Goal: Task Accomplishment & Management: Use online tool/utility

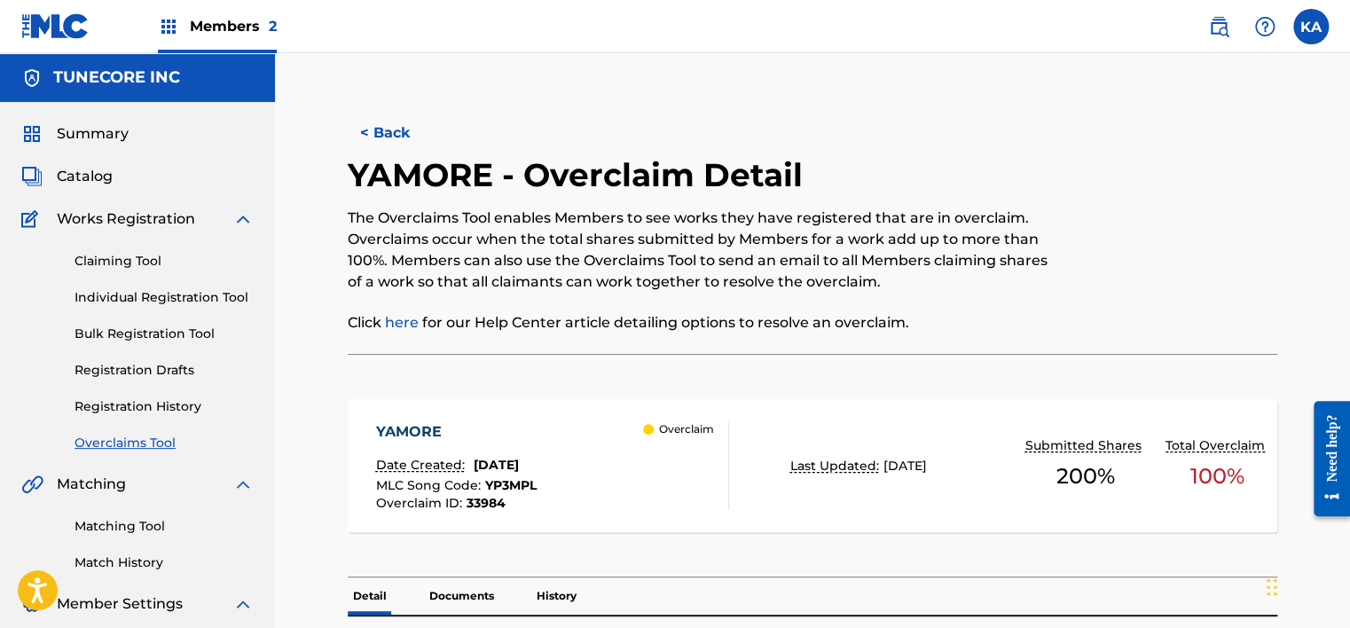
click at [401, 124] on button "< Back" at bounding box center [401, 133] width 106 height 44
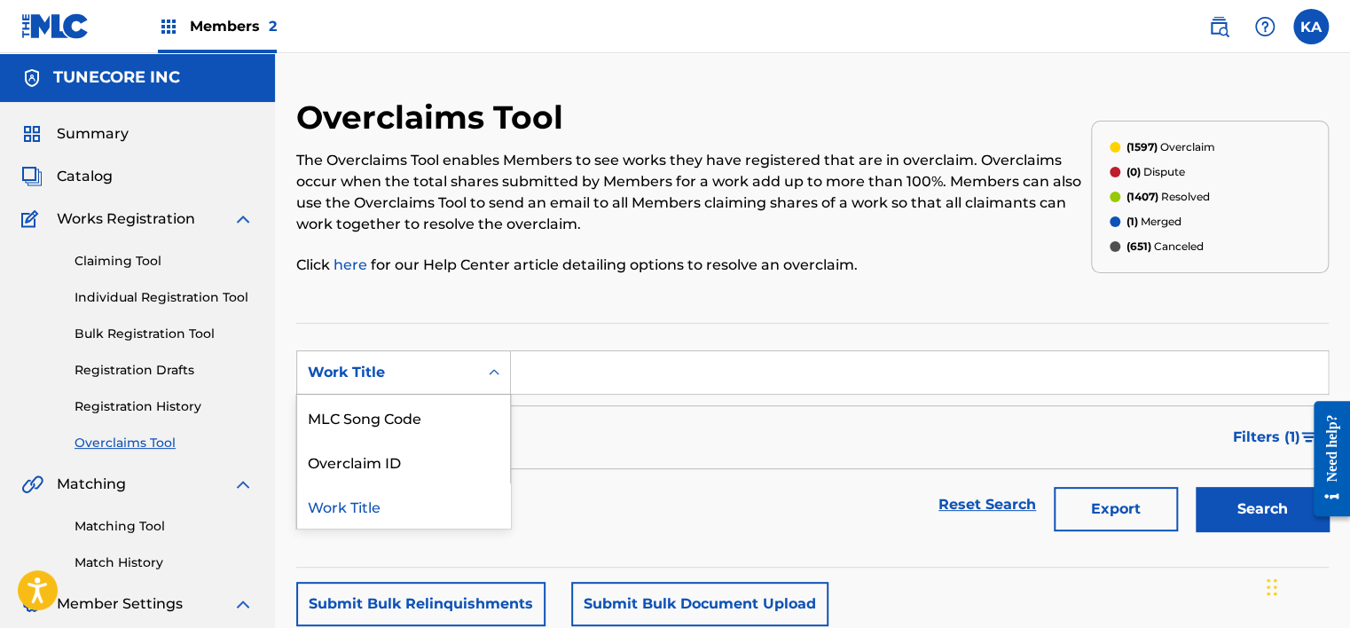
click at [402, 383] on div "Work Title" at bounding box center [387, 373] width 181 height 34
click at [452, 411] on div "MLC Song Code" at bounding box center [403, 417] width 213 height 44
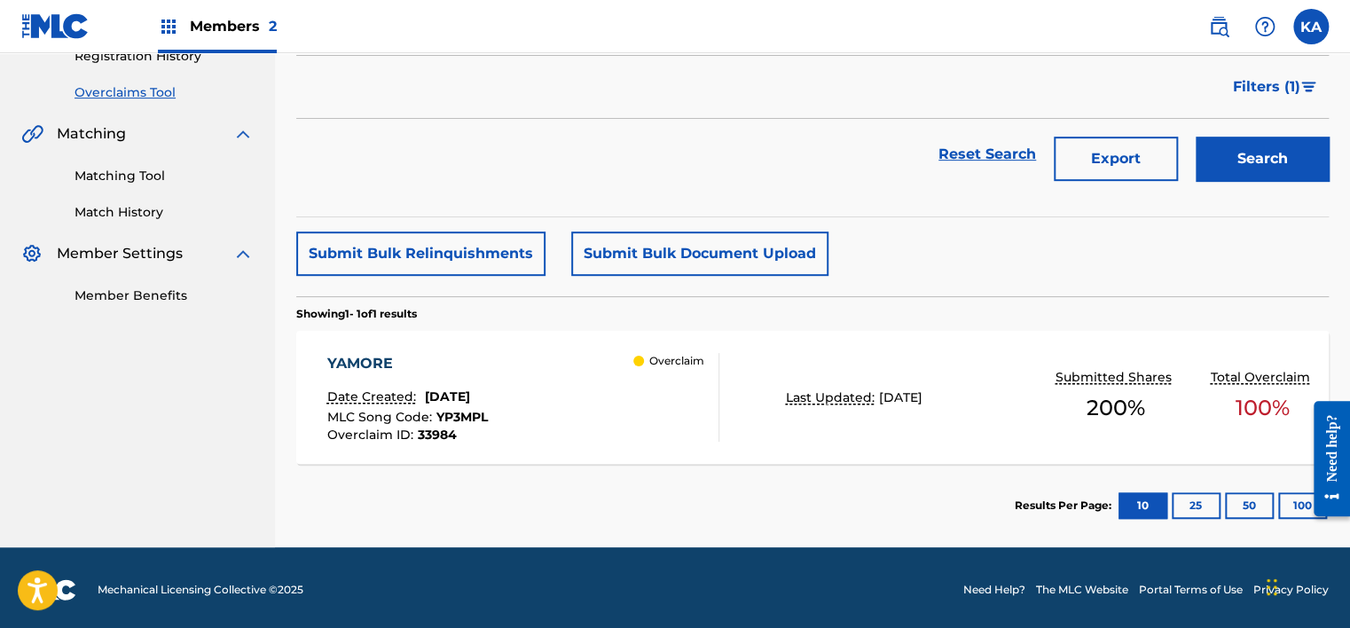
scroll to position [354, 0]
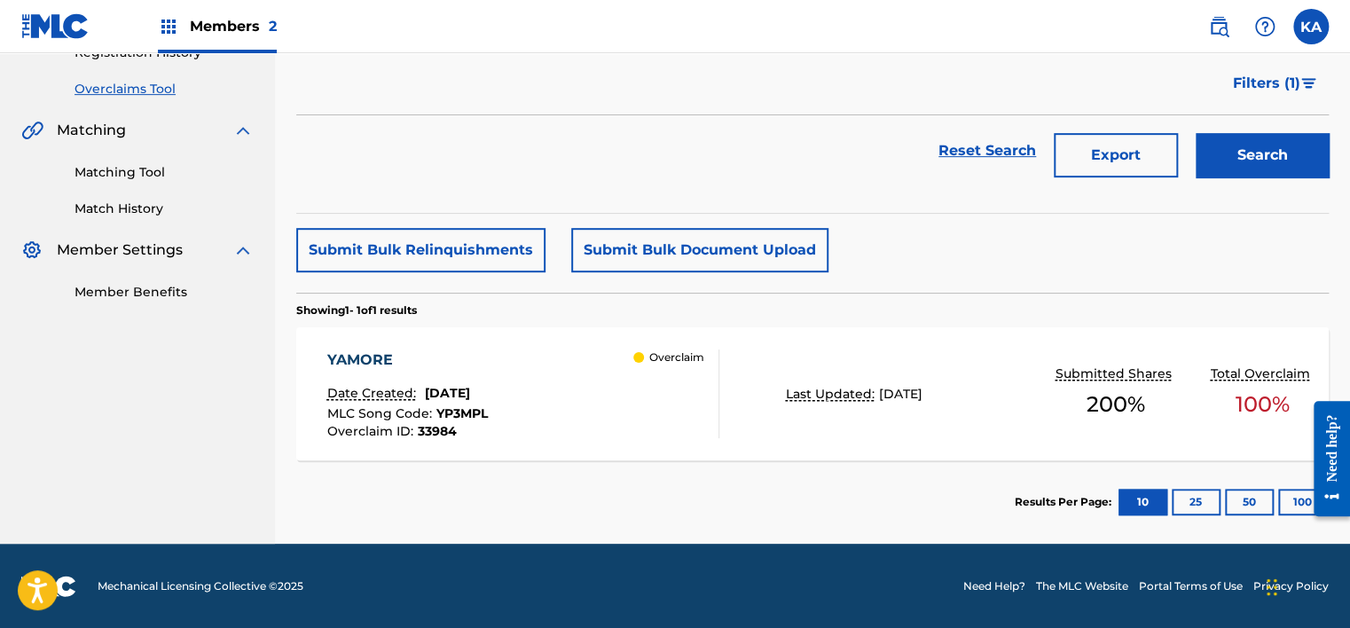
click at [553, 411] on div "YAMORE Date Created: [DATE] MLC Song Code : YP3MPL Overclaim ID : 33984 Overcla…" at bounding box center [523, 393] width 392 height 89
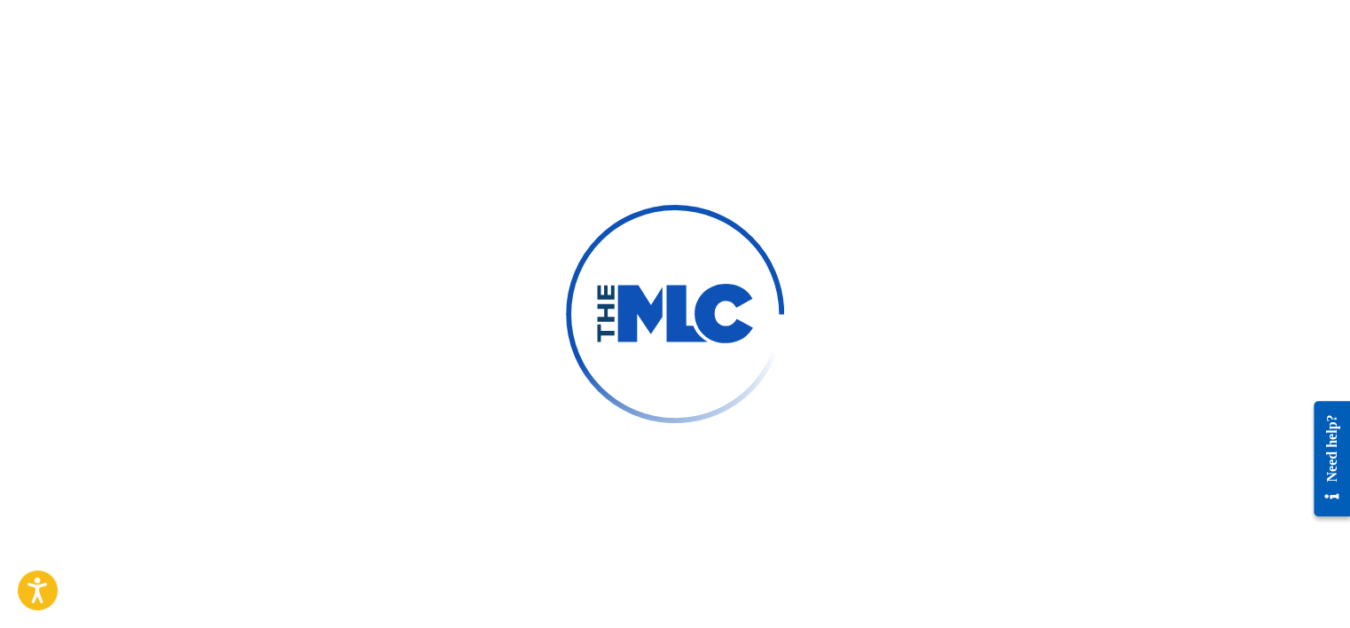
scroll to position [89, 0]
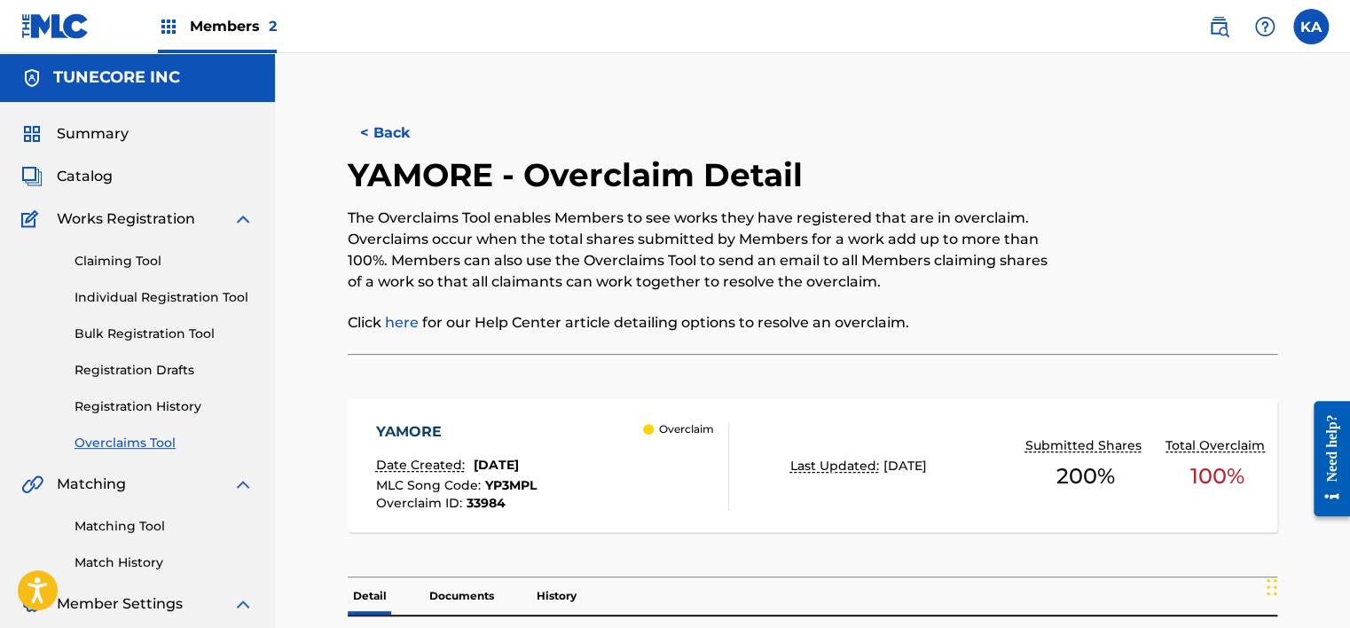
click at [390, 123] on button "< Back" at bounding box center [401, 133] width 106 height 44
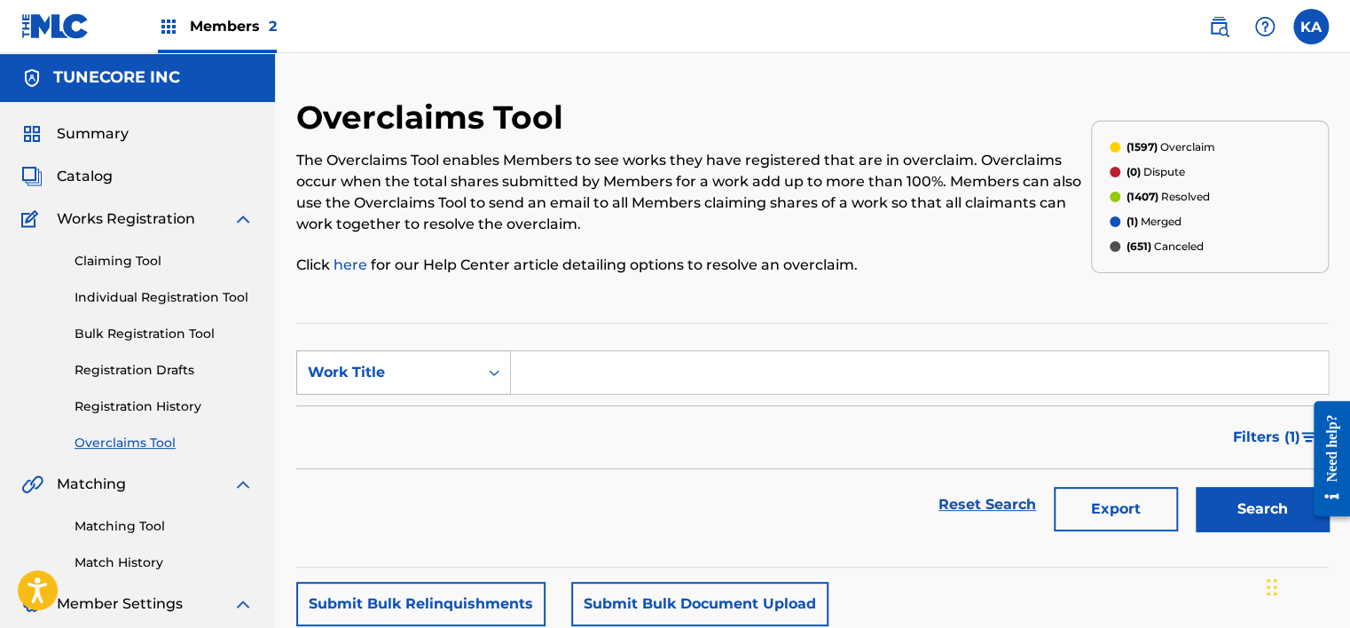
click at [432, 362] on div "Work Title" at bounding box center [388, 372] width 160 height 21
click at [429, 421] on div "MLC Song Code" at bounding box center [403, 417] width 213 height 44
click at [585, 360] on input "Search Form" at bounding box center [919, 372] width 817 height 43
paste input "S77AM5"
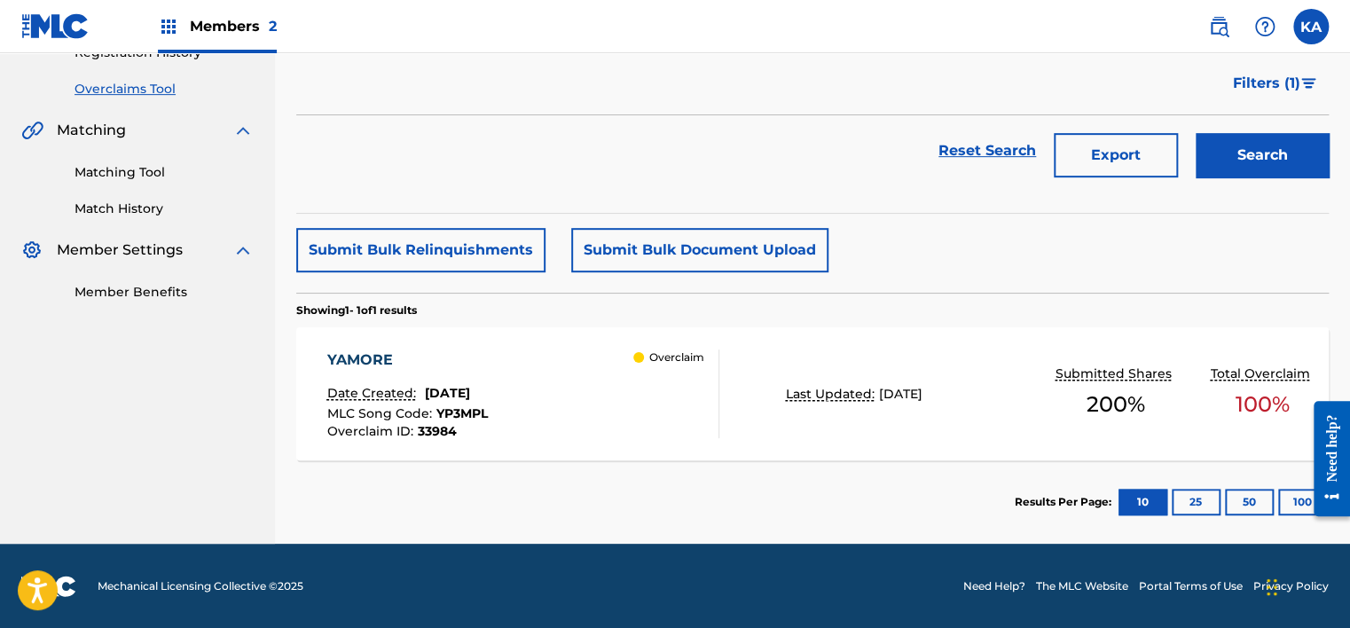
type input "S77AM5"
click at [1245, 160] on button "Search" at bounding box center [1261, 155] width 133 height 44
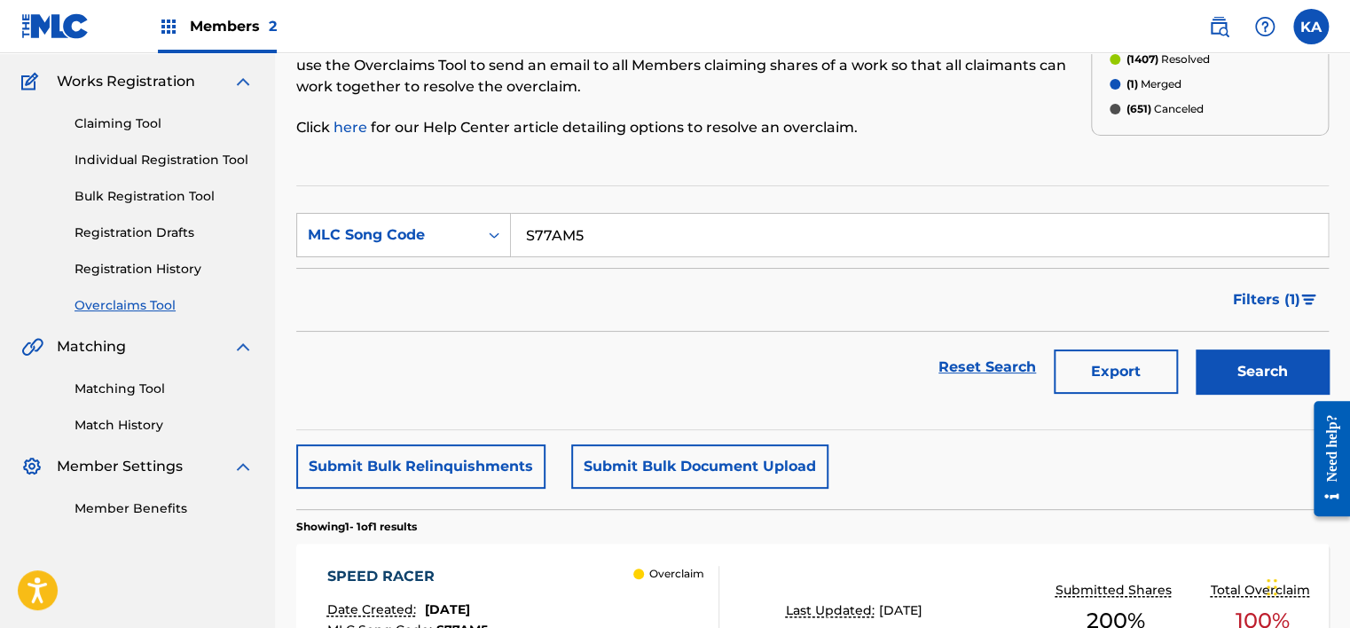
scroll to position [354, 0]
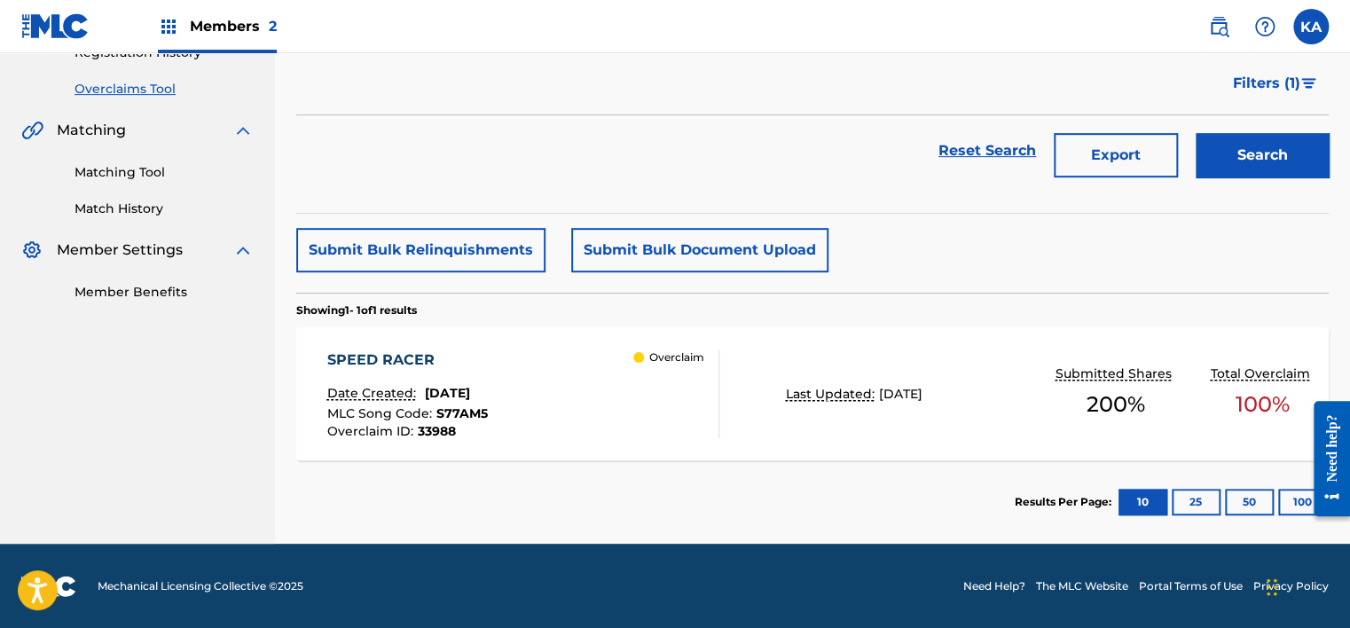
click at [598, 423] on div "SPEED RACER Date Created: [DATE] MLC Song Code : S77AM5 Overclaim ID : 33988 Ov…" at bounding box center [523, 393] width 392 height 89
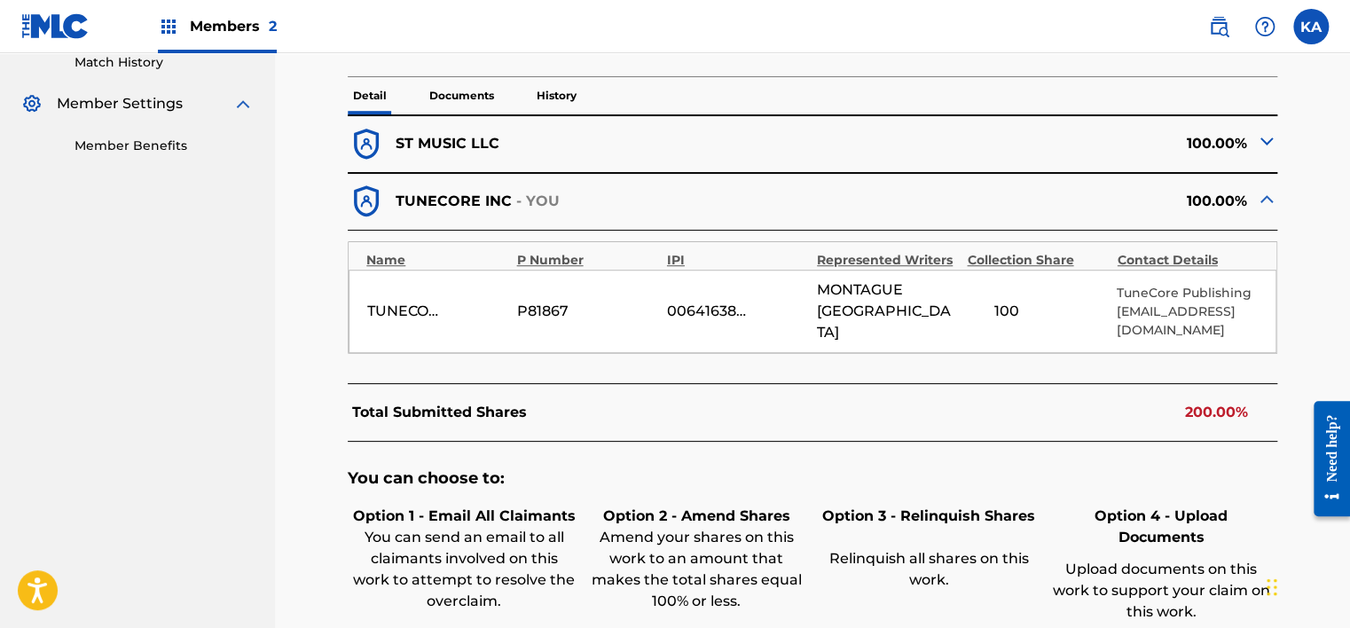
scroll to position [532, 0]
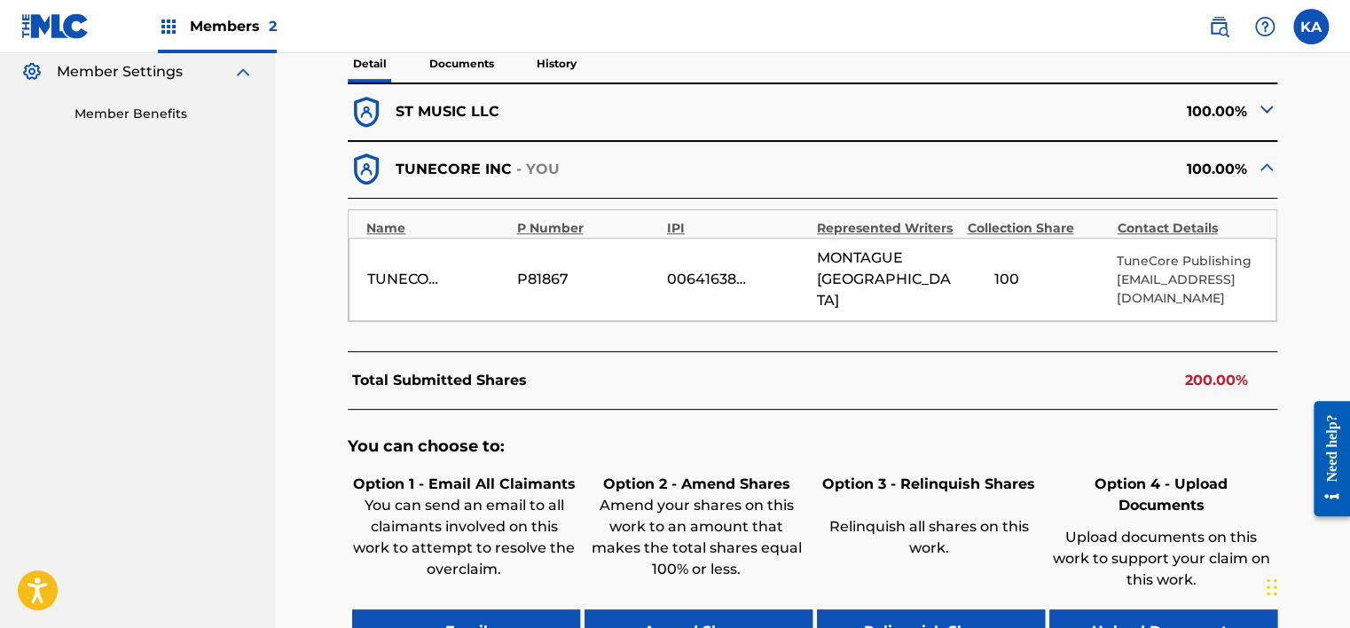
click at [1245, 94] on div "100.00%" at bounding box center [1044, 112] width 465 height 37
click at [1273, 106] on div "< Back SPEED RACER - Overclaim Detail The Overclaims Tool enables Members to se…" at bounding box center [812, 175] width 1032 height 1221
drag, startPoint x: 1271, startPoint y: 106, endPoint x: 1256, endPoint y: 114, distance: 16.7
click at [1257, 113] on img at bounding box center [1266, 108] width 21 height 21
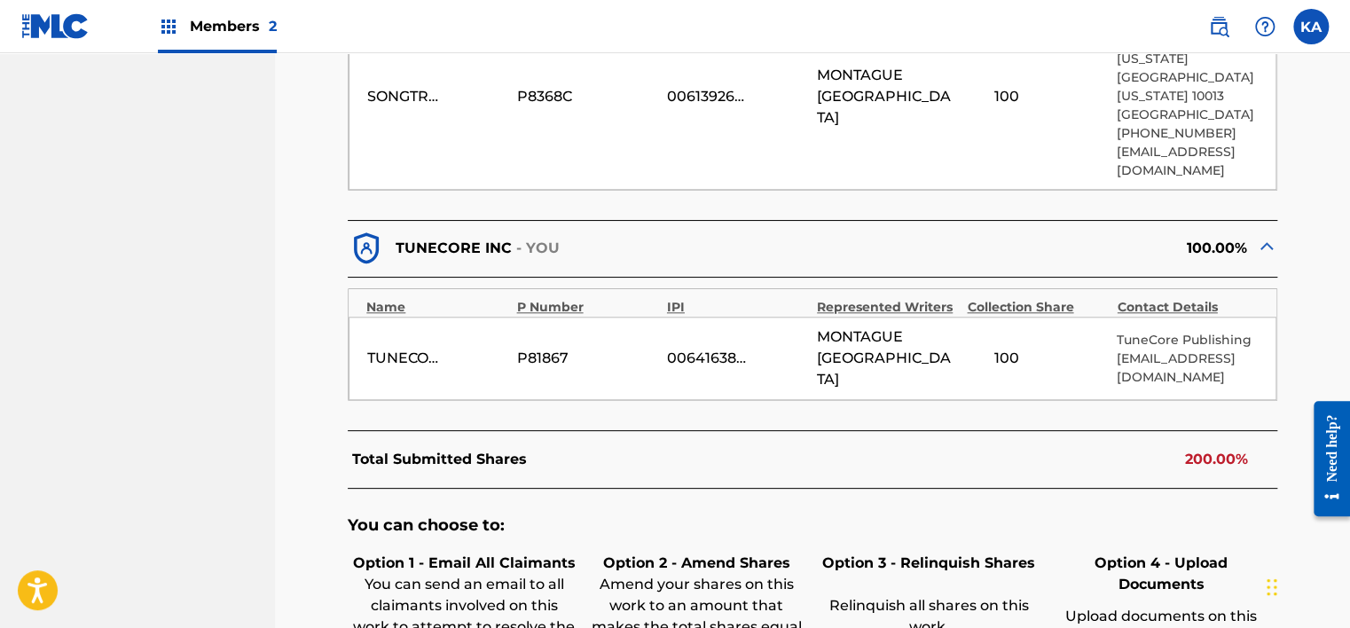
scroll to position [887, 0]
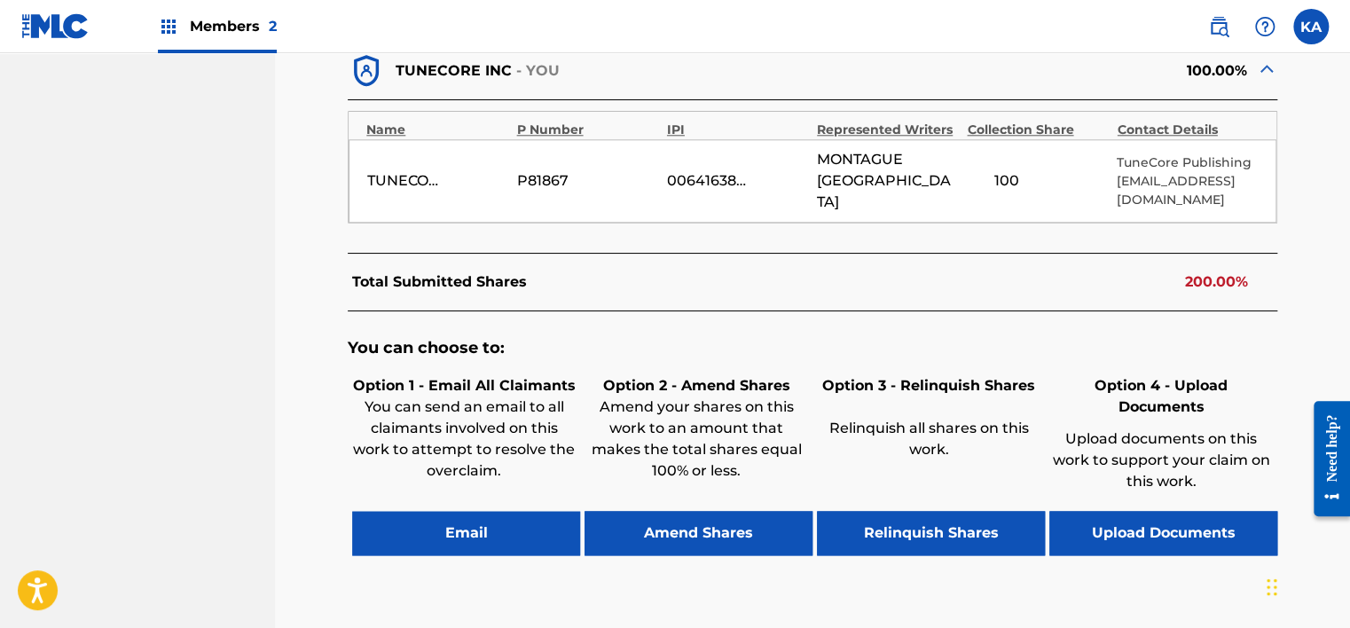
click at [1187, 511] on button "Upload Documents" at bounding box center [1163, 533] width 228 height 44
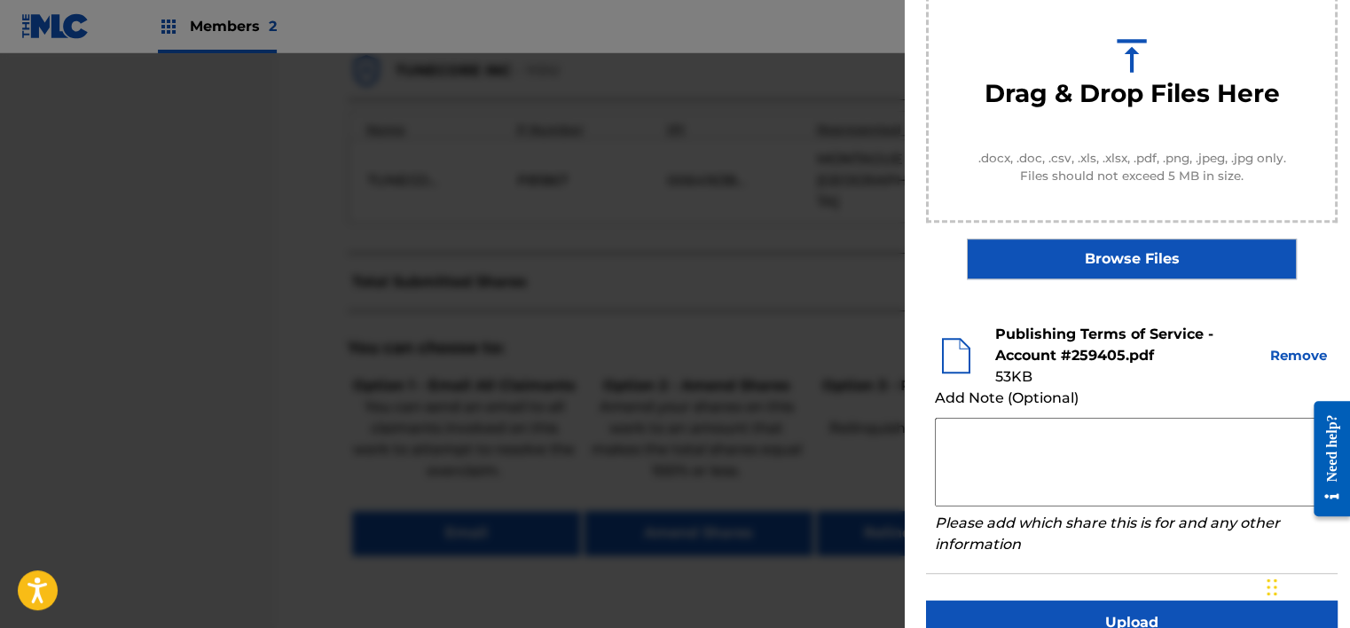
scroll to position [270, 0]
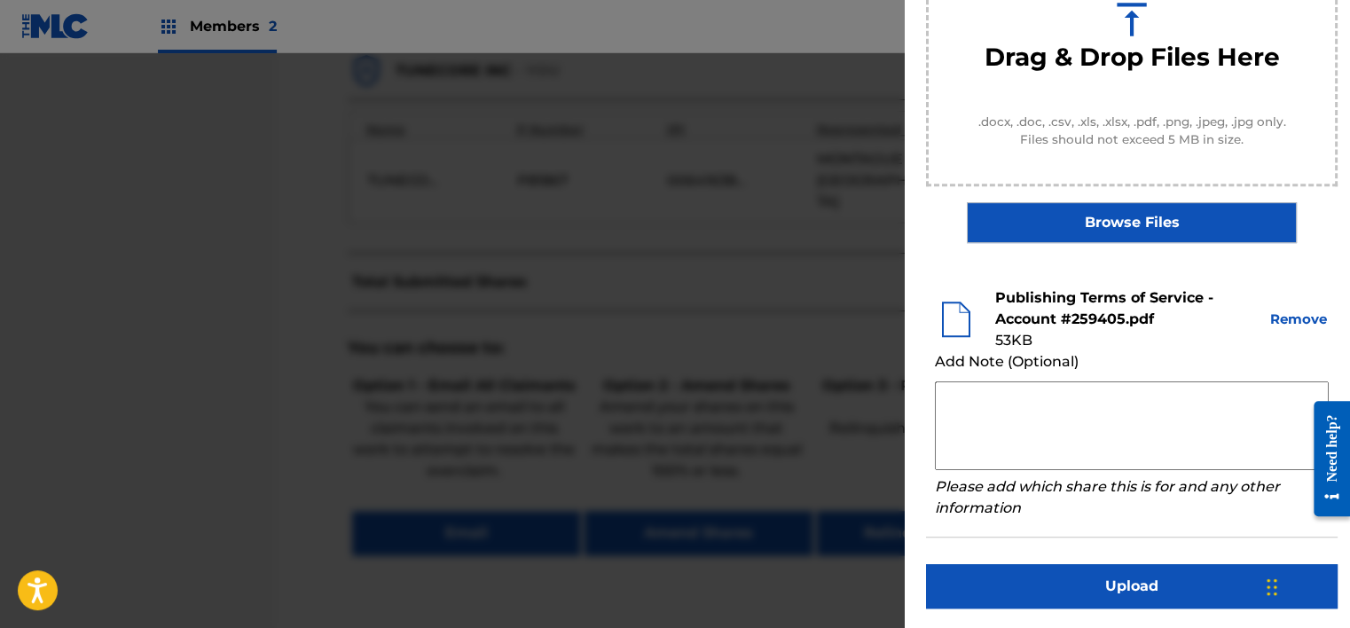
click at [1155, 588] on button "Upload" at bounding box center [1131, 586] width 411 height 44
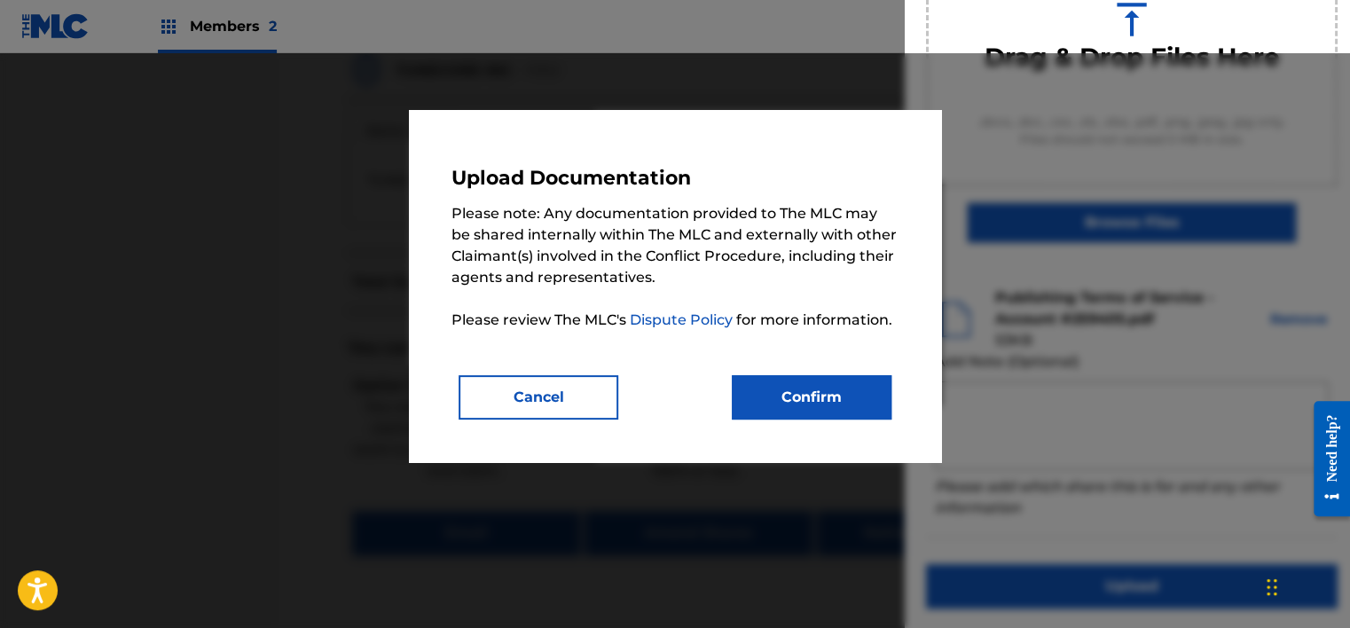
click at [818, 394] on button "Confirm" at bounding box center [812, 397] width 160 height 44
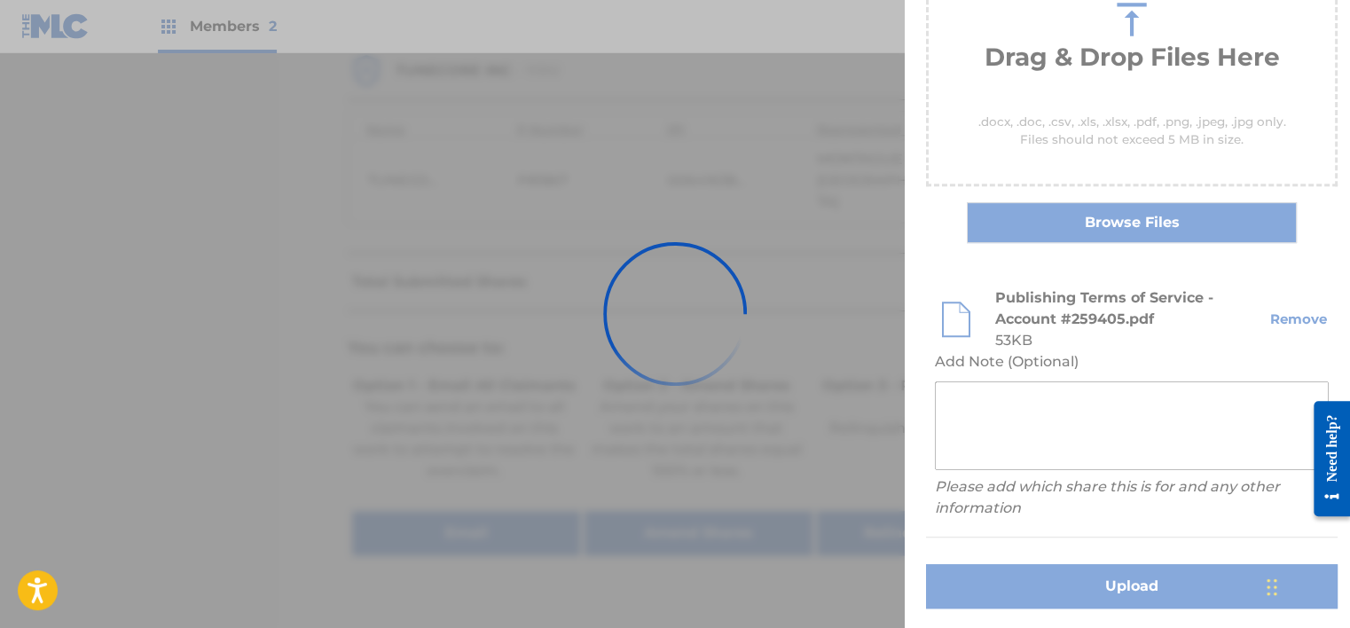
scroll to position [152, 0]
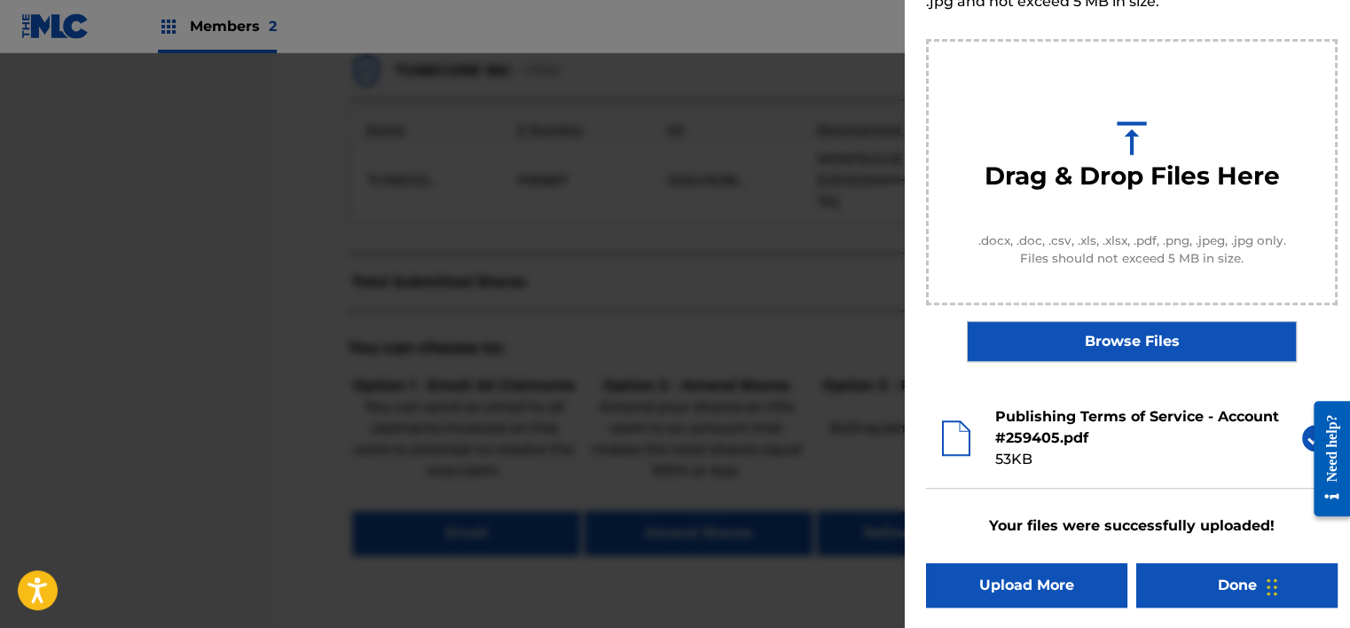
click at [1226, 571] on button "Done" at bounding box center [1236, 585] width 201 height 44
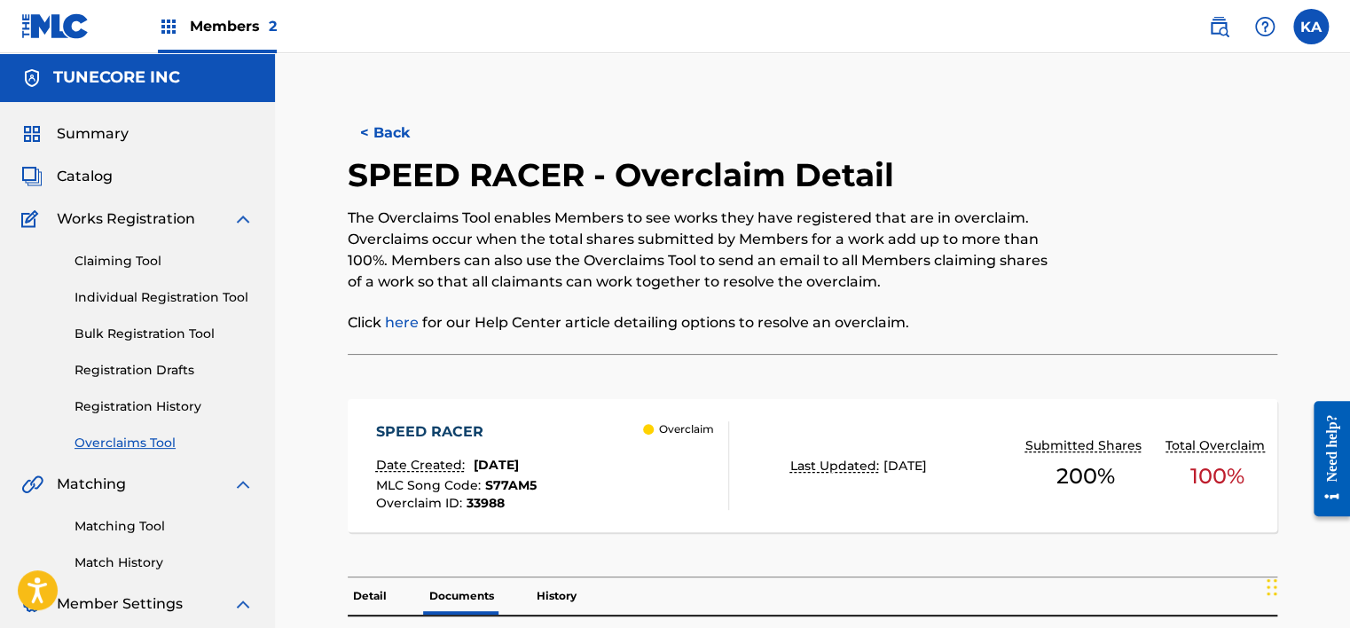
click at [383, 138] on button "< Back" at bounding box center [401, 133] width 106 height 44
click at [407, 149] on button "< Back" at bounding box center [401, 133] width 106 height 44
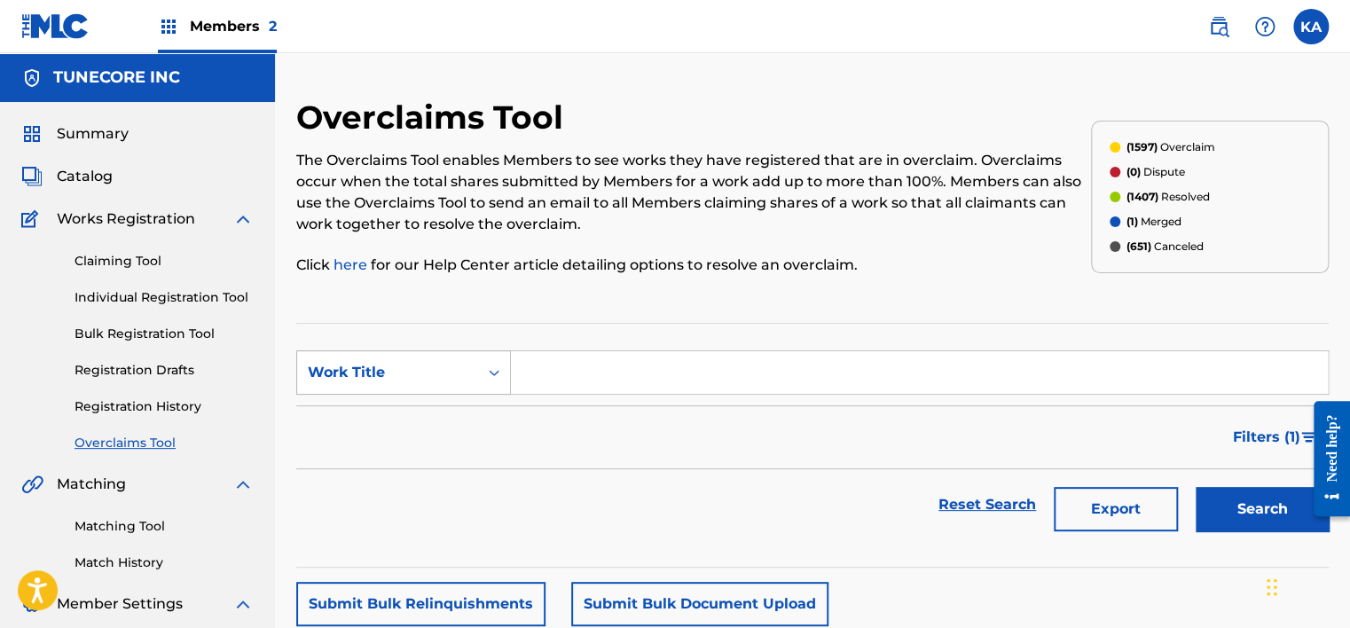
click at [472, 390] on div "Work Title" at bounding box center [403, 372] width 215 height 44
drag, startPoint x: 406, startPoint y: 419, endPoint x: 442, endPoint y: 394, distance: 43.3
click at [408, 419] on div "MLC Song Code" at bounding box center [403, 417] width 213 height 44
click at [578, 366] on input "Search Form" at bounding box center [919, 372] width 817 height 43
paste input "T51IB2"
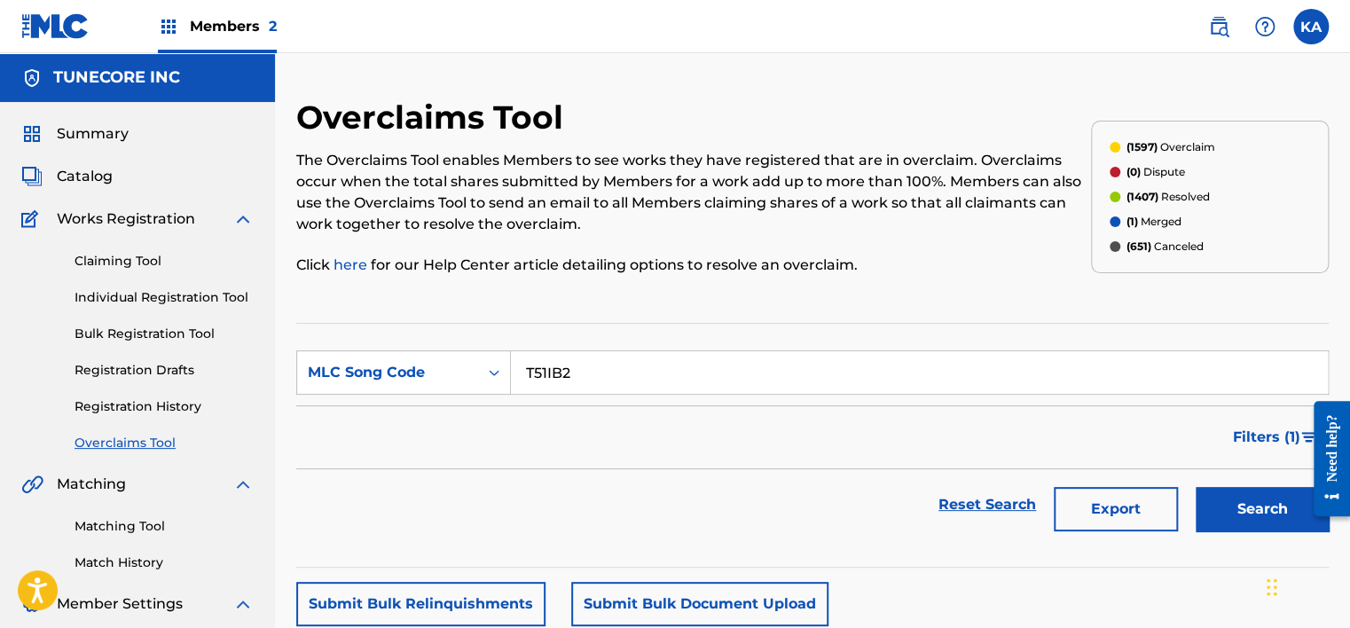
type input "T51IB2"
click at [1240, 504] on button "Search" at bounding box center [1261, 509] width 133 height 44
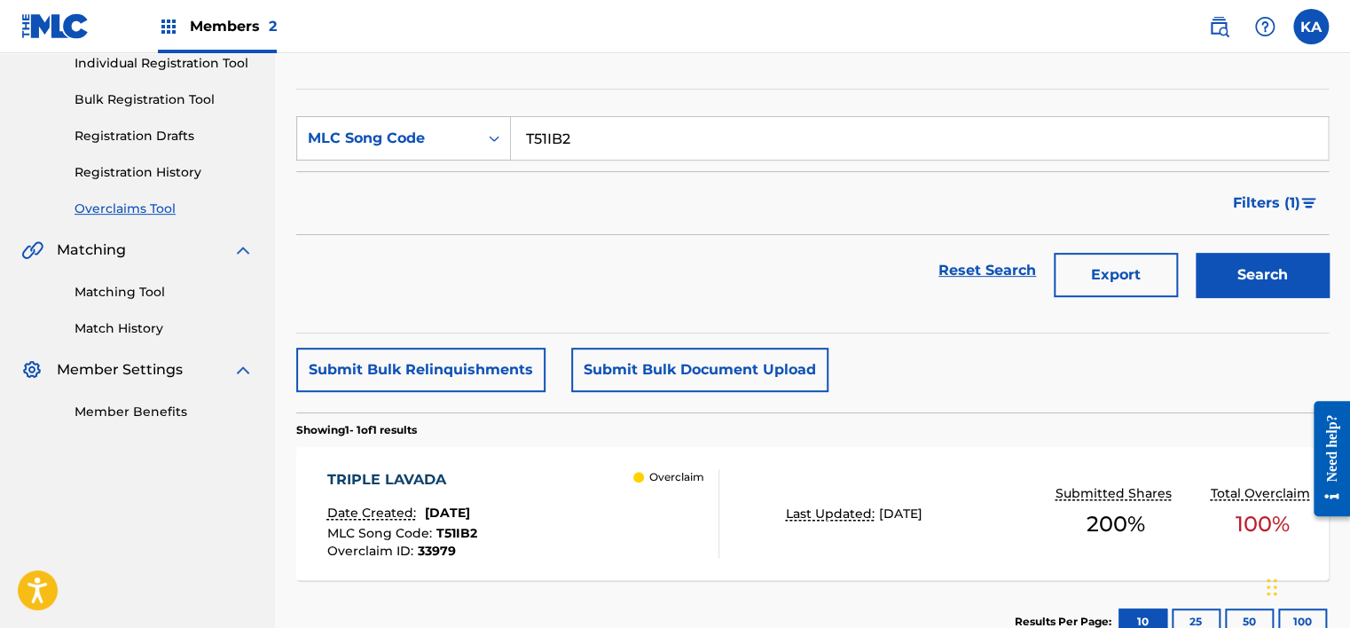
scroll to position [266, 0]
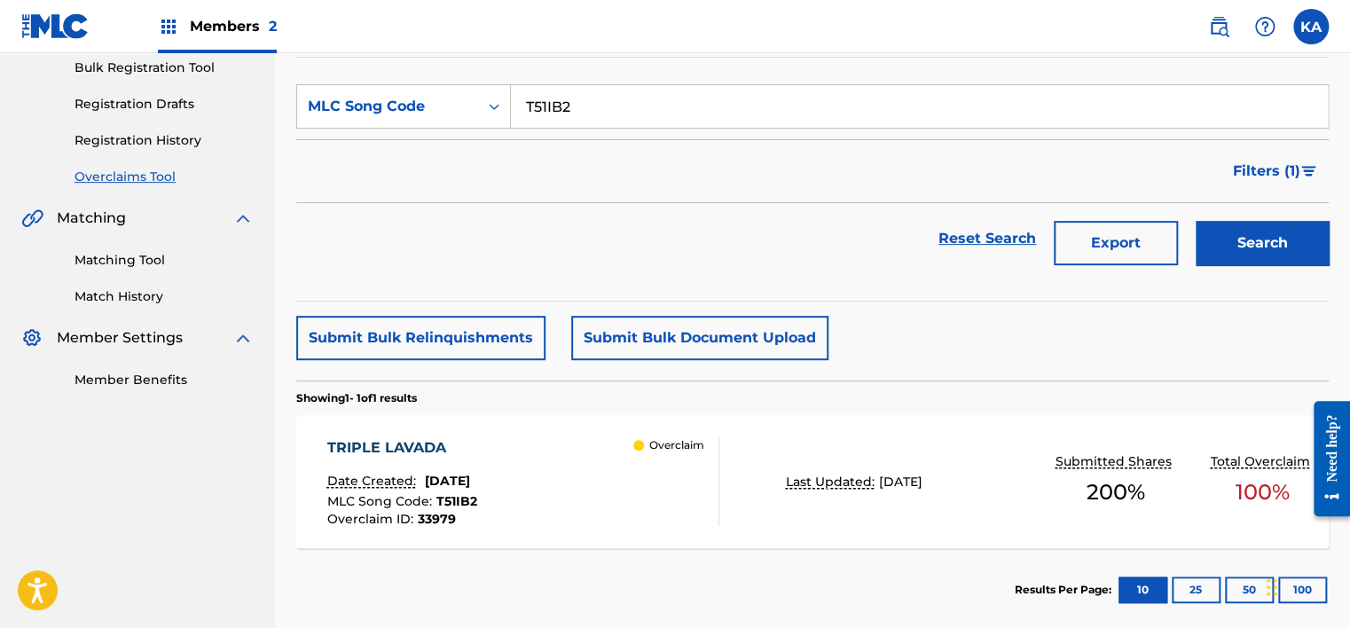
click at [583, 504] on div "TRIPLE [PERSON_NAME] Date Created: [DATE] MLC Song Code : T51IB2 Overclaim ID :…" at bounding box center [523, 481] width 392 height 89
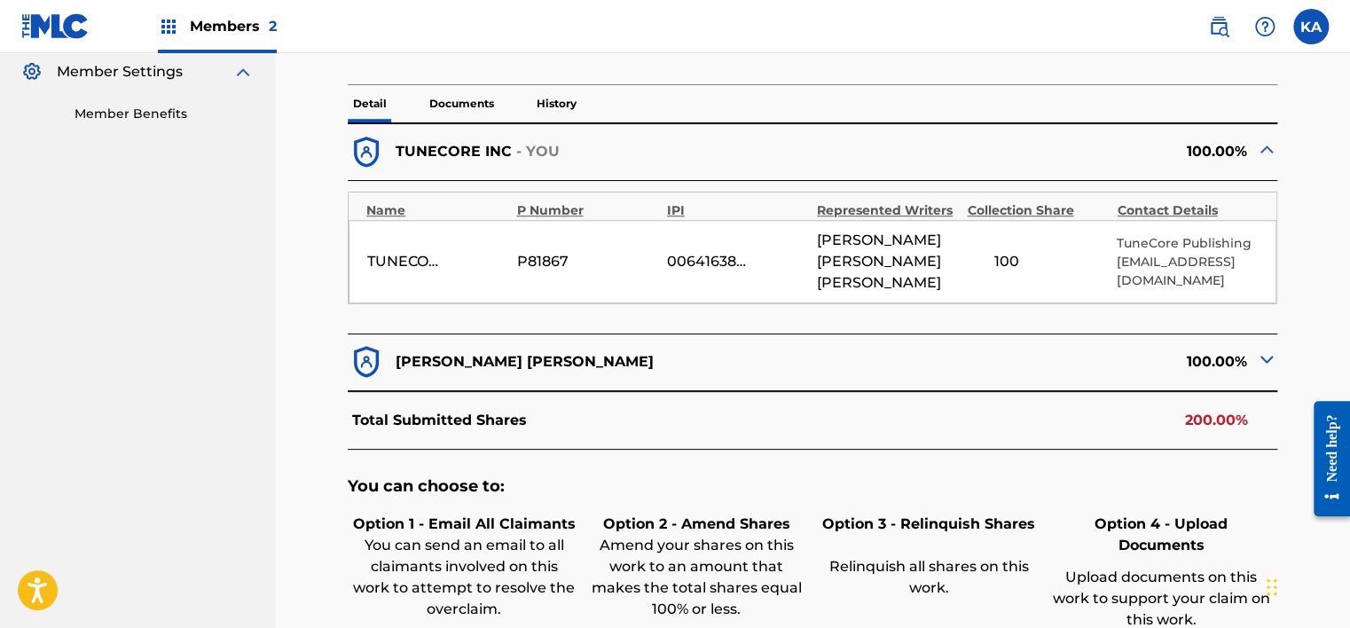
scroll to position [621, 0]
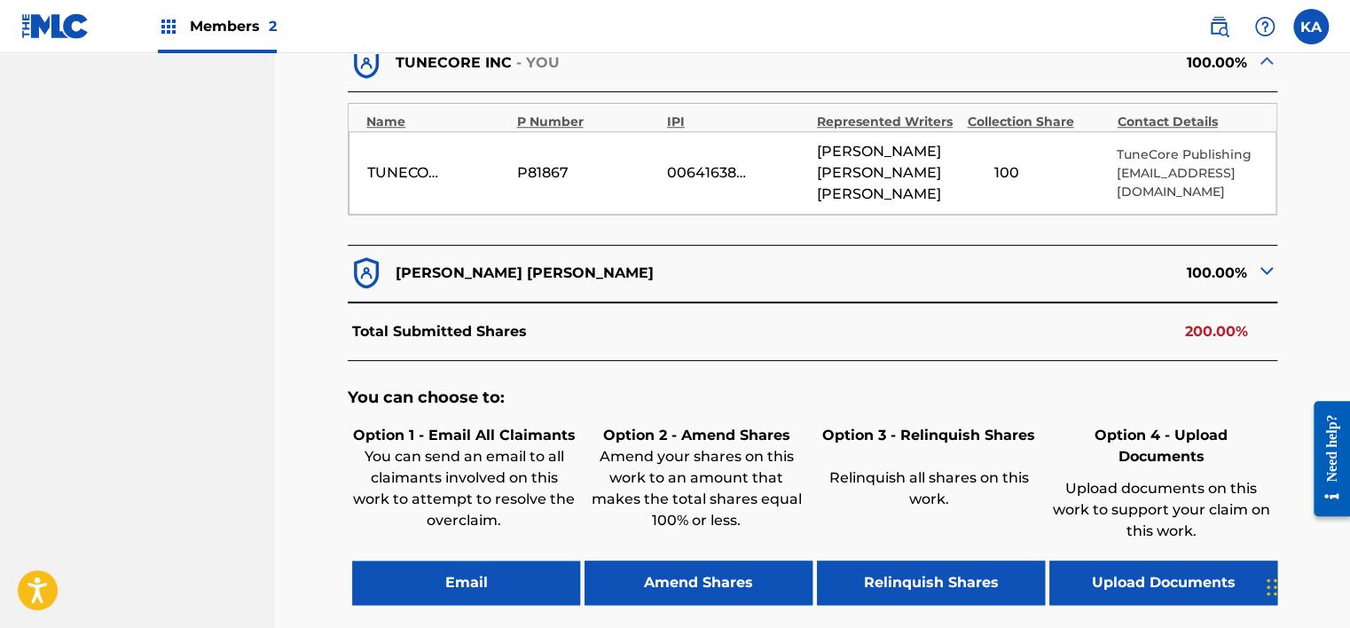
click at [1154, 560] on button "Upload Documents" at bounding box center [1163, 582] width 228 height 44
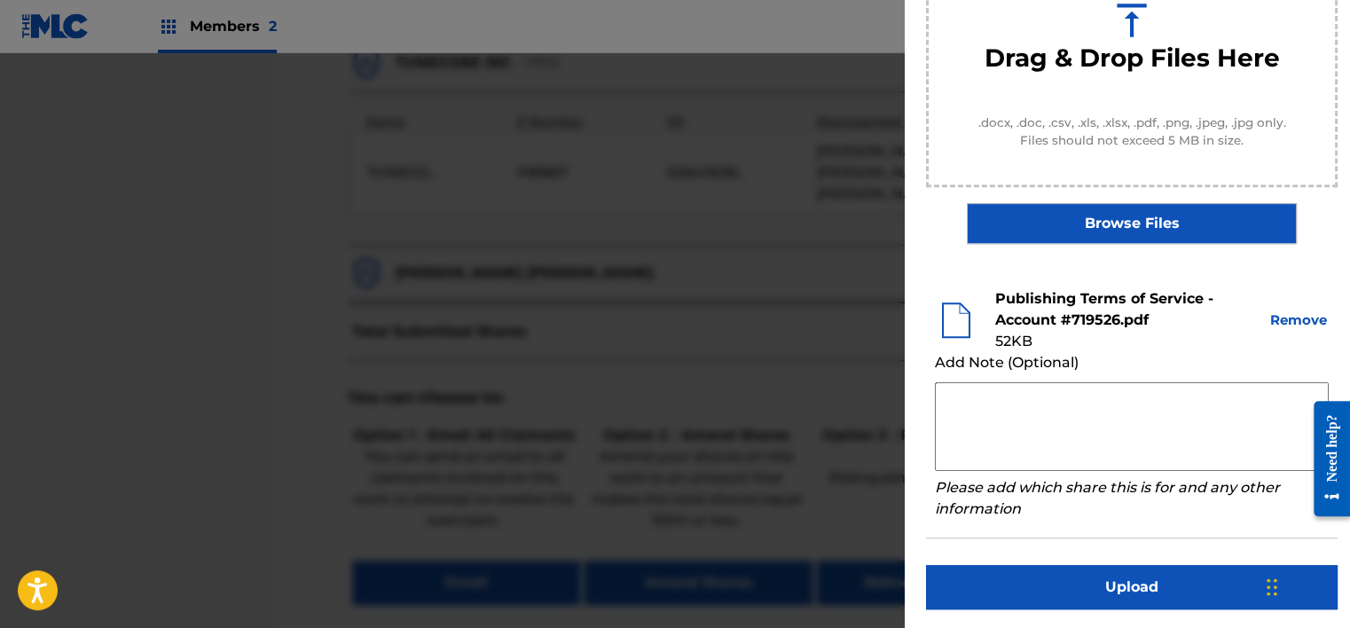
scroll to position [270, 0]
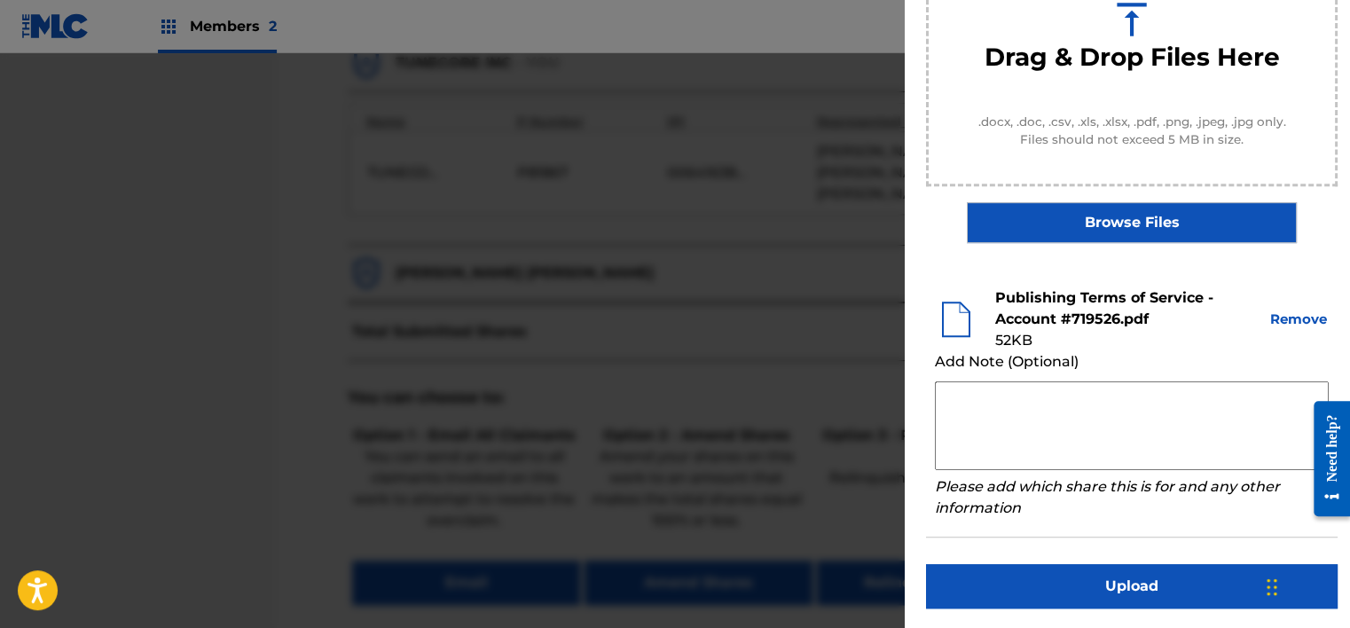
click at [1092, 592] on button "Upload" at bounding box center [1131, 586] width 411 height 44
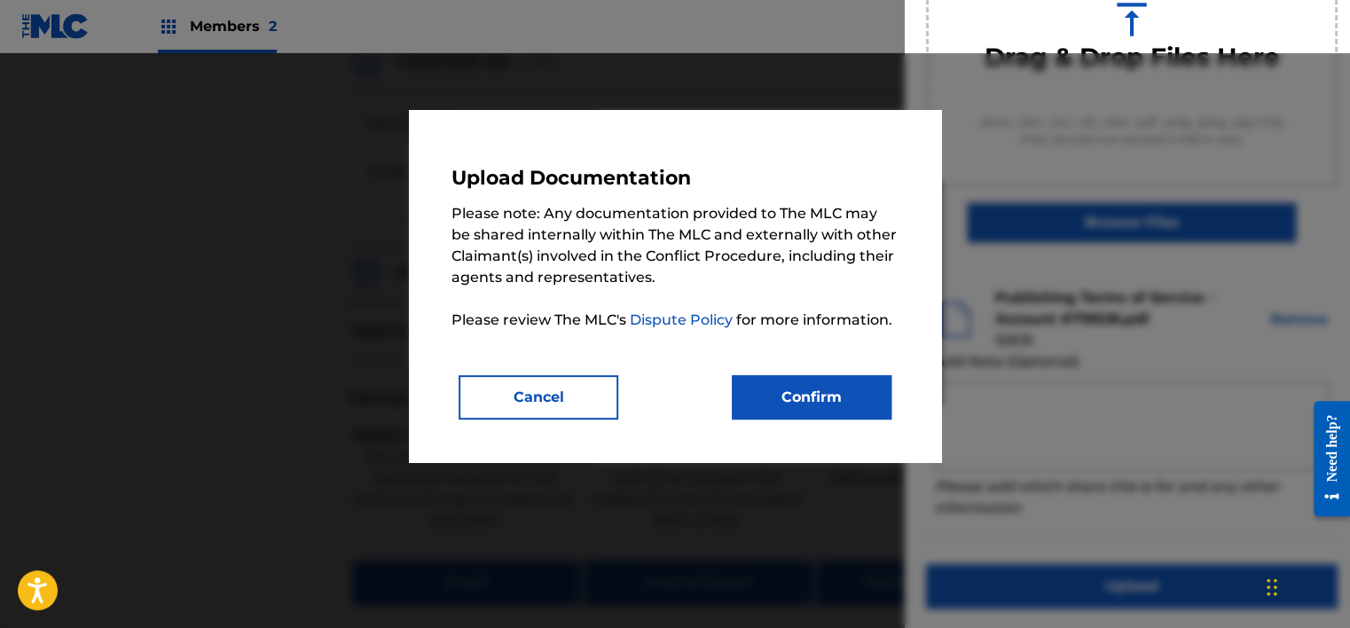
click at [830, 383] on button "Confirm" at bounding box center [812, 397] width 160 height 44
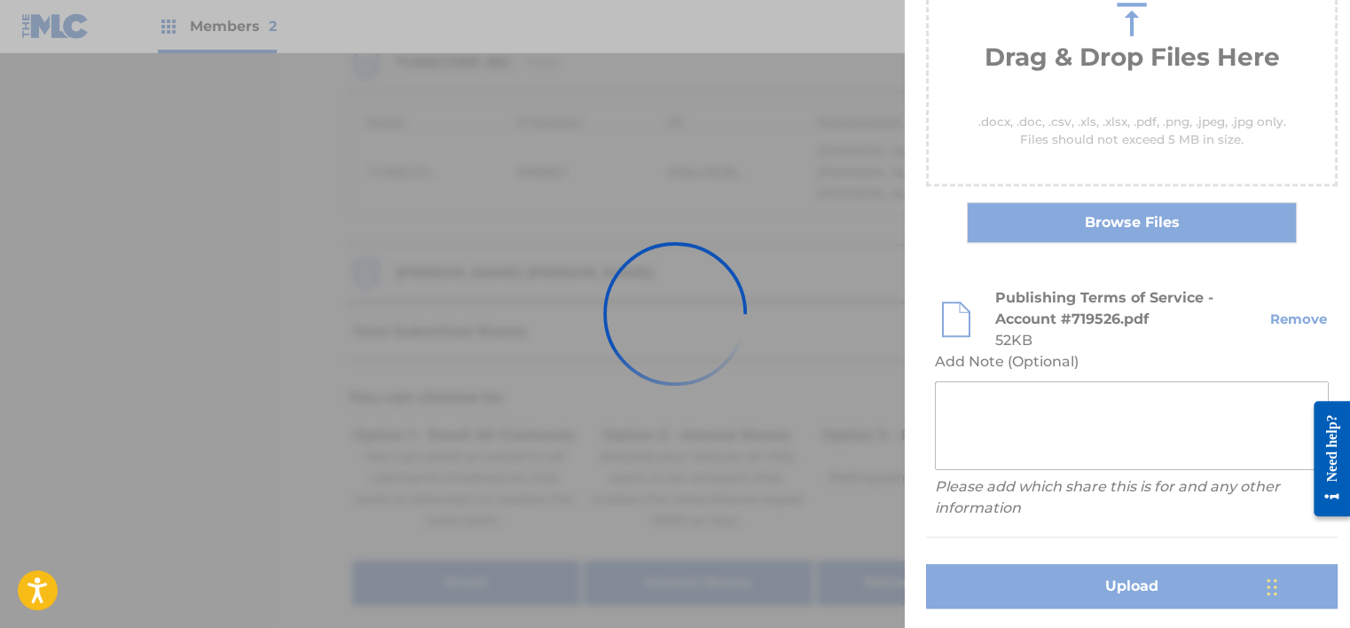
scroll to position [152, 0]
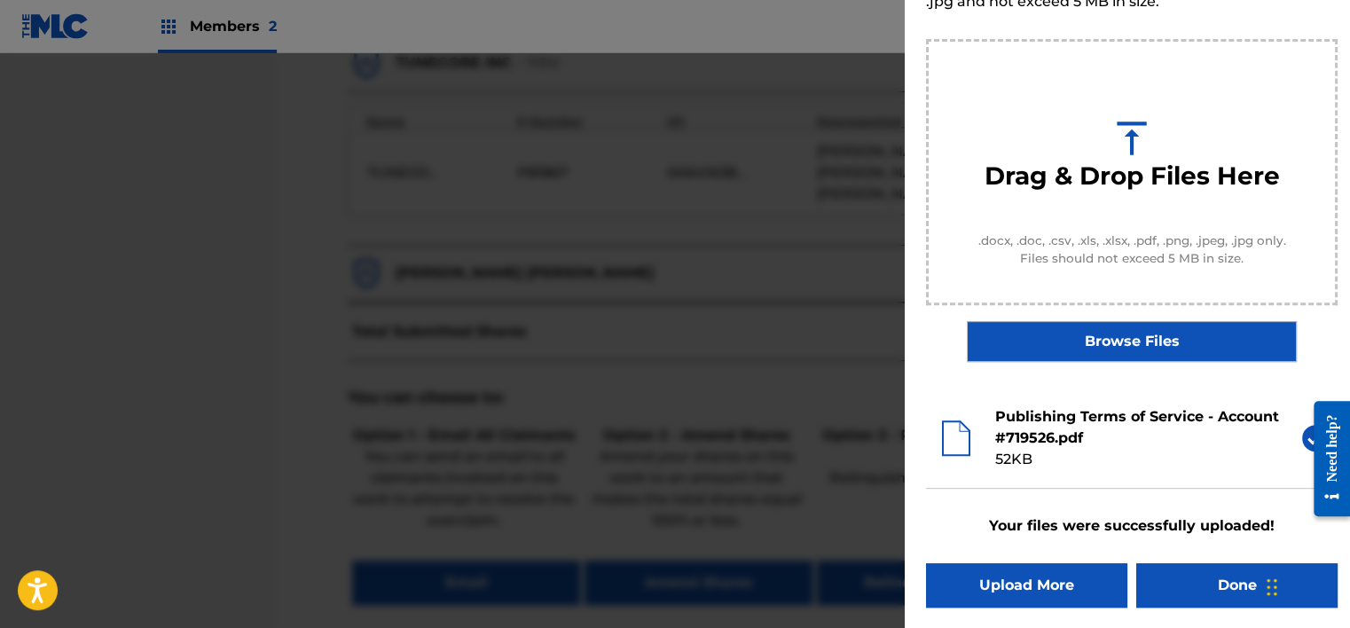
click at [1245, 579] on button "Done" at bounding box center [1236, 585] width 201 height 44
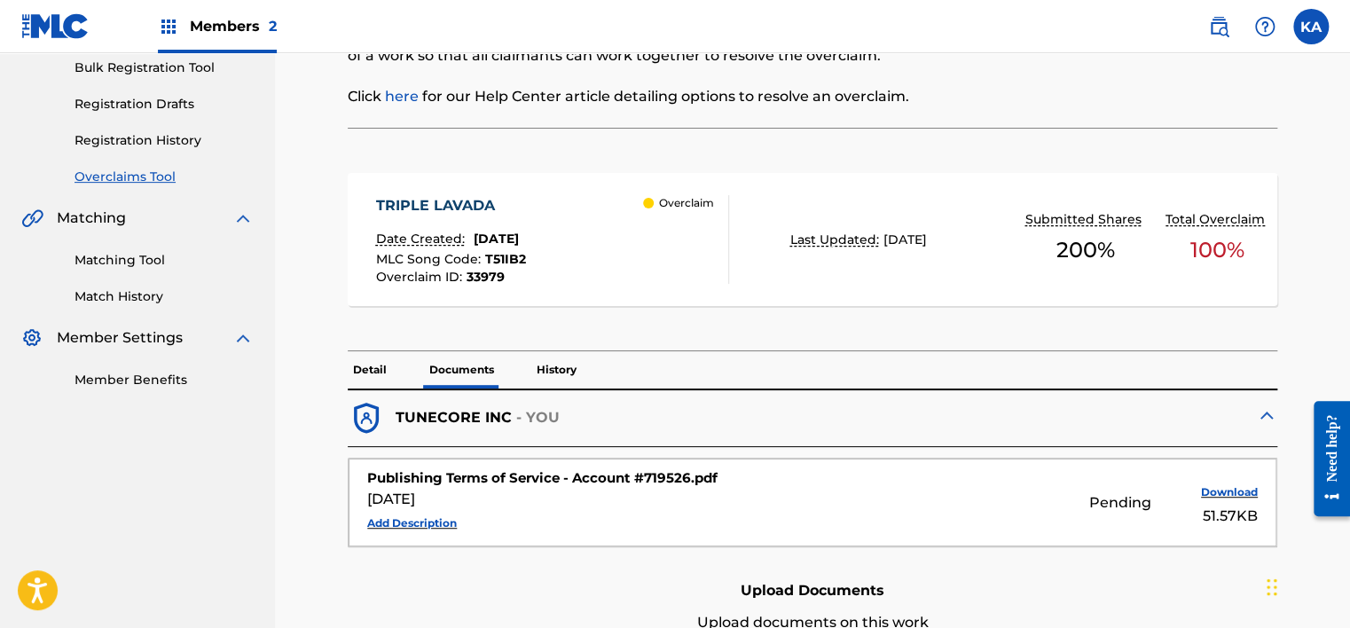
scroll to position [89, 0]
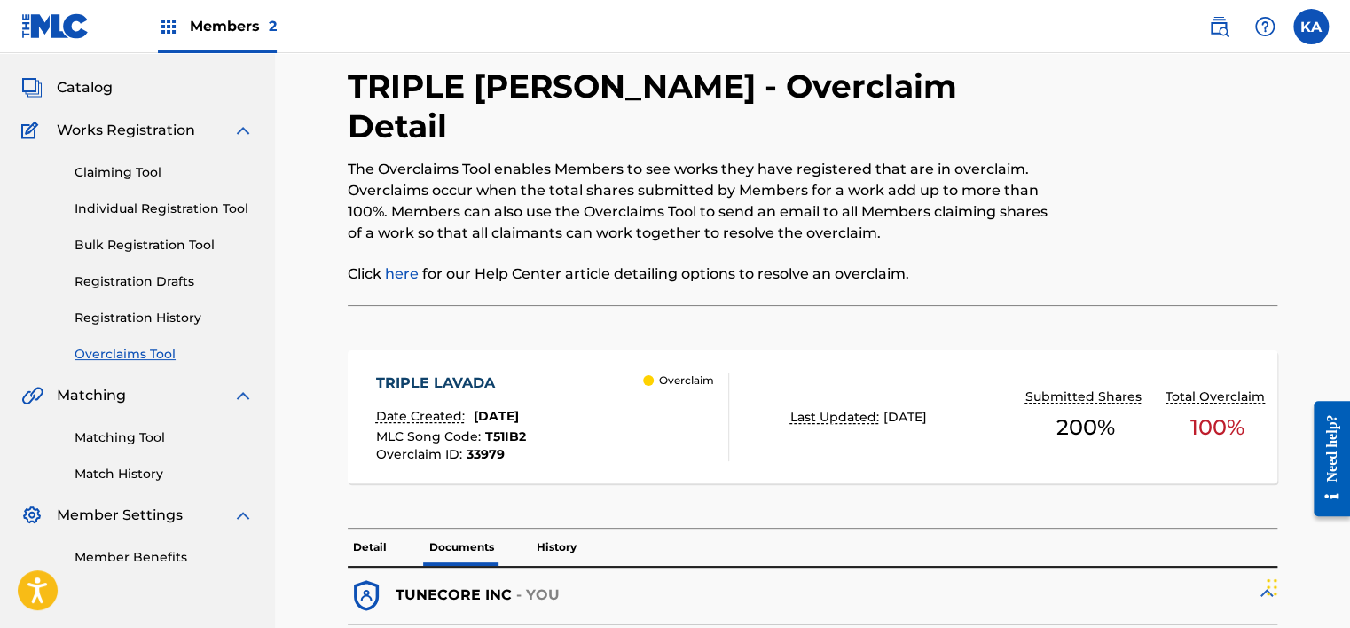
click at [362, 529] on p "Detail" at bounding box center [370, 547] width 44 height 37
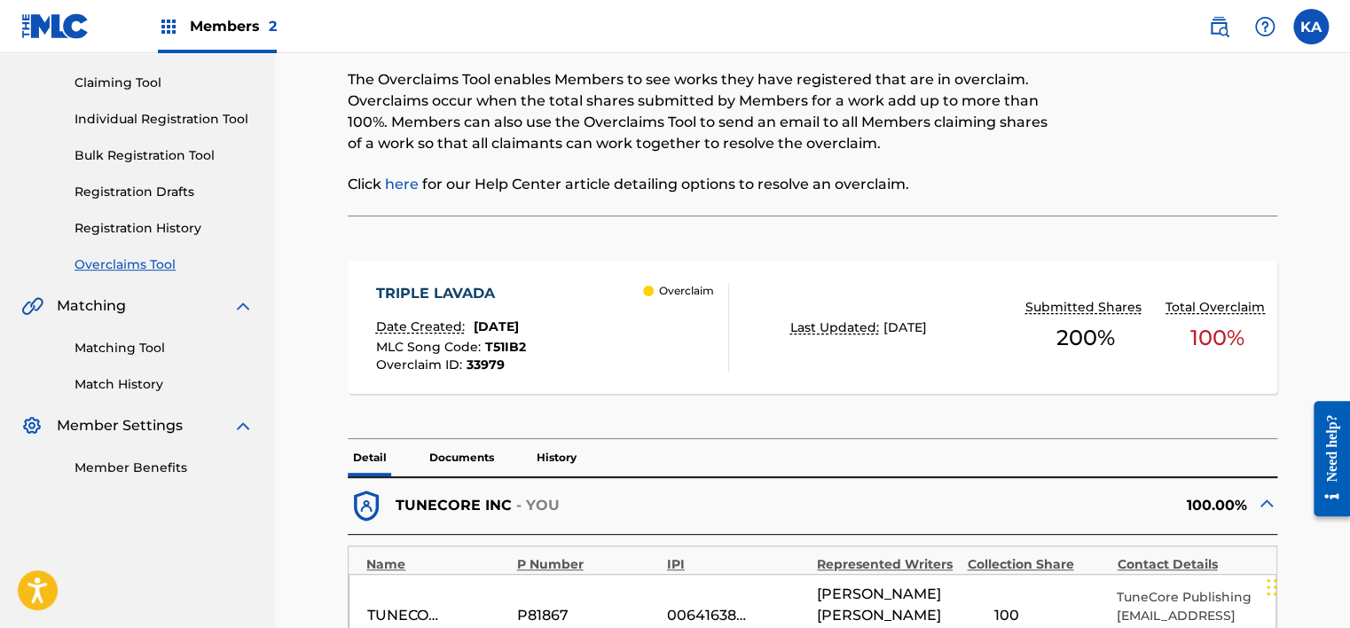
scroll to position [177, 0]
click at [468, 440] on p "Documents" at bounding box center [461, 458] width 75 height 37
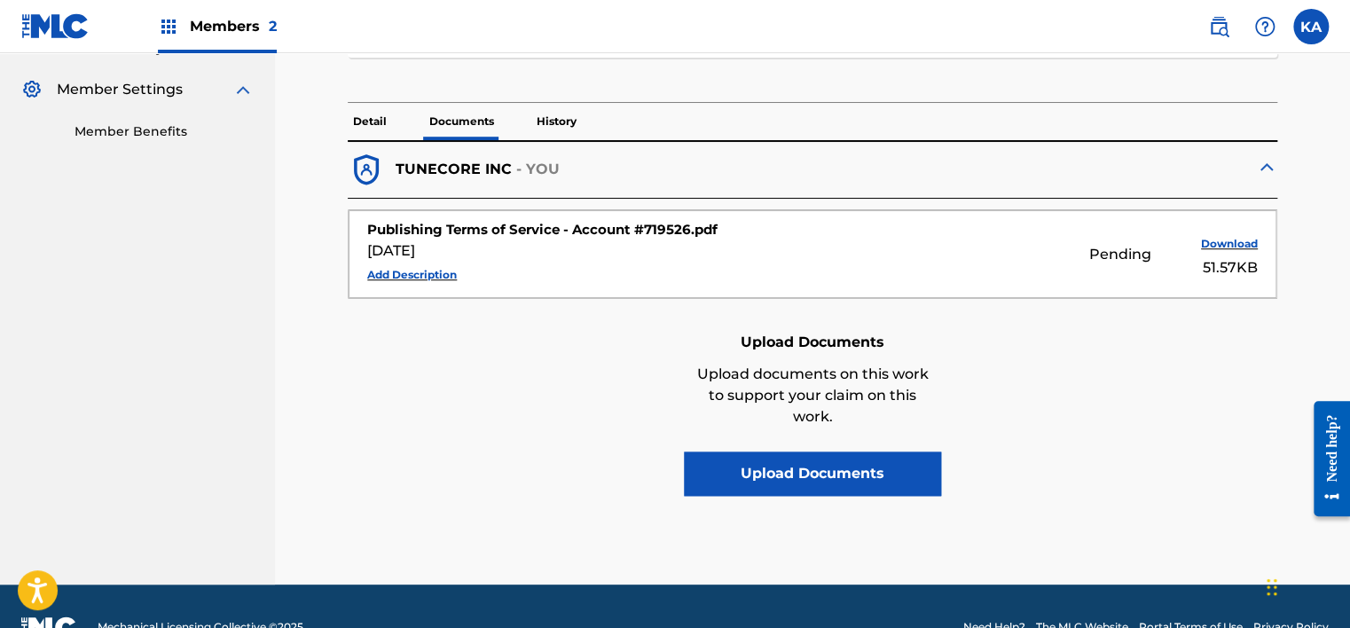
scroll to position [337, 0]
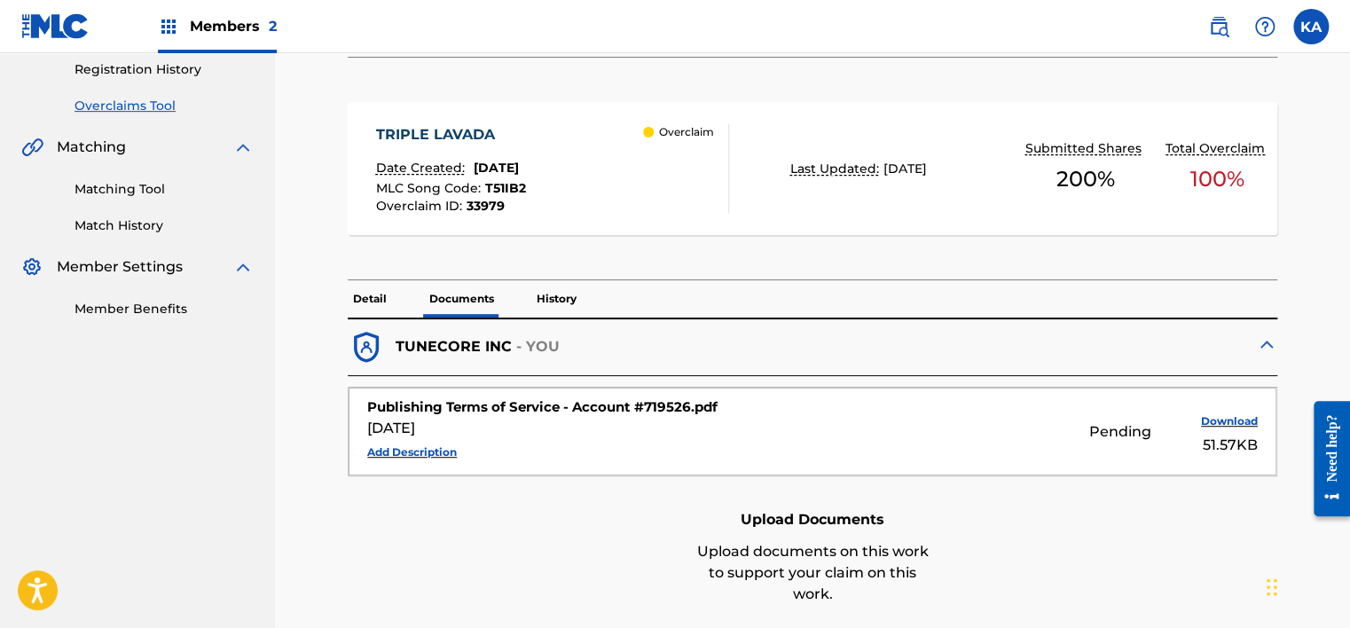
click at [383, 280] on p "Detail" at bounding box center [370, 298] width 44 height 37
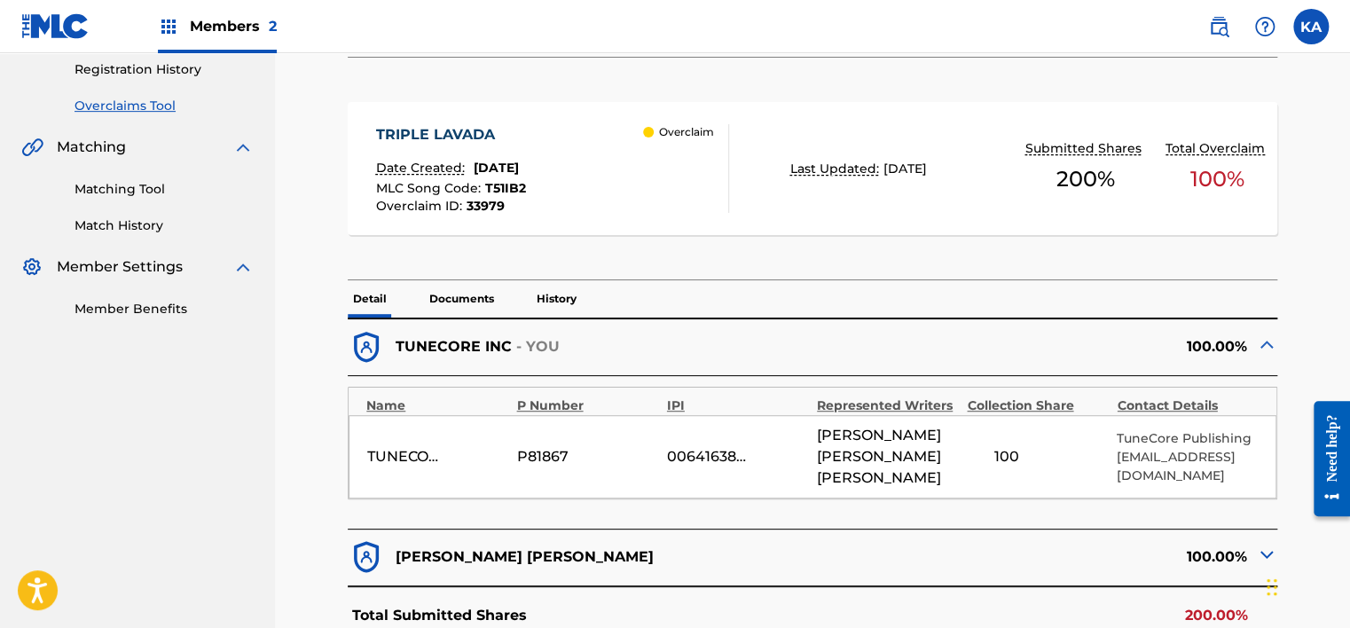
click at [480, 280] on p "Documents" at bounding box center [461, 298] width 75 height 37
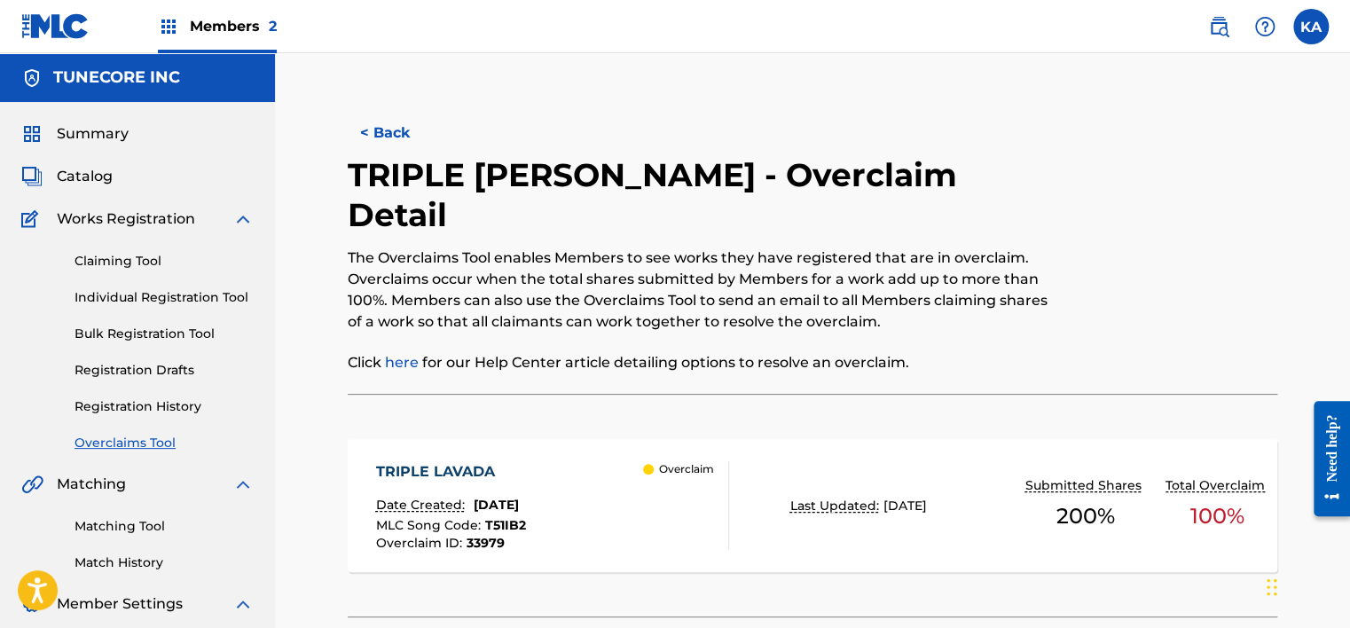
click at [380, 135] on button "< Back" at bounding box center [401, 133] width 106 height 44
click at [375, 143] on button "< Back" at bounding box center [401, 133] width 106 height 44
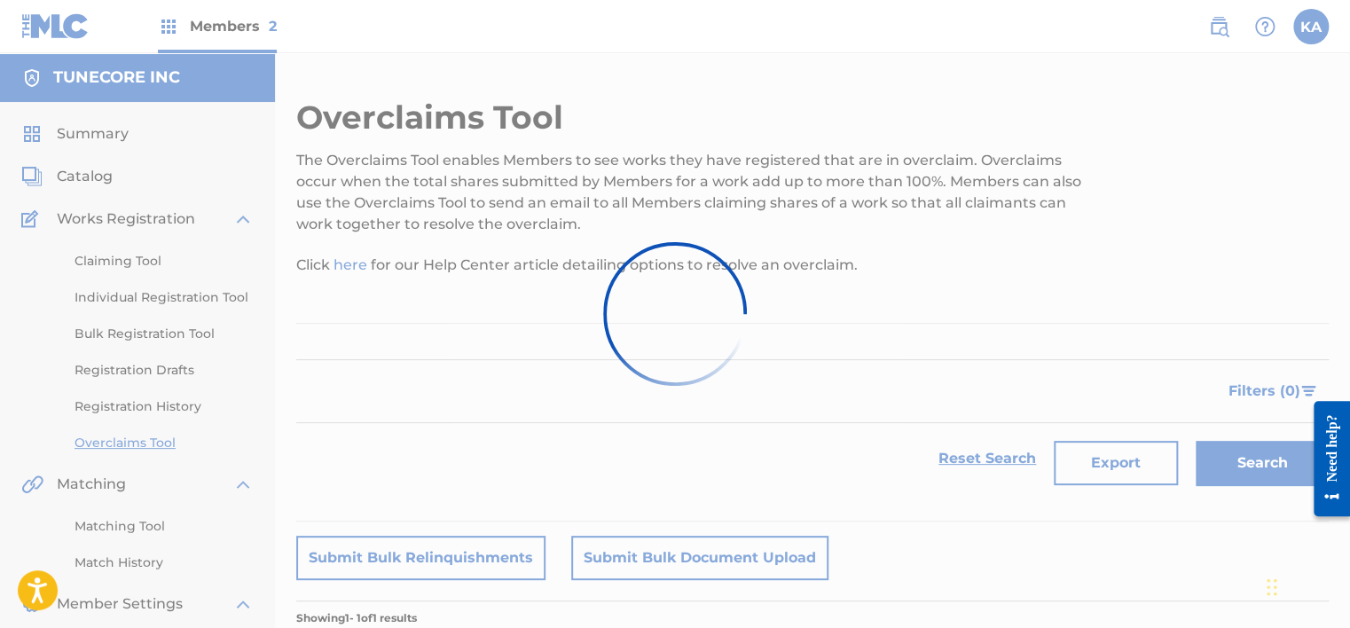
scroll to position [266, 0]
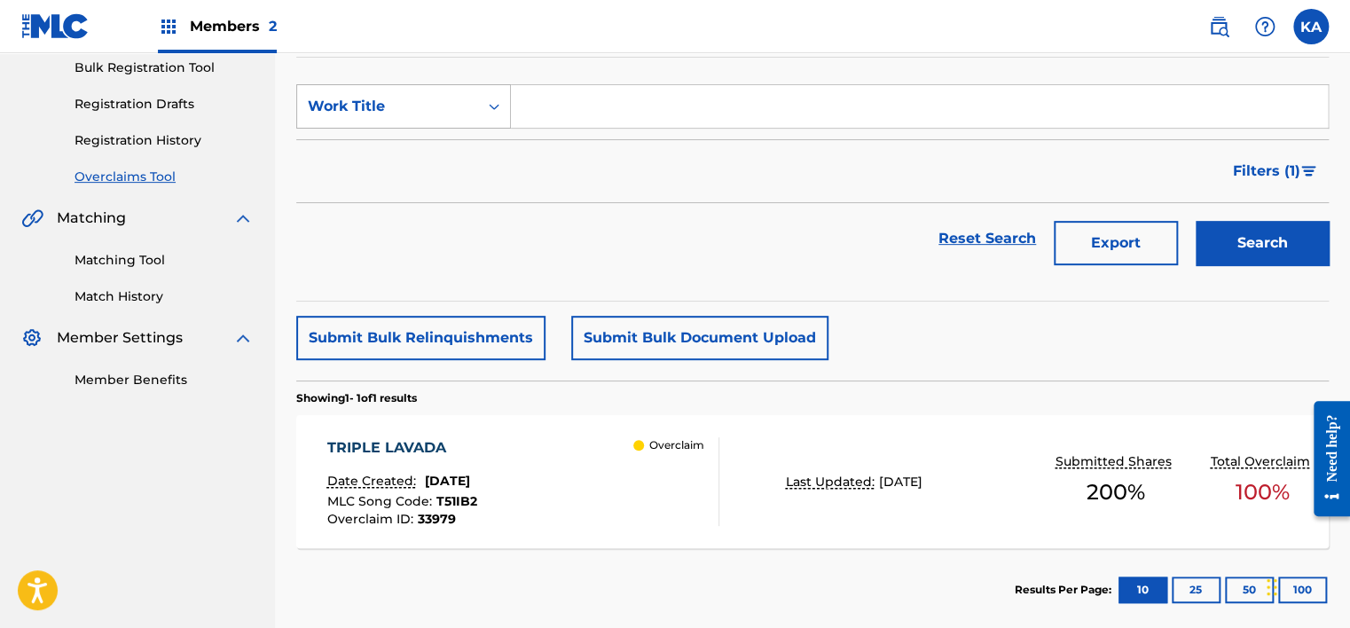
click at [453, 116] on div "Work Title" at bounding box center [388, 106] width 160 height 21
click at [450, 148] on div "MLC Song Code" at bounding box center [403, 151] width 213 height 44
click at [559, 106] on input "Search Form" at bounding box center [919, 106] width 817 height 43
paste input "T51IB2"
type input "T51IB2"
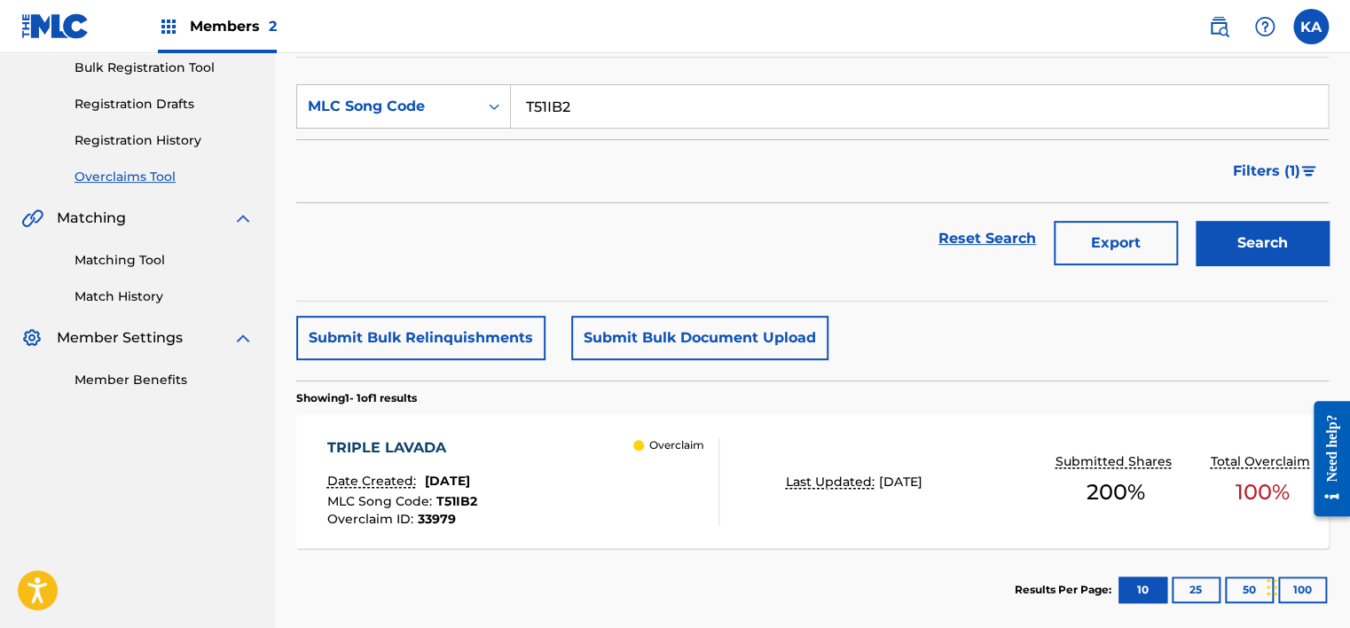
drag, startPoint x: 1290, startPoint y: 233, endPoint x: 1276, endPoint y: 229, distance: 14.9
click at [1288, 234] on button "Search" at bounding box center [1261, 243] width 133 height 44
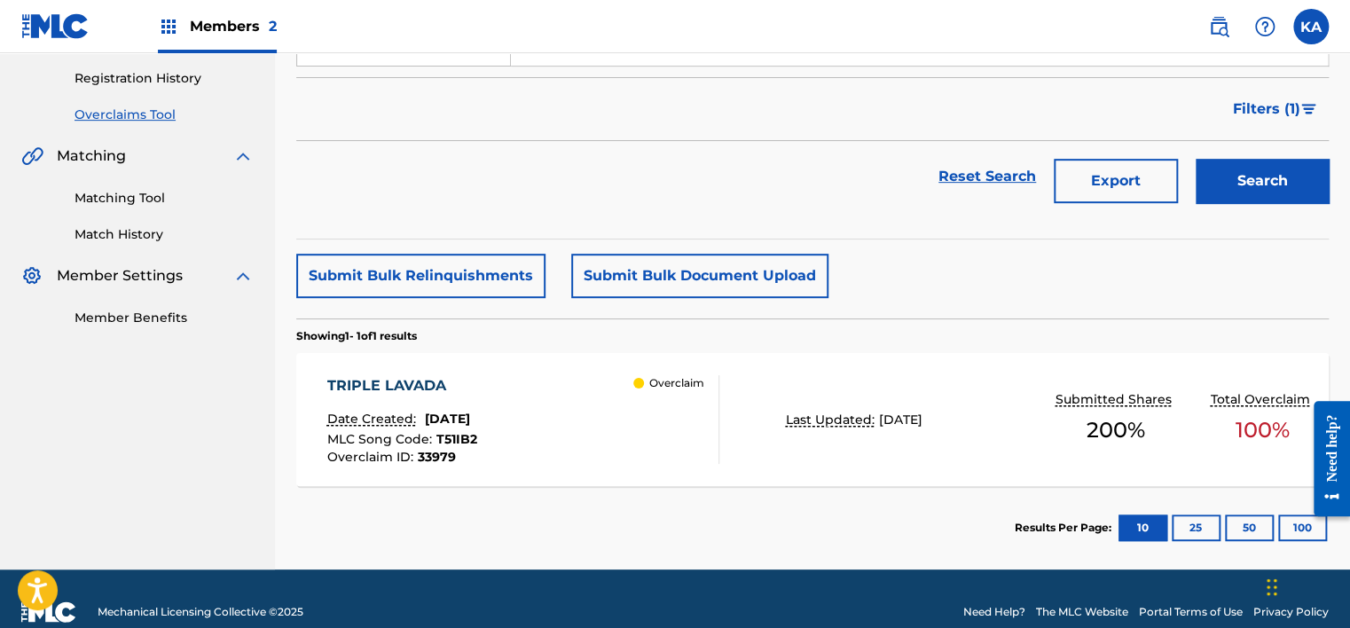
scroll to position [354, 0]
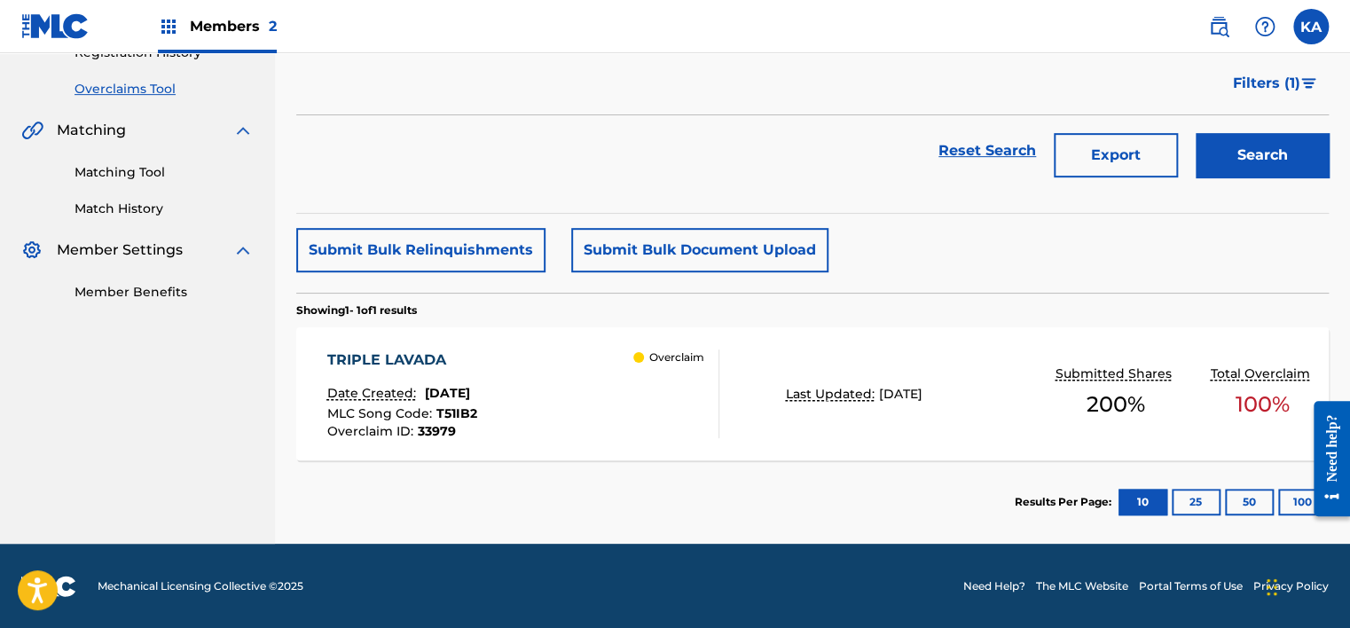
click at [629, 408] on div "TRIPLE [PERSON_NAME] Date Created: [DATE] MLC Song Code : T51IB2 Overclaim ID :…" at bounding box center [523, 393] width 392 height 89
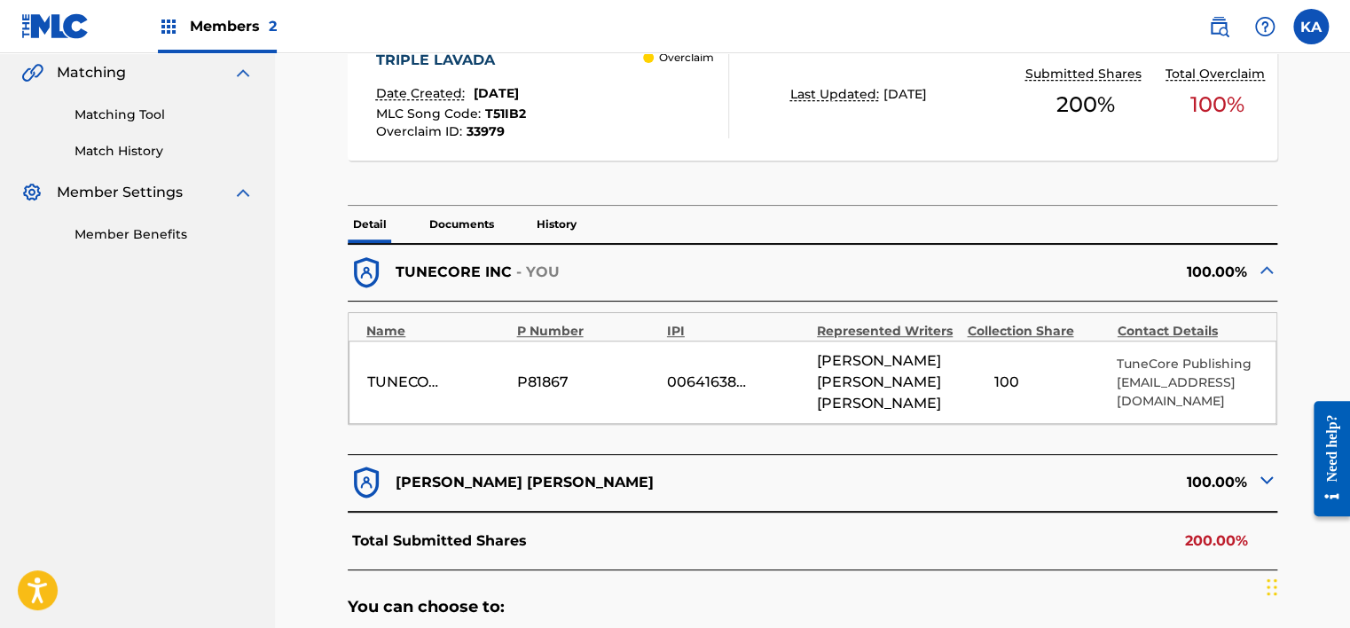
scroll to position [443, 0]
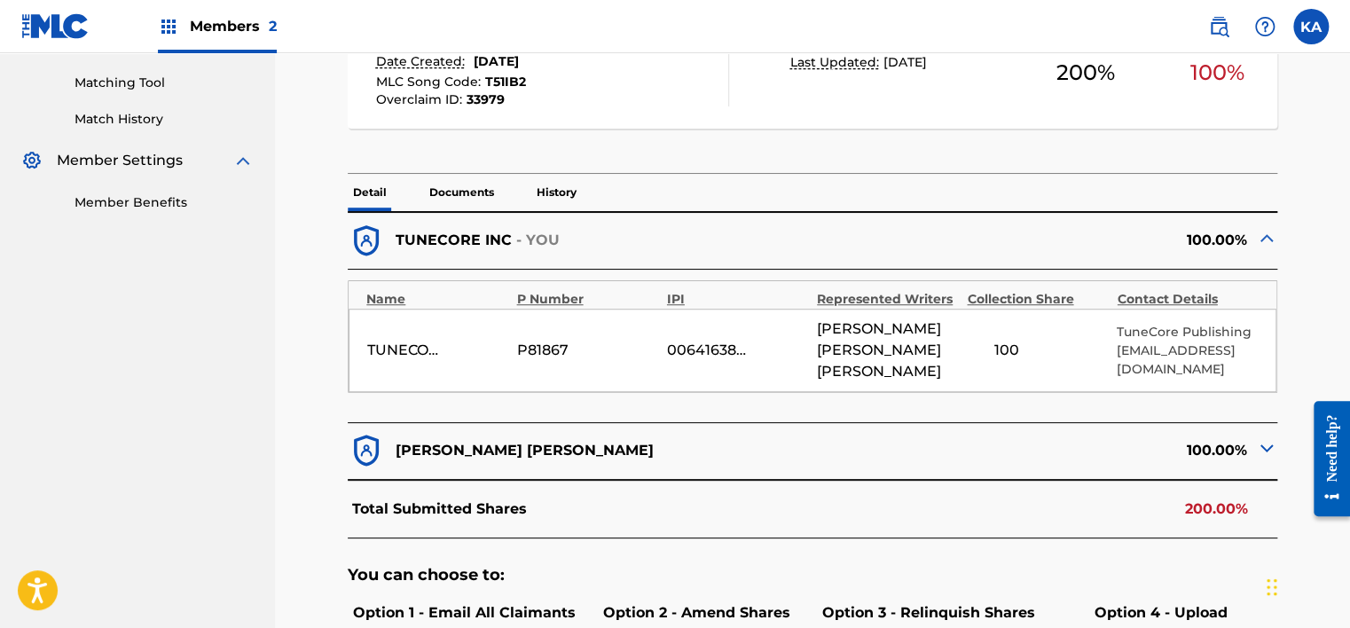
click at [482, 174] on p "Documents" at bounding box center [461, 192] width 75 height 37
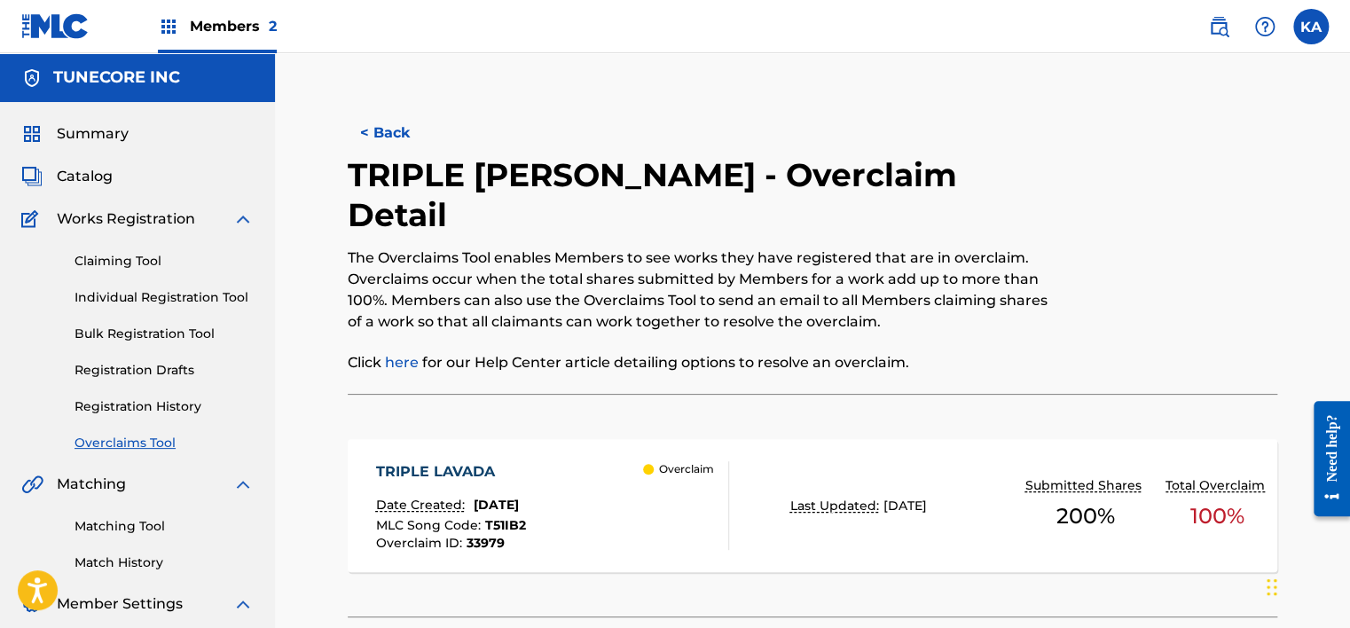
click at [392, 141] on button "< Back" at bounding box center [401, 133] width 106 height 44
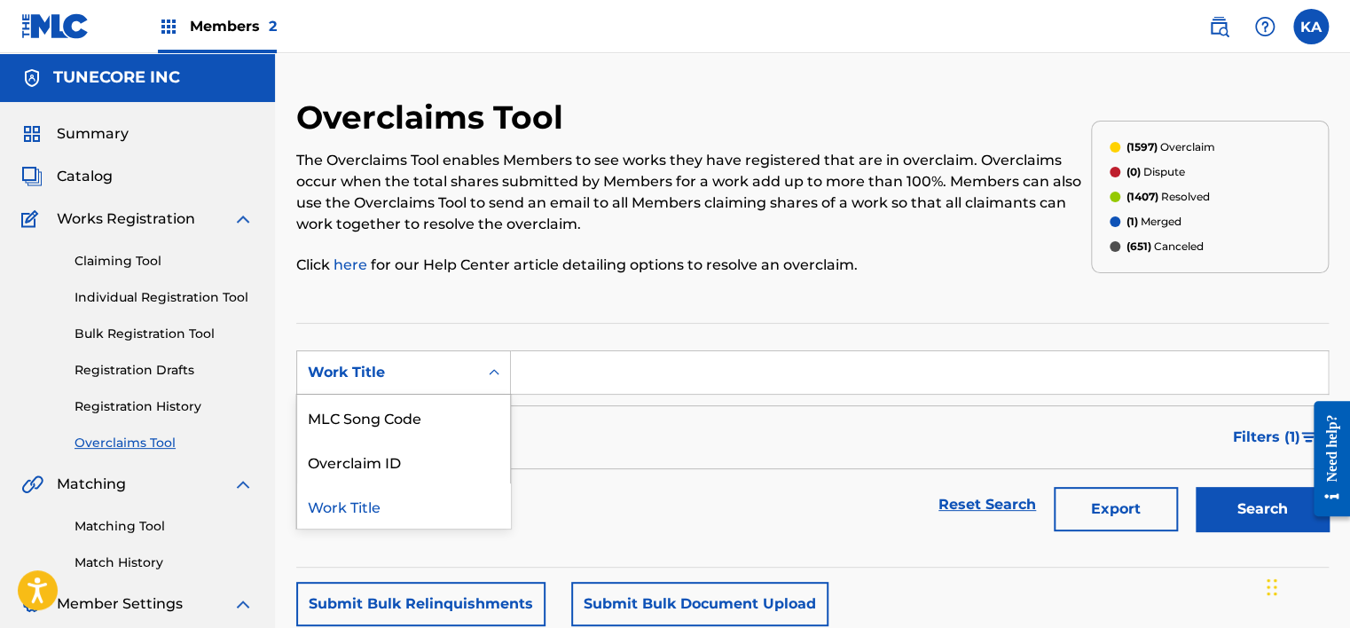
click at [497, 375] on icon "Search Form" at bounding box center [494, 373] width 18 height 18
click at [446, 411] on div "MLC Song Code" at bounding box center [403, 417] width 213 height 44
click at [561, 370] on input "Search Form" at bounding box center [919, 372] width 817 height 43
paste input "S72JCV"
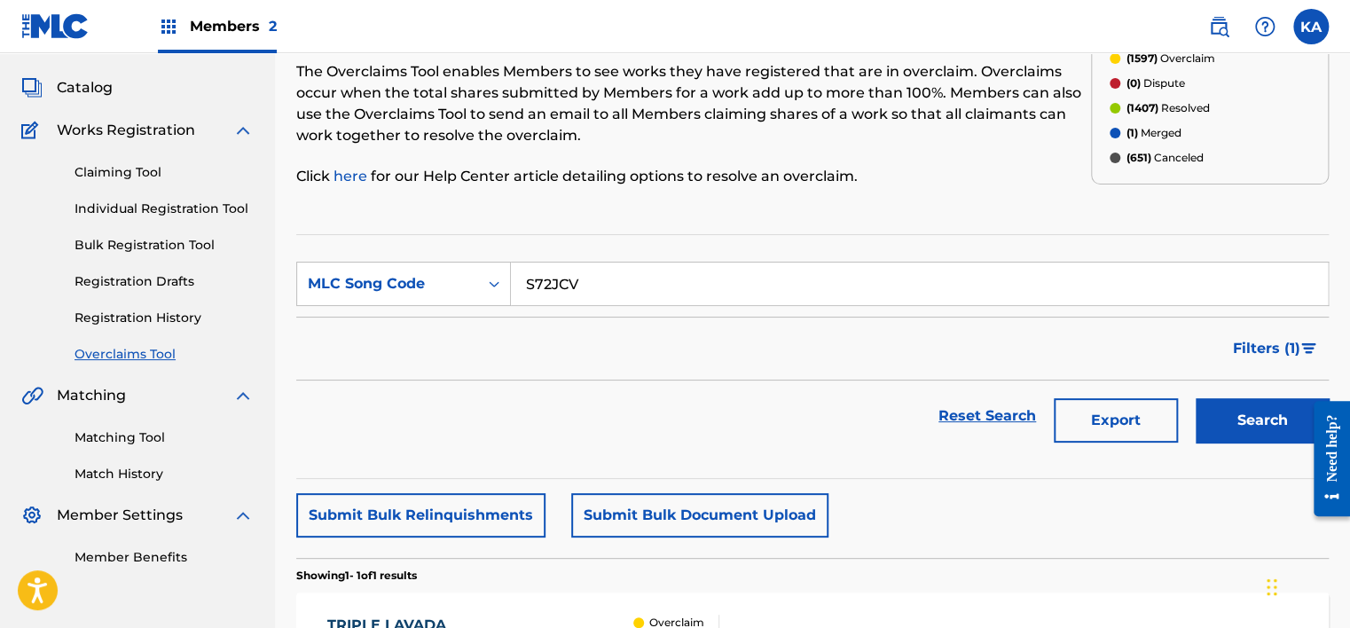
type input "S72JCV"
click at [1241, 414] on button "Search" at bounding box center [1261, 420] width 133 height 44
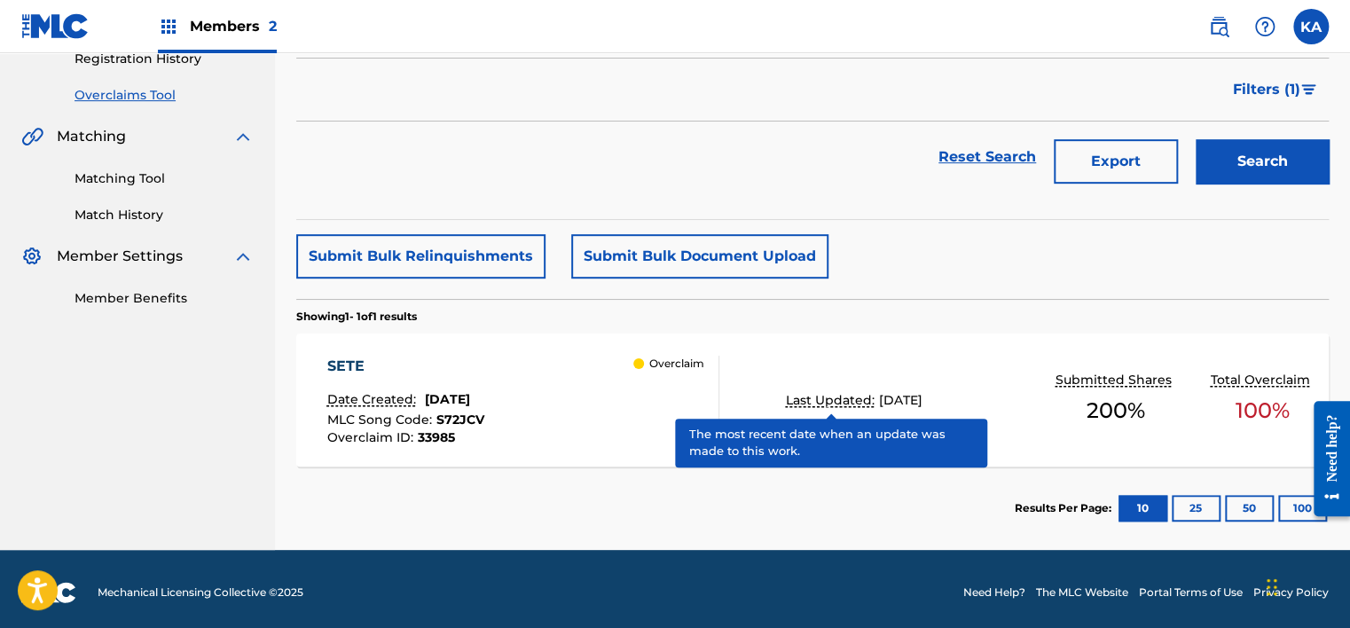
scroll to position [354, 0]
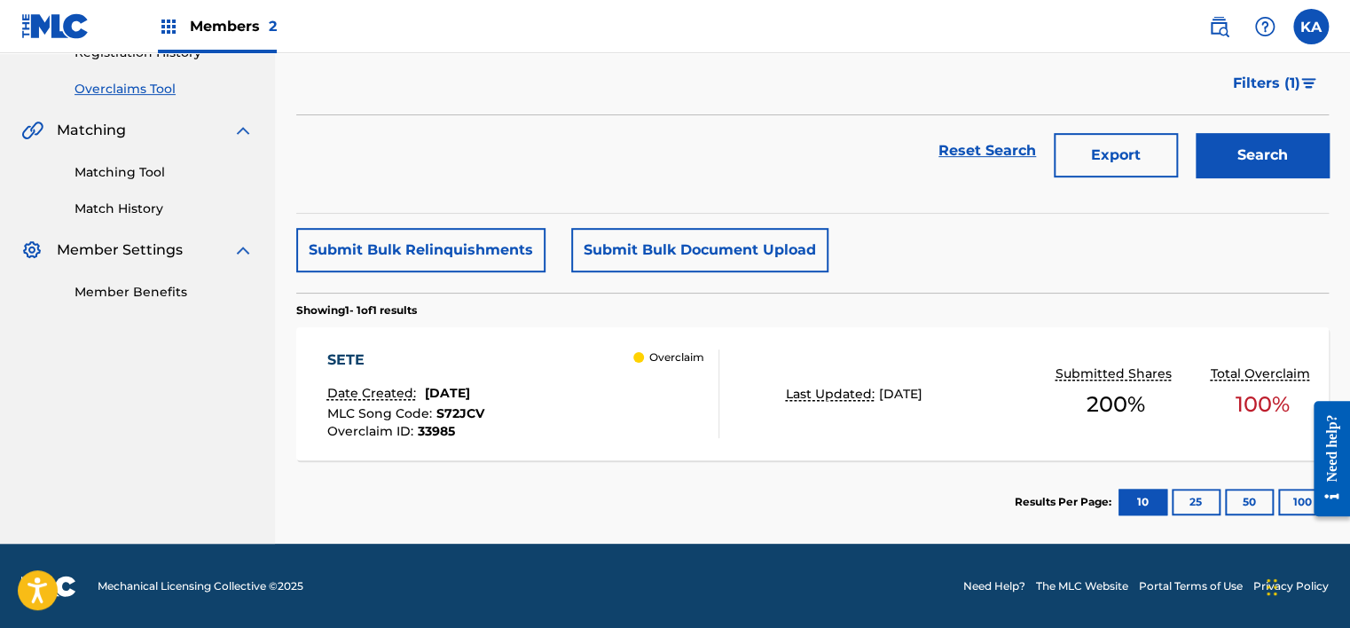
click at [564, 396] on div "SETE Date Created: [DATE] MLC Song Code : S72JCV Overclaim ID : 33985 Overclaim" at bounding box center [523, 393] width 392 height 89
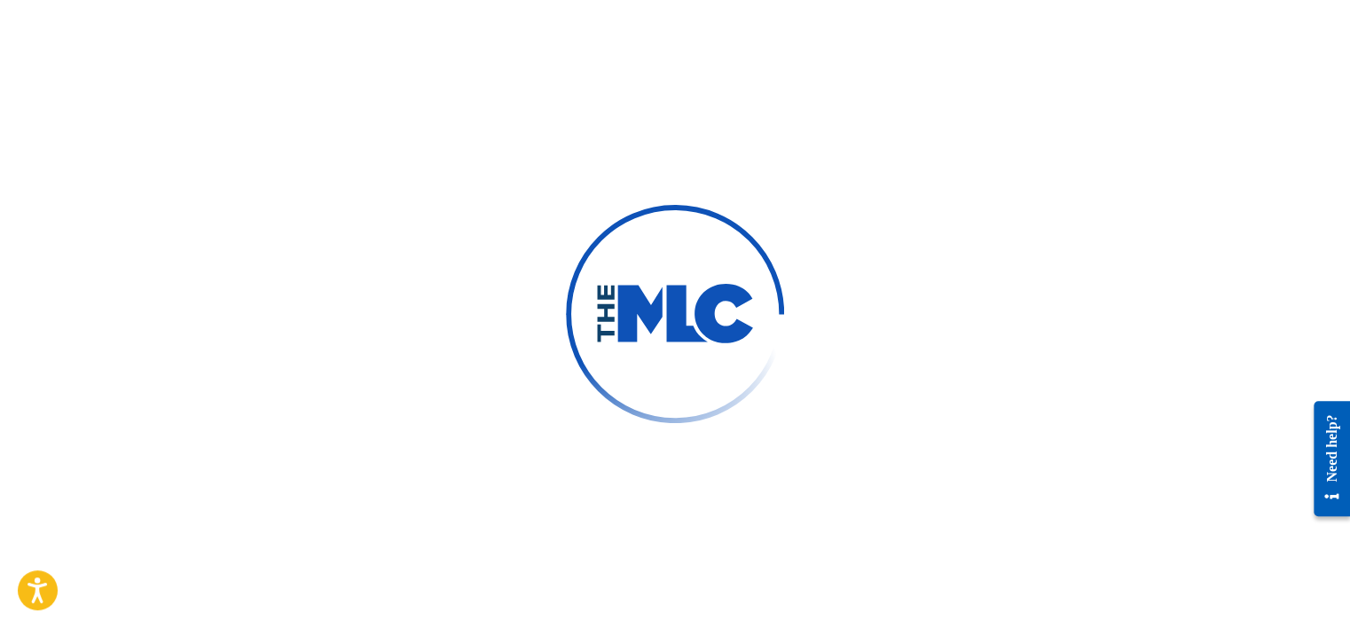
scroll to position [134, 0]
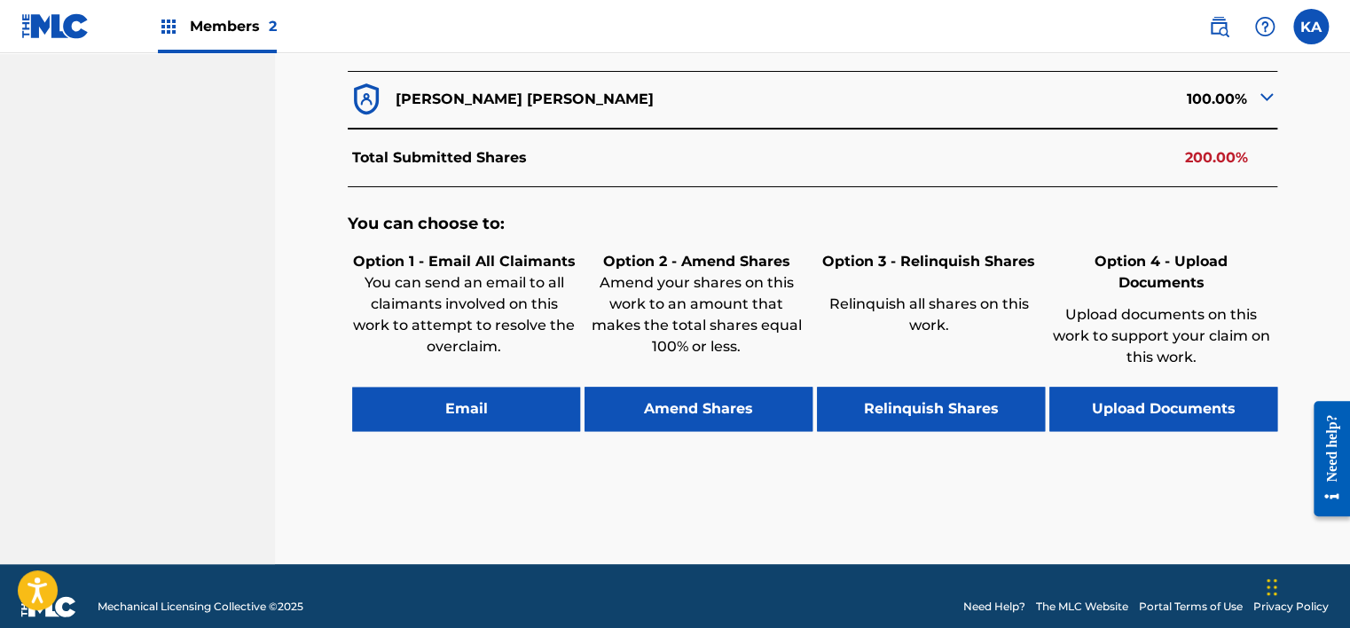
scroll to position [779, 0]
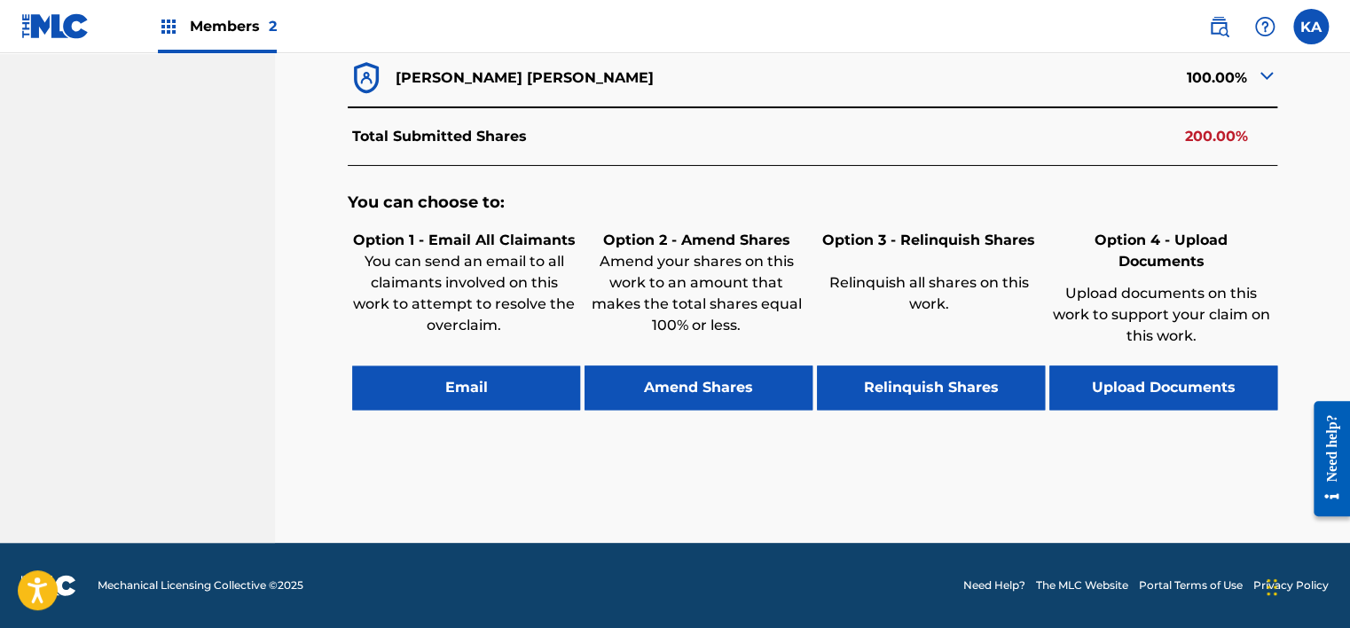
click at [1145, 390] on button "Upload Documents" at bounding box center [1163, 387] width 228 height 44
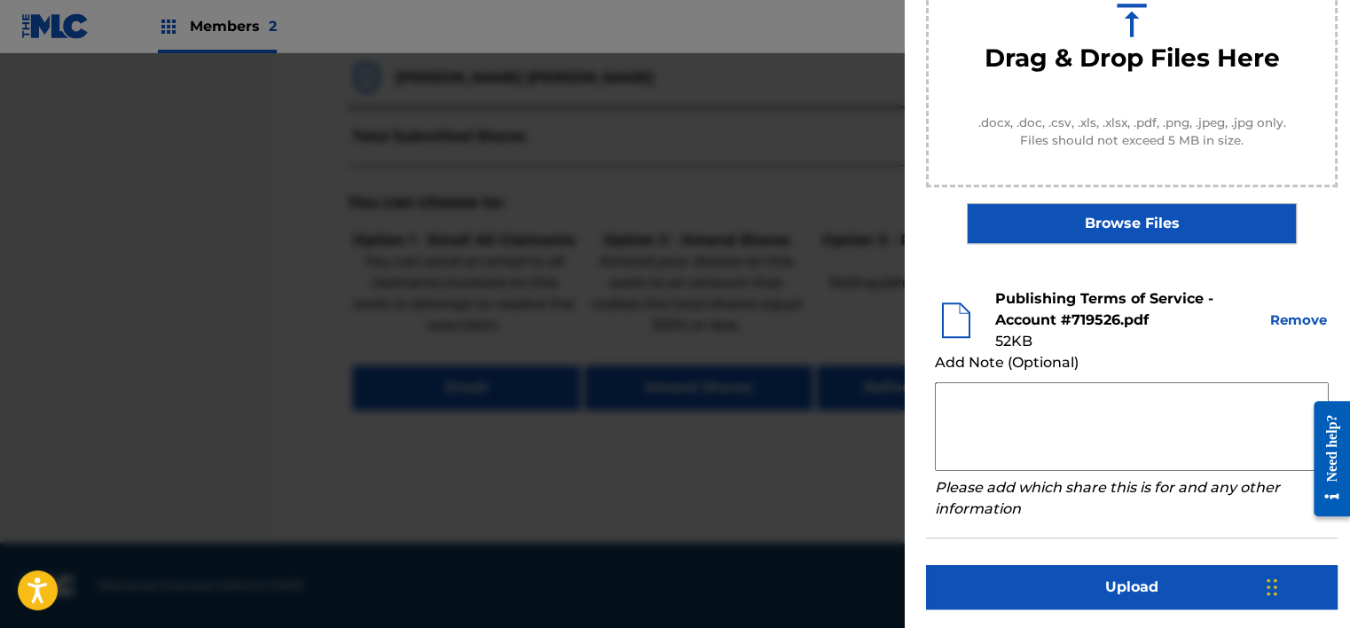
scroll to position [270, 0]
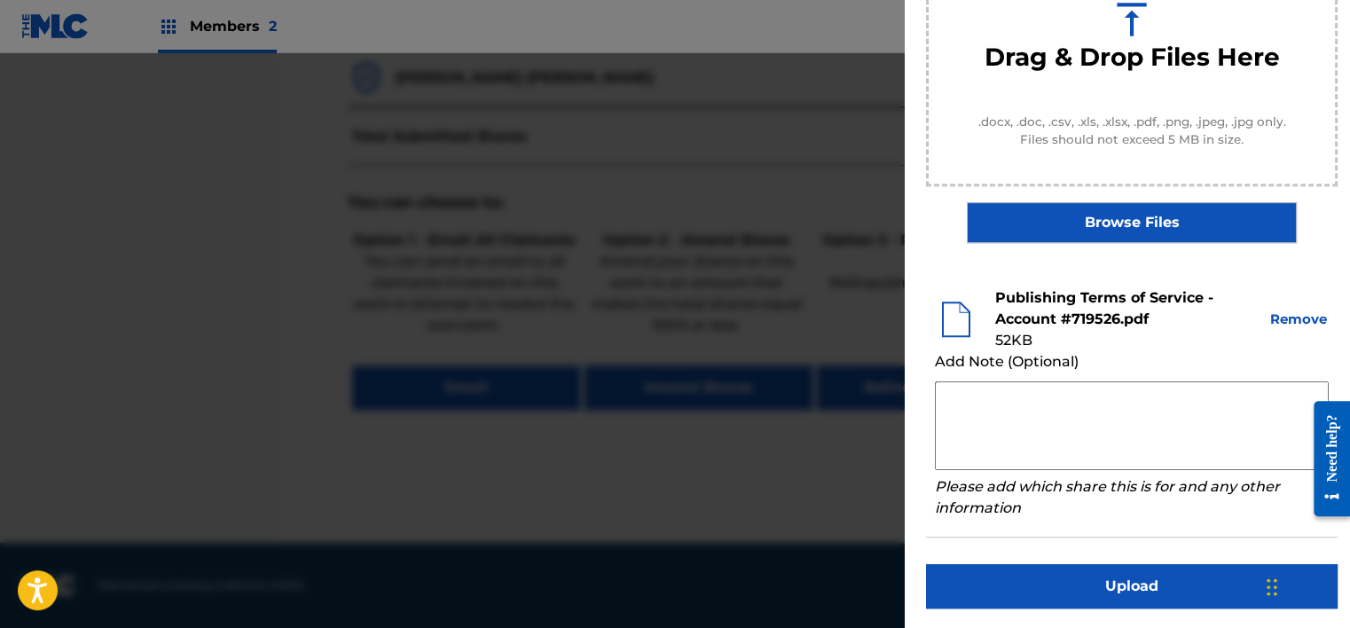
click at [1141, 589] on button "Upload" at bounding box center [1131, 586] width 411 height 44
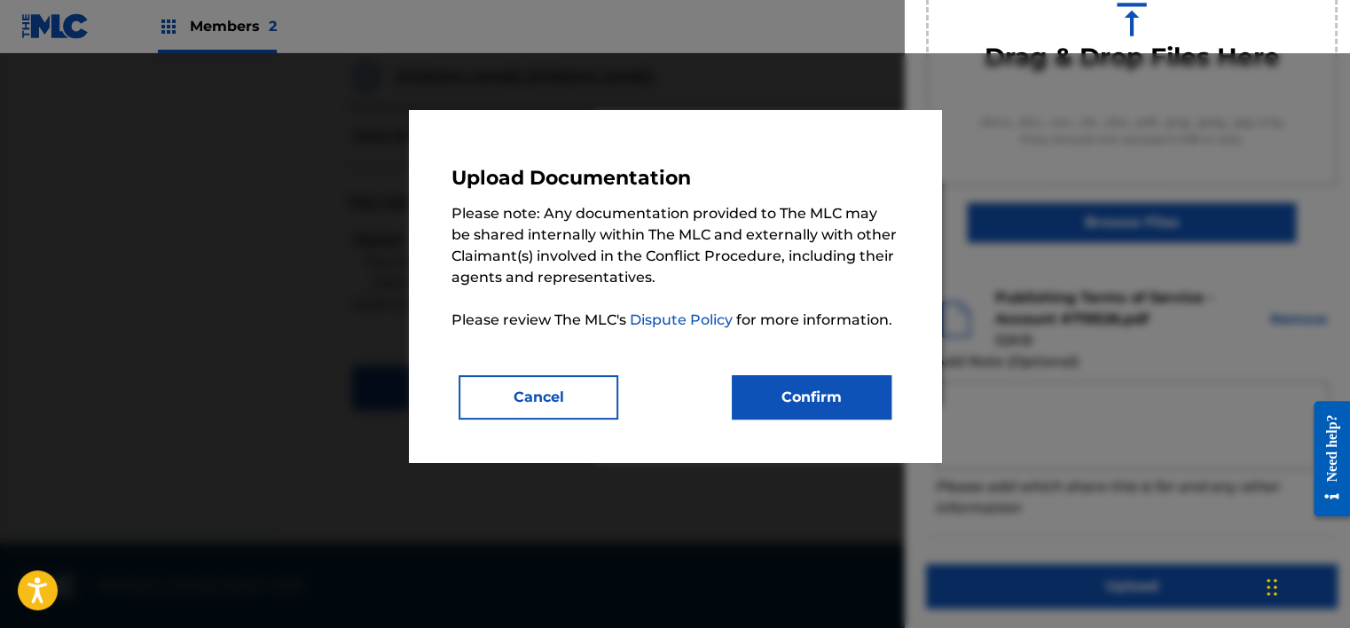
click at [795, 401] on button "Confirm" at bounding box center [812, 397] width 160 height 44
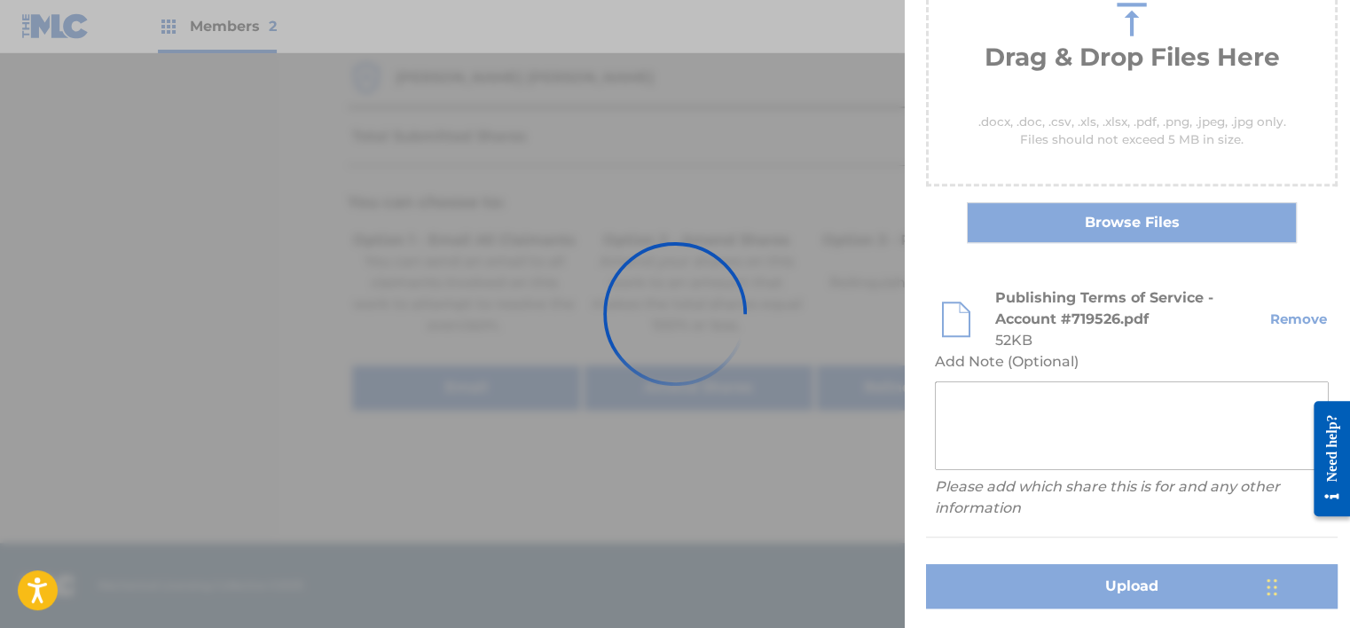
scroll to position [152, 0]
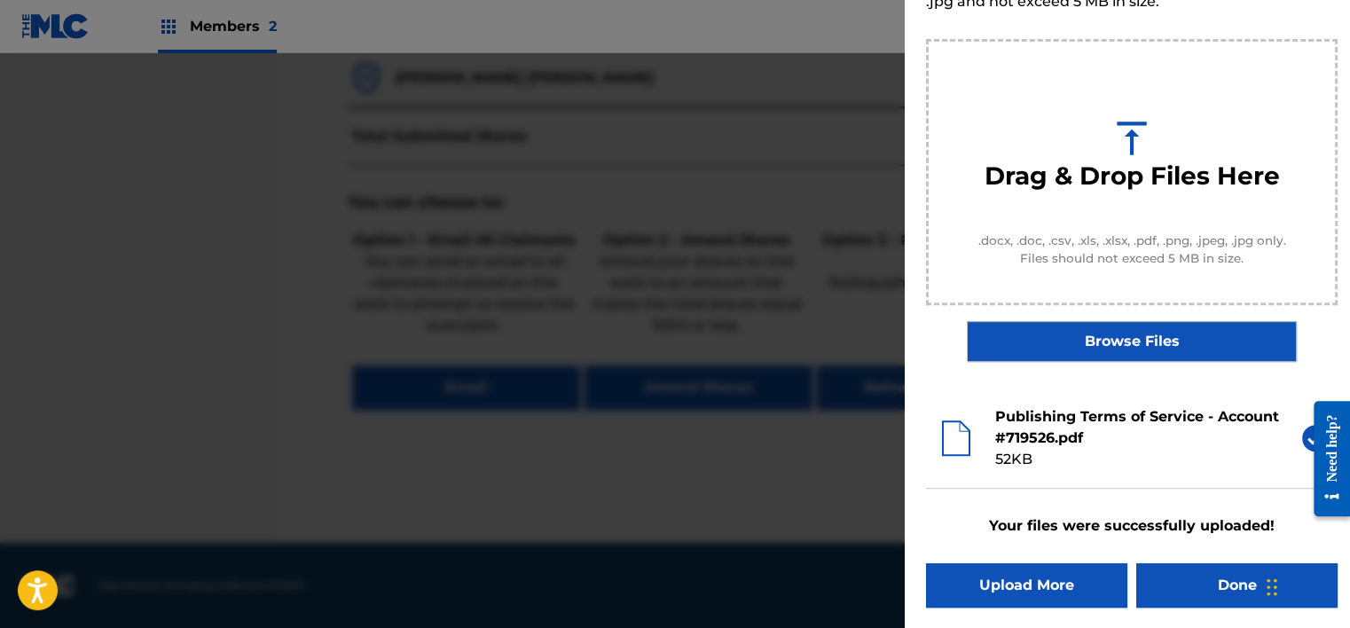
click at [1173, 582] on button "Done" at bounding box center [1236, 585] width 201 height 44
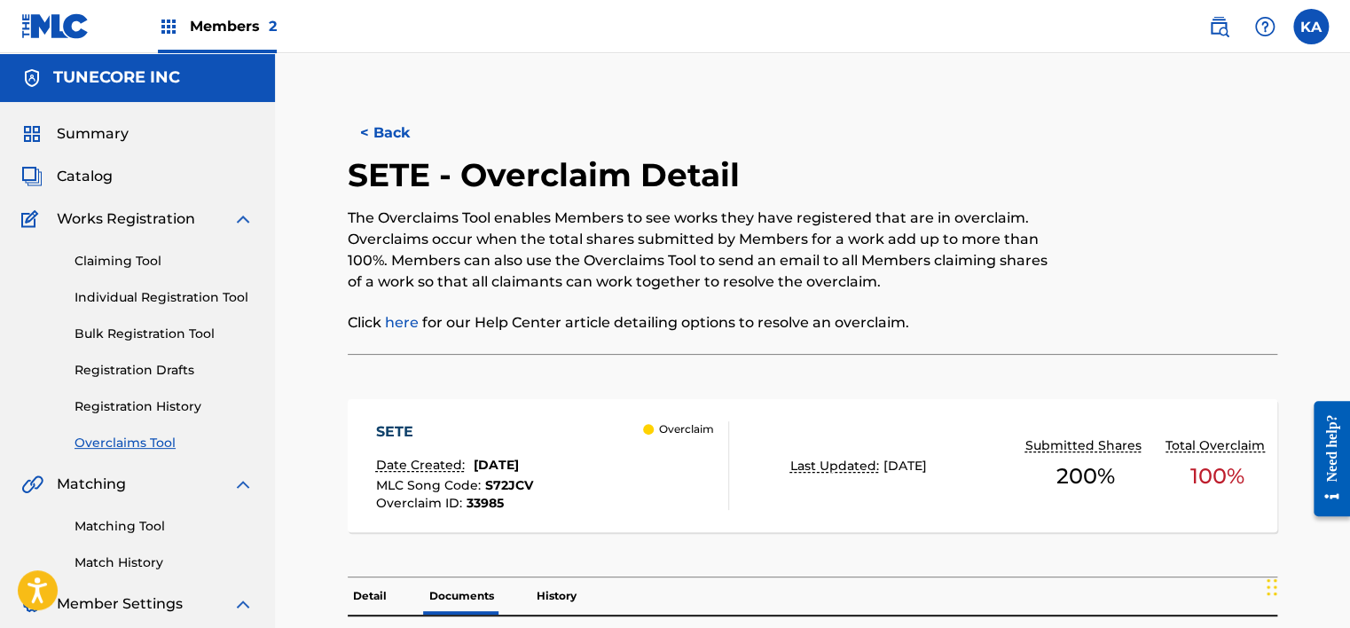
click at [375, 125] on button "< Back" at bounding box center [401, 133] width 106 height 44
click at [380, 130] on button "< Back" at bounding box center [401, 133] width 106 height 44
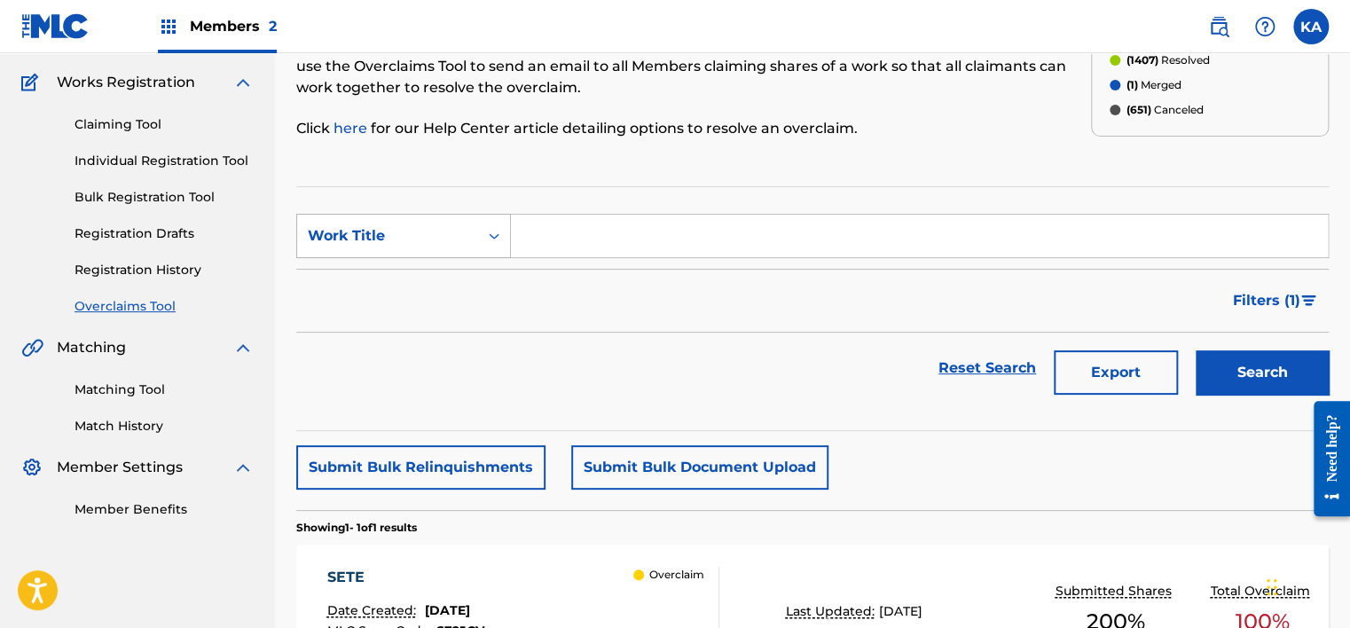
scroll to position [130, 0]
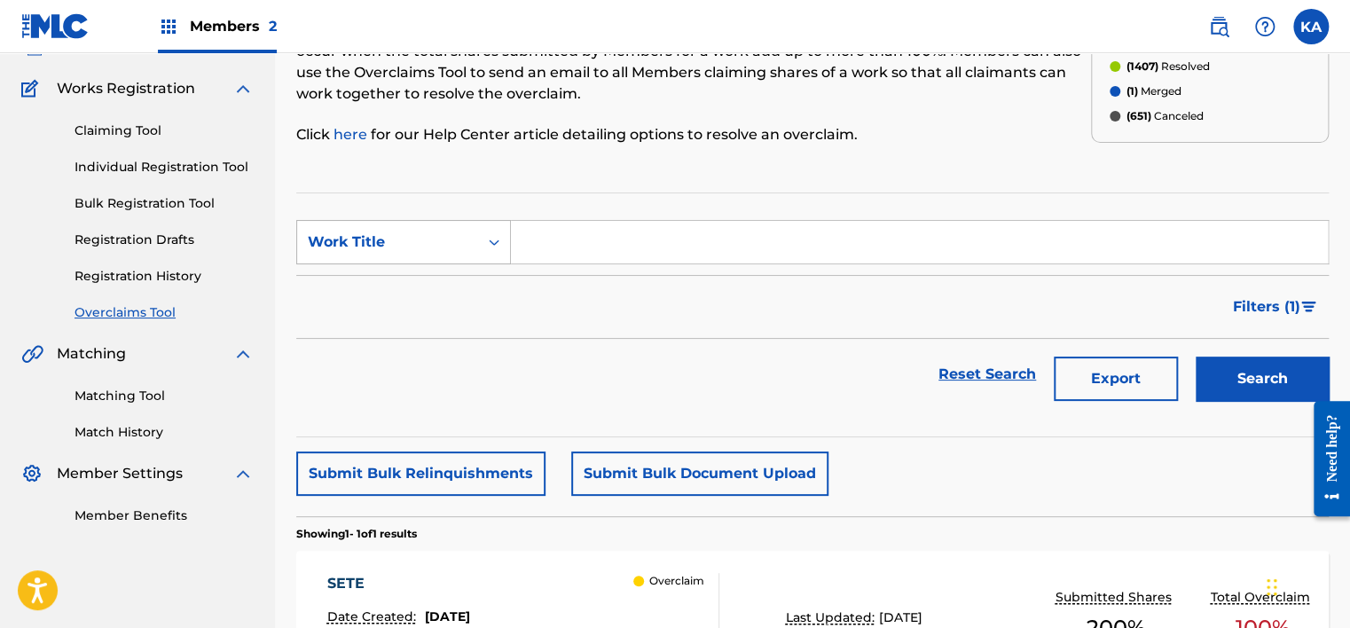
click at [431, 241] on div "Work Title" at bounding box center [388, 241] width 160 height 21
drag, startPoint x: 445, startPoint y: 298, endPoint x: 505, endPoint y: 264, distance: 68.3
click at [447, 299] on div "MLC Song Code" at bounding box center [403, 286] width 213 height 44
click at [564, 234] on input "Search Form" at bounding box center [919, 242] width 817 height 43
paste input "T54ZQY"
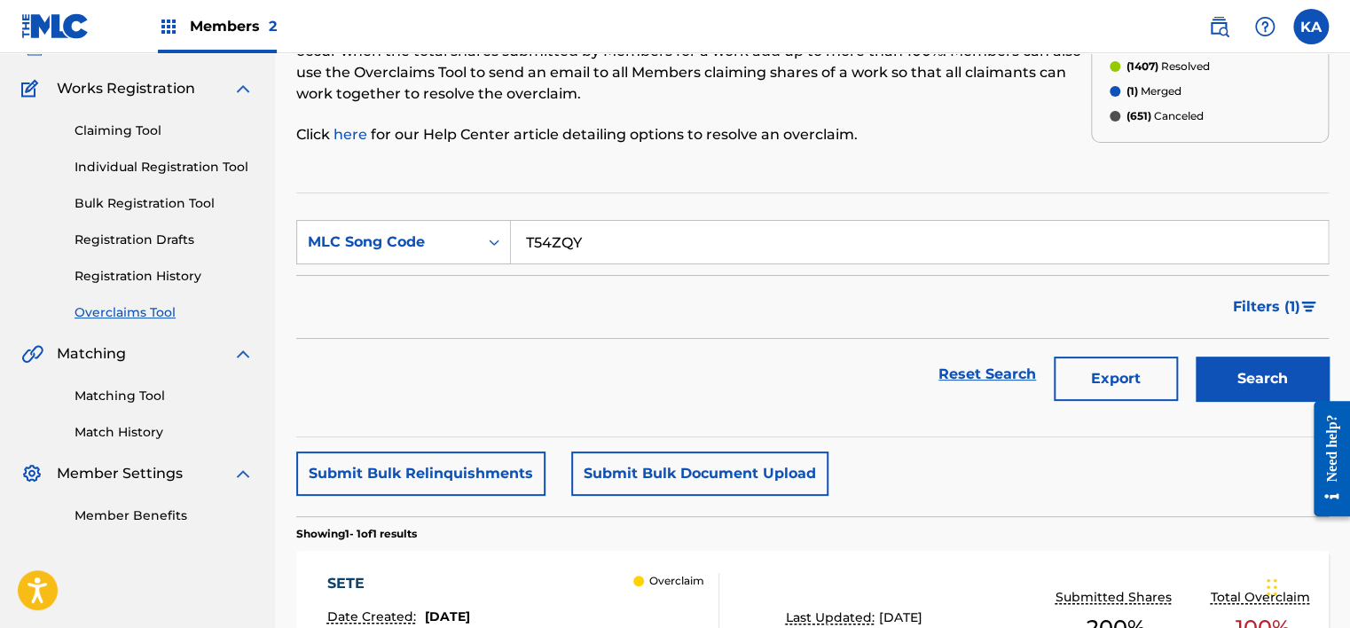
type input "T54ZQY"
click at [1288, 372] on button "Search" at bounding box center [1261, 378] width 133 height 44
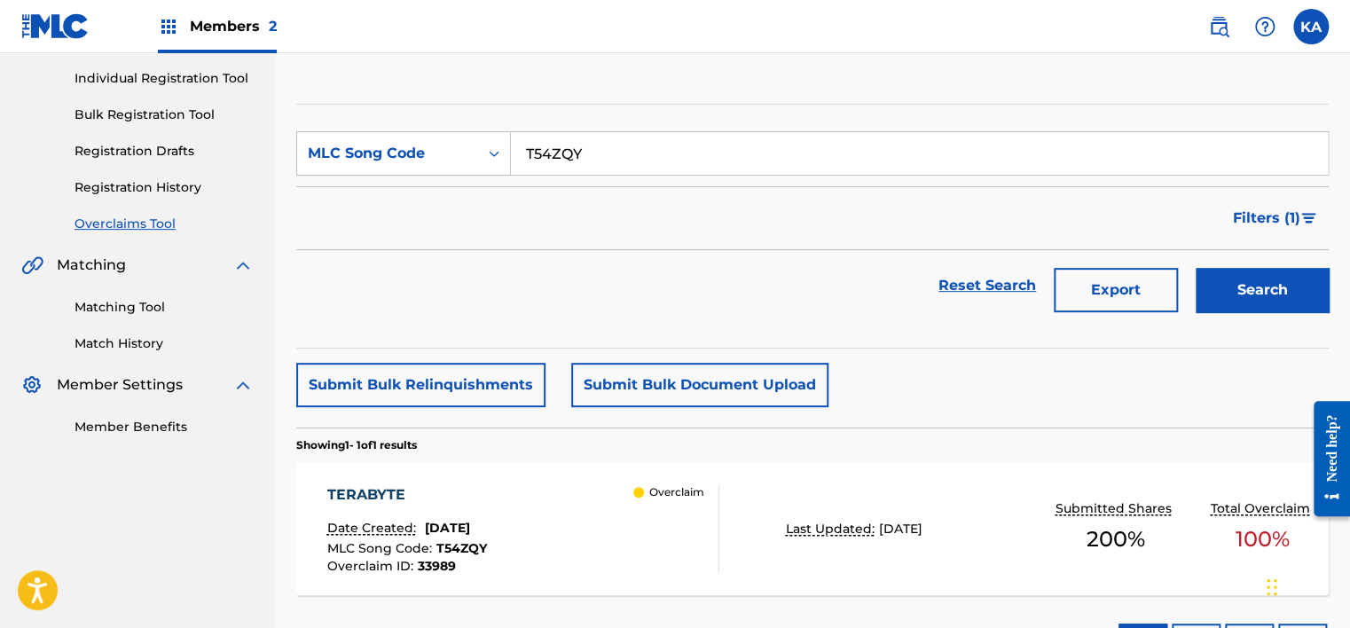
scroll to position [308, 0]
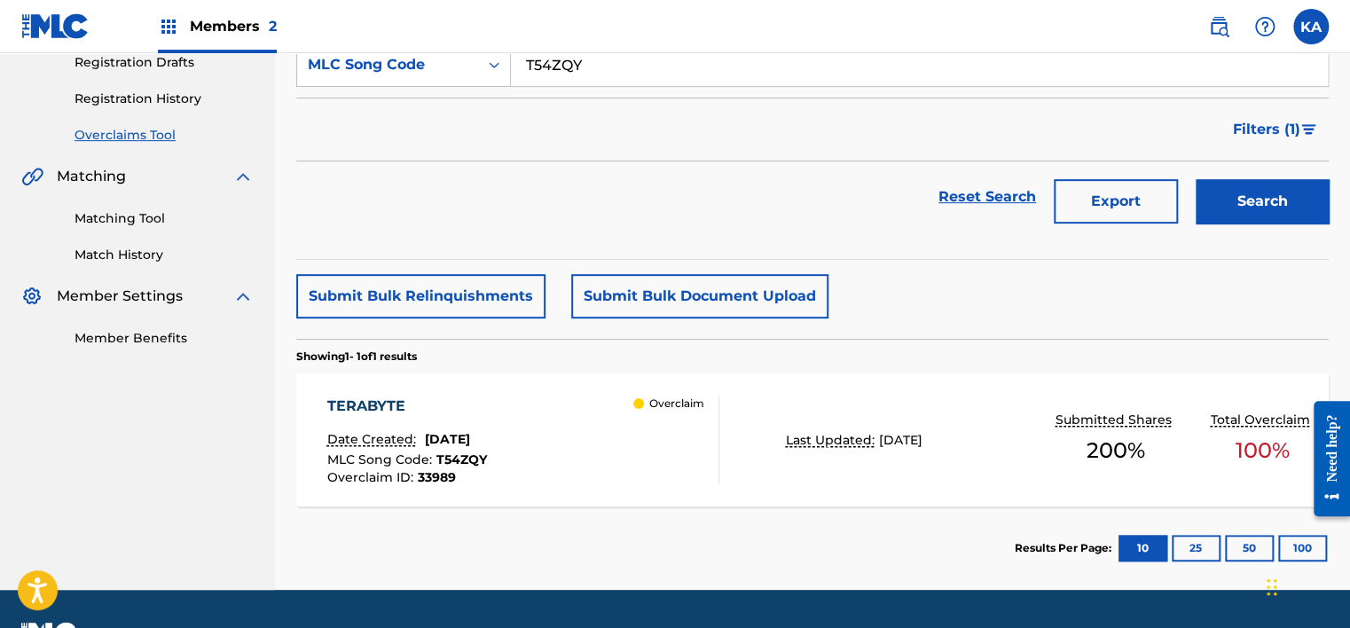
click at [720, 443] on div "TERABYTE Date Created: [DATE] MLC Song Code : T54ZQY Overclaim ID : 33989 Overc…" at bounding box center [812, 439] width 1032 height 133
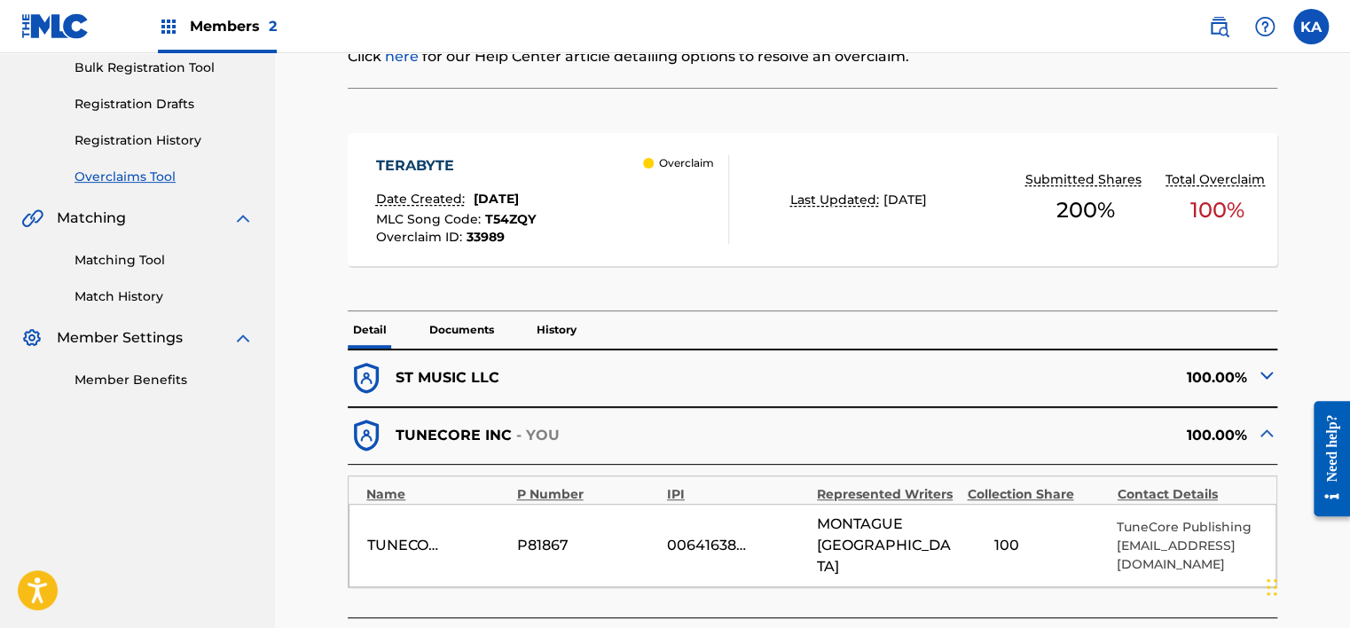
scroll to position [355, 0]
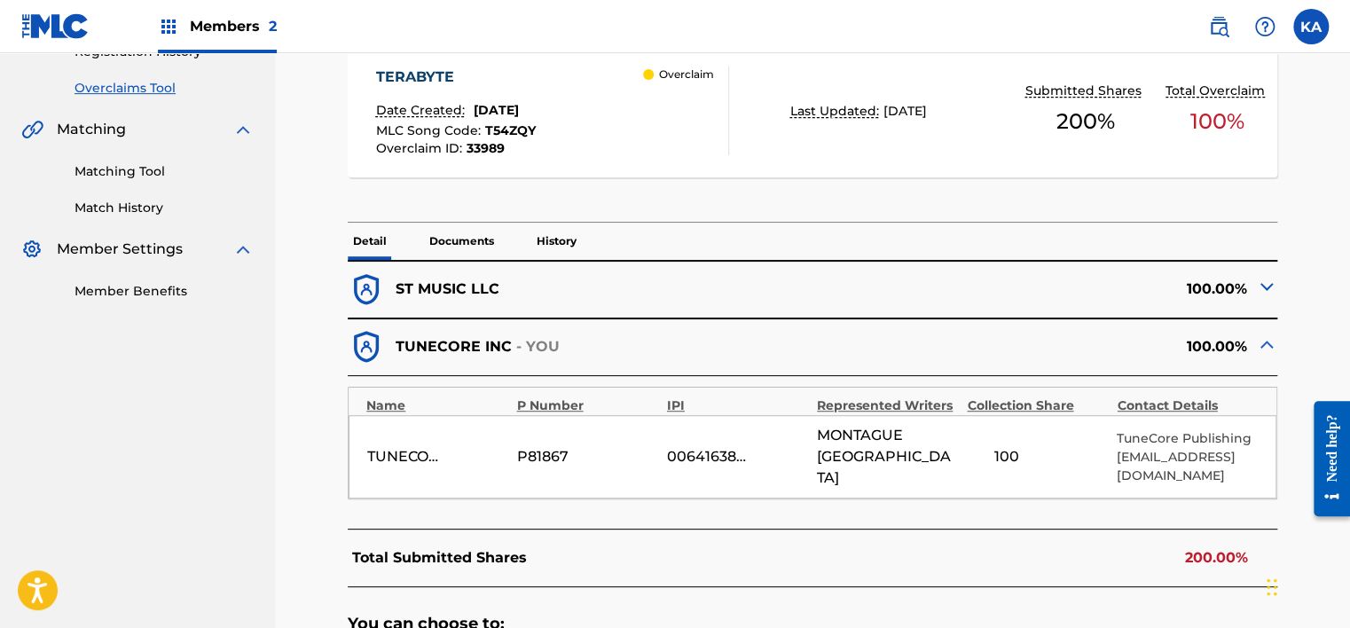
click at [1267, 287] on img at bounding box center [1266, 286] width 21 height 21
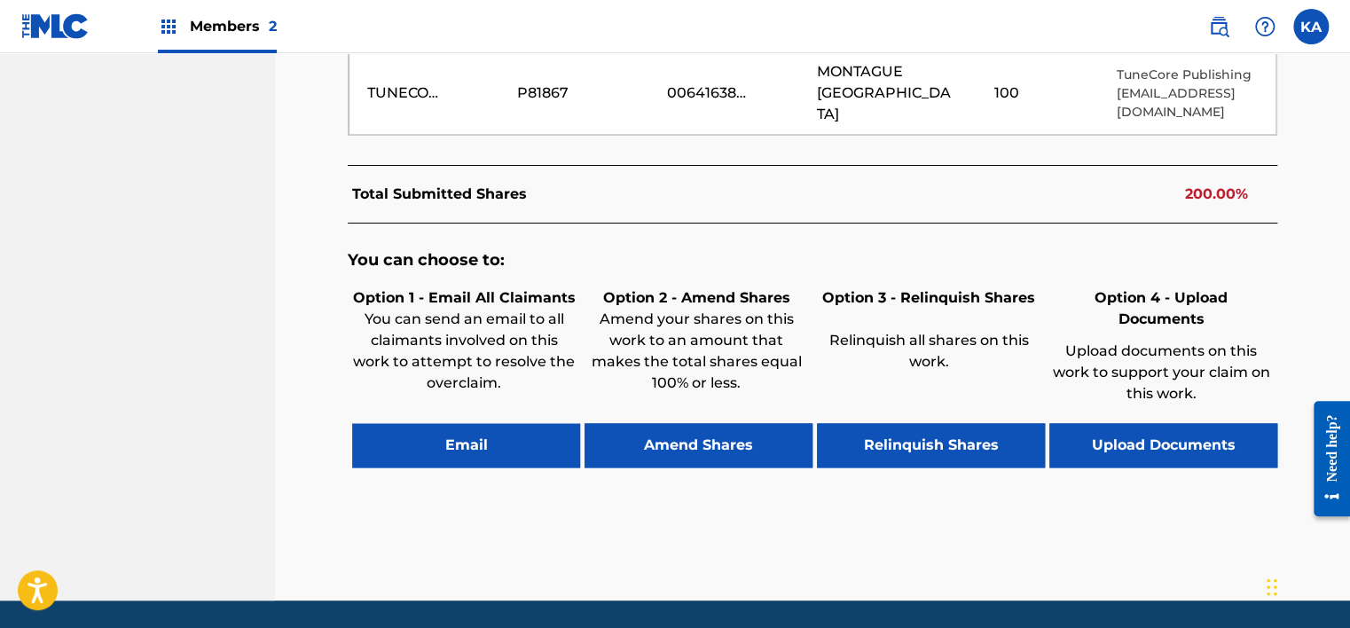
scroll to position [975, 0]
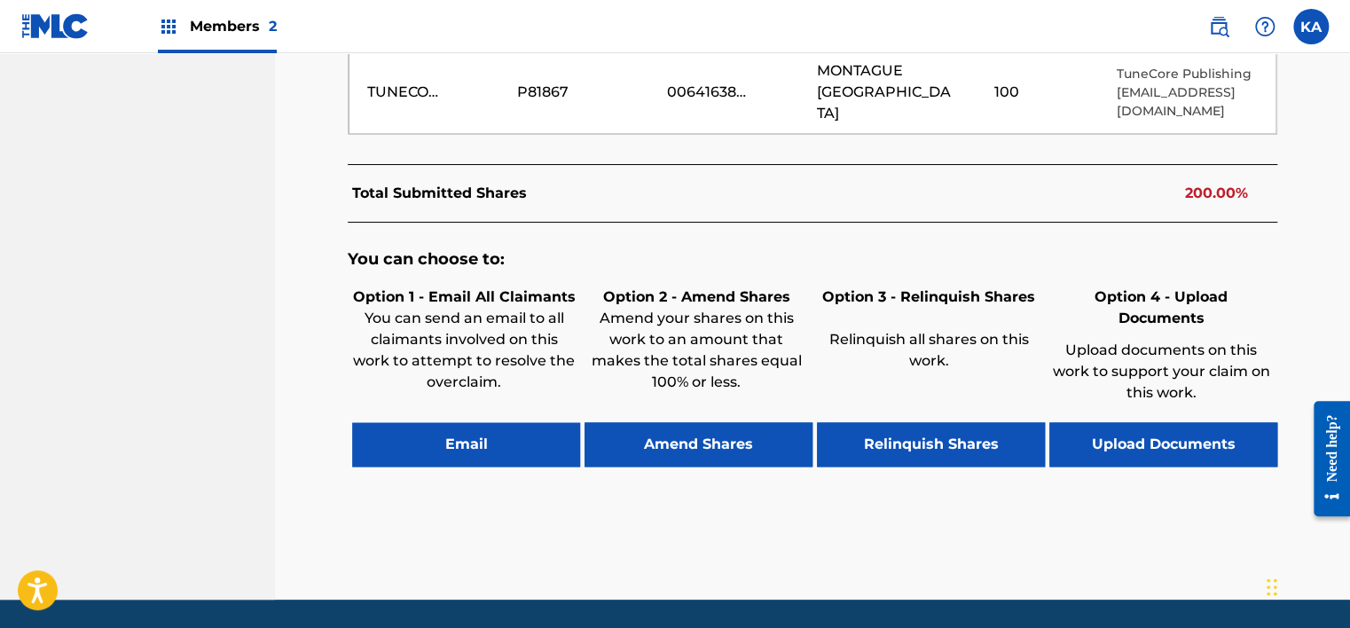
click at [1157, 422] on button "Upload Documents" at bounding box center [1163, 444] width 228 height 44
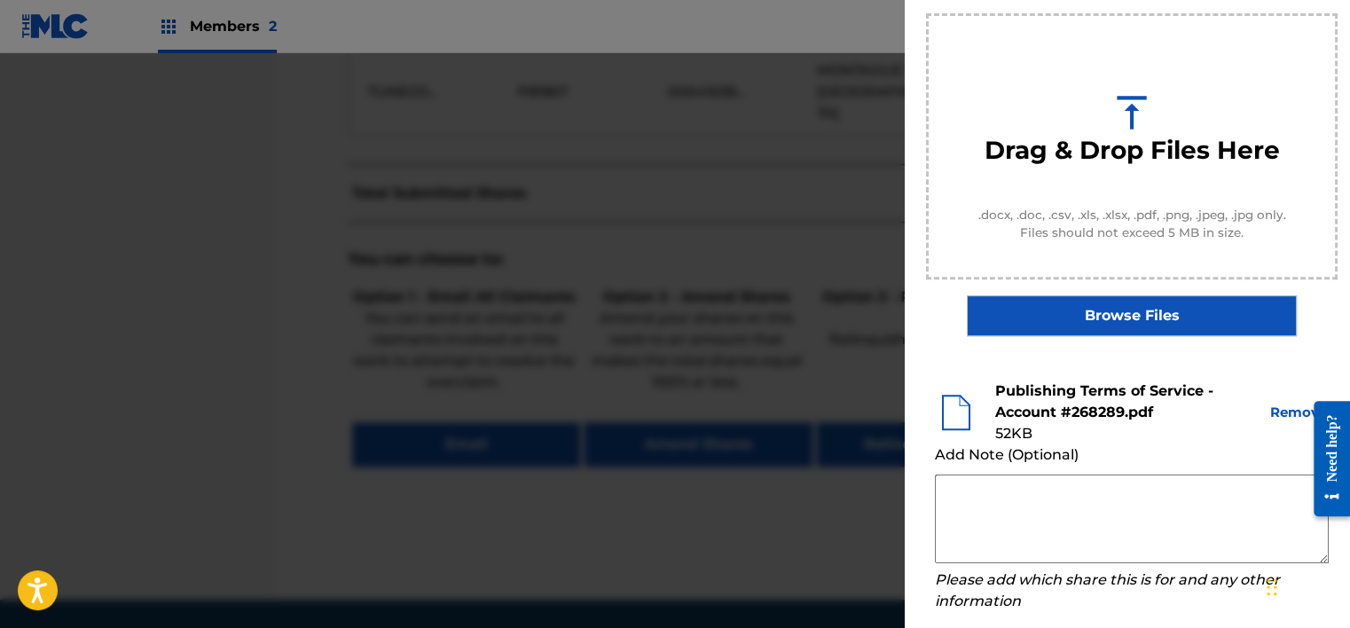
click at [1282, 409] on button "Remove" at bounding box center [1298, 413] width 60 height 20
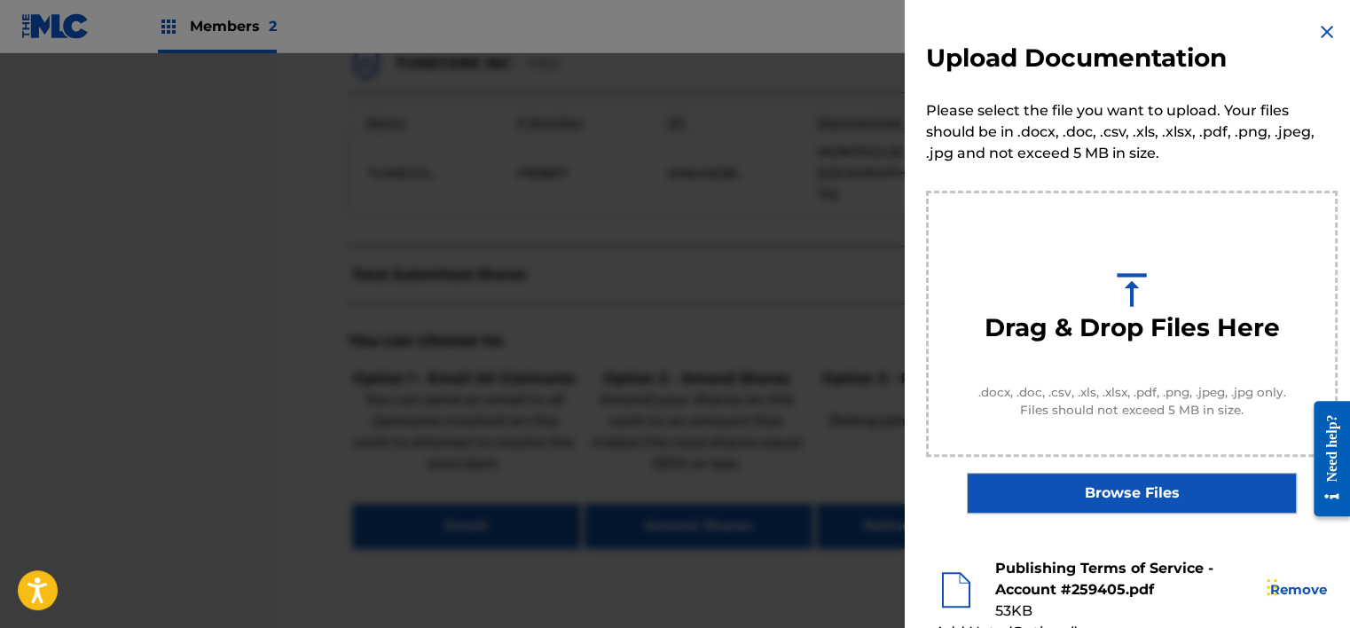
scroll to position [798, 0]
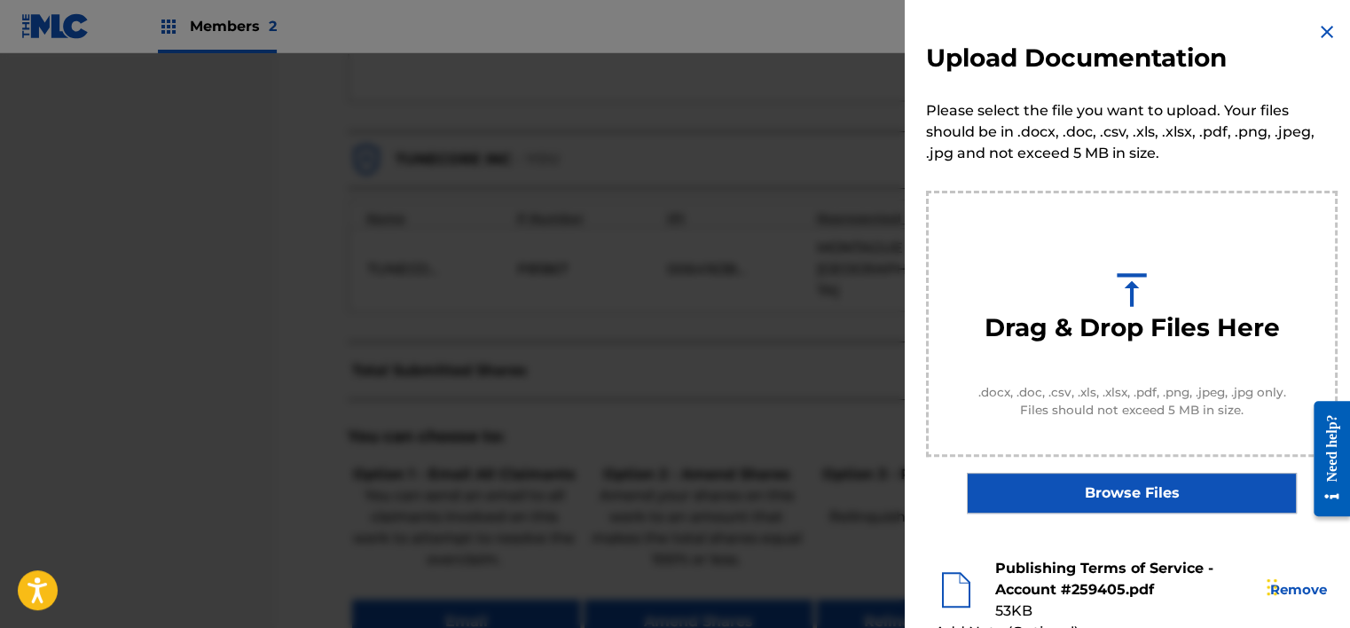
click at [1323, 29] on img at bounding box center [1326, 31] width 21 height 21
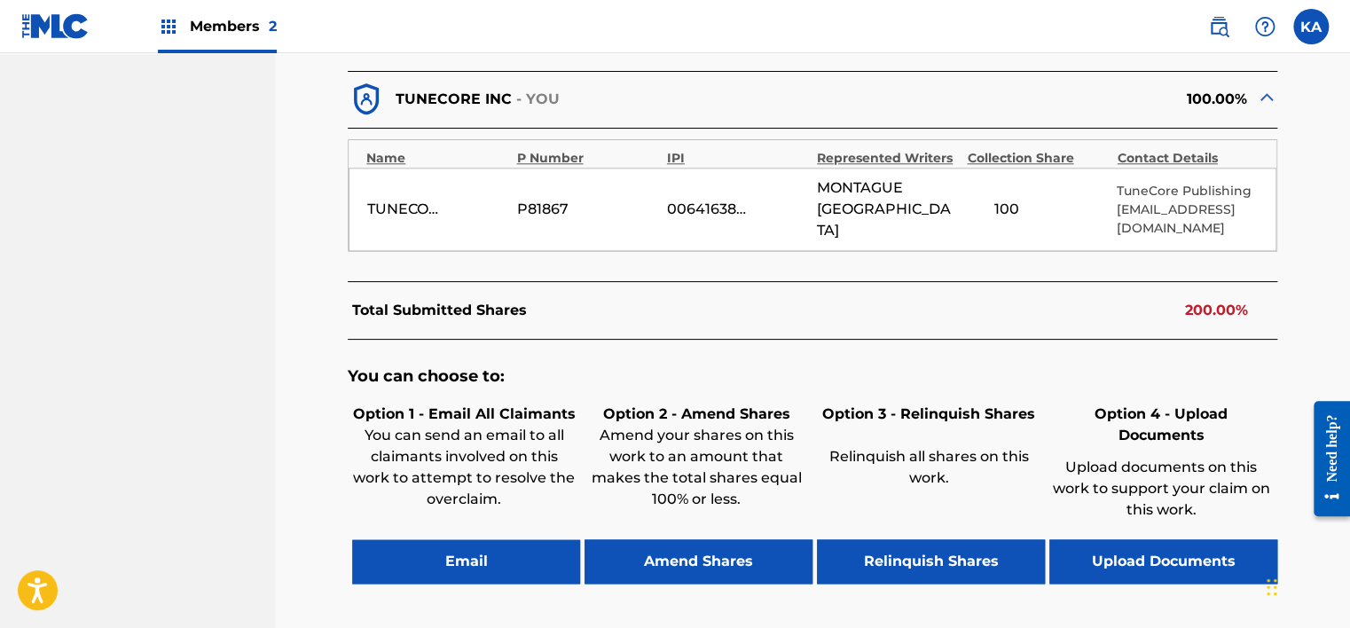
scroll to position [887, 0]
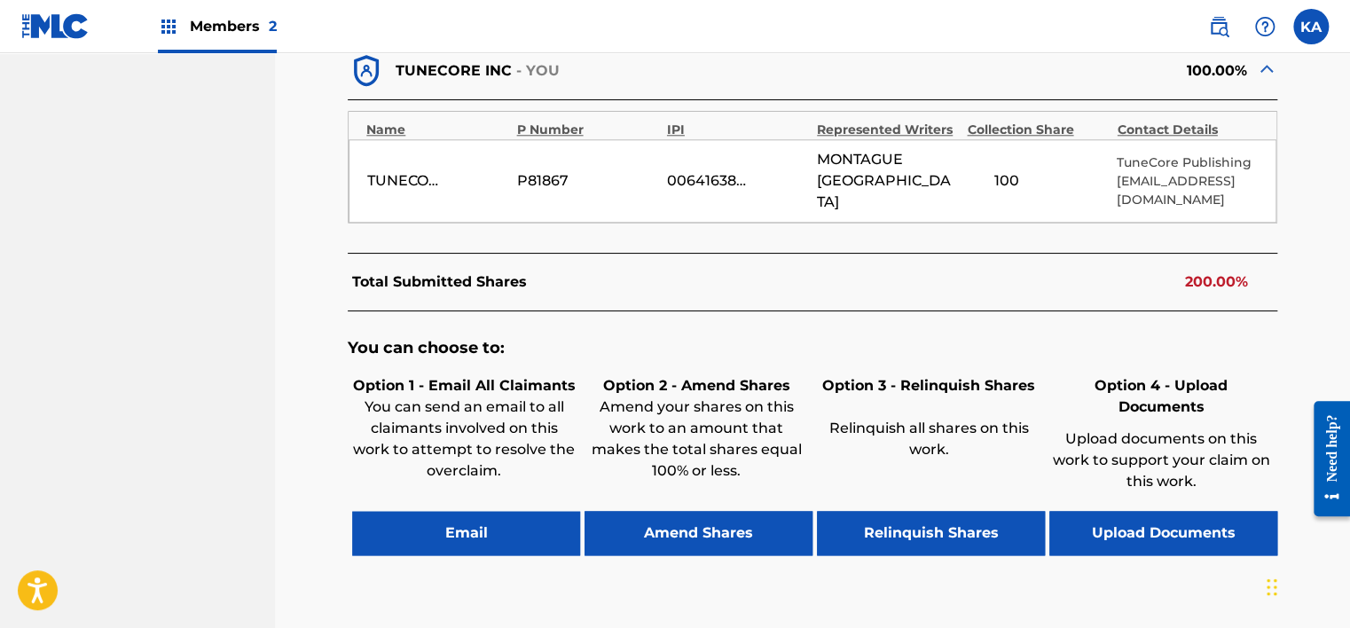
click at [1178, 511] on button "Upload Documents" at bounding box center [1163, 533] width 228 height 44
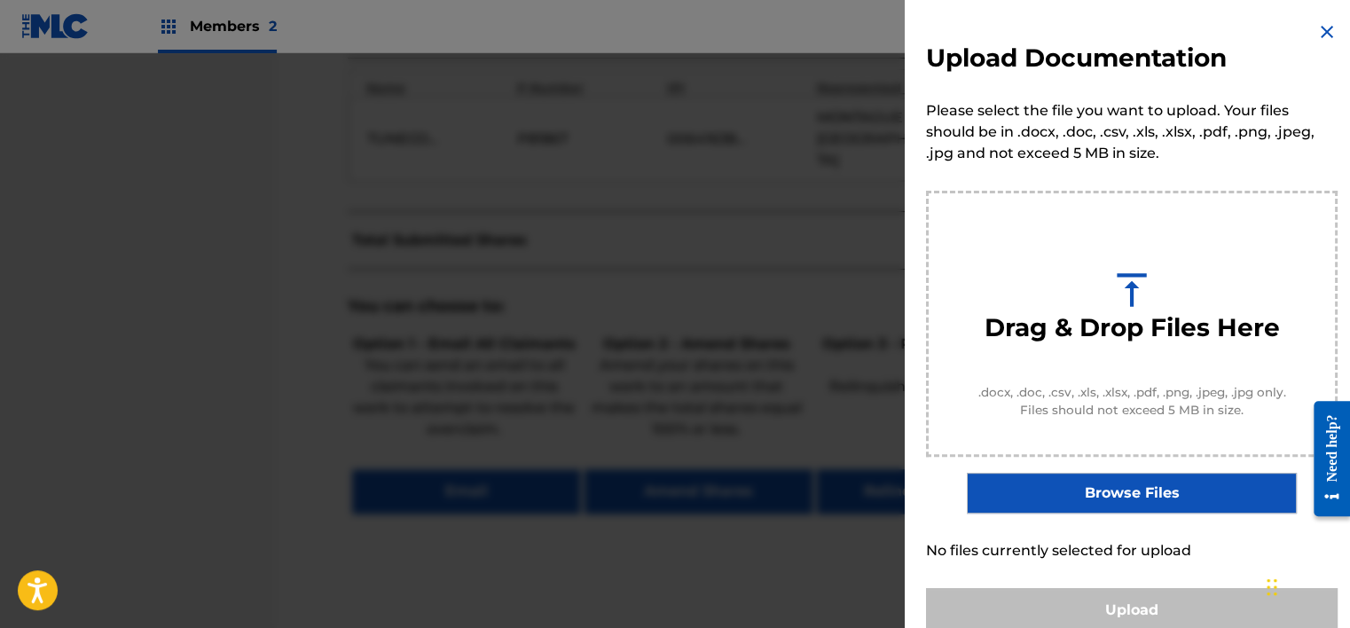
scroll to position [897, 0]
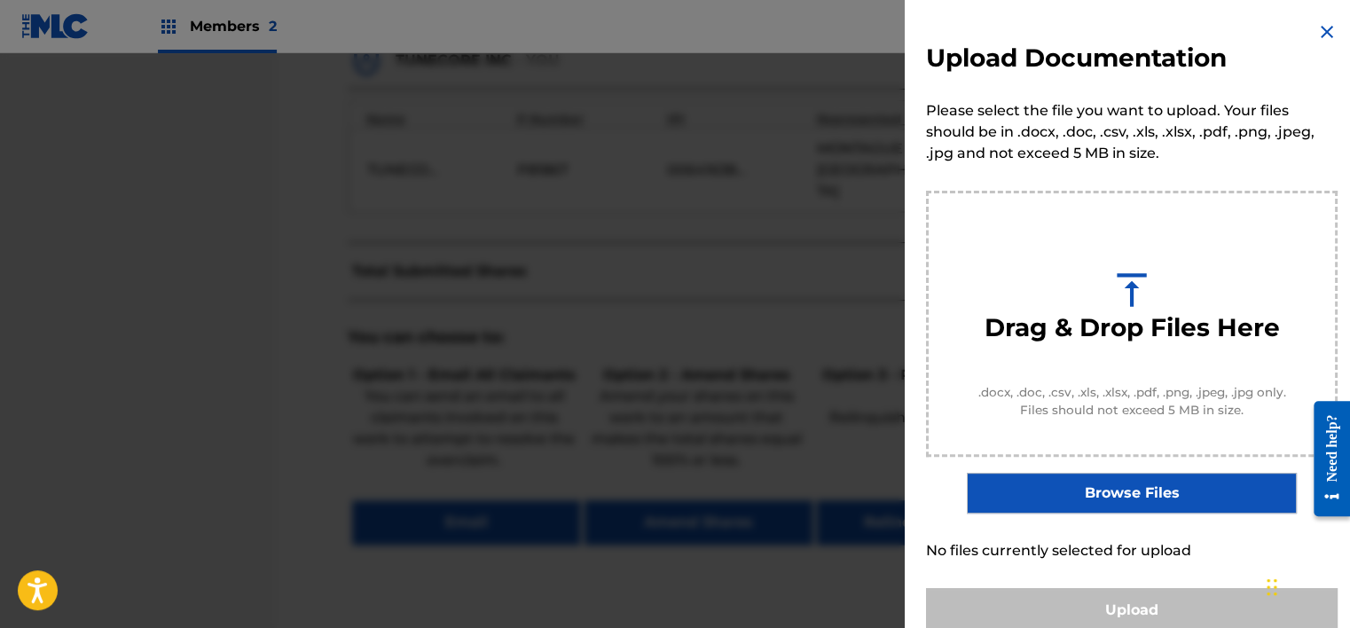
click at [1323, 28] on img at bounding box center [1326, 31] width 21 height 21
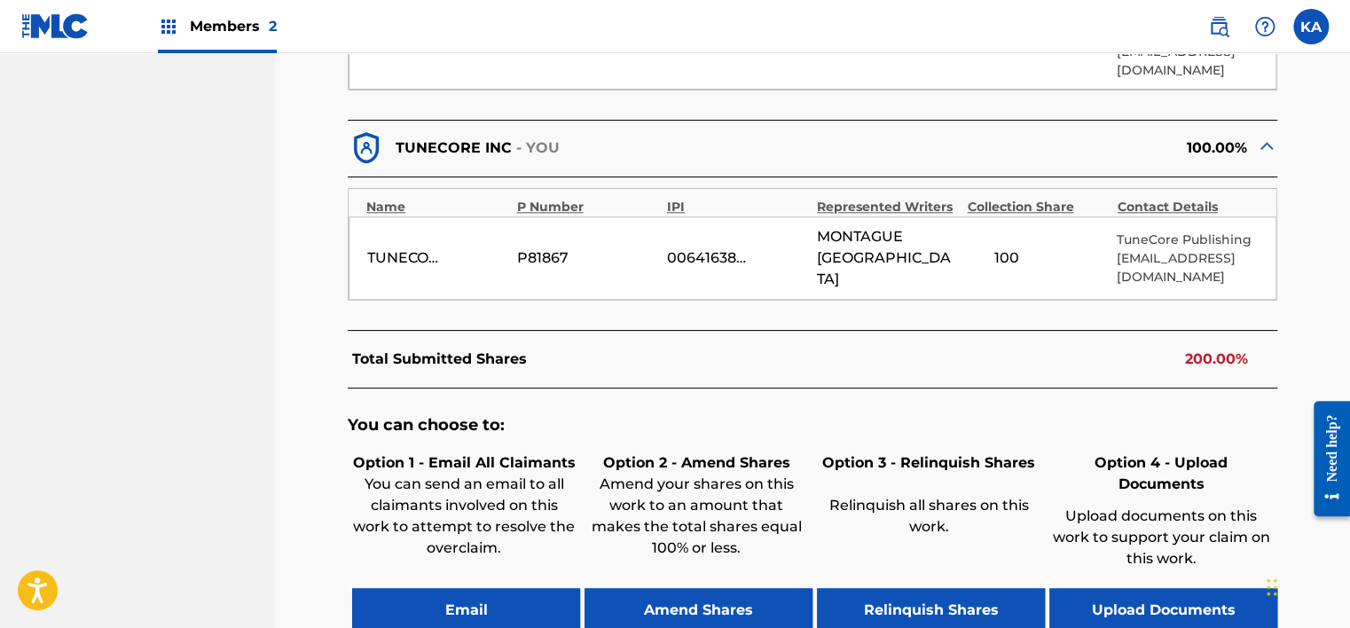
scroll to position [809, 0]
click at [1174, 589] on button "Upload Documents" at bounding box center [1163, 611] width 228 height 44
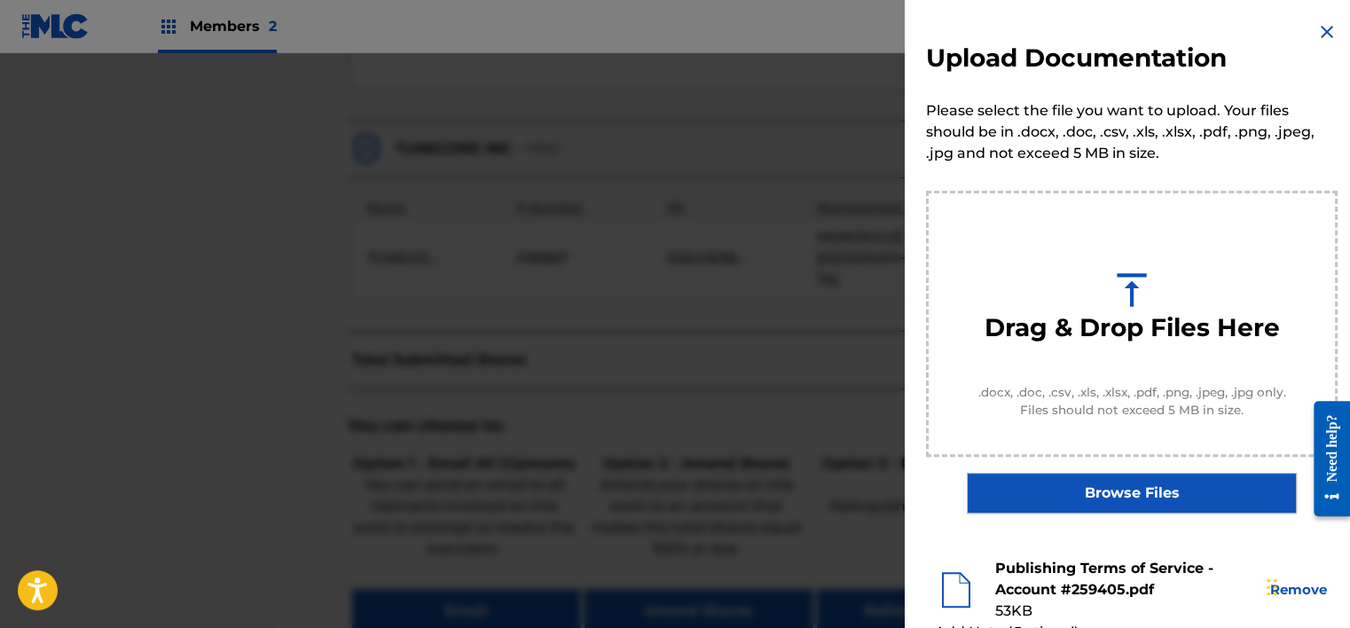
scroll to position [270, 0]
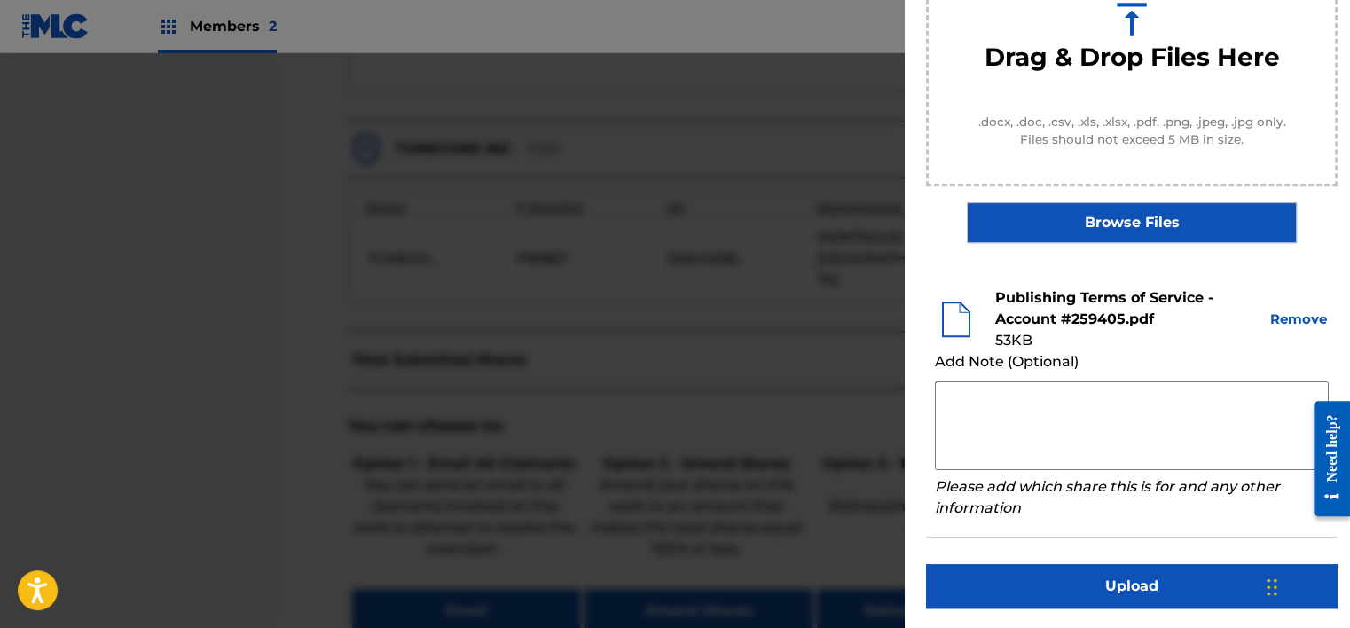
click at [1139, 575] on button "Upload" at bounding box center [1131, 586] width 411 height 44
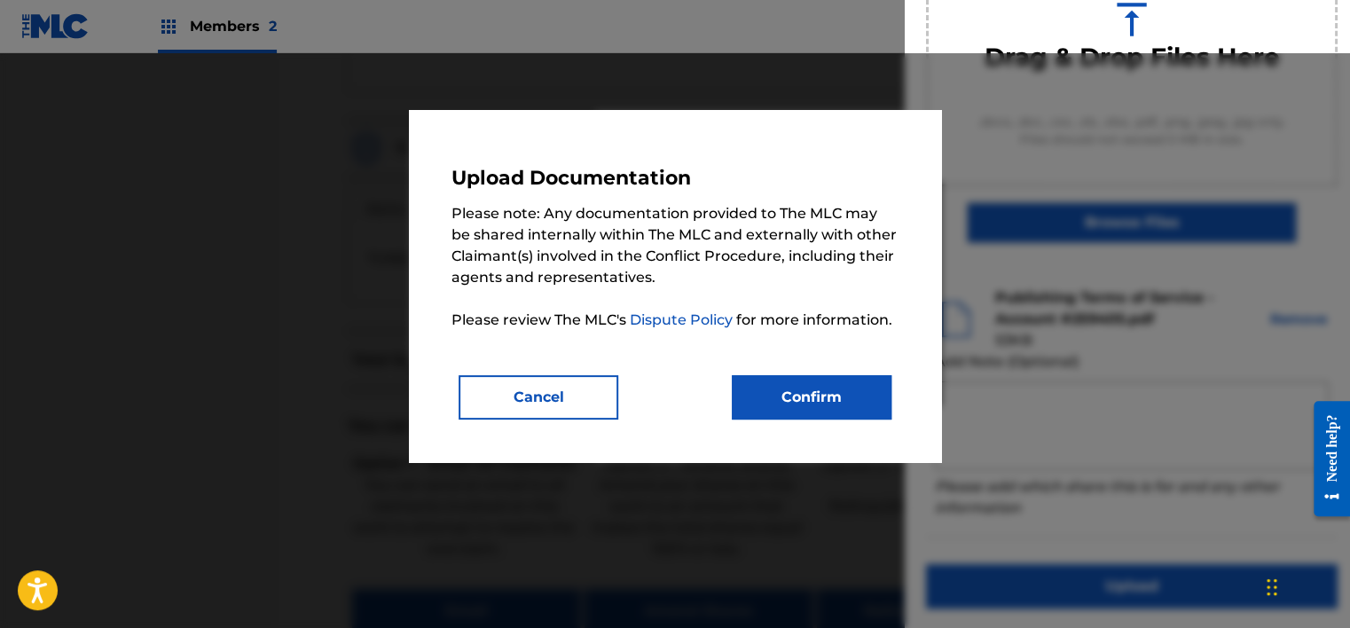
click at [856, 387] on button "Confirm" at bounding box center [812, 397] width 160 height 44
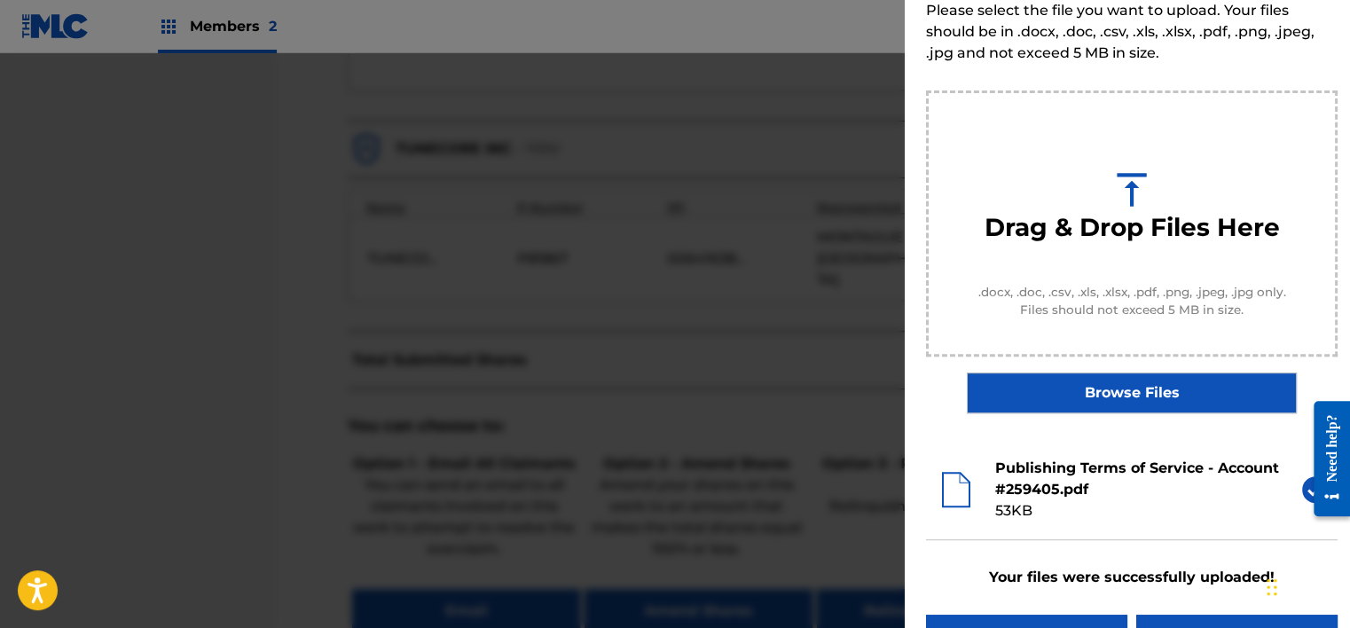
scroll to position [152, 0]
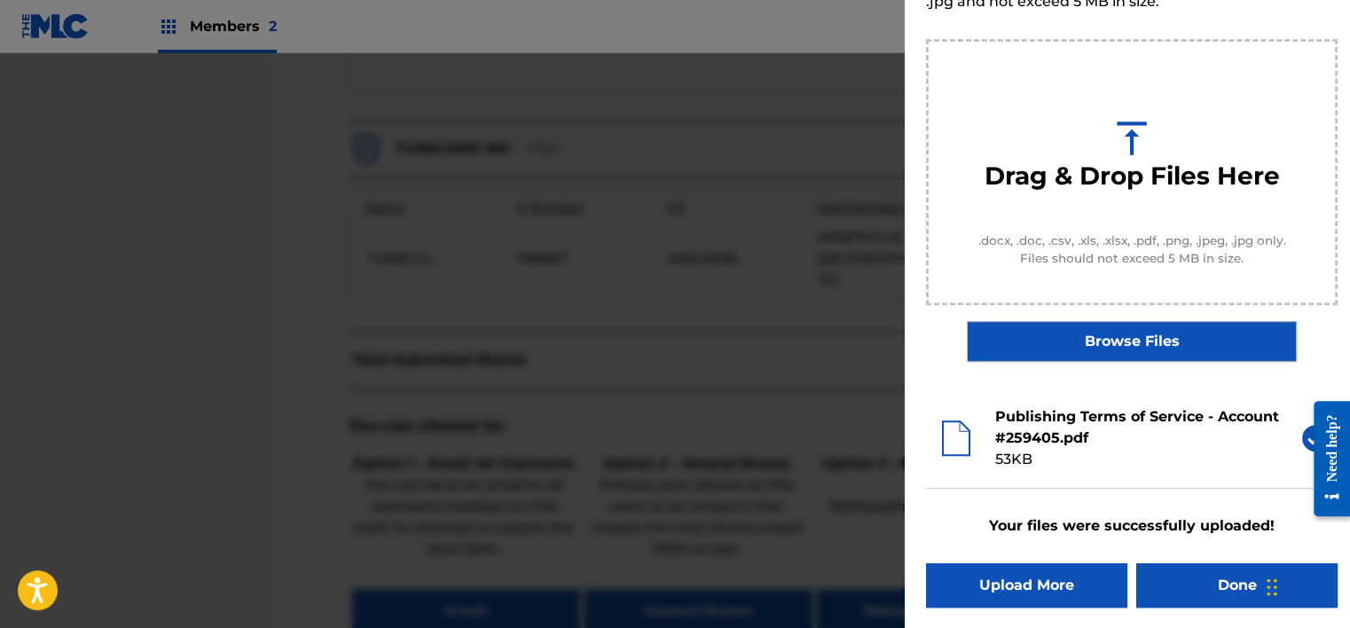
drag, startPoint x: 1178, startPoint y: 556, endPoint x: 1176, endPoint y: 576, distance: 19.6
click at [1178, 567] on div "Upload Documentation Please select the file you want to upload. Your files shou…" at bounding box center [1132, 238] width 454 height 780
click at [1176, 576] on button "Done" at bounding box center [1236, 585] width 201 height 44
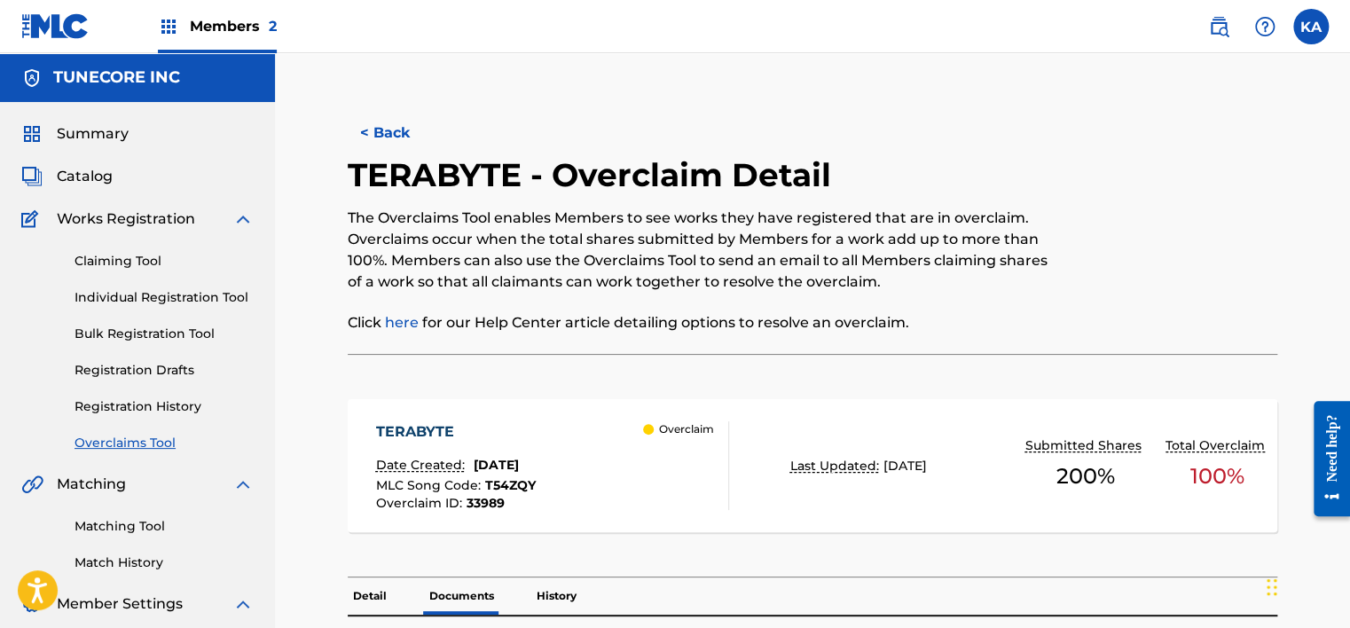
click at [364, 137] on button "< Back" at bounding box center [401, 133] width 106 height 44
click at [382, 132] on button "< Back" at bounding box center [401, 133] width 106 height 44
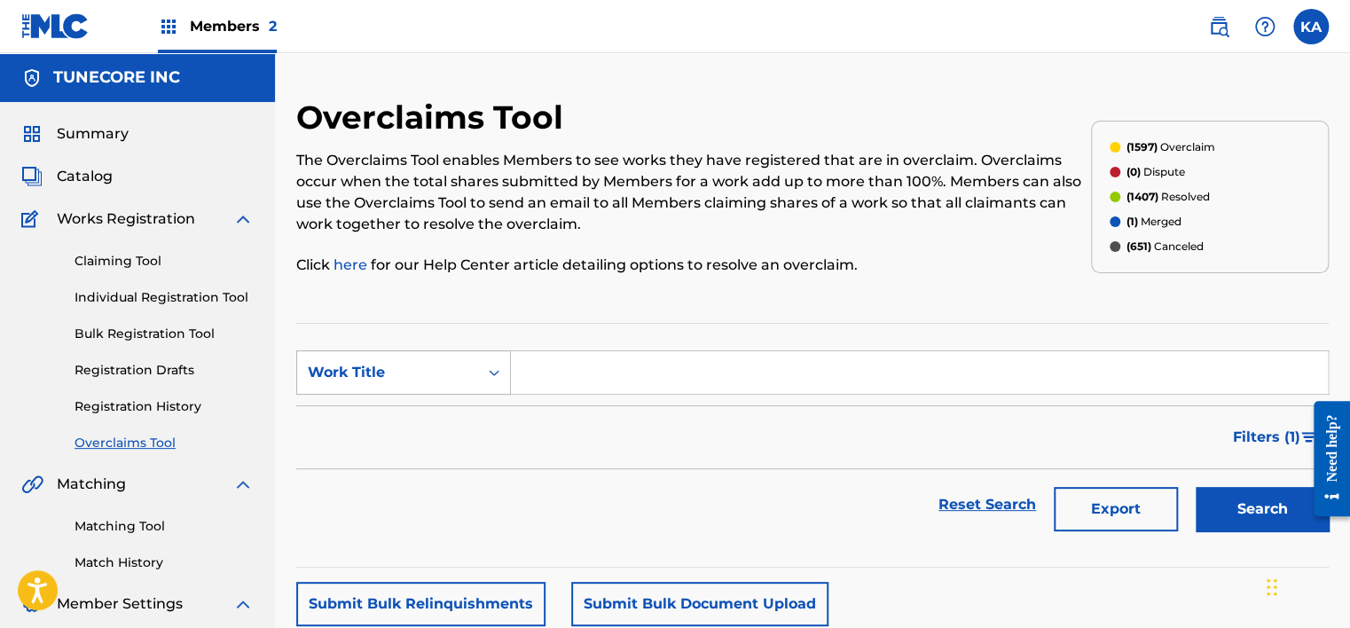
click at [392, 368] on div "Work Title" at bounding box center [388, 372] width 160 height 21
click at [405, 410] on div "MLC Song Code" at bounding box center [403, 417] width 213 height 44
click at [545, 373] on input "Search Form" at bounding box center [919, 372] width 817 height 43
paste input "TUN0000196154A"
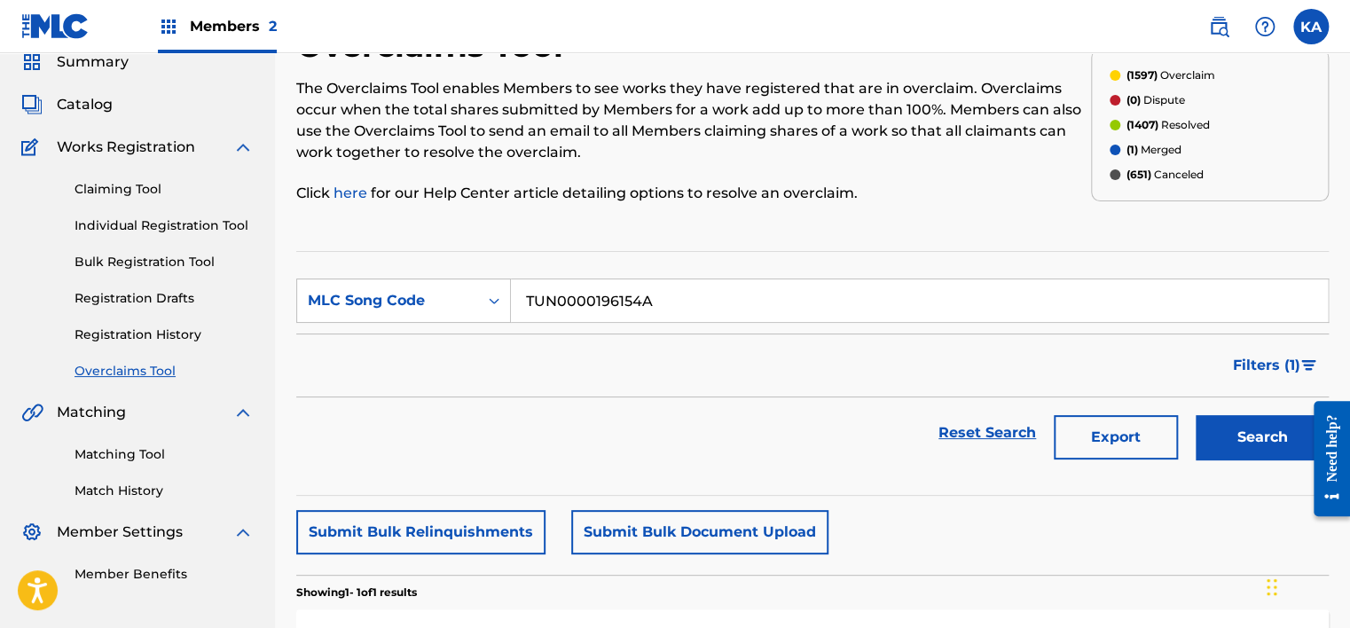
scroll to position [177, 0]
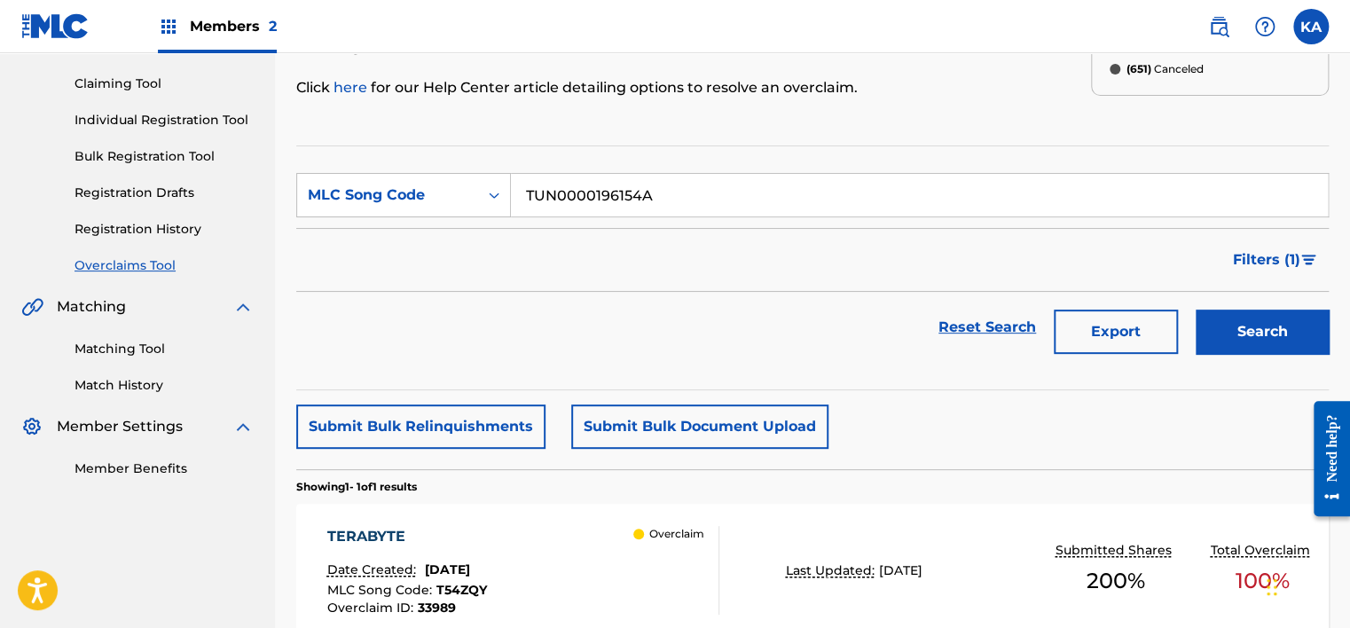
type input "TUN0000196154A"
click at [1258, 326] on button "Search" at bounding box center [1261, 331] width 133 height 44
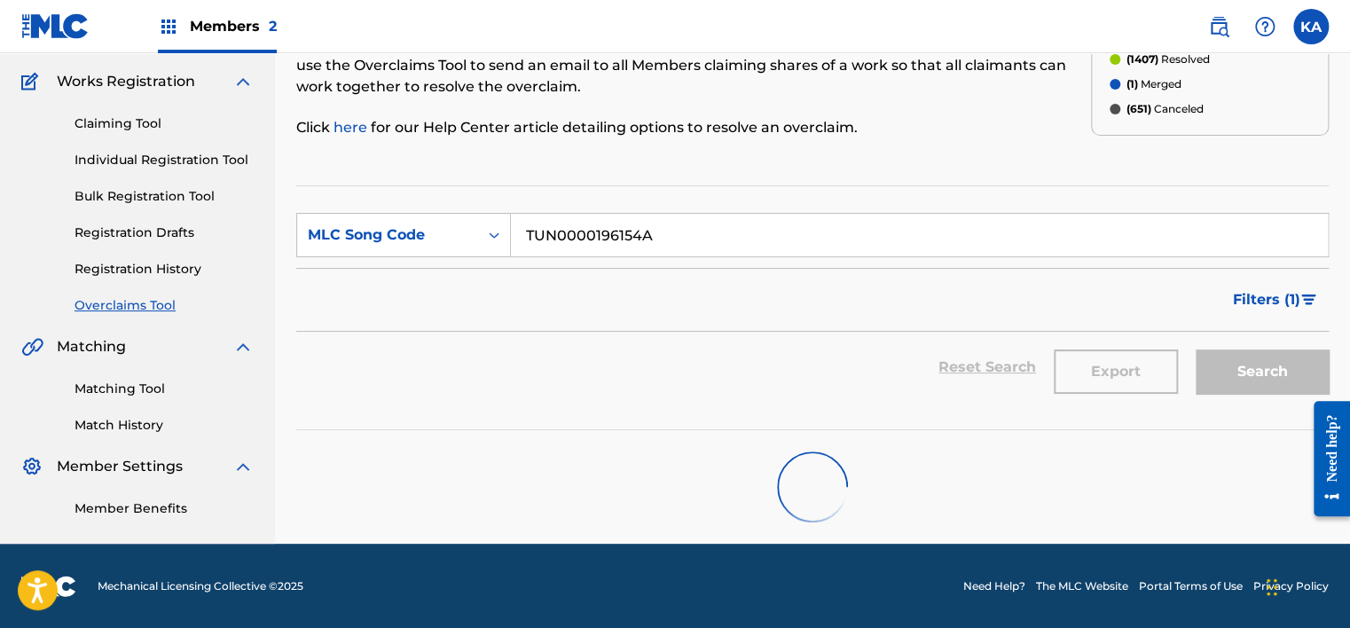
scroll to position [159, 0]
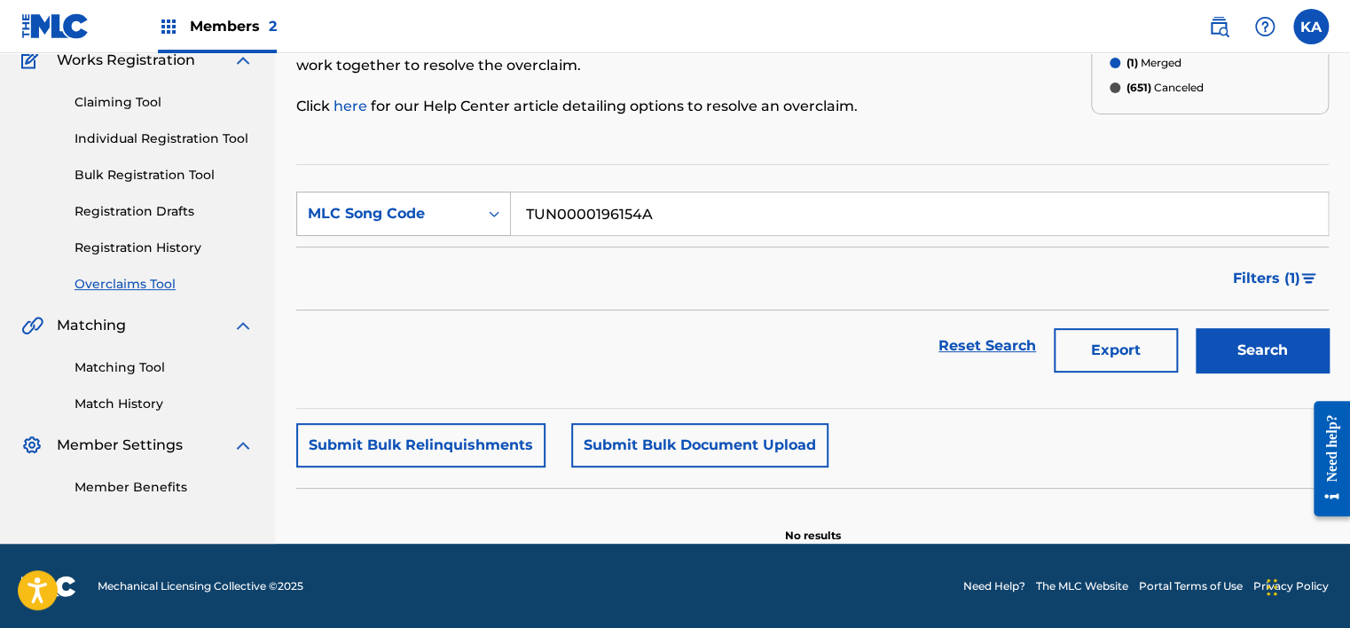
click at [450, 206] on div "MLC Song Code" at bounding box center [388, 213] width 160 height 21
click at [435, 252] on div "Work Title" at bounding box center [403, 258] width 213 height 44
click at [419, 208] on div "Work Title" at bounding box center [388, 213] width 160 height 21
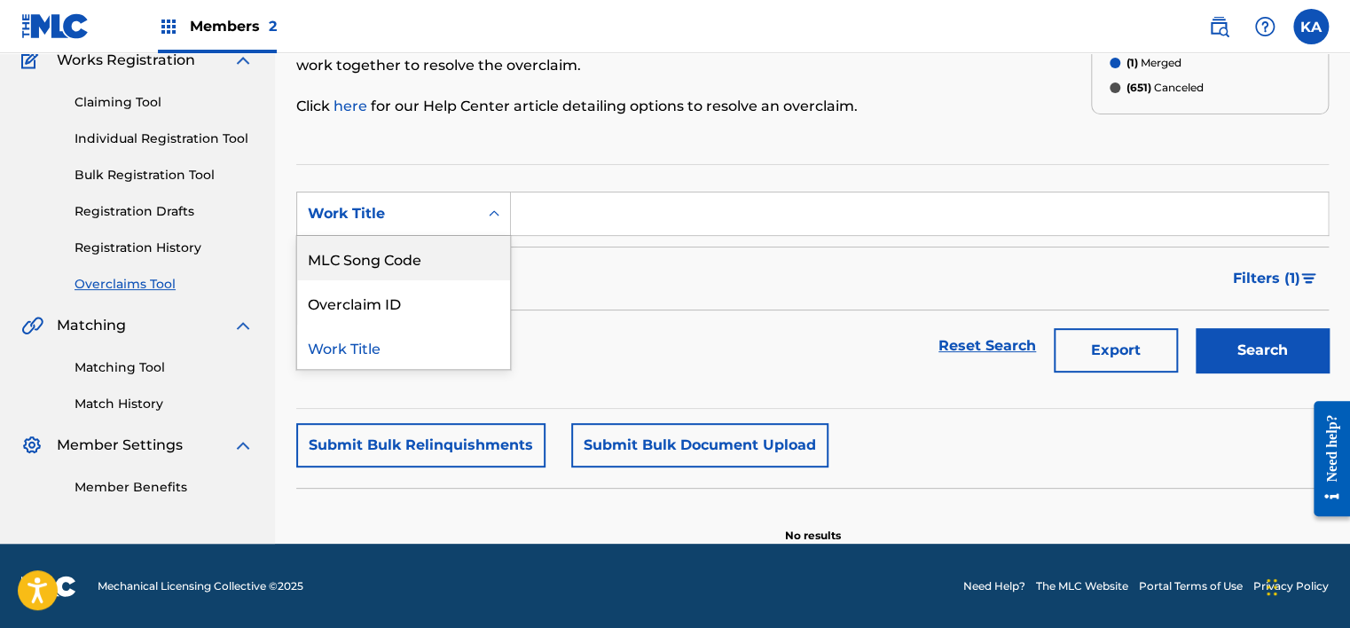
drag, startPoint x: 413, startPoint y: 266, endPoint x: 448, endPoint y: 238, distance: 44.7
click at [415, 262] on div "MLC Song Code" at bounding box center [403, 258] width 213 height 44
click at [576, 208] on input "Search Form" at bounding box center [919, 213] width 817 height 43
paste input "TUN0000196154A"
type input "TUN0000196154A"
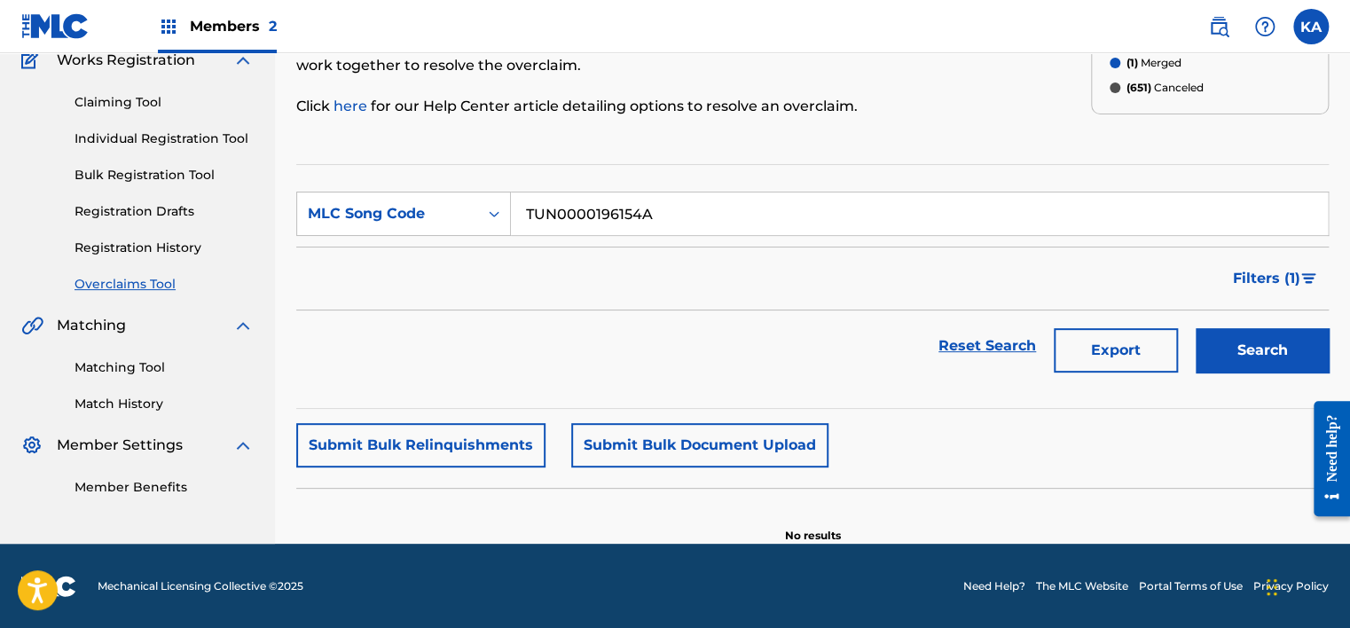
drag, startPoint x: 654, startPoint y: 207, endPoint x: 521, endPoint y: 199, distance: 132.4
click at [521, 199] on input "TUN0000196154A" at bounding box center [919, 213] width 817 height 43
paste input "YP0W5D"
type input "YP0W5D"
click at [1282, 350] on button "Search" at bounding box center [1261, 350] width 133 height 44
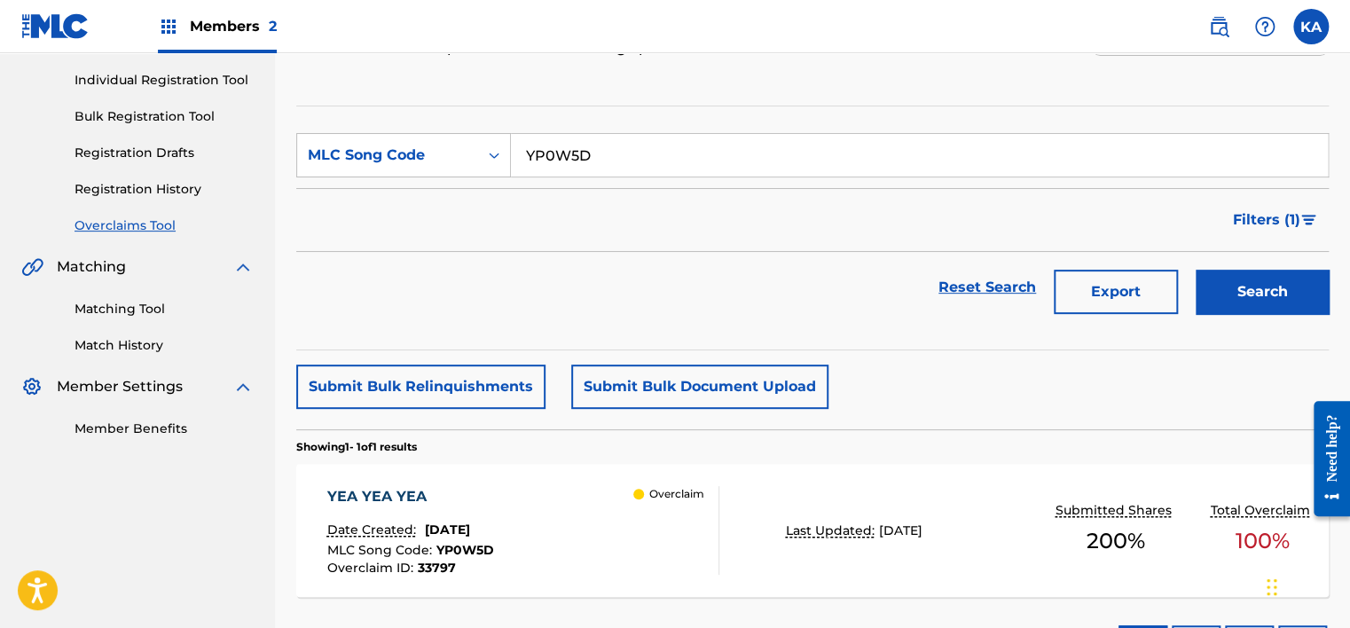
scroll to position [336, 0]
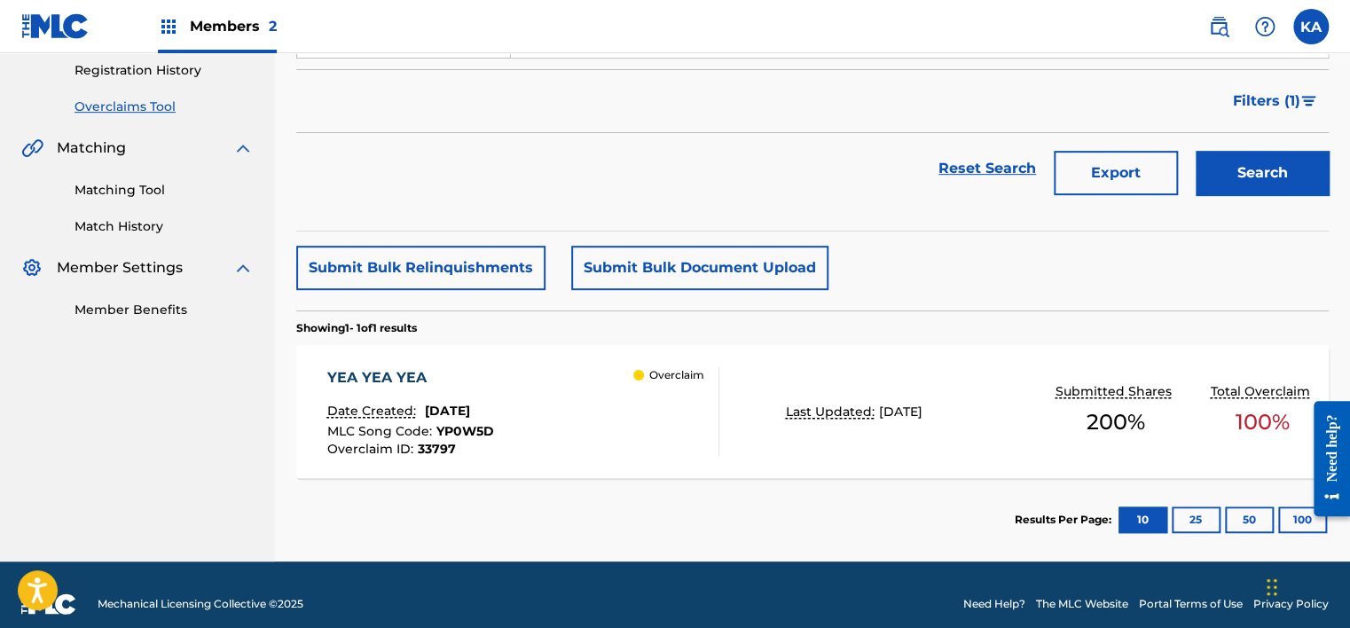
click at [610, 380] on div "YEA YEA YEA Date Created: [DATE] MLC Song Code : YP0W5D Overclaim ID : 33797 Ov…" at bounding box center [523, 411] width 392 height 89
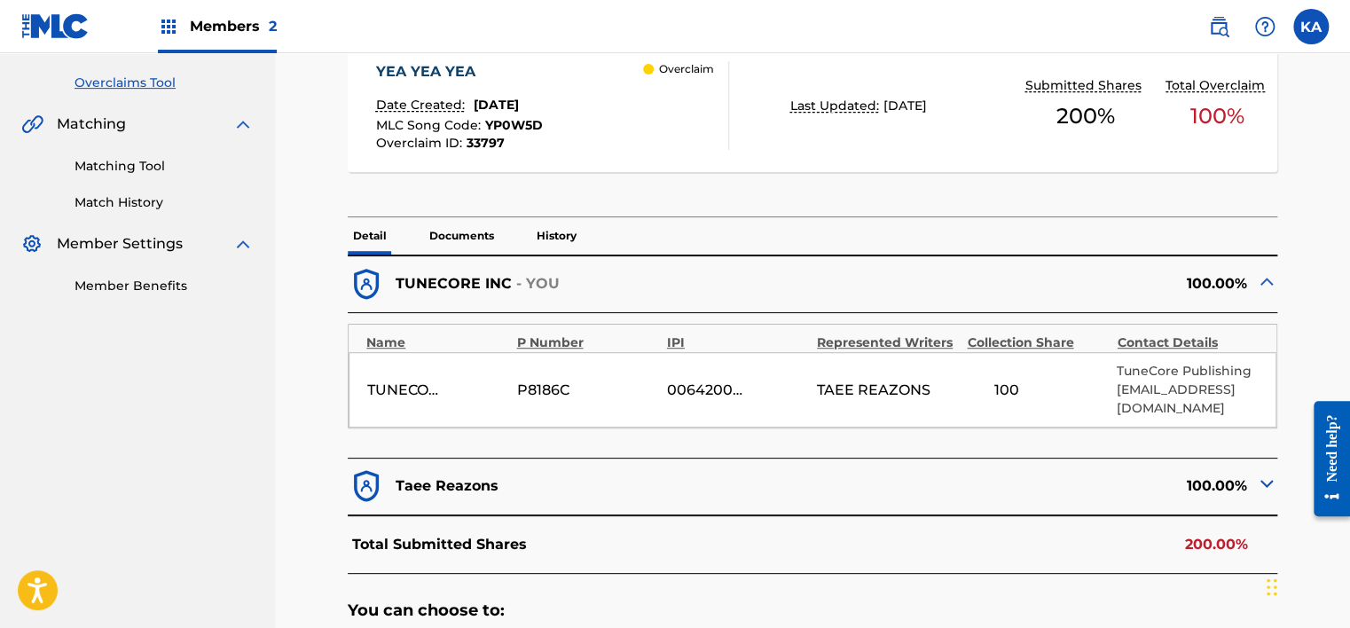
scroll to position [355, 0]
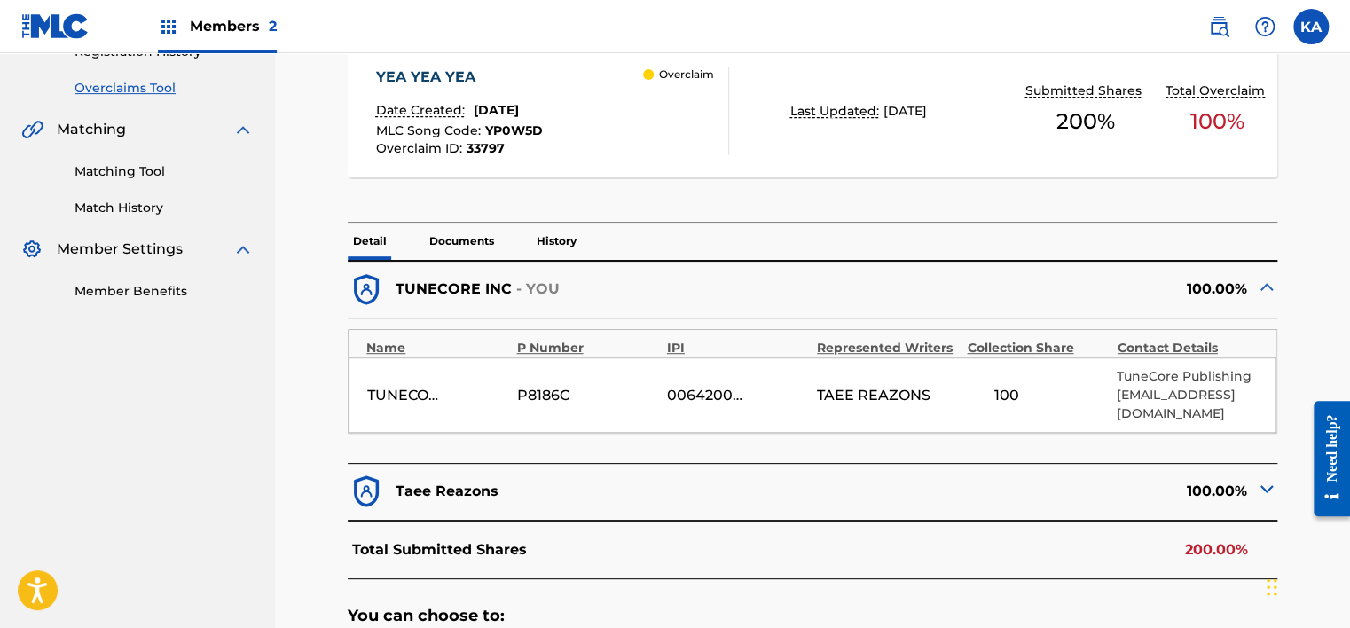
click at [1262, 488] on img at bounding box center [1266, 488] width 21 height 21
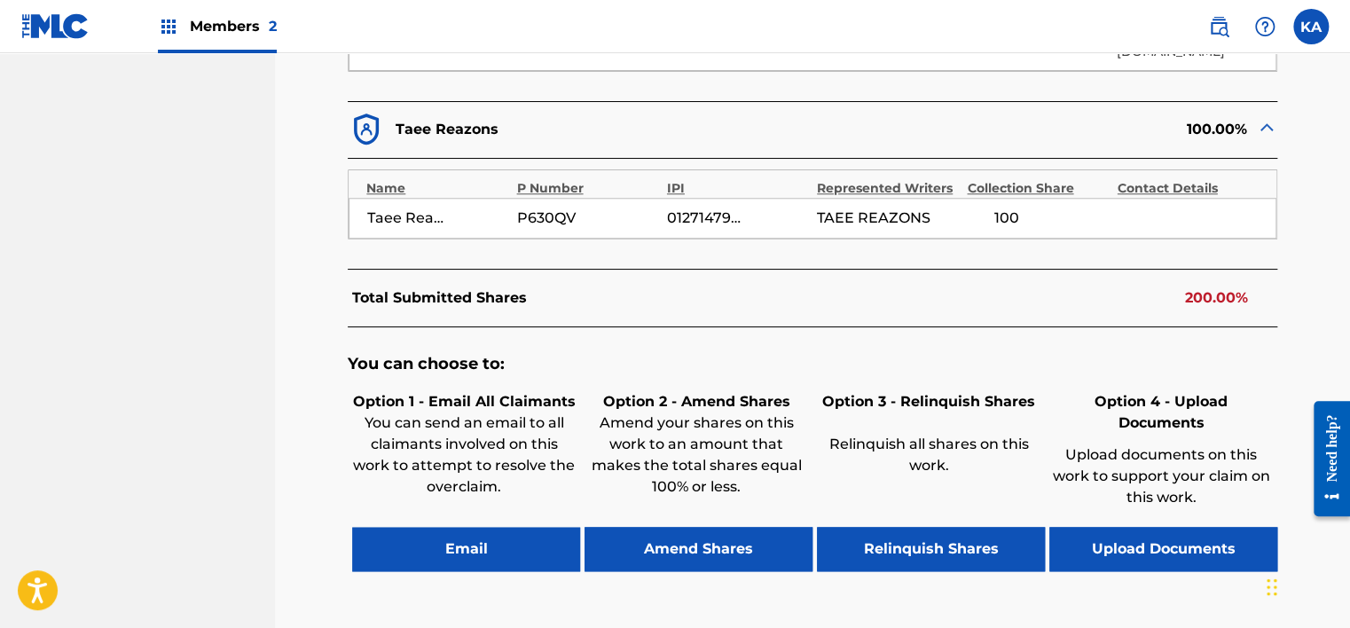
scroll to position [858, 0]
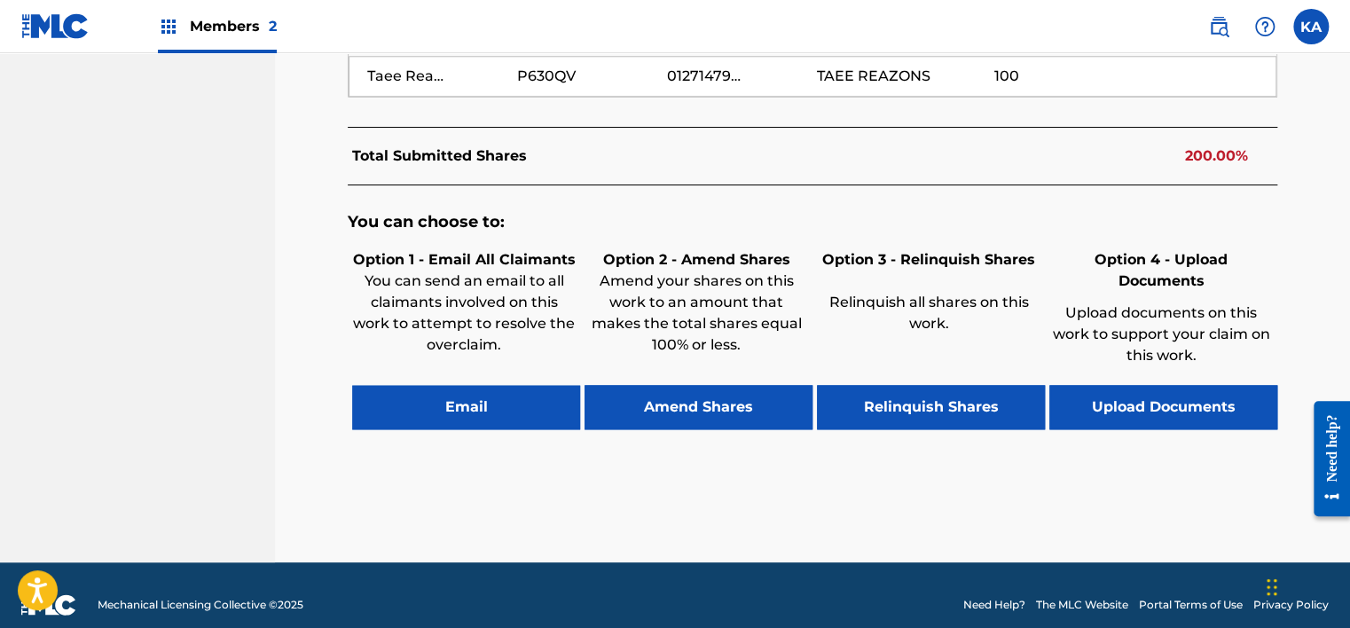
click at [1107, 385] on button "Upload Documents" at bounding box center [1163, 407] width 228 height 44
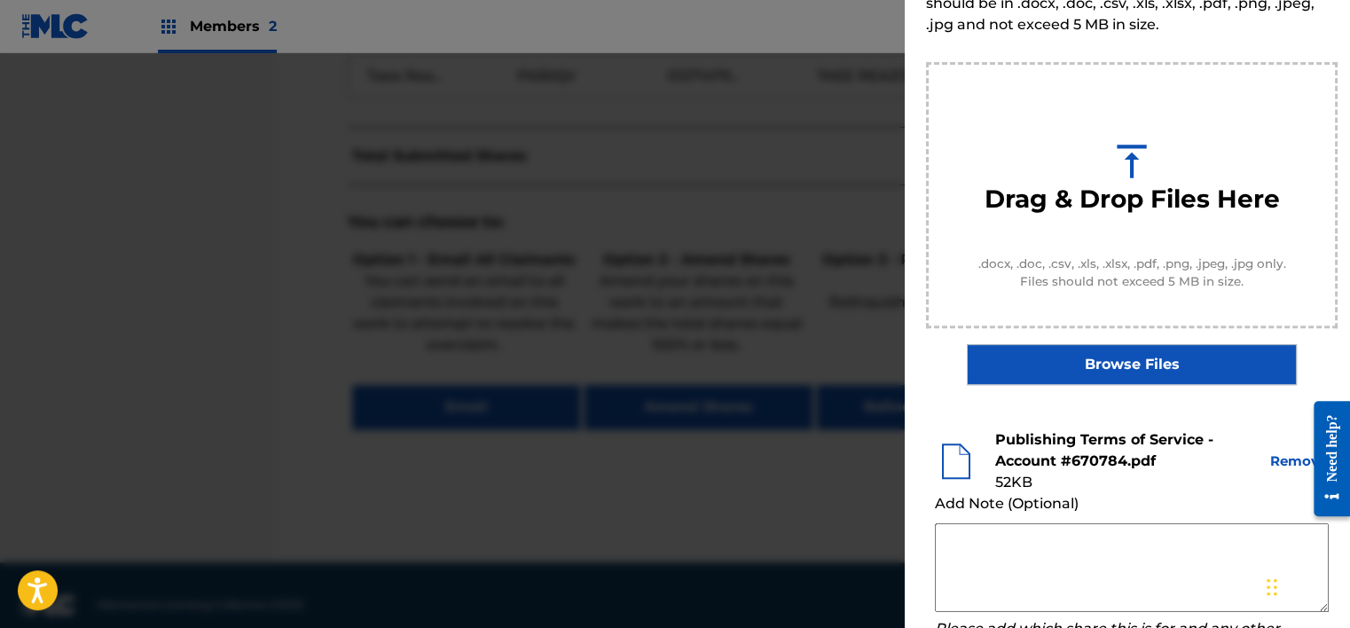
scroll to position [266, 0]
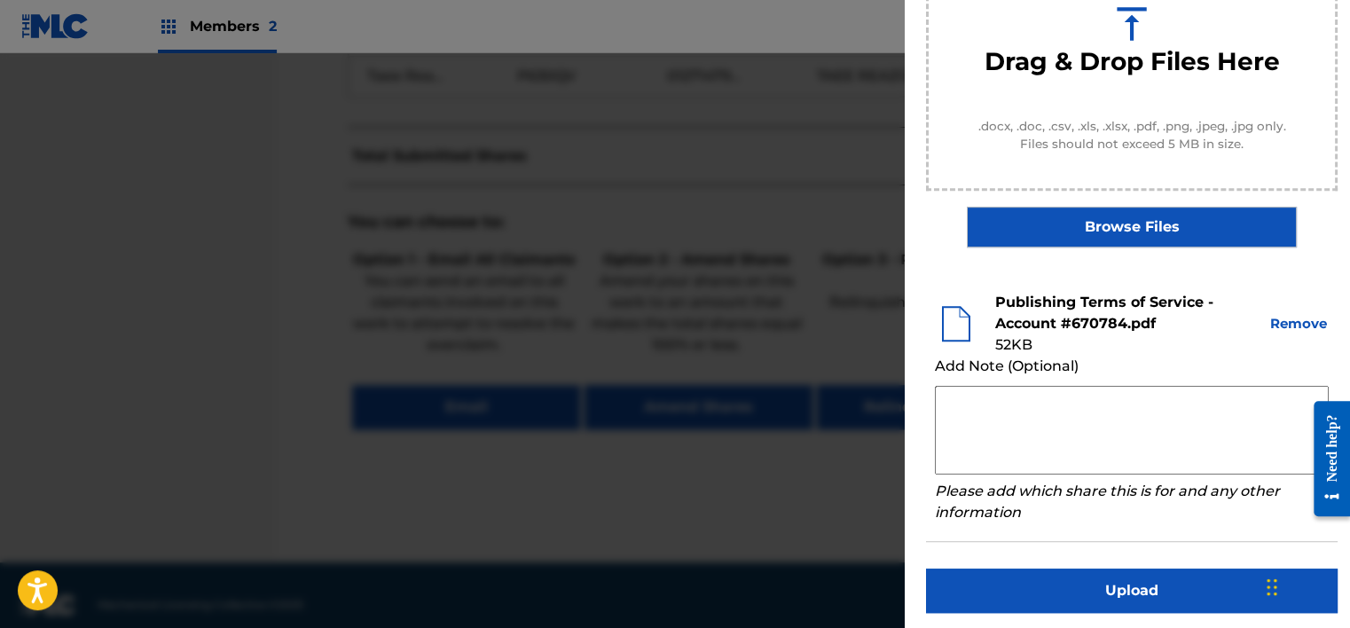
click at [1116, 603] on button "Upload" at bounding box center [1131, 590] width 411 height 44
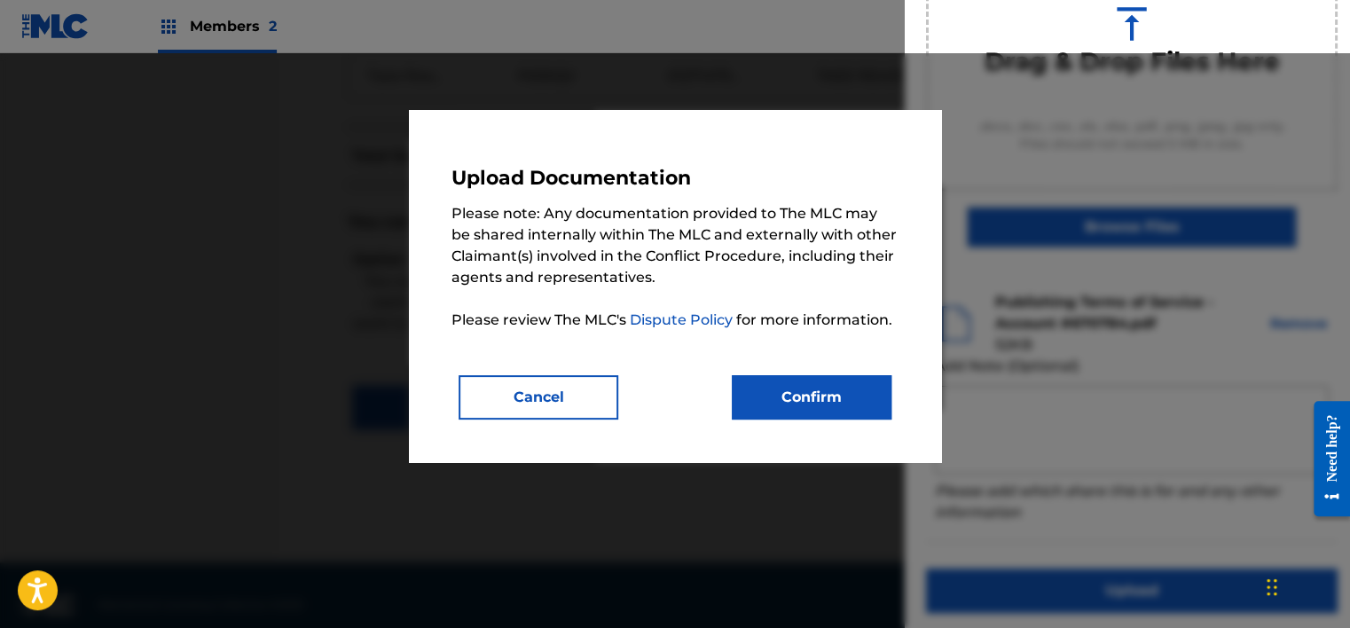
click at [847, 376] on button "Confirm" at bounding box center [812, 397] width 160 height 44
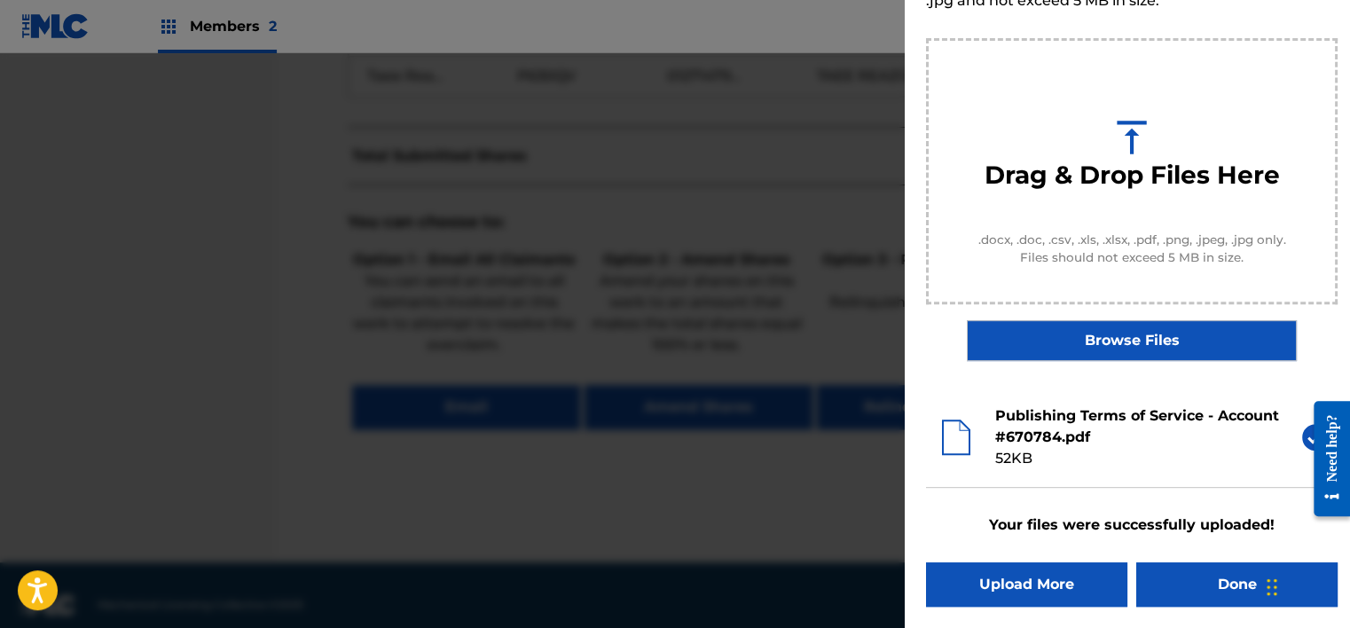
scroll to position [152, 0]
drag, startPoint x: 857, startPoint y: 403, endPoint x: 835, endPoint y: 386, distance: 27.1
drag, startPoint x: 835, startPoint y: 386, endPoint x: 988, endPoint y: 532, distance: 211.4
click at [961, 520] on b "Your files were successfully uploaded!" at bounding box center [1131, 525] width 411 height 21
click at [1195, 574] on button "Done" at bounding box center [1236, 585] width 201 height 44
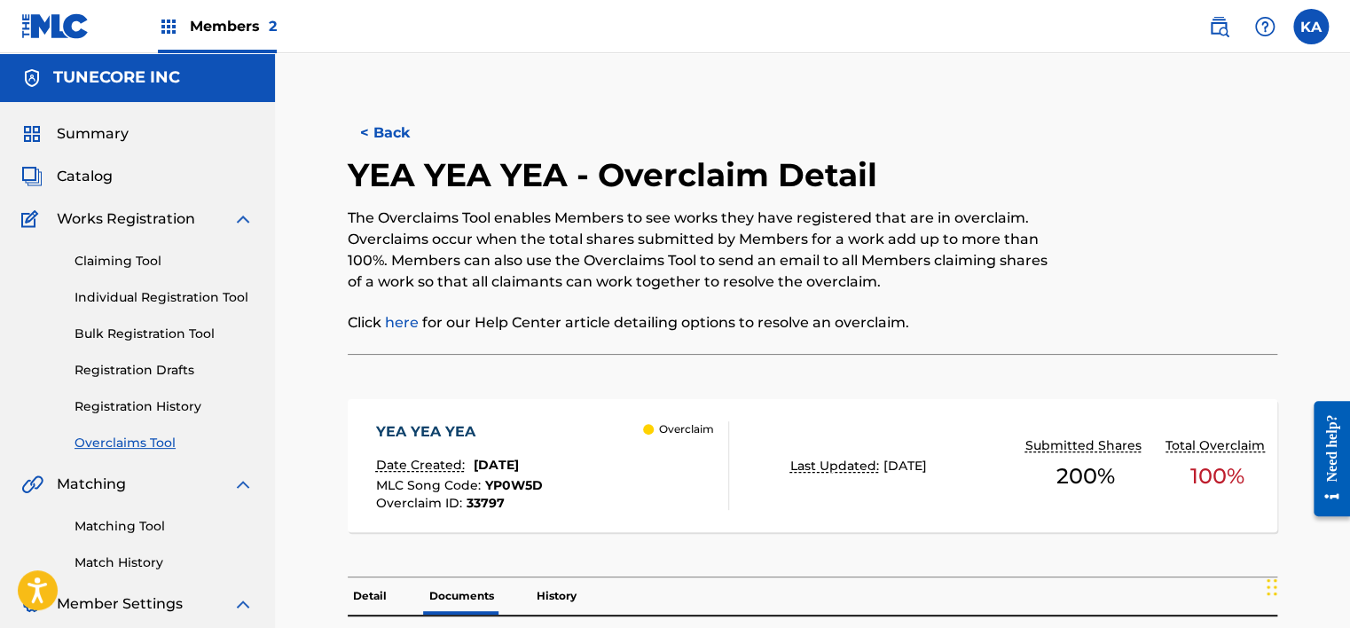
drag, startPoint x: 381, startPoint y: 142, endPoint x: 394, endPoint y: 54, distance: 88.7
click at [383, 138] on button "< Back" at bounding box center [401, 133] width 106 height 44
click at [379, 130] on button "< Back" at bounding box center [401, 133] width 106 height 44
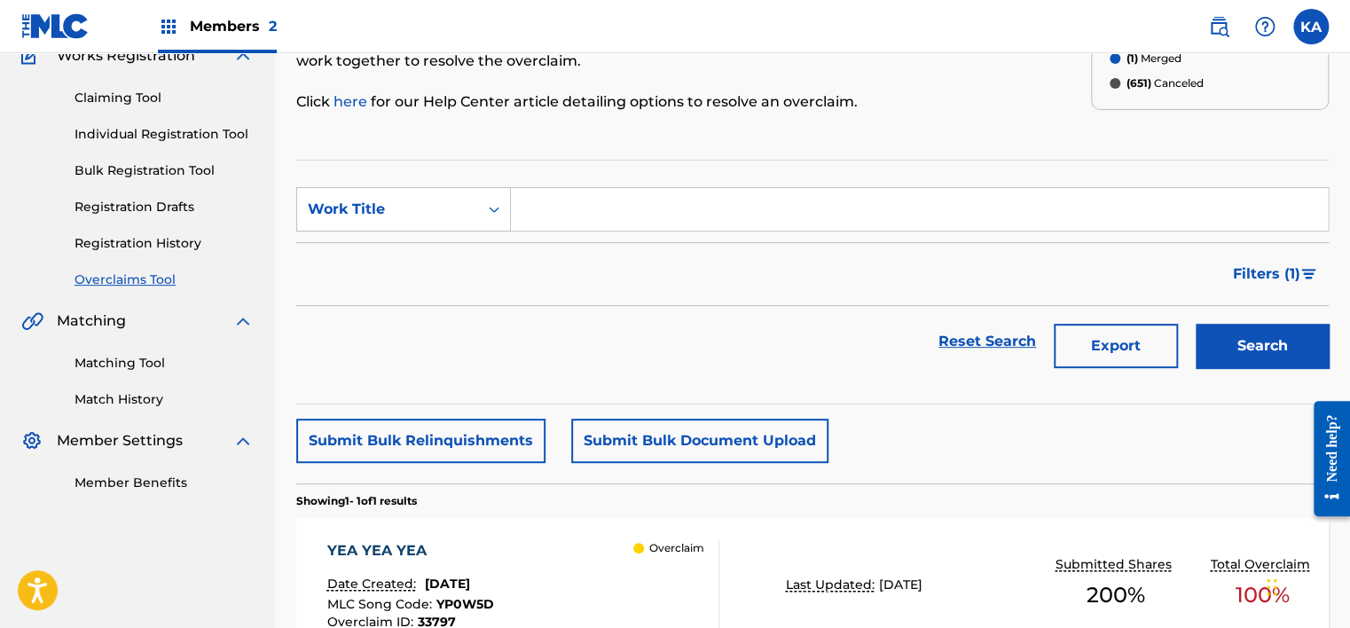
scroll to position [130, 0]
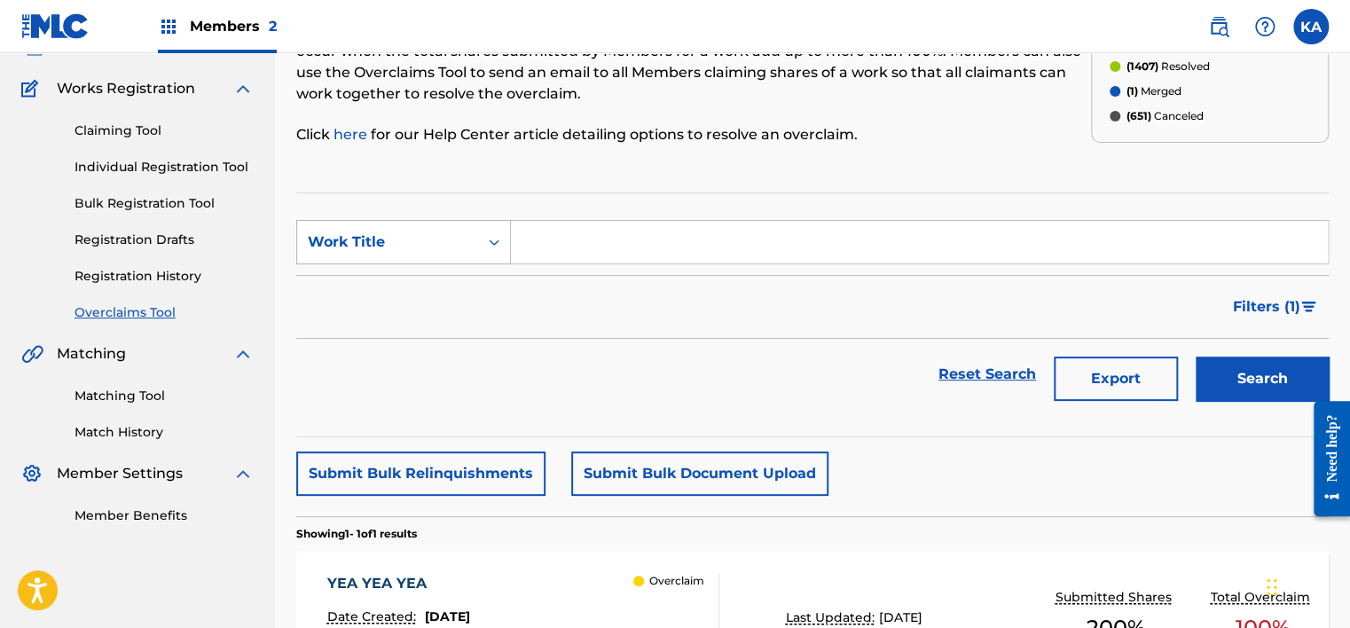
click at [486, 248] on icon "Search Form" at bounding box center [494, 242] width 18 height 18
click at [460, 283] on div "MLC Song Code" at bounding box center [403, 286] width 213 height 44
click at [564, 241] on input "Search Form" at bounding box center [919, 242] width 817 height 43
paste input "T54ZQY"
type input "T54ZQY"
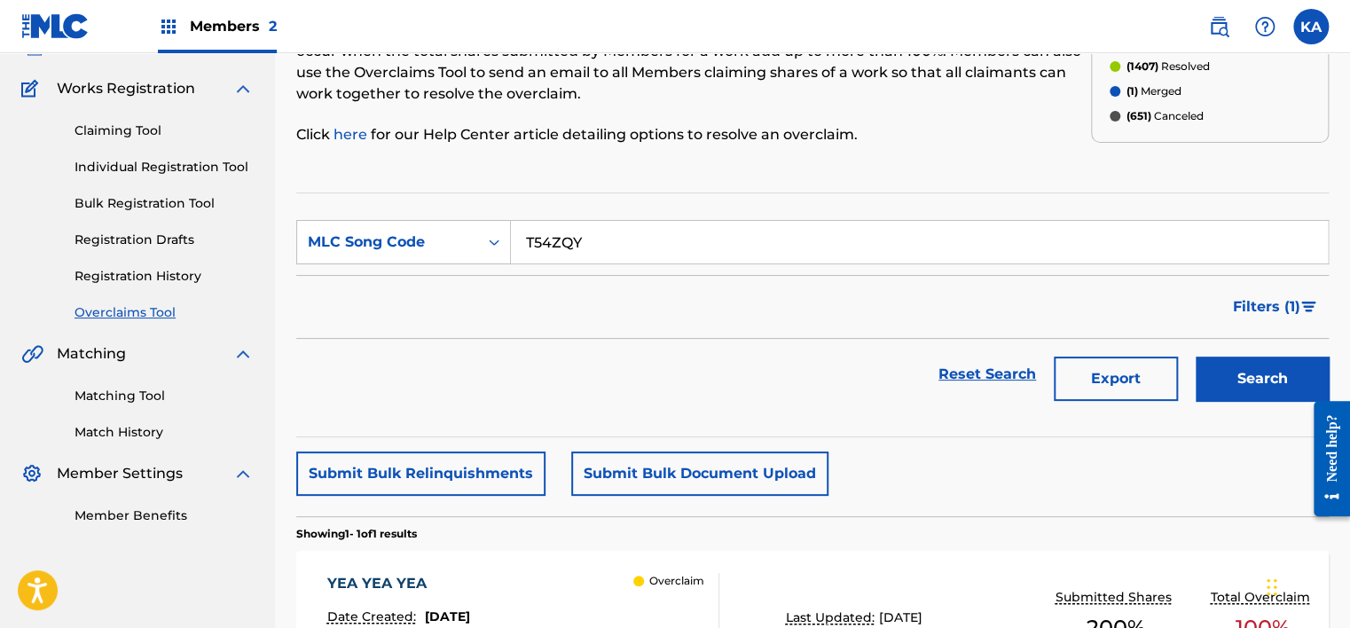
click at [1267, 372] on button "Search" at bounding box center [1261, 378] width 133 height 44
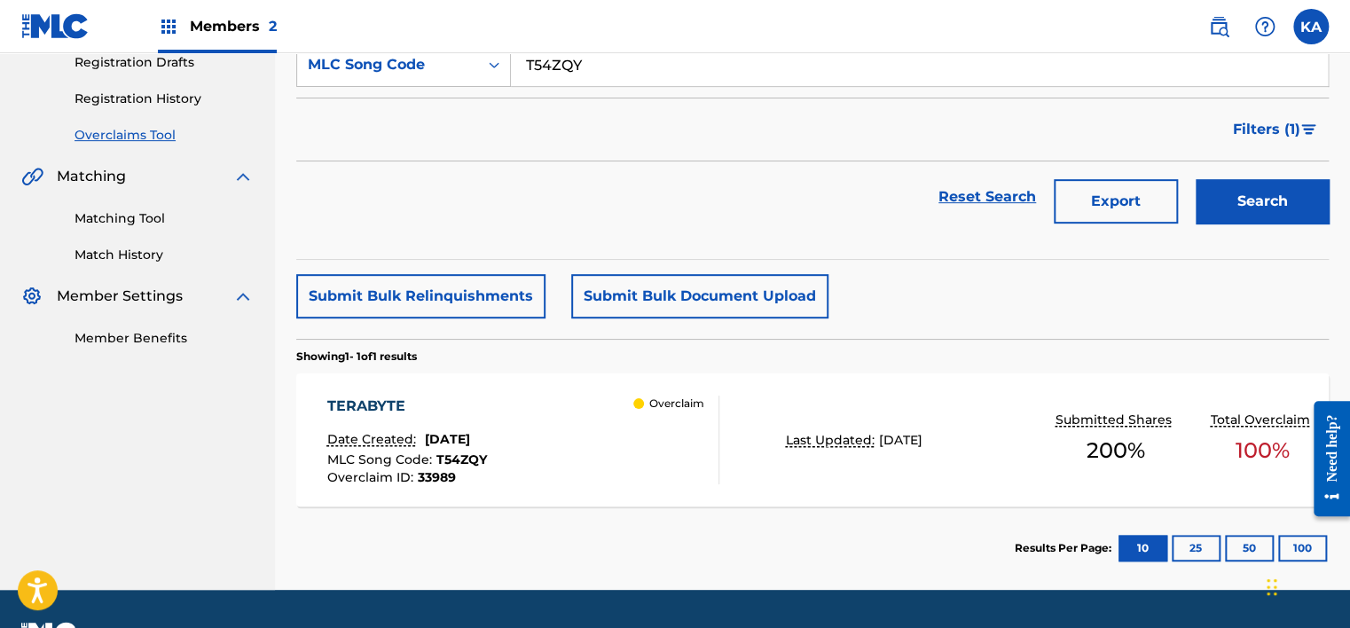
scroll to position [354, 0]
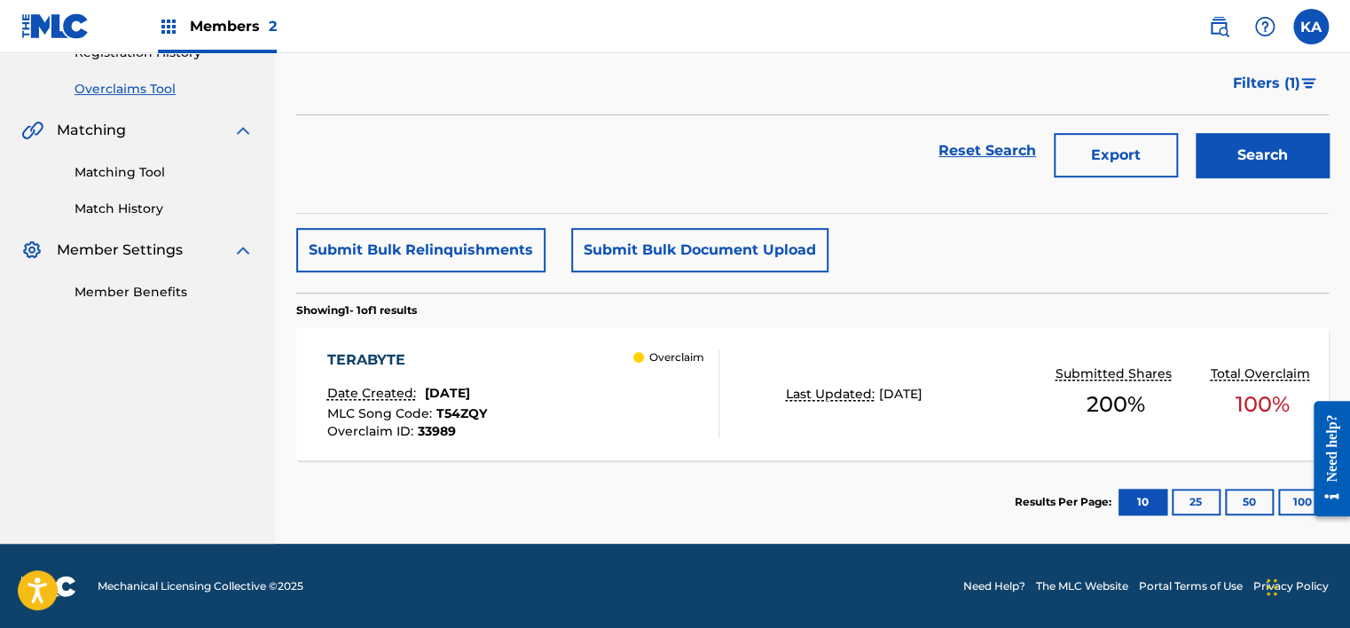
click at [655, 435] on div "Overclaim" at bounding box center [675, 393] width 85 height 89
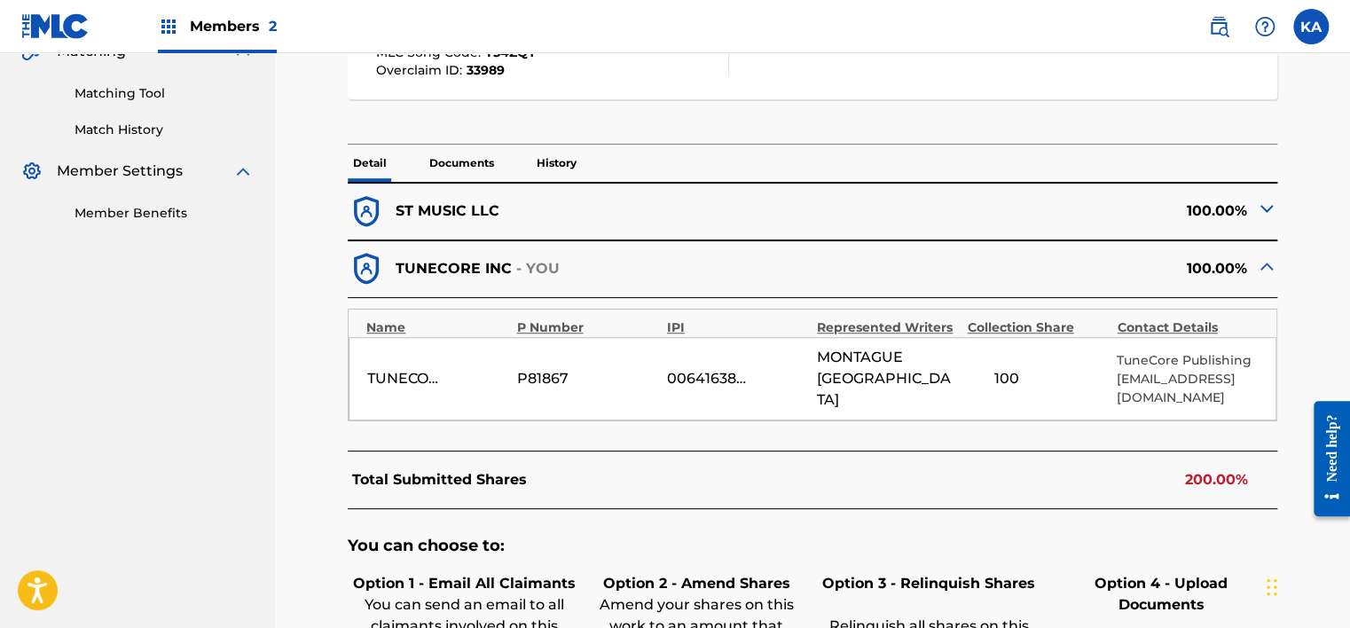
scroll to position [443, 0]
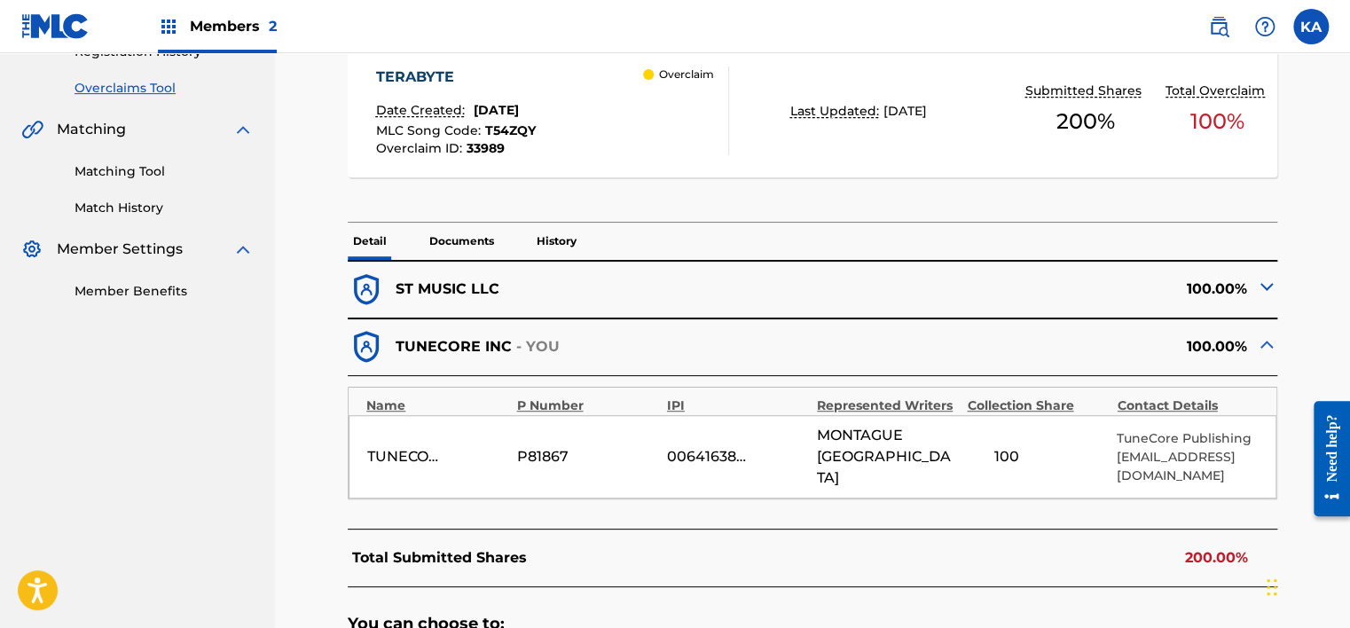
click at [436, 234] on p "Documents" at bounding box center [461, 241] width 75 height 37
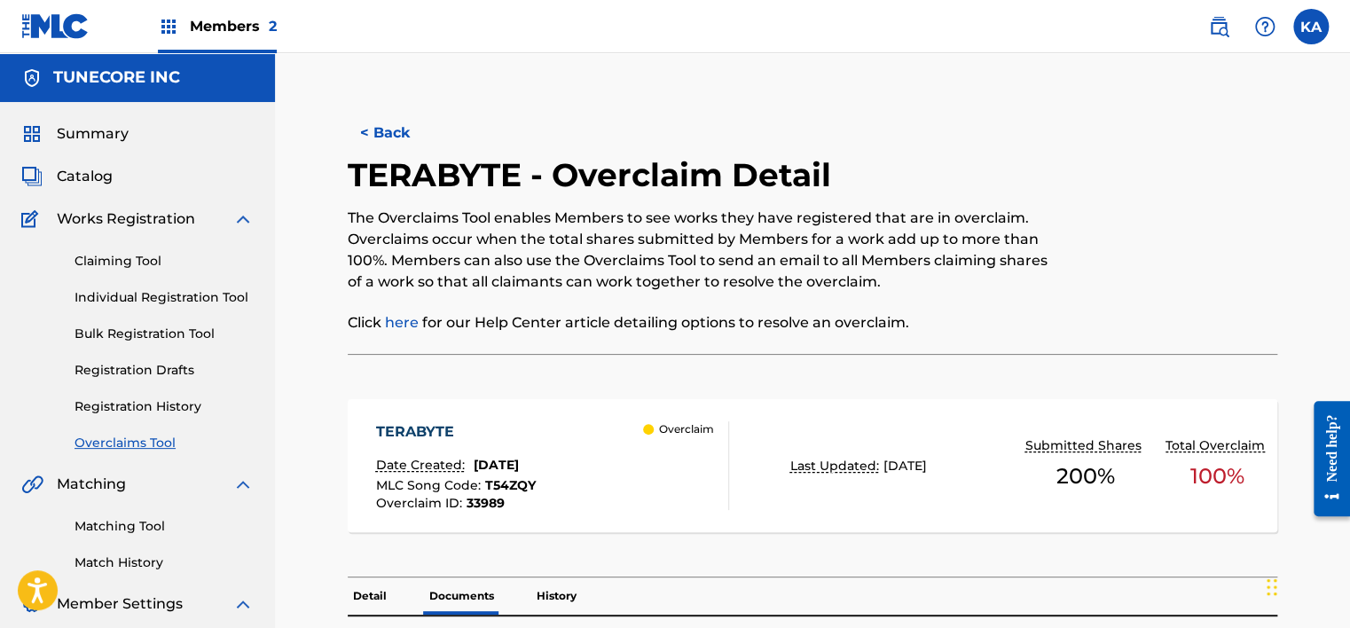
click at [383, 119] on button "< Back" at bounding box center [401, 133] width 106 height 44
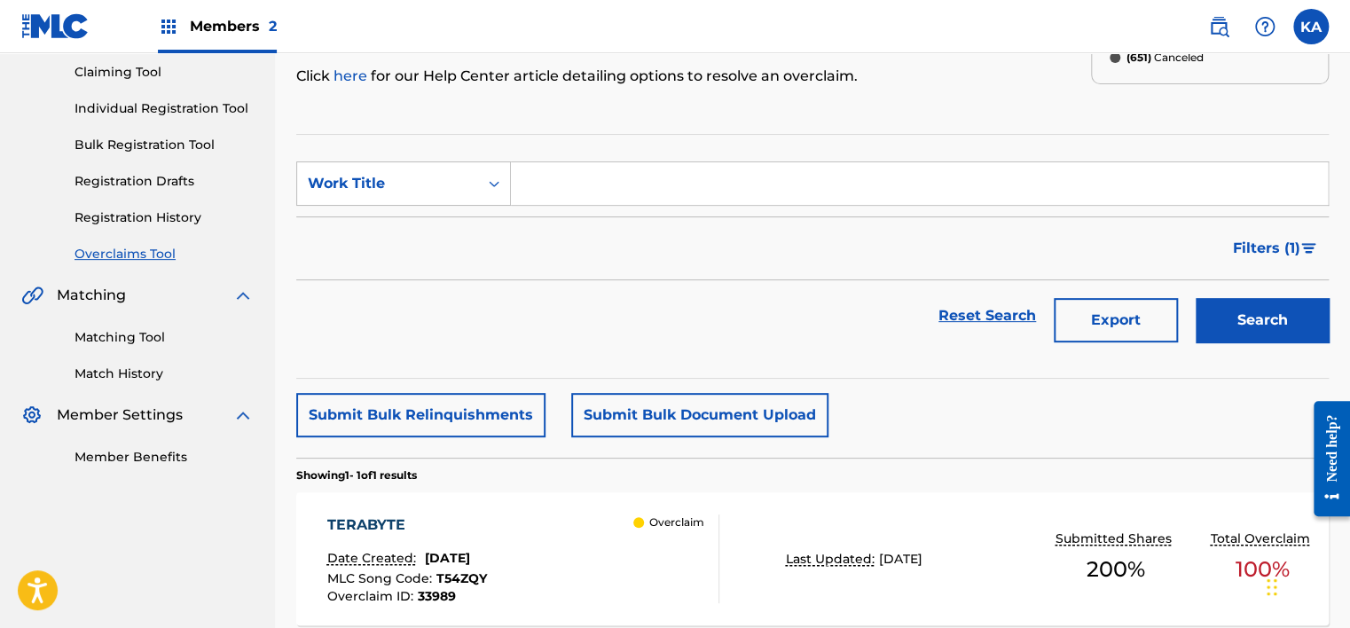
scroll to position [42, 0]
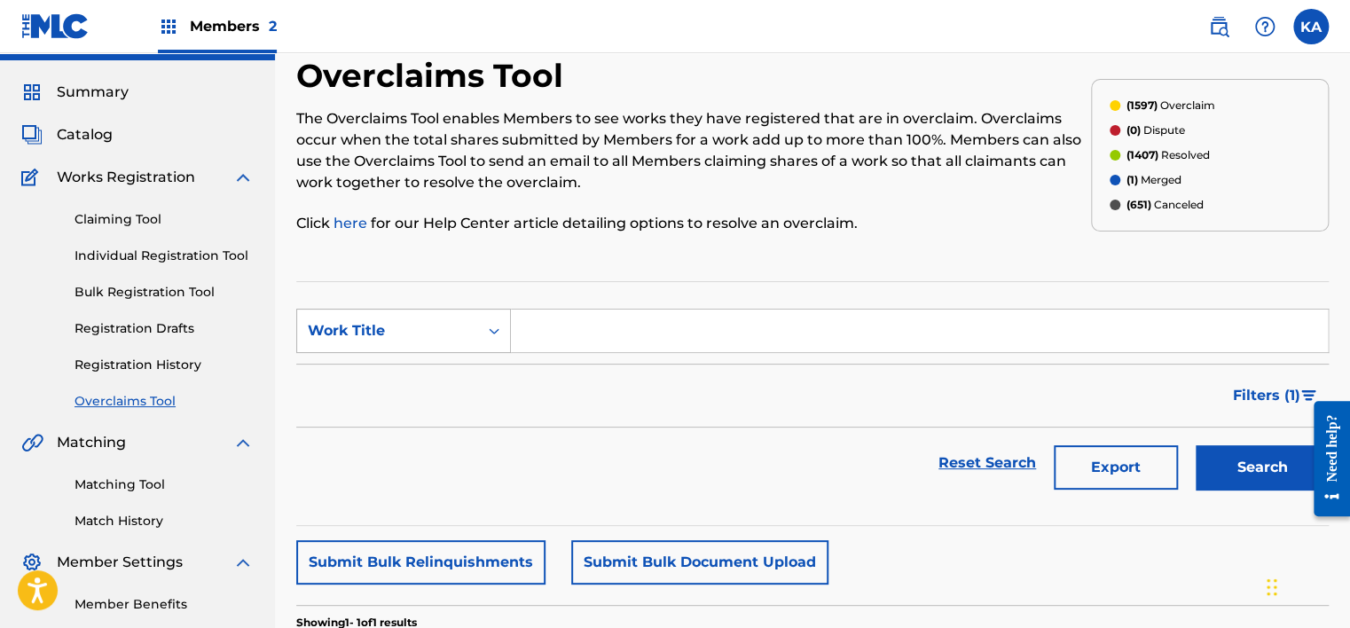
click at [475, 341] on div "Work Title" at bounding box center [387, 331] width 181 height 34
click at [433, 390] on div "MLC Song Code" at bounding box center [403, 375] width 213 height 44
click at [482, 318] on div "Search Form" at bounding box center [494, 331] width 32 height 32
click at [629, 333] on input "Search Form" at bounding box center [919, 330] width 817 height 43
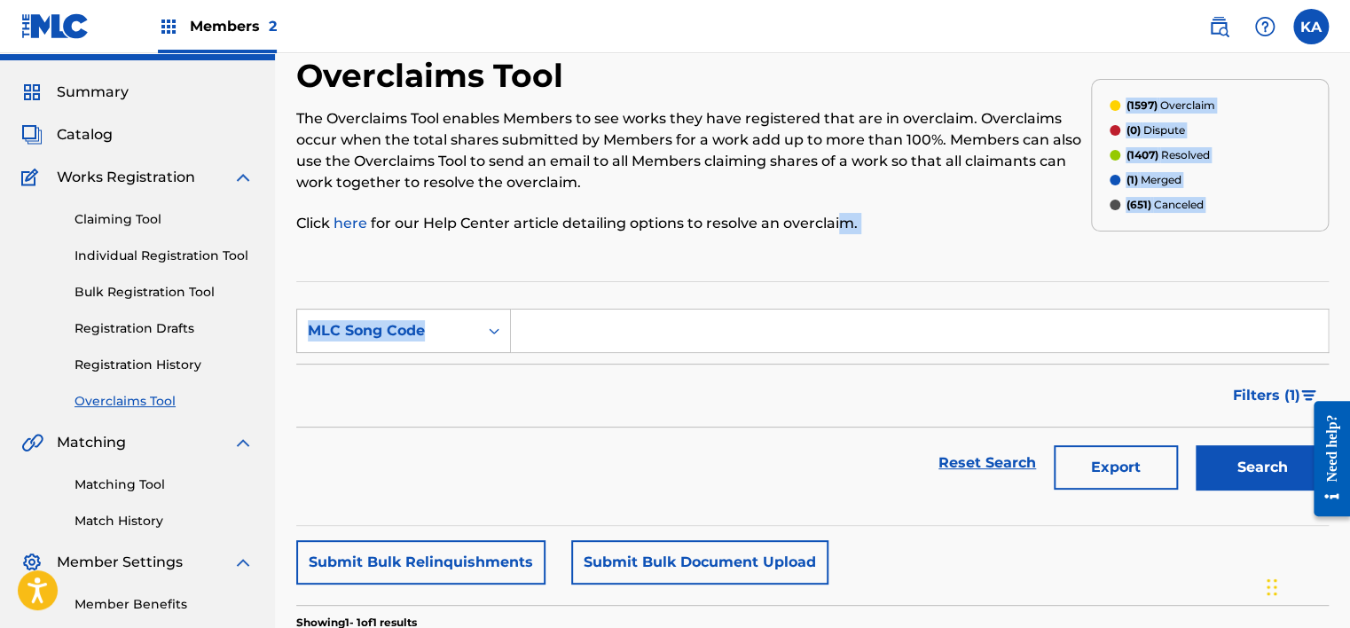
drag, startPoint x: 541, startPoint y: 333, endPoint x: 834, endPoint y: 259, distance: 302.8
click at [834, 259] on div "Overclaims Tool The Overclaims Tool enables Members to see works they have regi…" at bounding box center [812, 456] width 1032 height 800
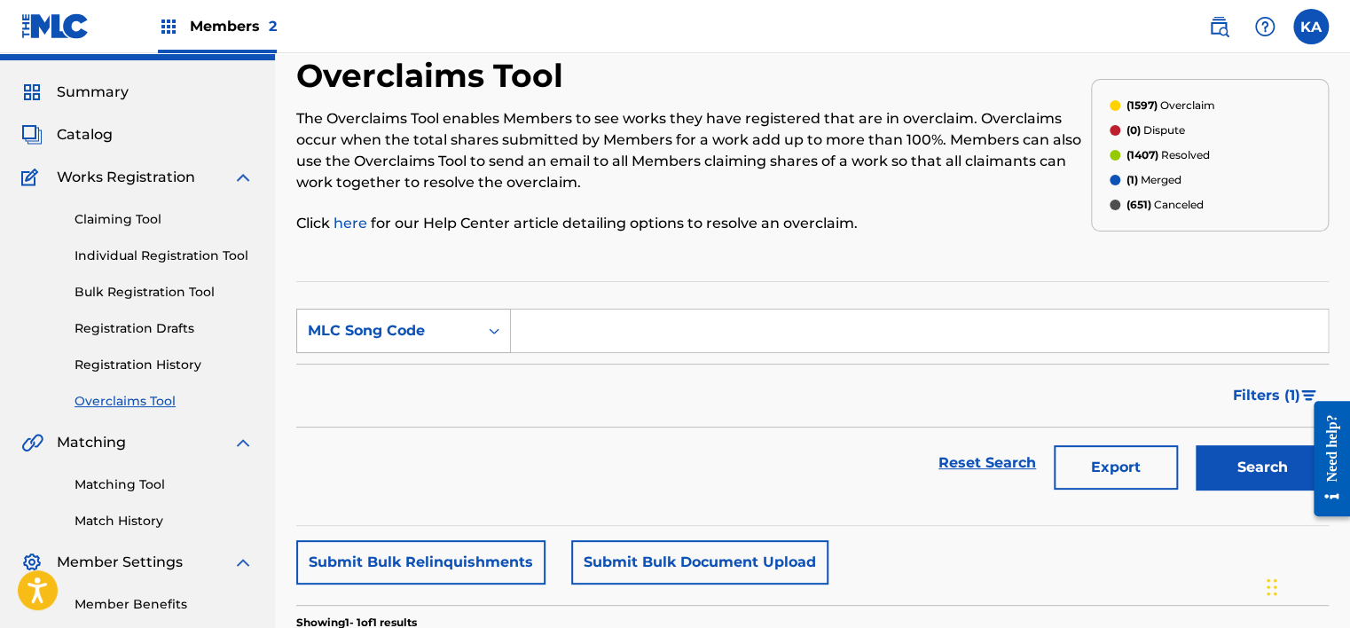
click at [470, 341] on div "MLC Song Code" at bounding box center [387, 331] width 181 height 34
click at [428, 458] on div "MLC Song Code" at bounding box center [403, 464] width 213 height 44
click at [474, 340] on div "MLC Song Code" at bounding box center [387, 331] width 181 height 34
click at [551, 320] on input "Search Form" at bounding box center [919, 330] width 817 height 43
paste input "CL1HUR"
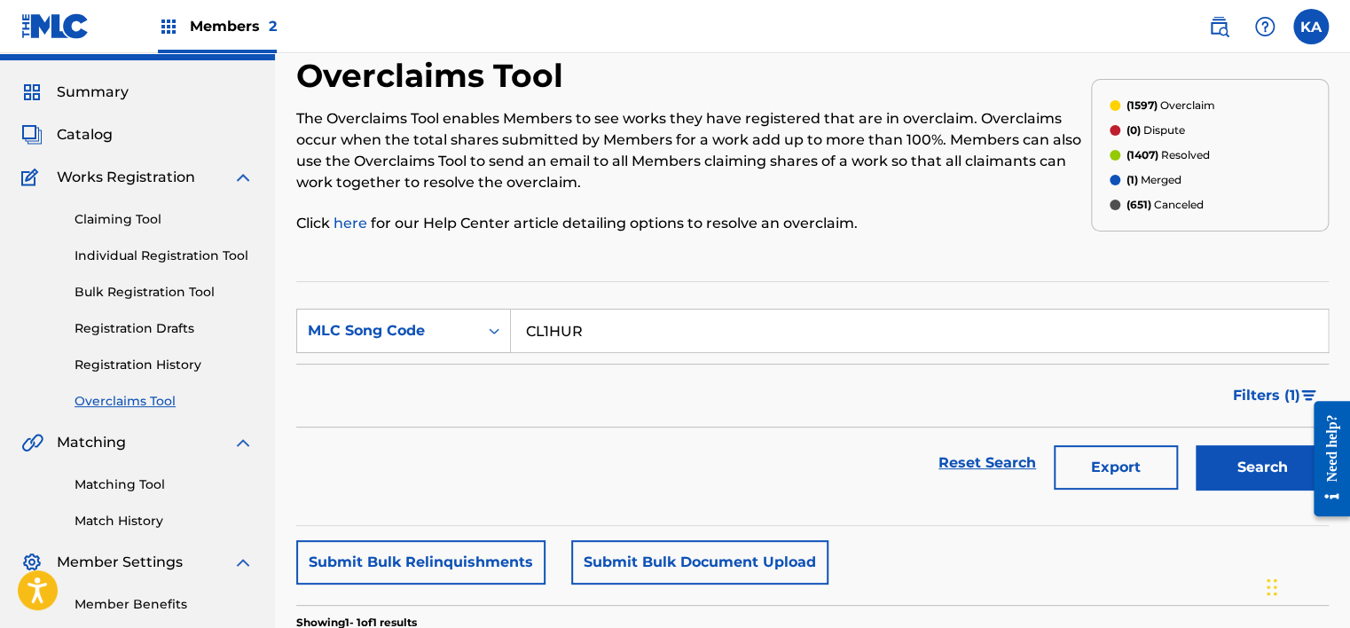
type input "CL1HUR"
click at [1256, 470] on button "Search" at bounding box center [1261, 467] width 133 height 44
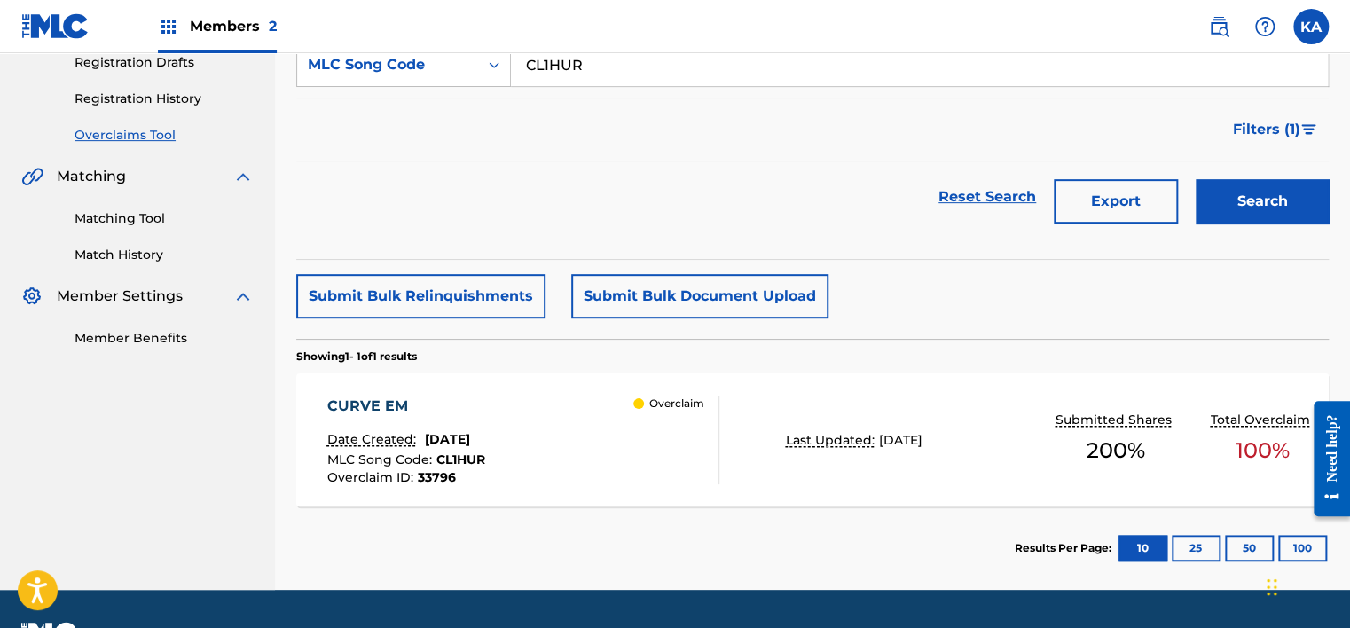
scroll to position [354, 0]
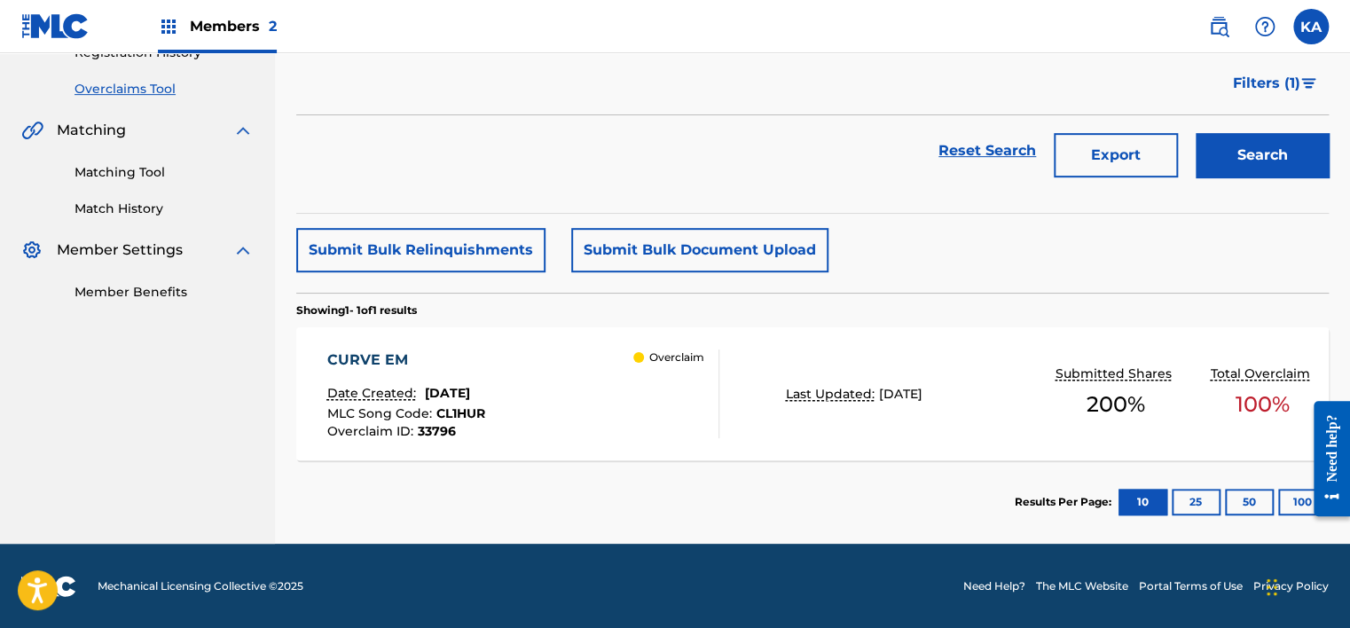
click at [612, 431] on div "CURVE EM Date Created: [DATE] MLC Song Code : CL1HUR Overclaim ID : 33796 Overc…" at bounding box center [523, 393] width 392 height 89
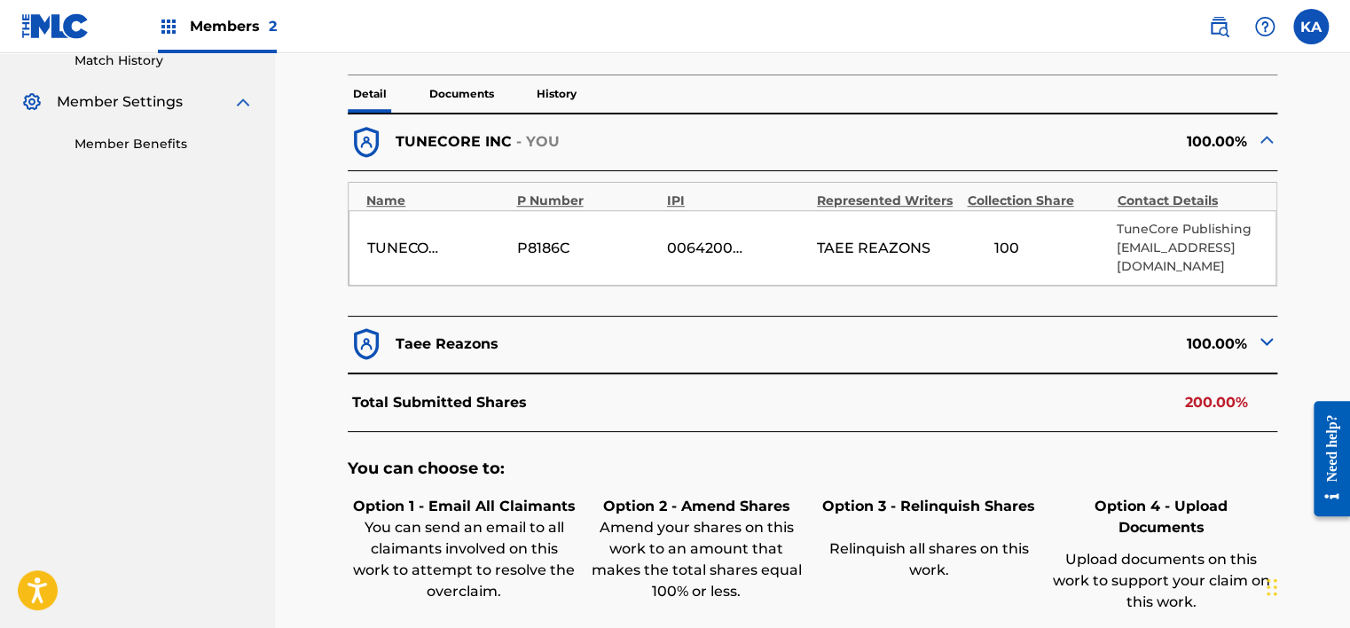
scroll to position [532, 0]
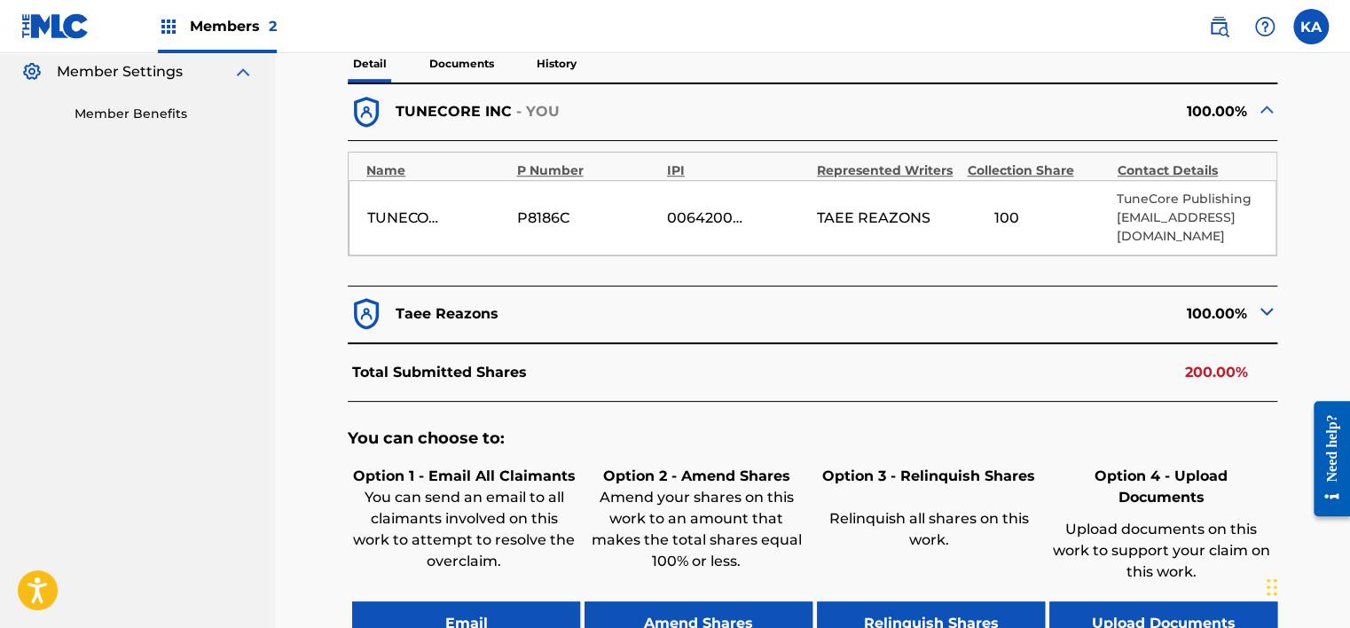
click at [1110, 601] on button "Upload Documents" at bounding box center [1163, 623] width 228 height 44
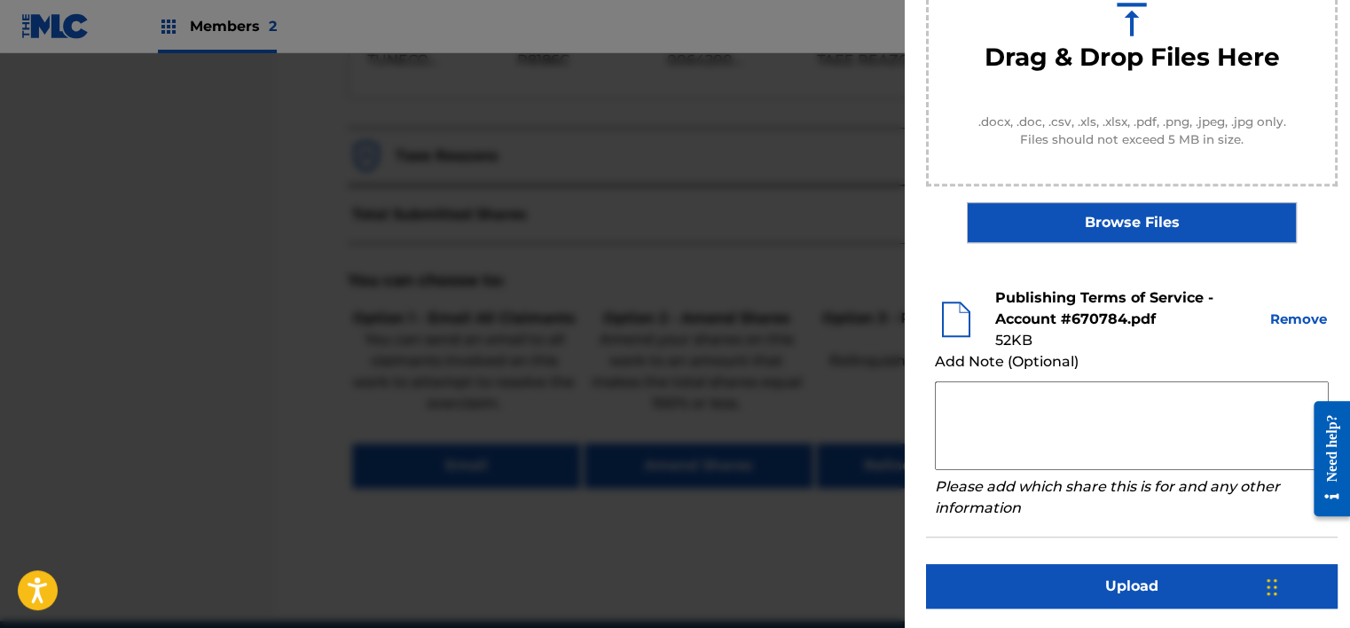
scroll to position [709, 0]
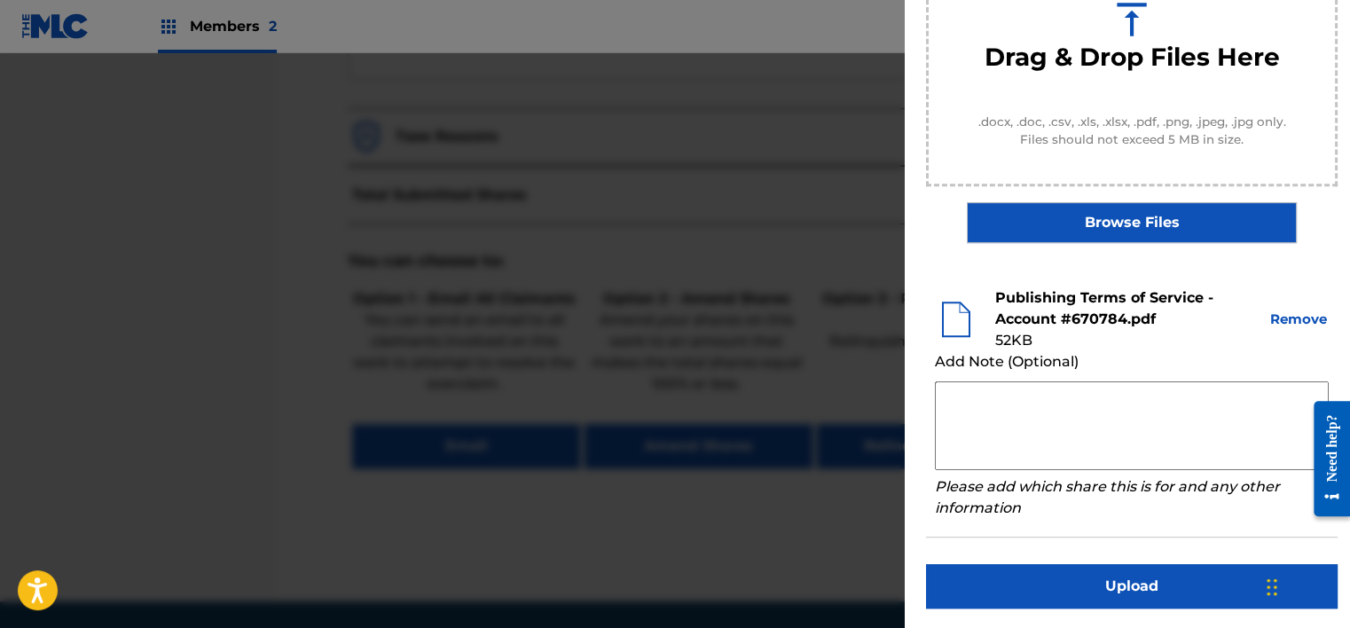
click at [1141, 578] on button "Upload" at bounding box center [1131, 586] width 411 height 44
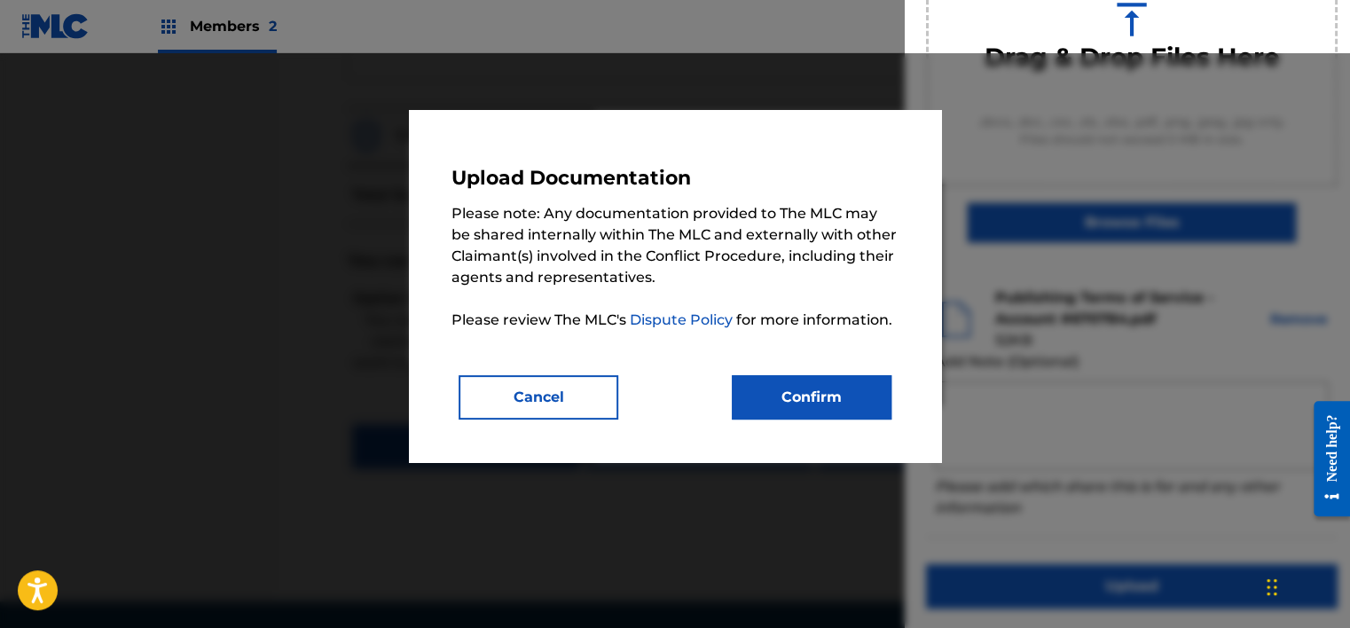
click at [803, 402] on button "Confirm" at bounding box center [812, 397] width 160 height 44
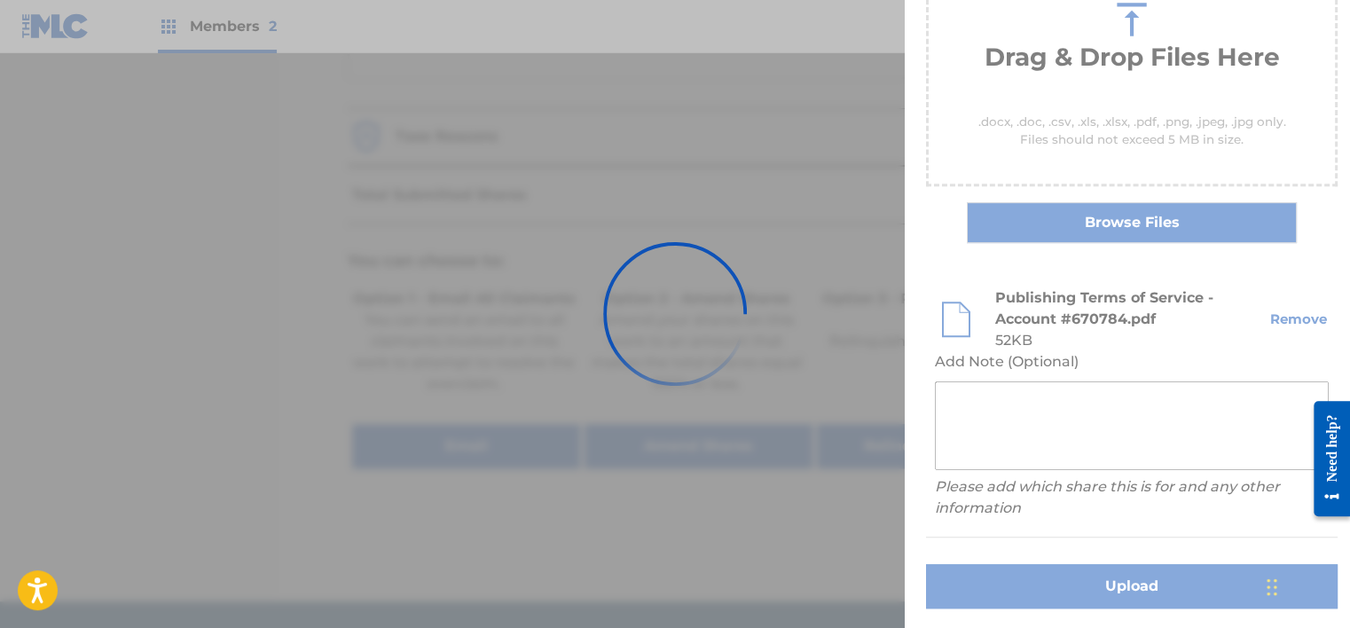
scroll to position [152, 0]
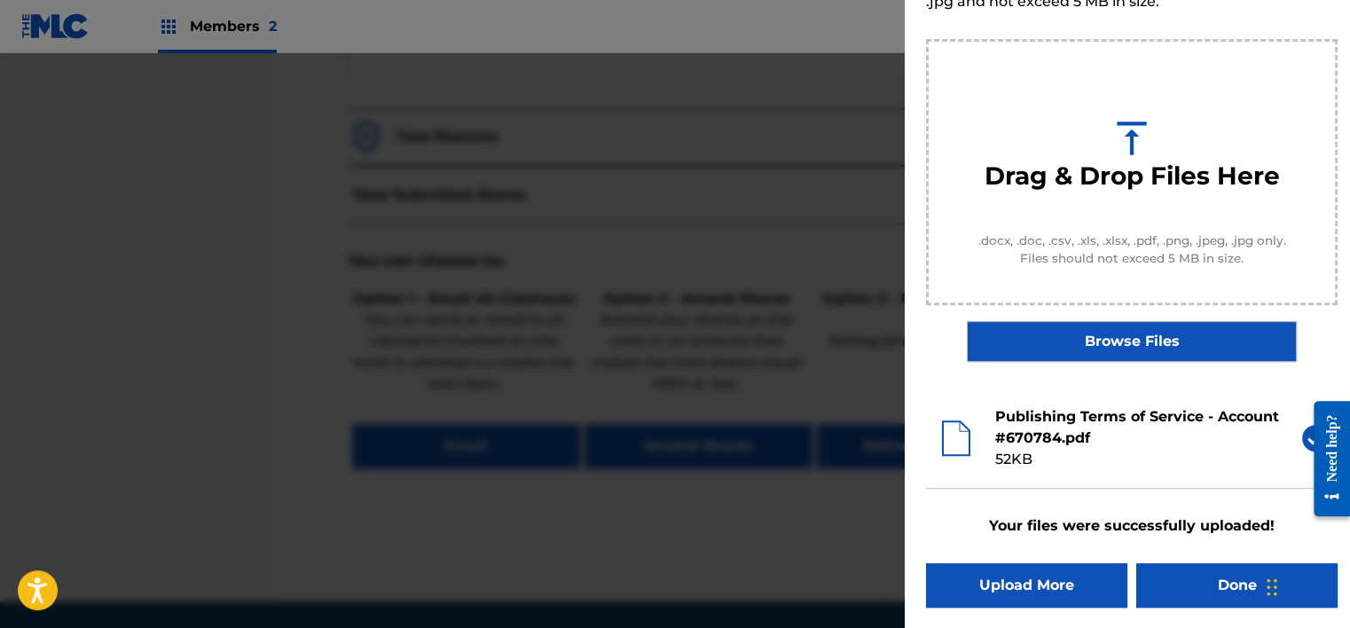
click at [1216, 575] on button "Done" at bounding box center [1236, 585] width 201 height 44
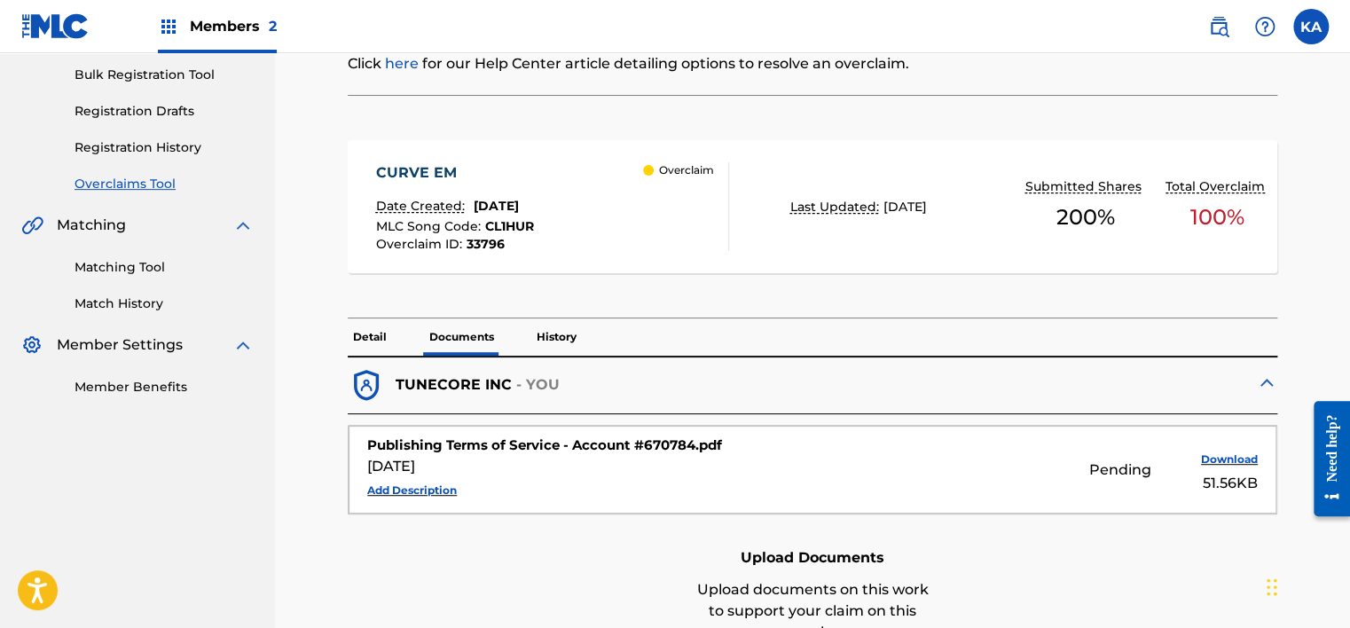
scroll to position [248, 0]
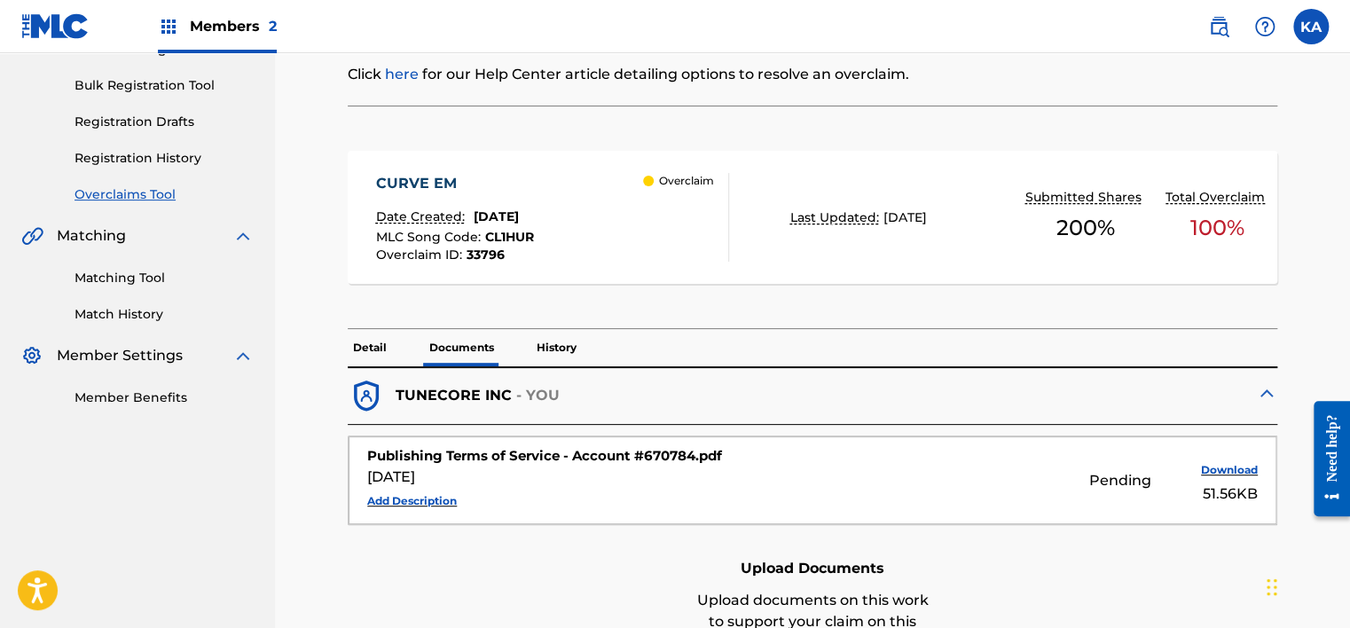
click at [386, 344] on p "Detail" at bounding box center [370, 347] width 44 height 37
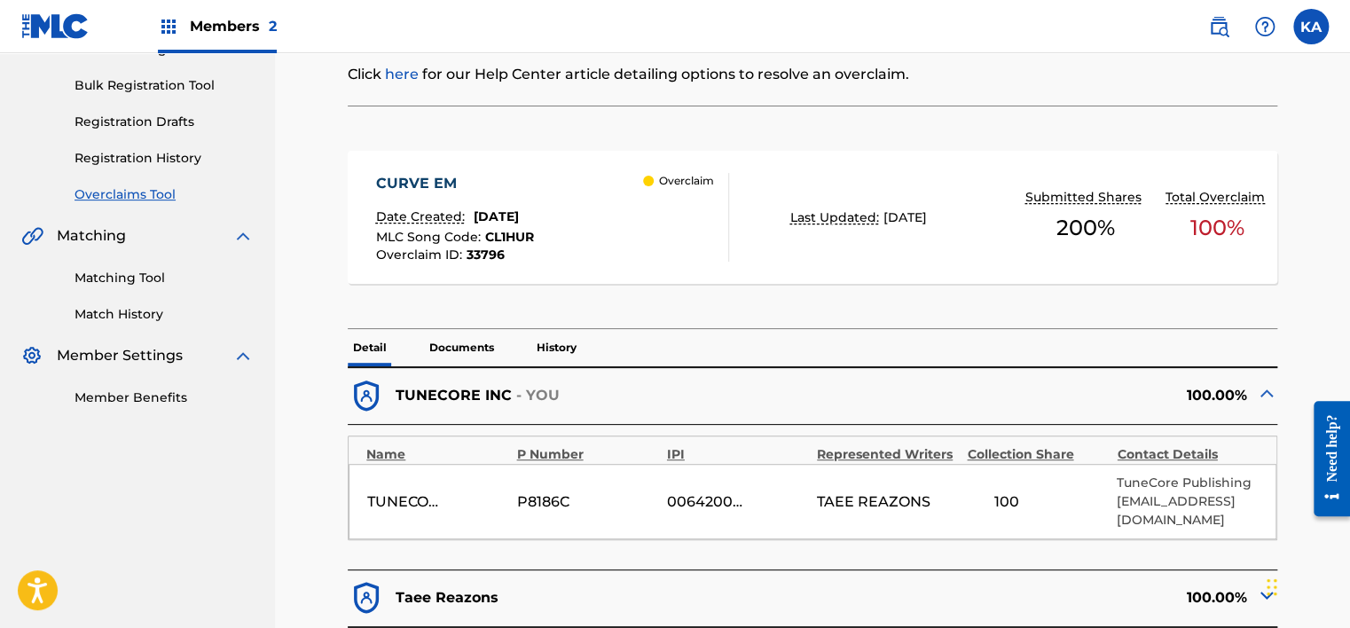
click at [450, 335] on p "Documents" at bounding box center [461, 347] width 75 height 37
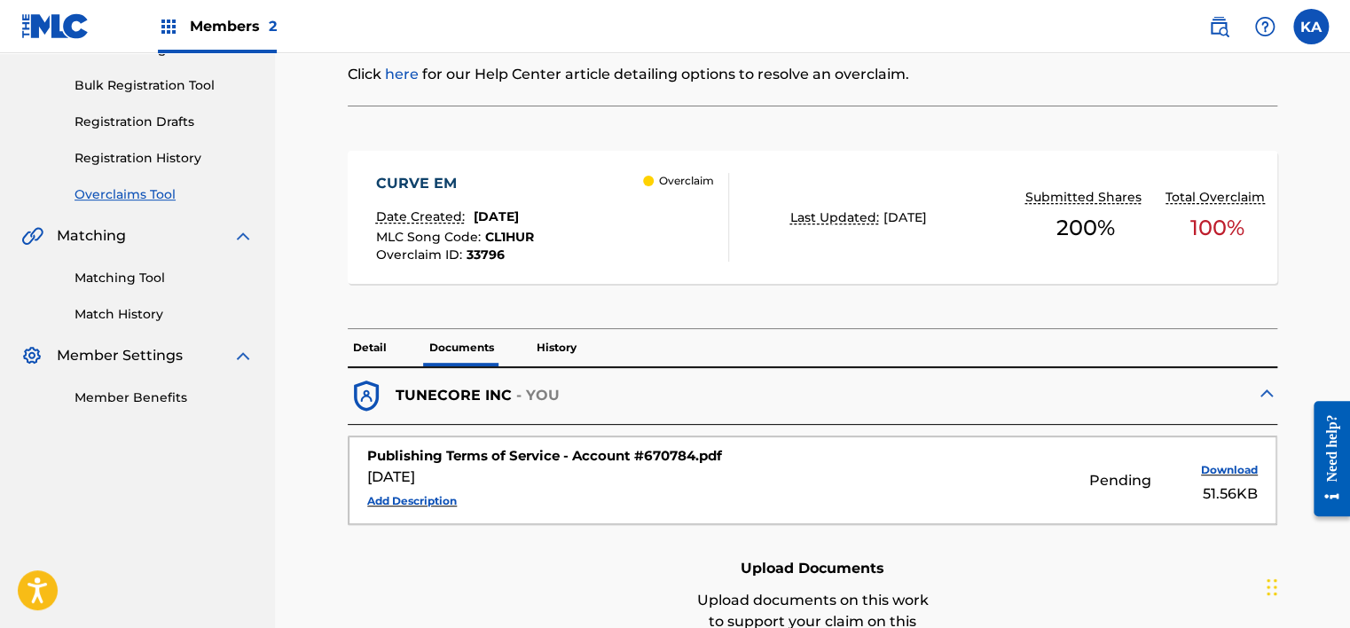
click at [379, 341] on p "Detail" at bounding box center [370, 347] width 44 height 37
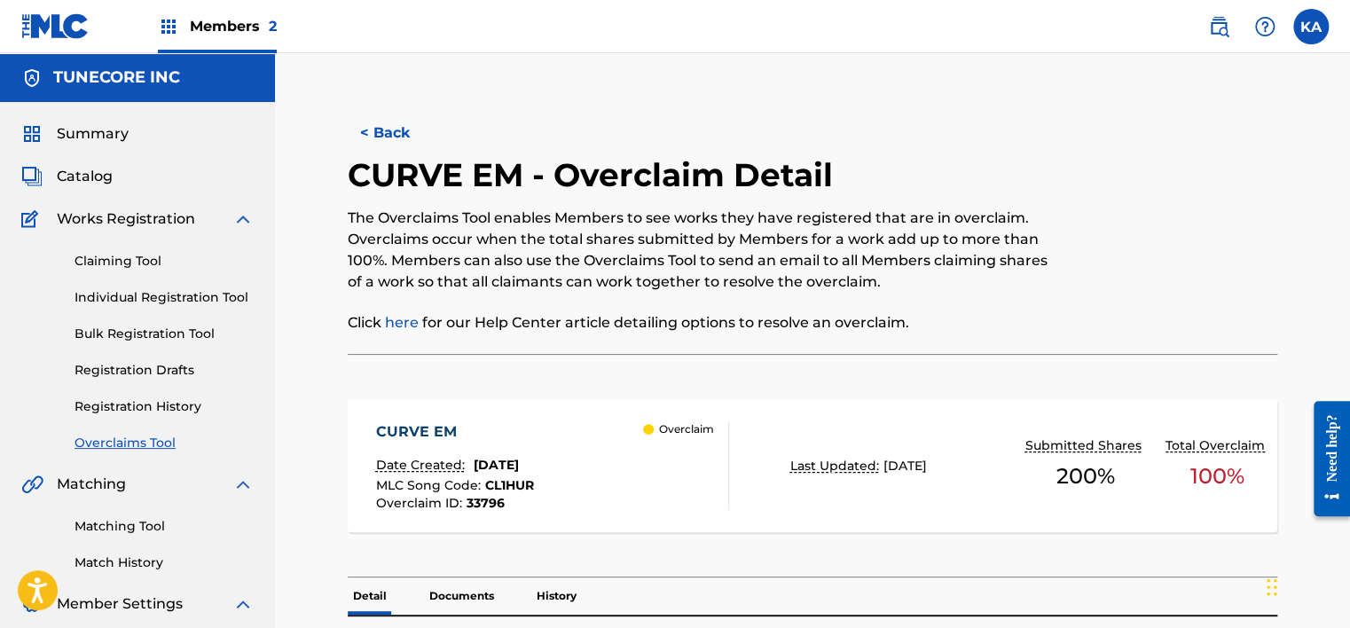
click at [409, 135] on button "< Back" at bounding box center [401, 133] width 106 height 44
click at [410, 124] on button "< Back" at bounding box center [401, 133] width 106 height 44
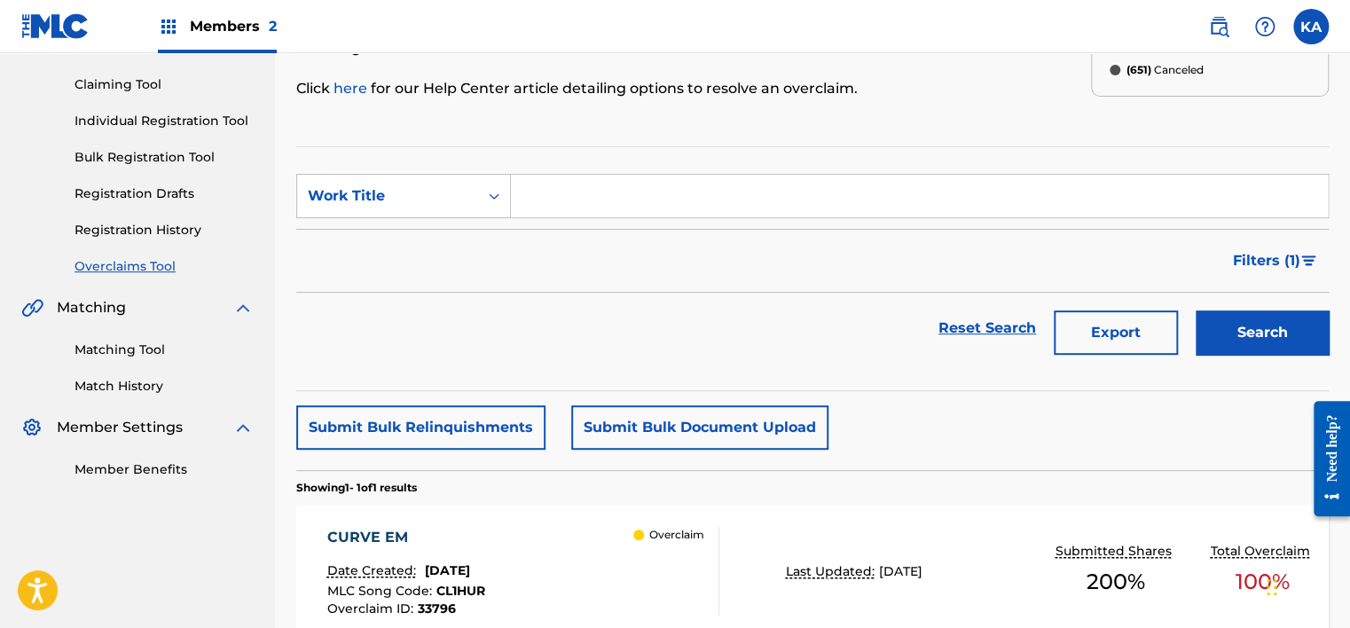
scroll to position [88, 0]
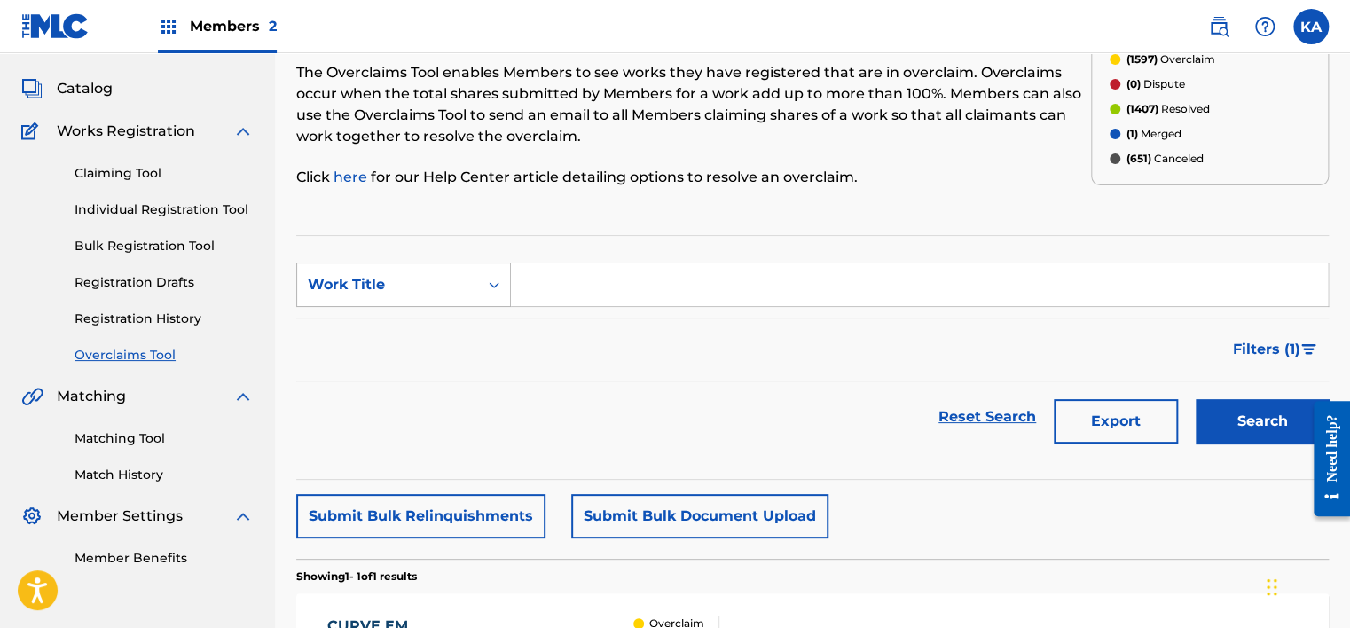
click at [473, 264] on div "Work Title" at bounding box center [403, 284] width 215 height 44
click at [436, 348] on div "MLC Song Code" at bounding box center [403, 329] width 213 height 44
drag, startPoint x: 508, startPoint y: 309, endPoint x: 604, endPoint y: 280, distance: 100.1
click at [603, 284] on input "Search Form" at bounding box center [919, 284] width 817 height 43
paste input "ES4GKZ"
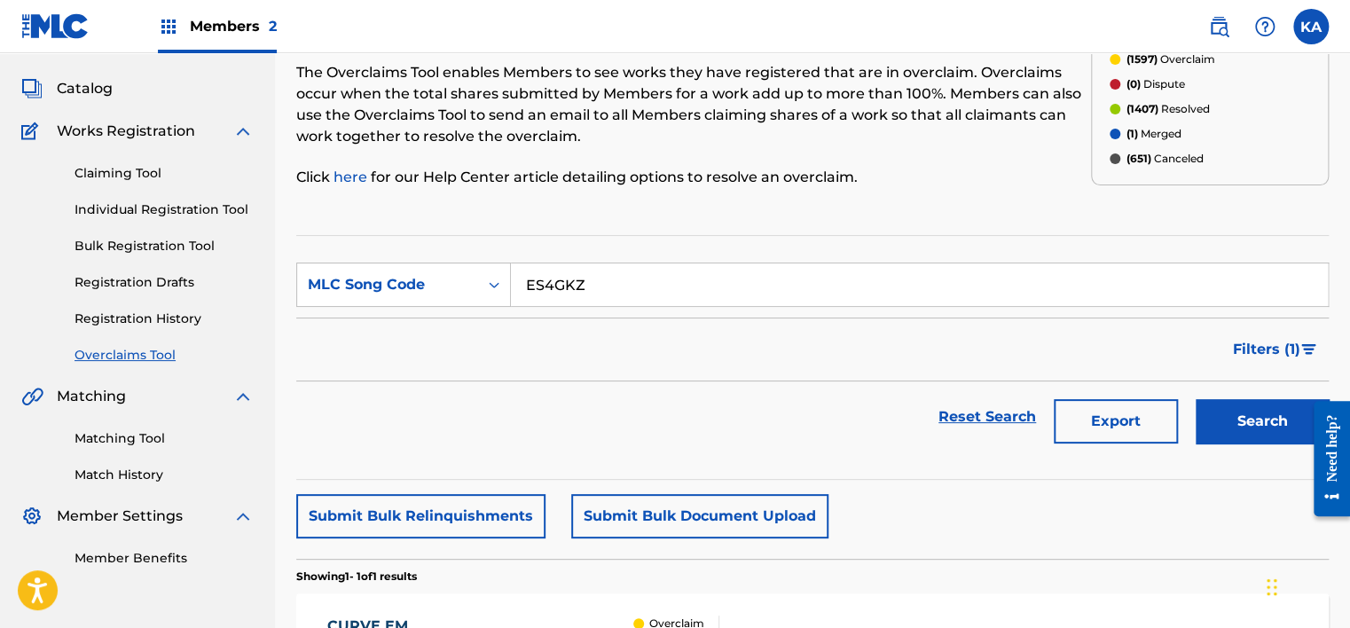
type input "ES4GKZ"
click at [1253, 411] on button "Search" at bounding box center [1261, 421] width 133 height 44
click at [1243, 412] on button "Search" at bounding box center [1261, 421] width 133 height 44
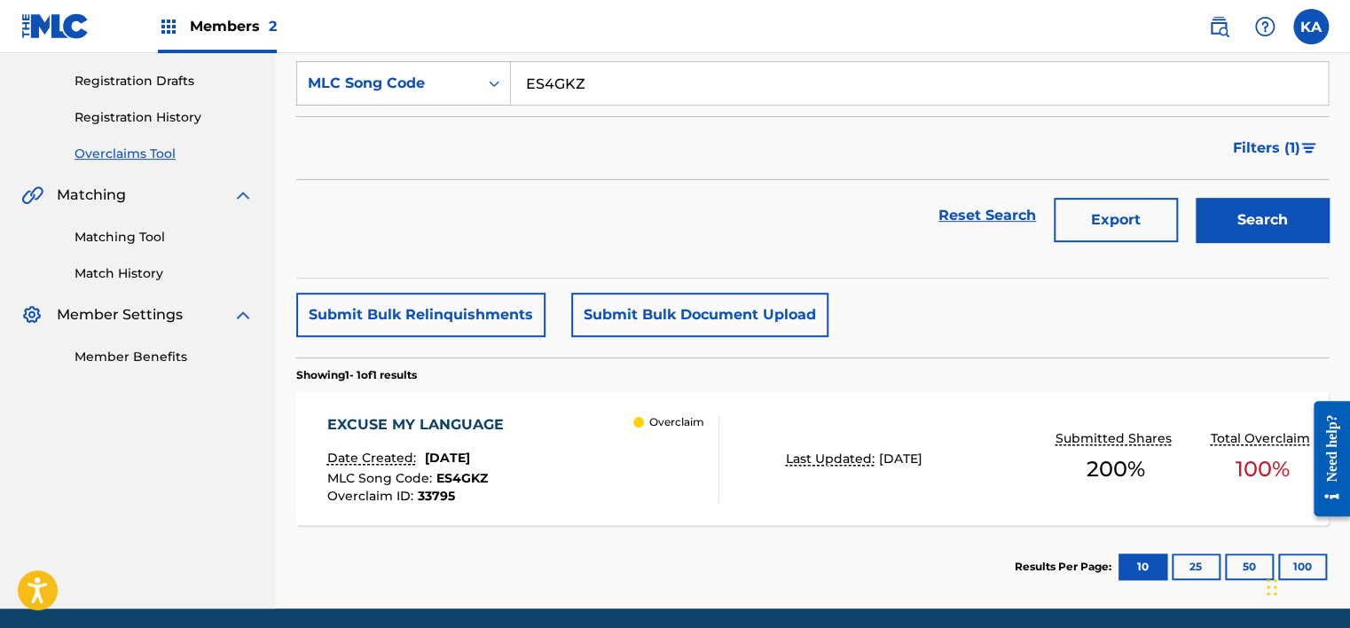
scroll to position [354, 0]
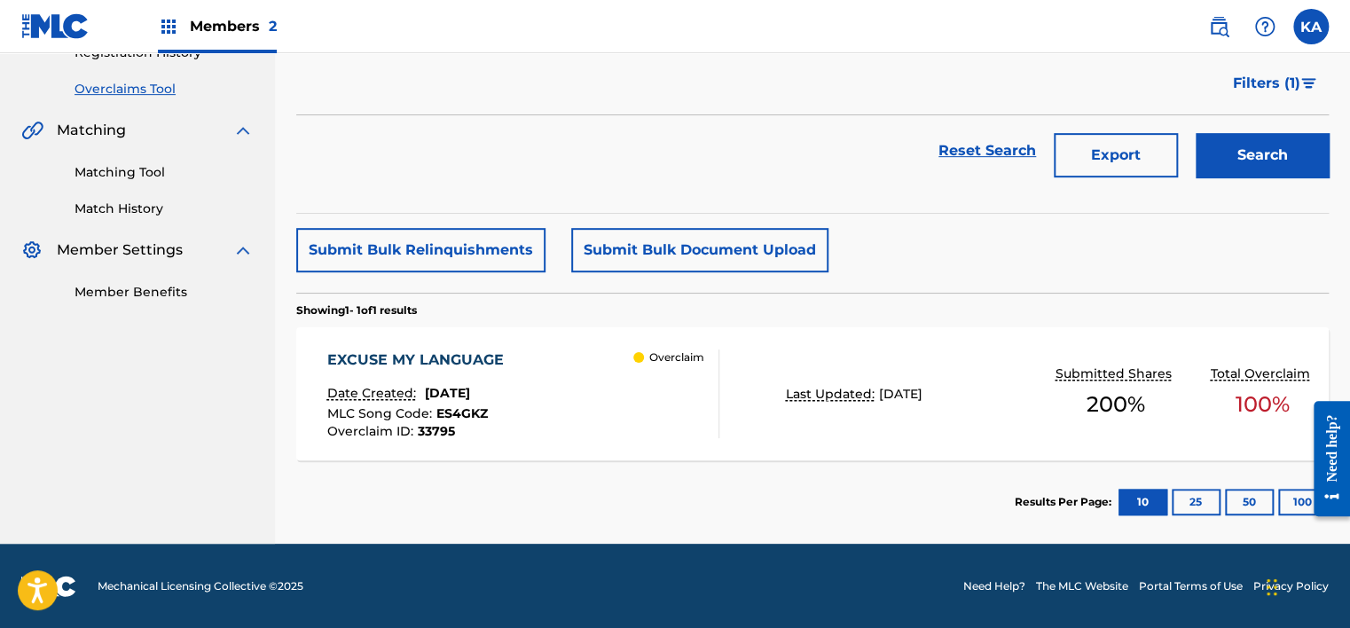
click at [701, 411] on div "Overclaim" at bounding box center [675, 393] width 85 height 89
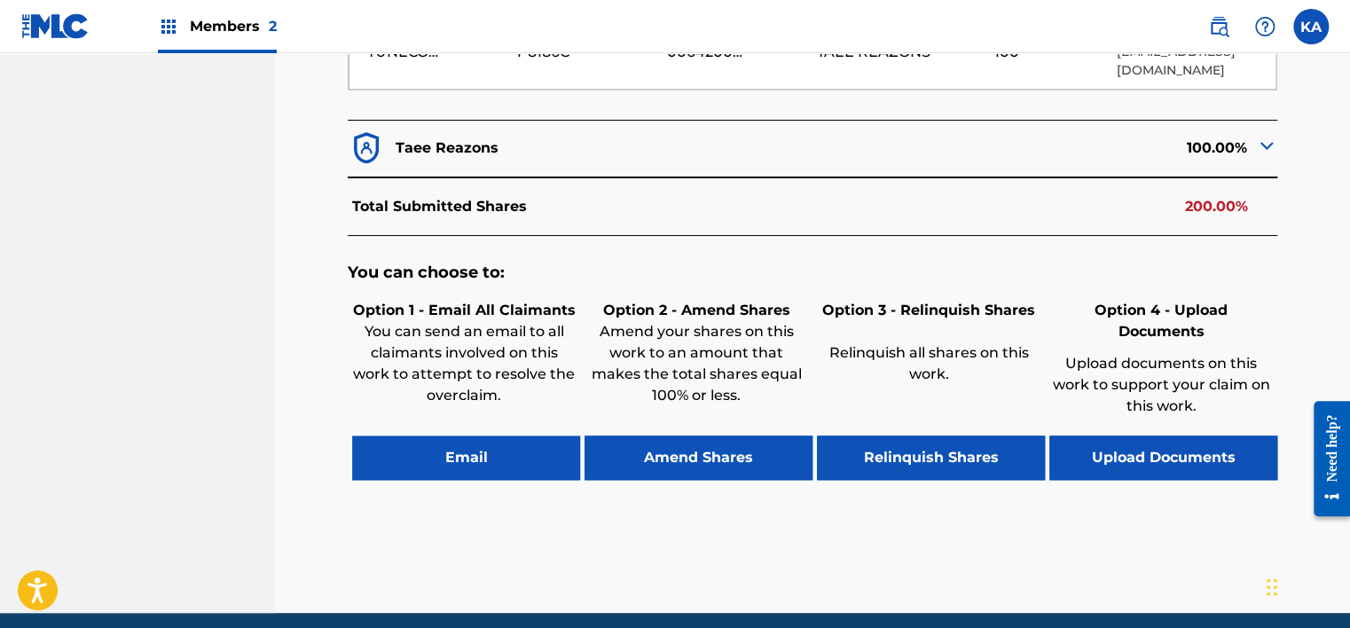
scroll to position [709, 0]
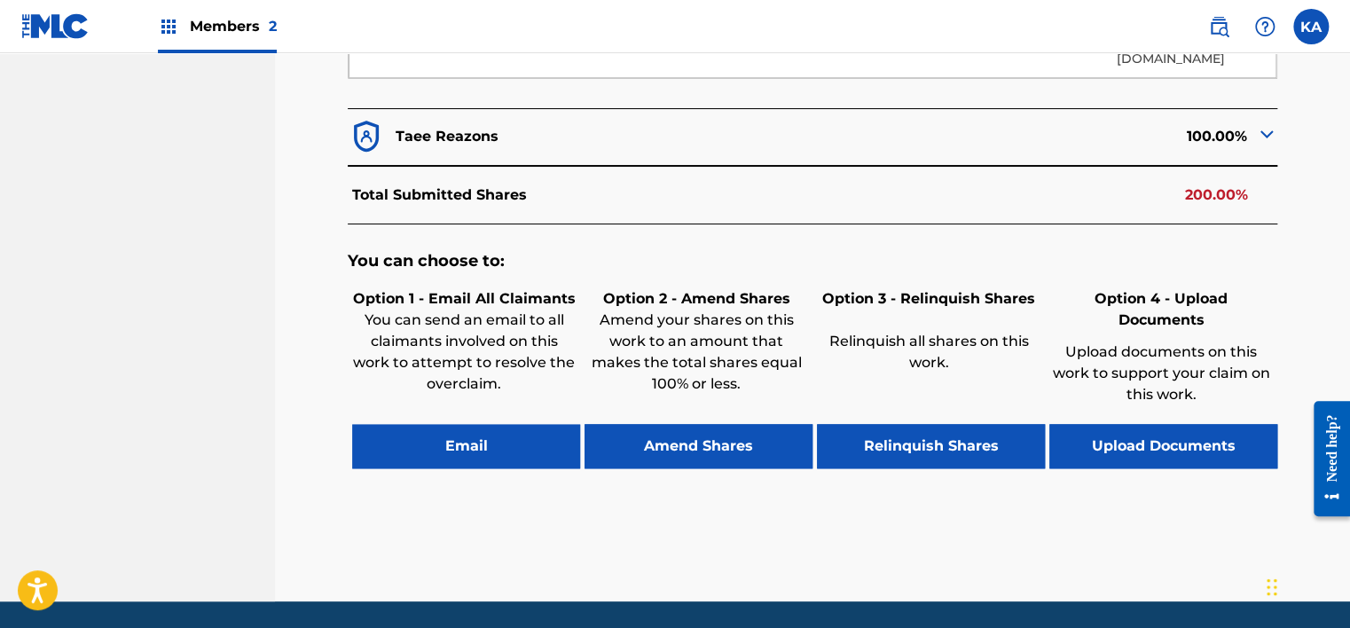
click at [1100, 424] on button "Upload Documents" at bounding box center [1163, 446] width 228 height 44
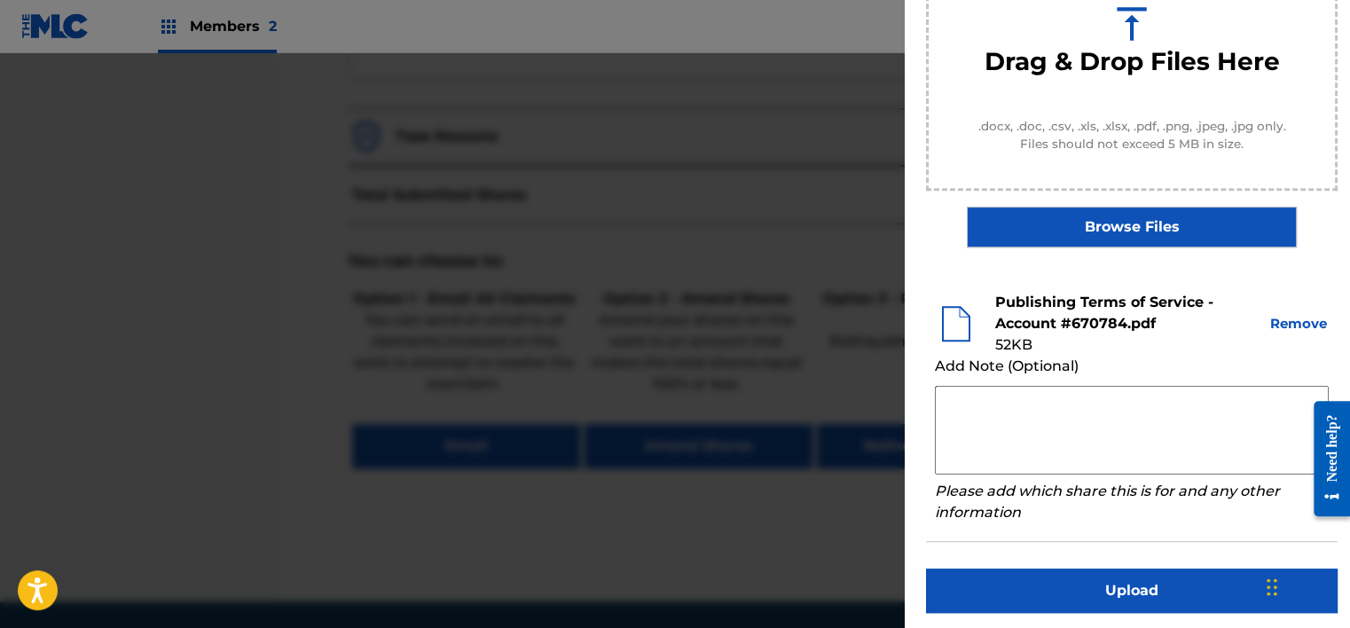
scroll to position [270, 0]
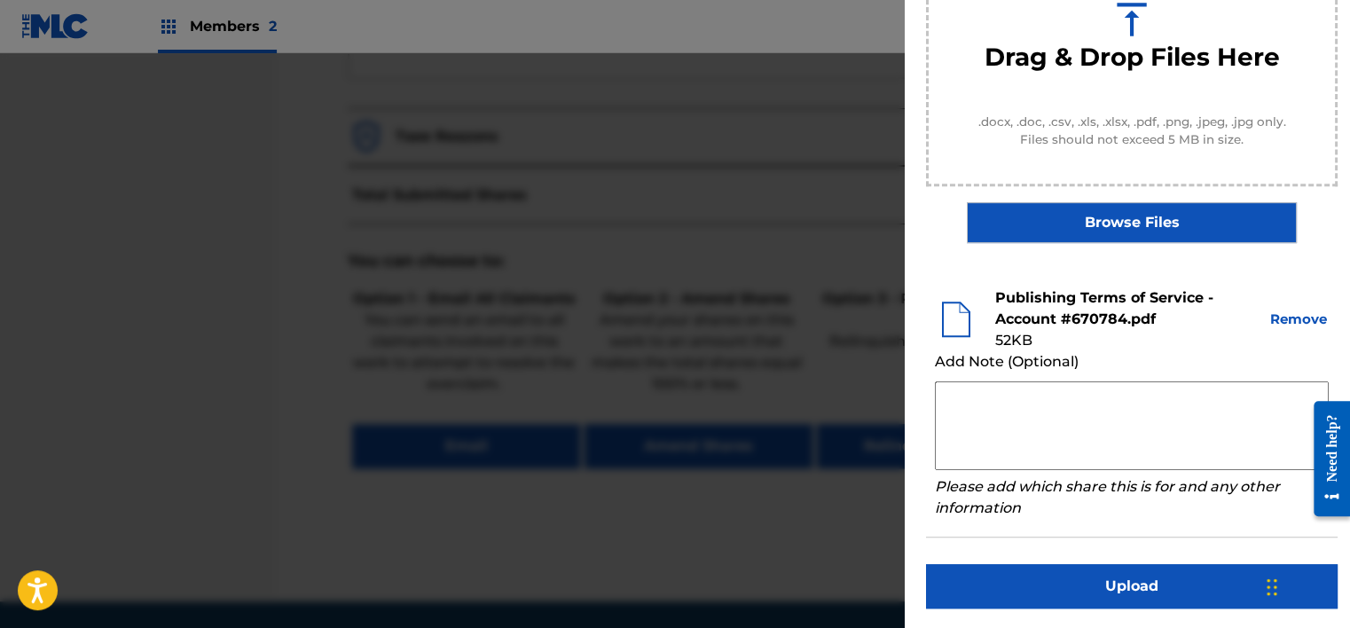
click at [1083, 574] on button "Upload" at bounding box center [1131, 586] width 411 height 44
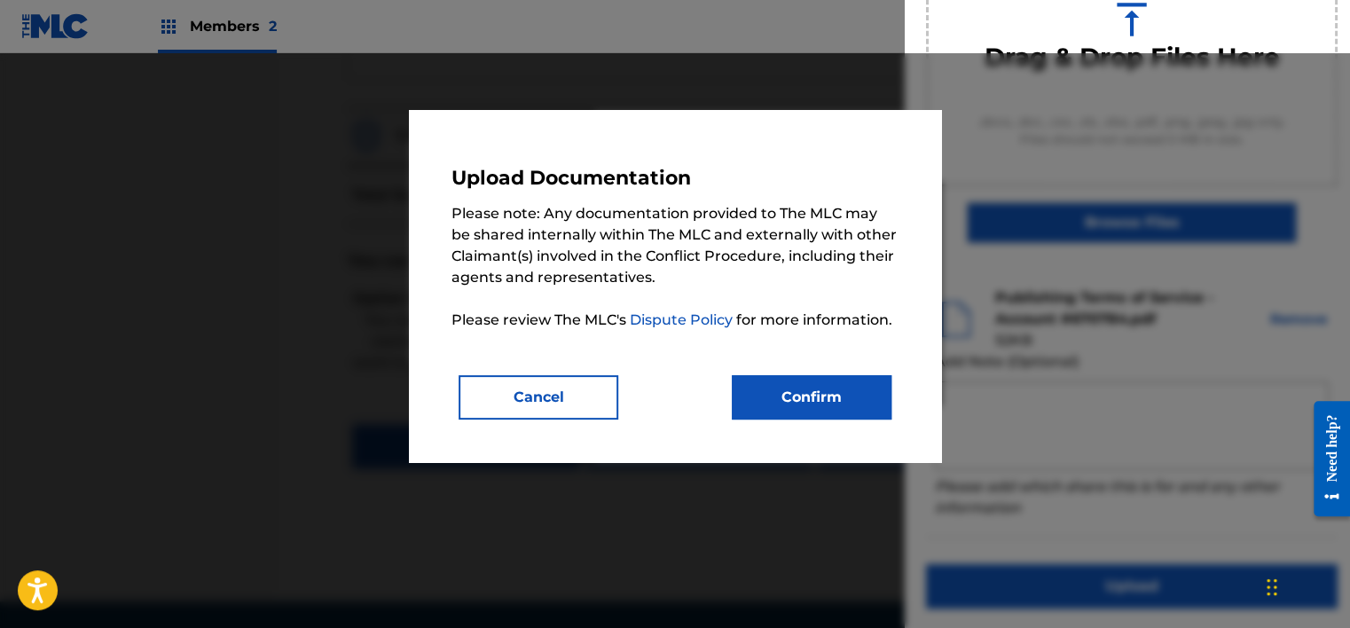
click at [858, 397] on button "Confirm" at bounding box center [812, 397] width 160 height 44
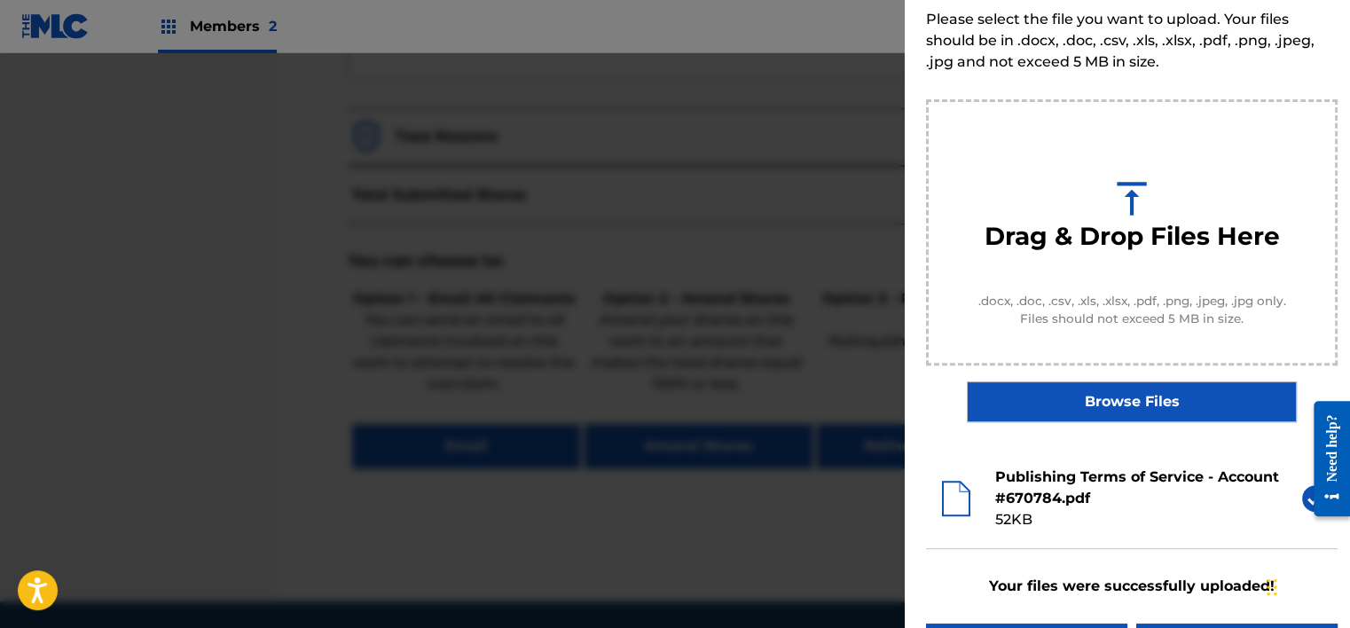
scroll to position [0, 0]
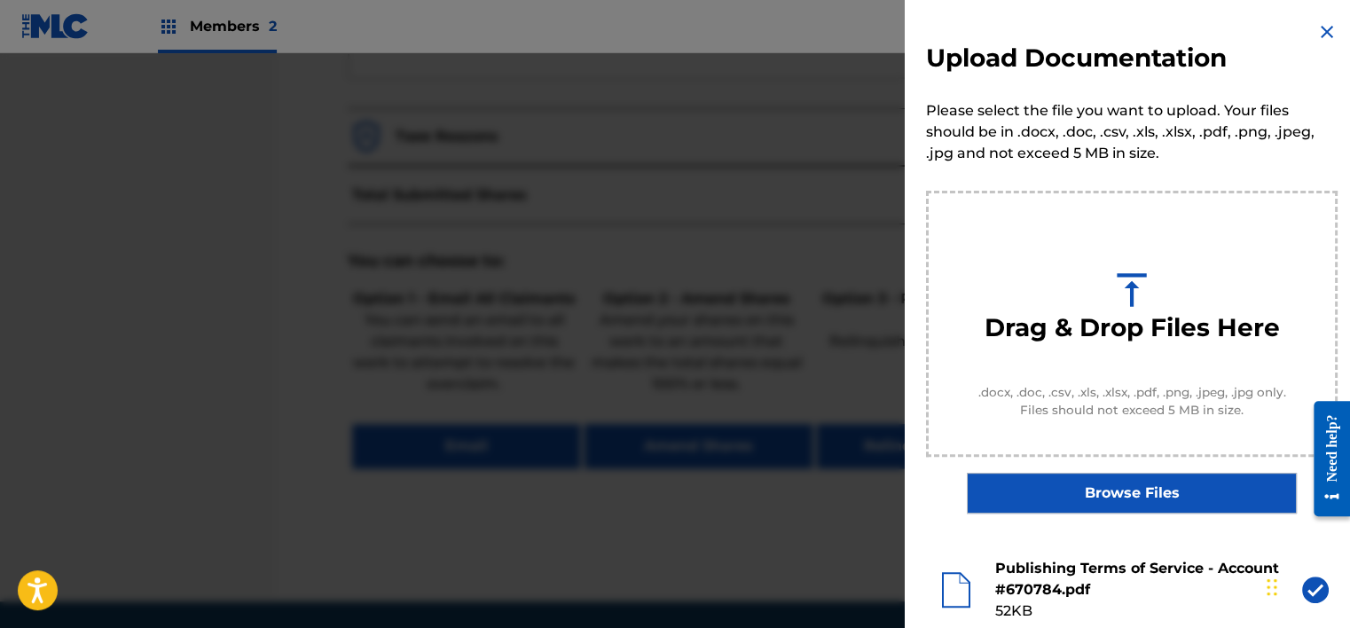
click at [1316, 27] on img at bounding box center [1326, 31] width 21 height 21
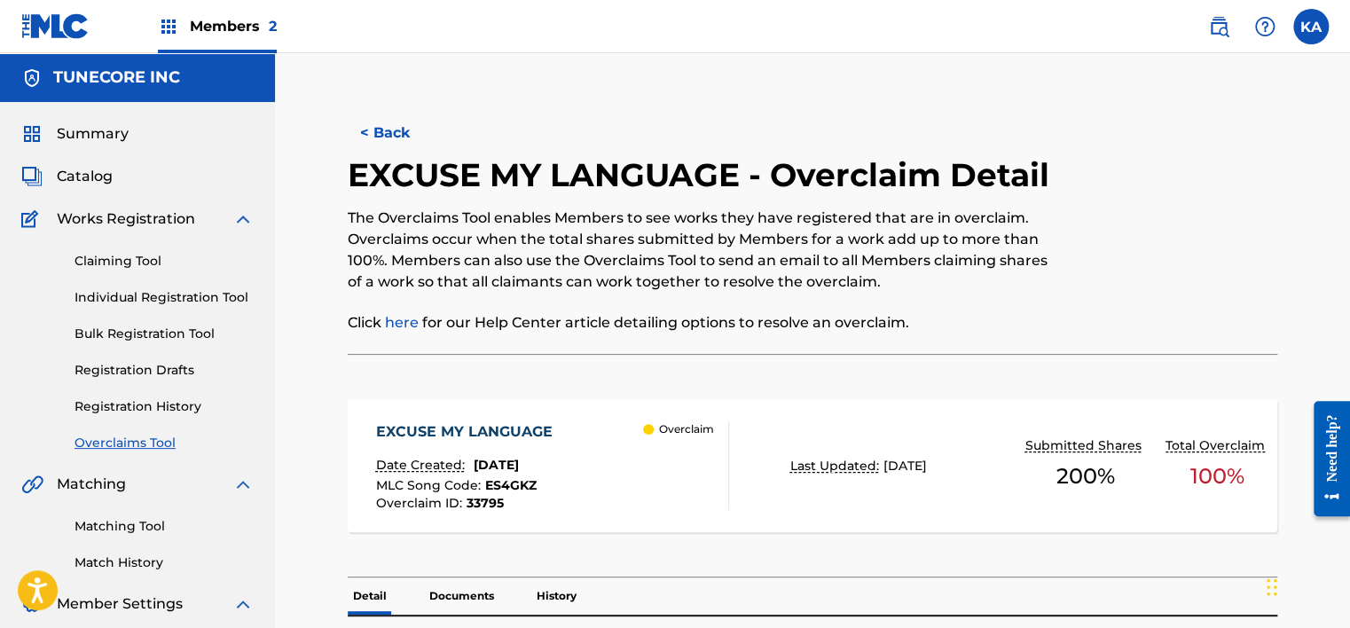
click at [401, 130] on button "< Back" at bounding box center [401, 133] width 106 height 44
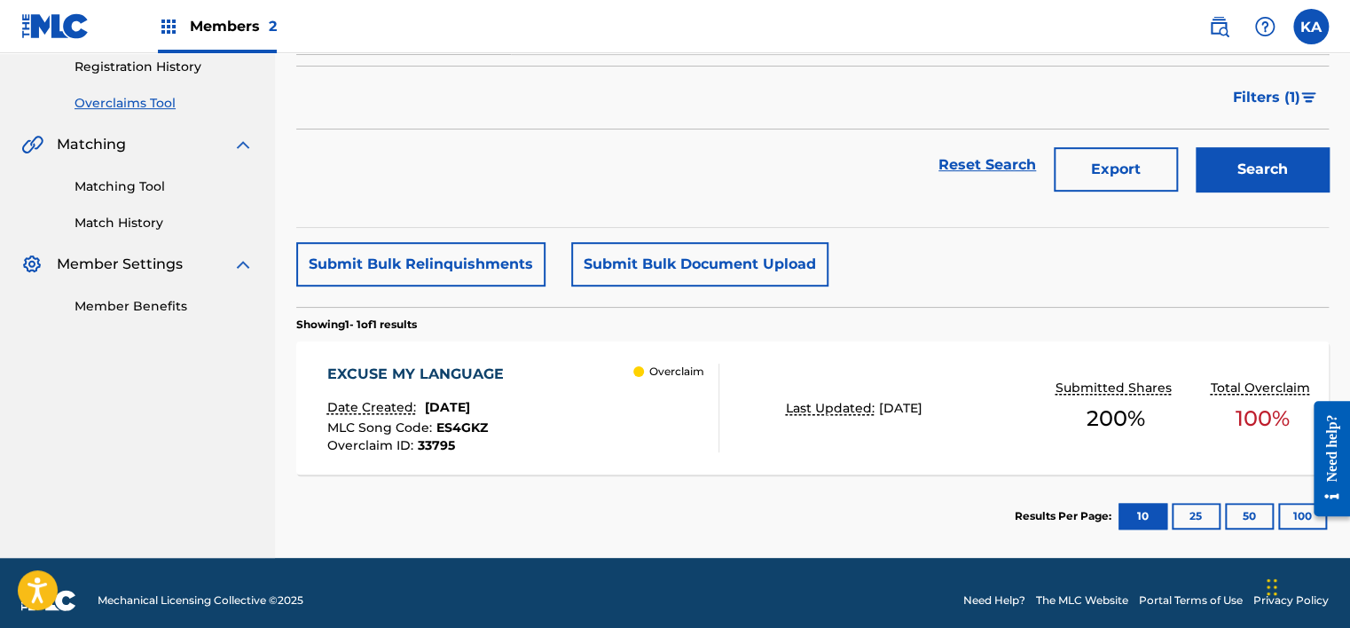
scroll to position [354, 0]
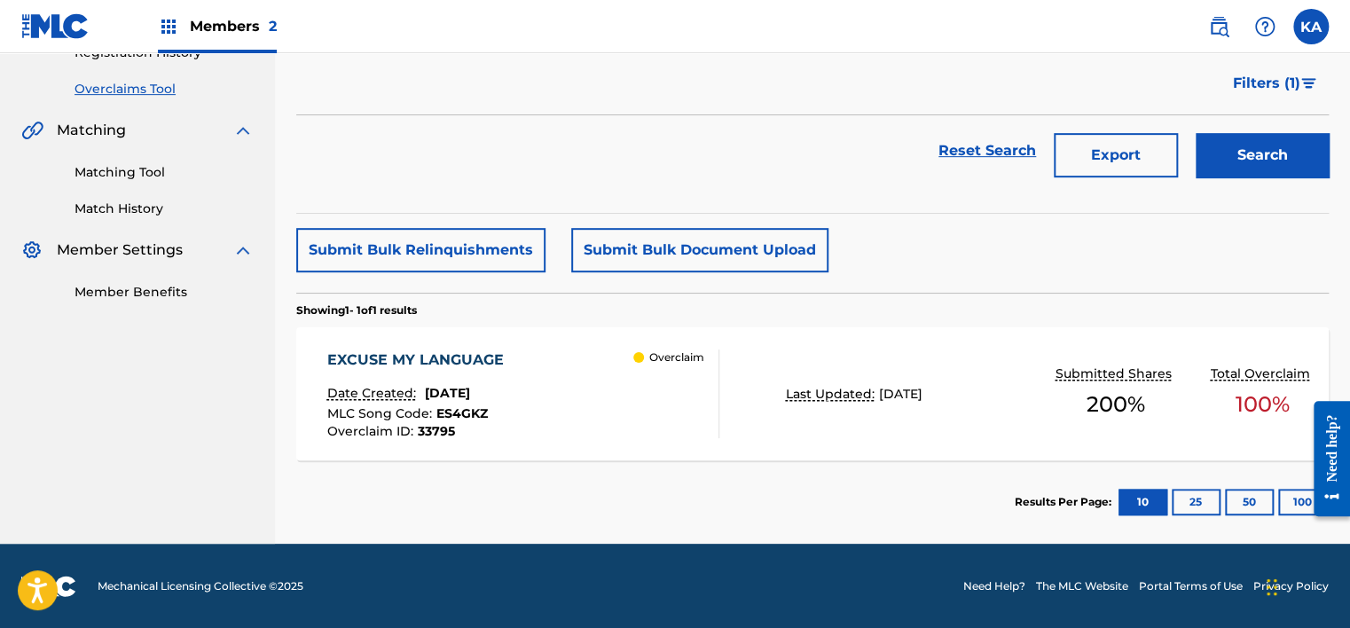
click at [546, 411] on div "EXCUSE MY LANGUAGE Date Created: [DATE] MLC Song Code : ES4GKZ Overclaim ID : 3…" at bounding box center [523, 393] width 392 height 89
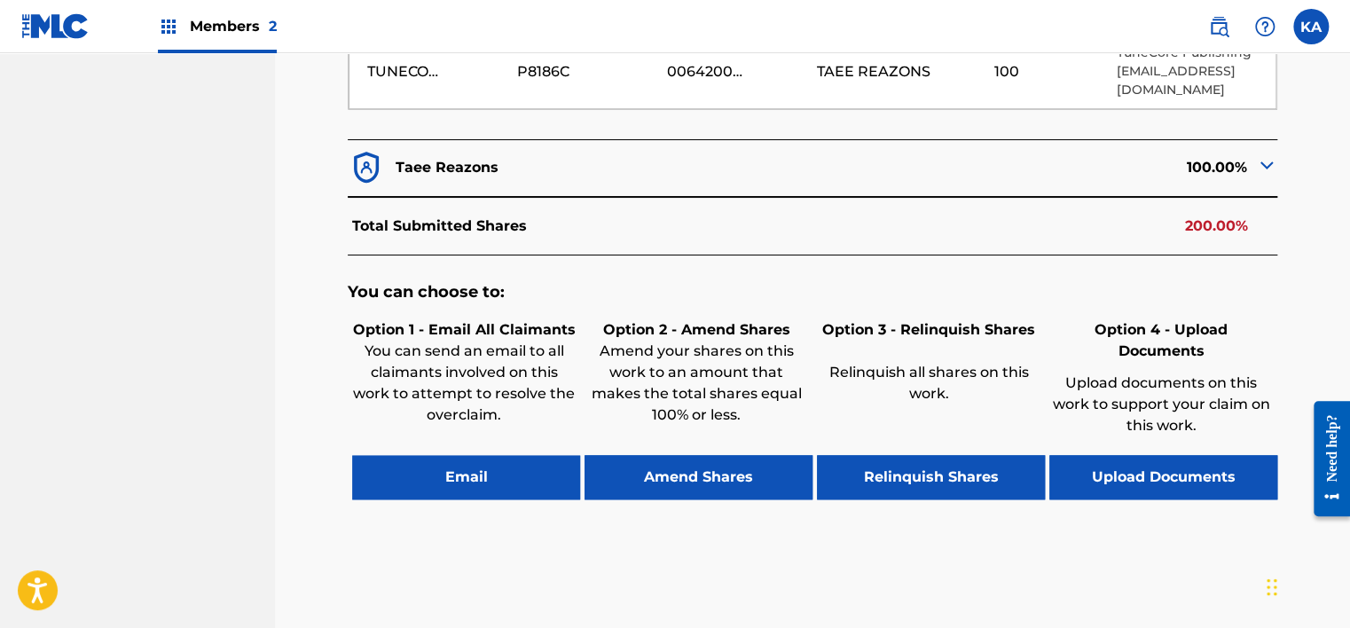
scroll to position [709, 0]
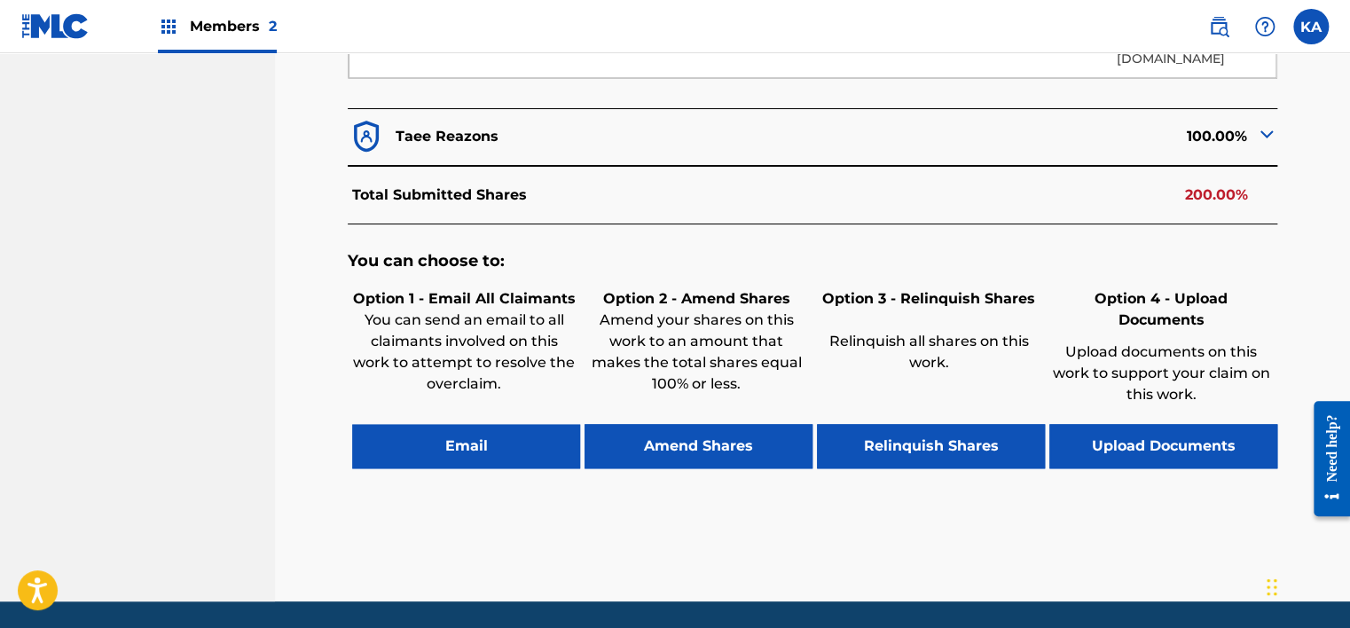
click at [1217, 430] on button "Upload Documents" at bounding box center [1163, 446] width 228 height 44
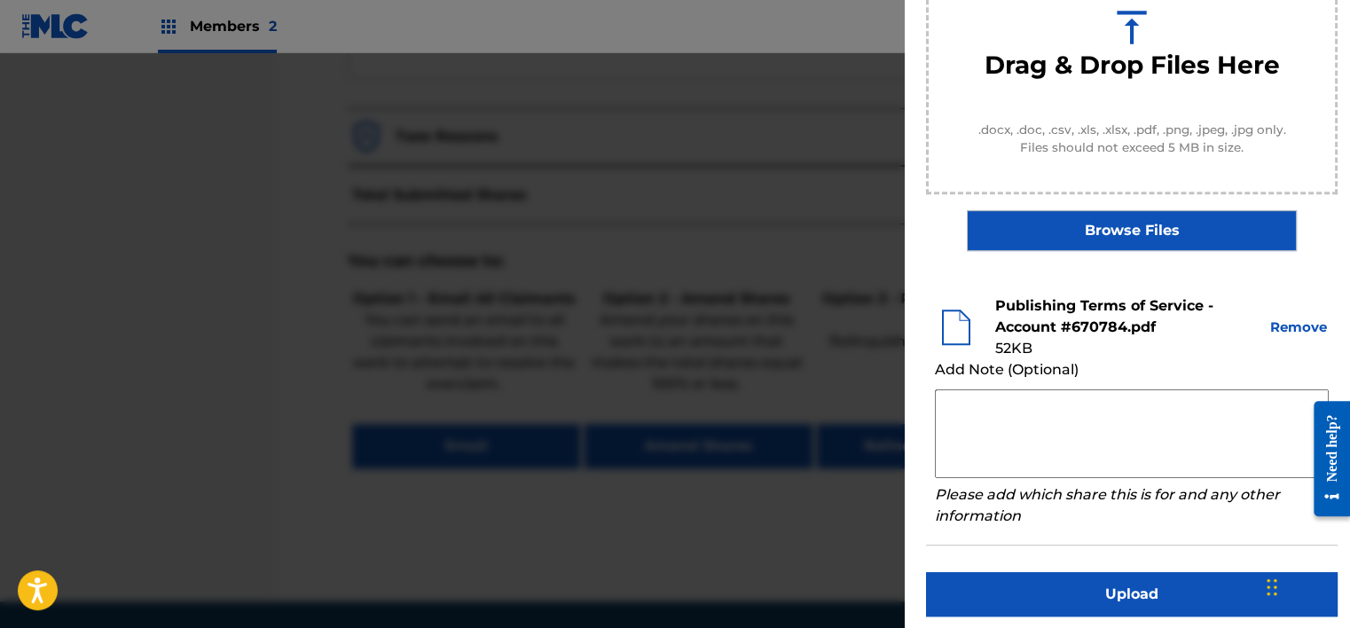
scroll to position [270, 0]
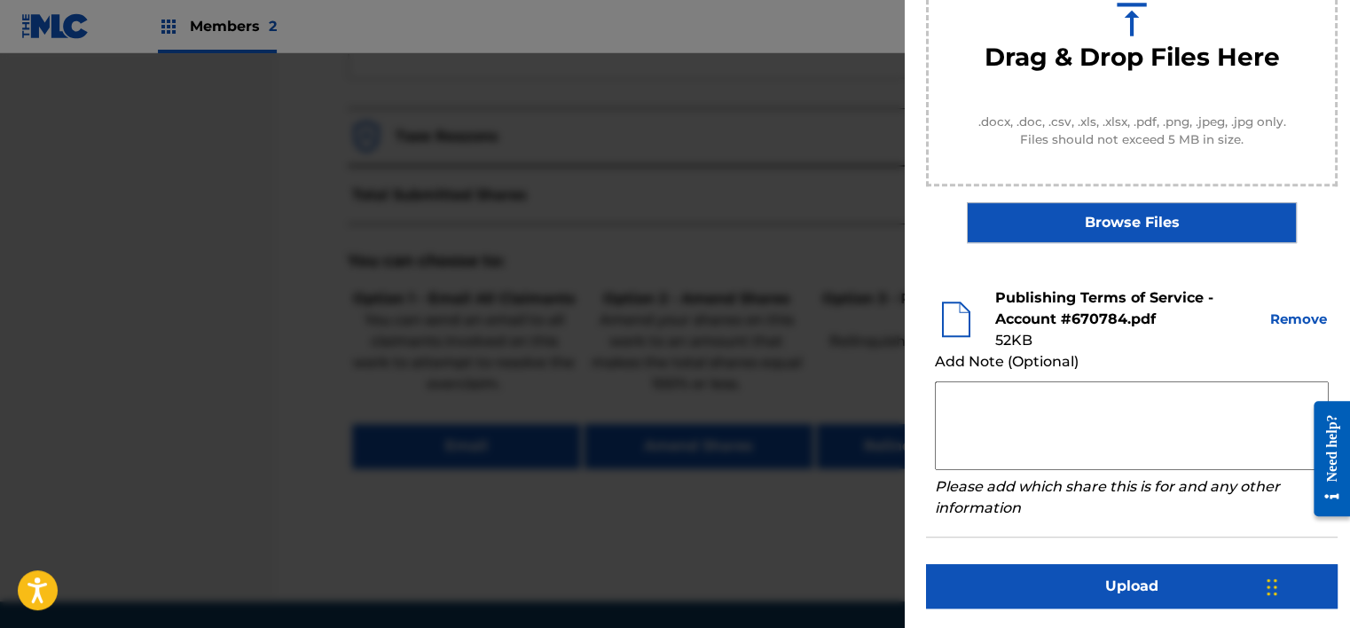
click at [1168, 583] on button "Upload" at bounding box center [1131, 586] width 411 height 44
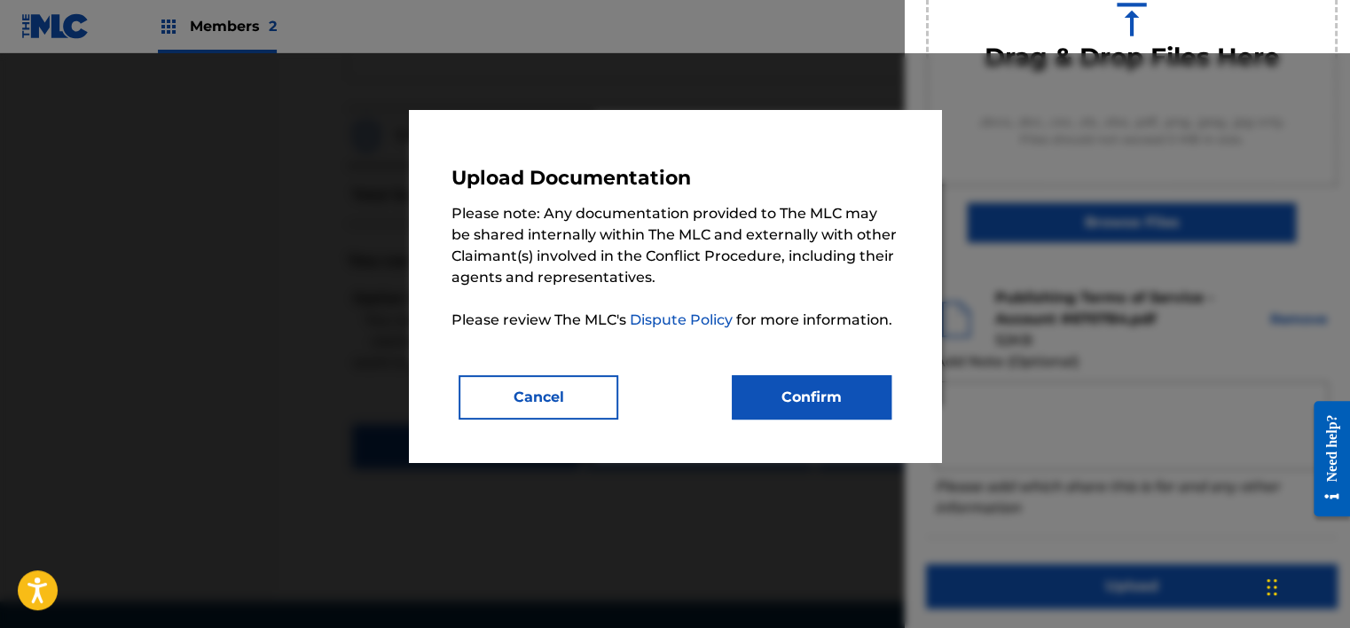
click at [762, 396] on button "Confirm" at bounding box center [812, 397] width 160 height 44
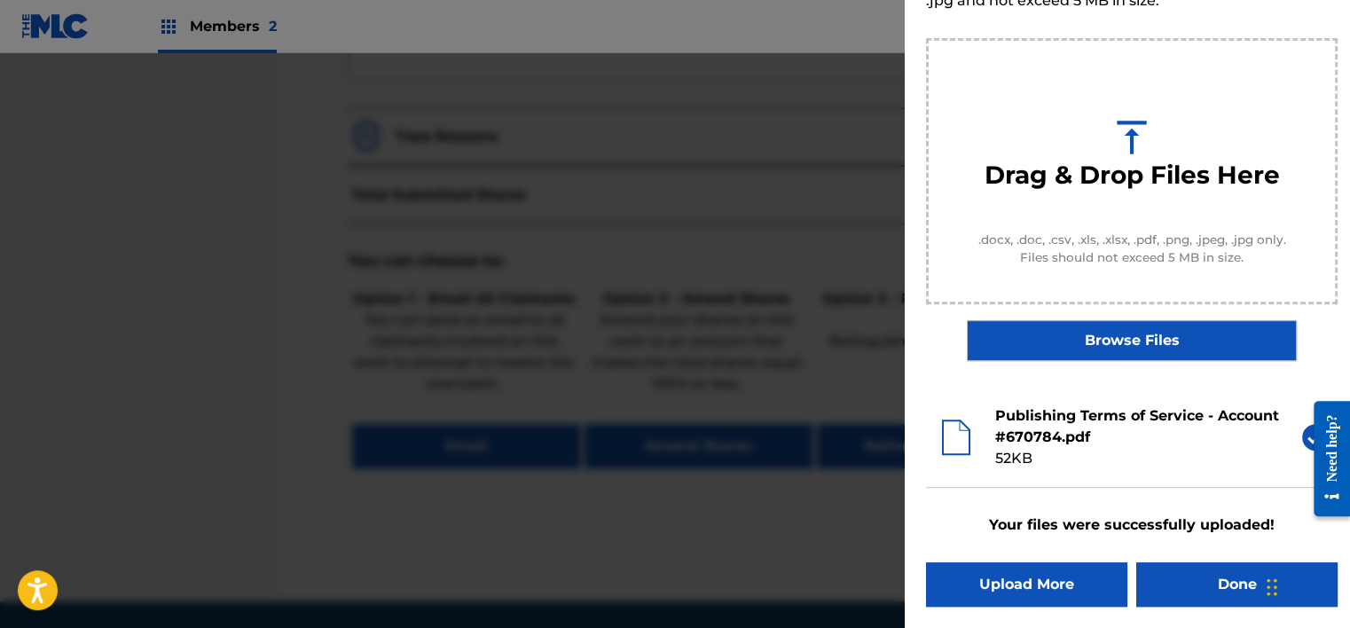
scroll to position [152, 0]
click at [1180, 560] on div "Upload Documentation Please select the file you want to upload. Your files shou…" at bounding box center [1132, 238] width 454 height 780
click at [1183, 583] on button "Done" at bounding box center [1236, 585] width 201 height 44
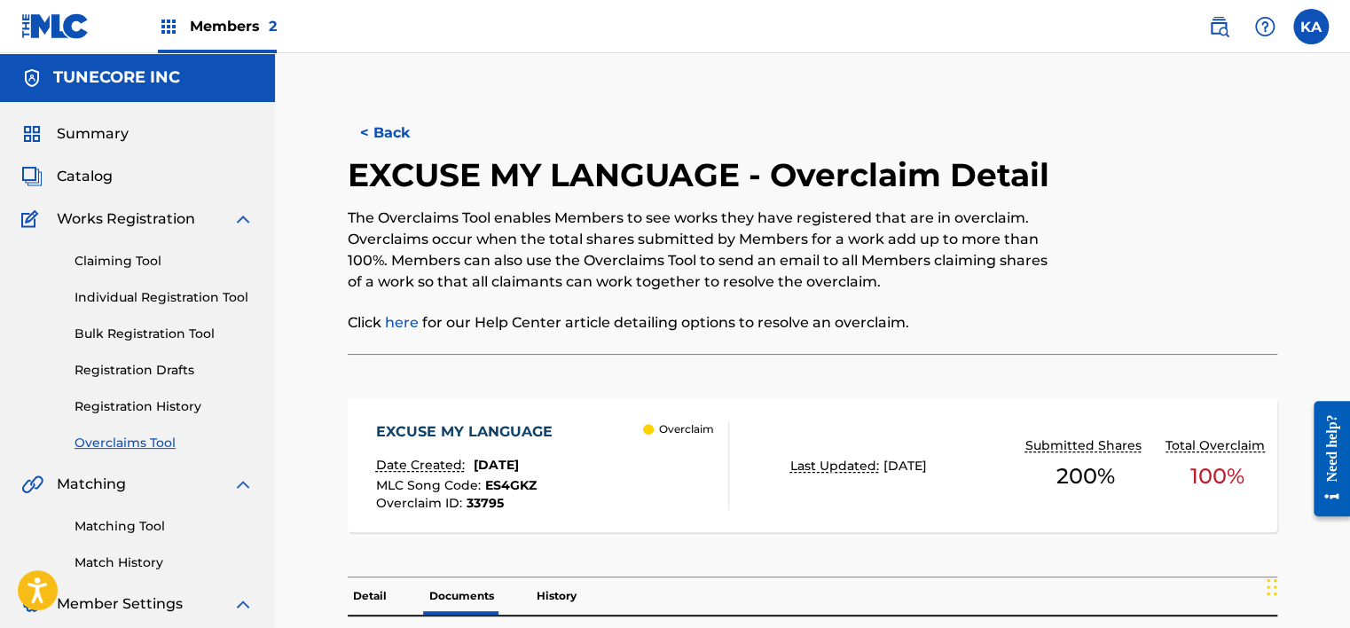
click at [363, 143] on button "< Back" at bounding box center [401, 133] width 106 height 44
click at [363, 120] on button "< Back" at bounding box center [401, 133] width 106 height 44
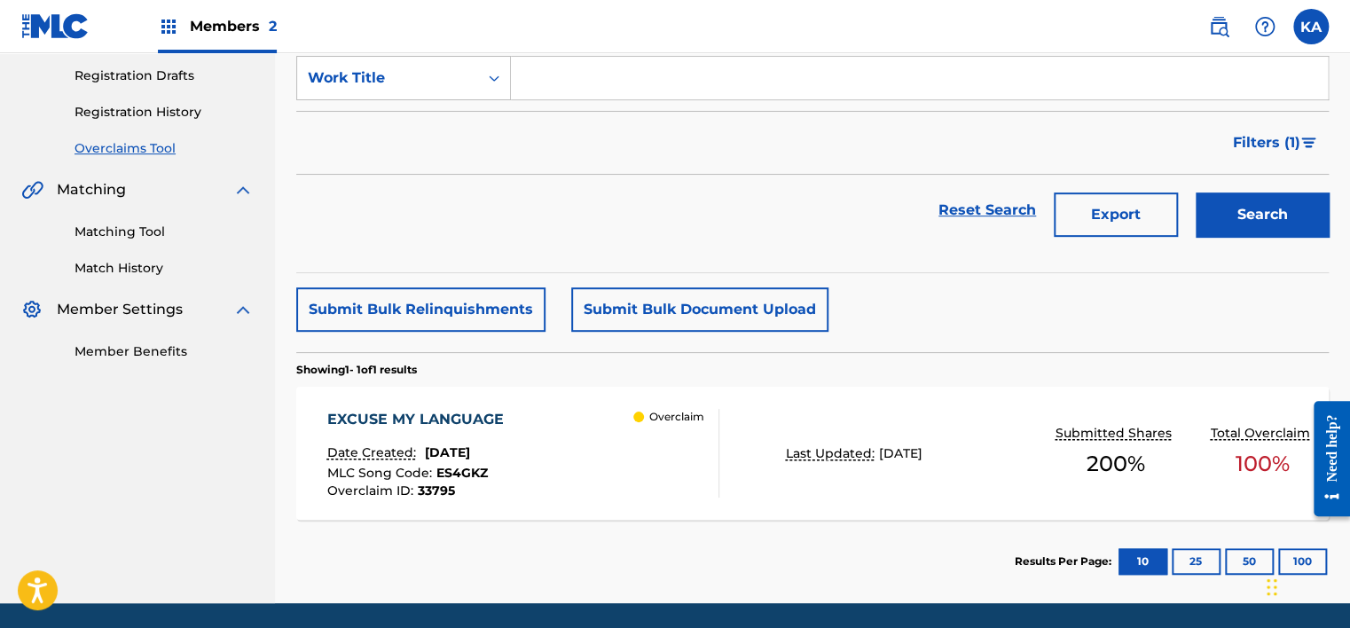
scroll to position [265, 0]
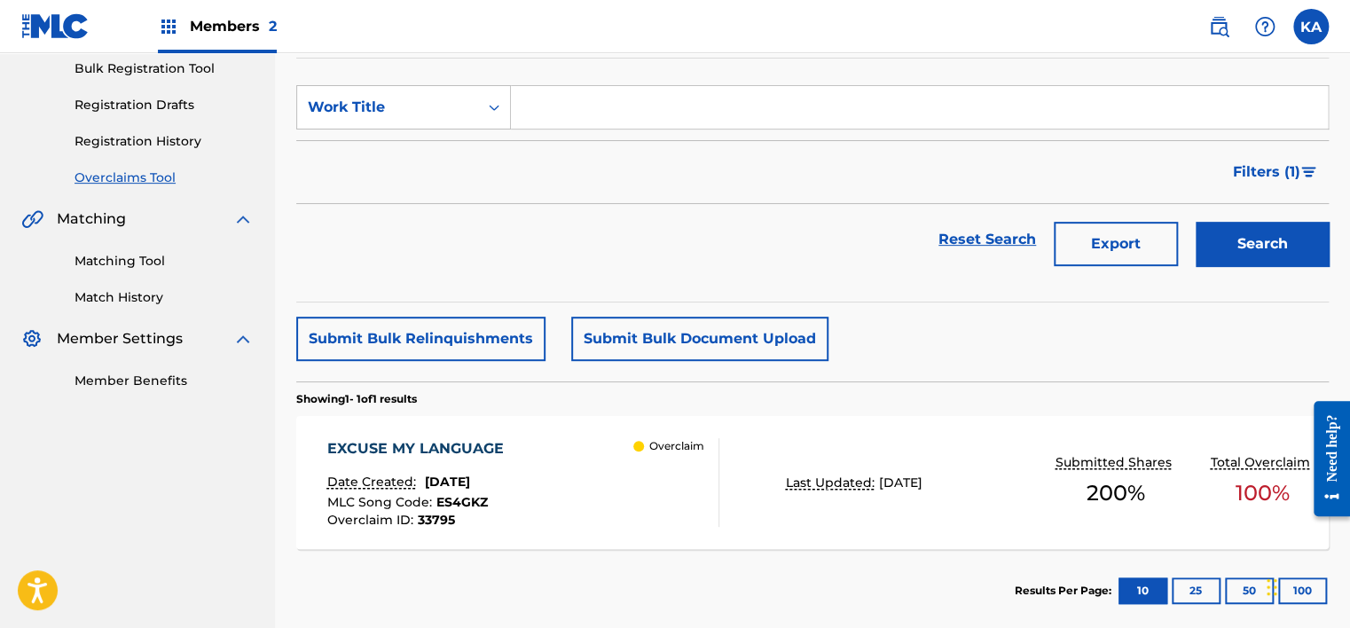
click at [678, 514] on div "Overclaim" at bounding box center [675, 482] width 85 height 89
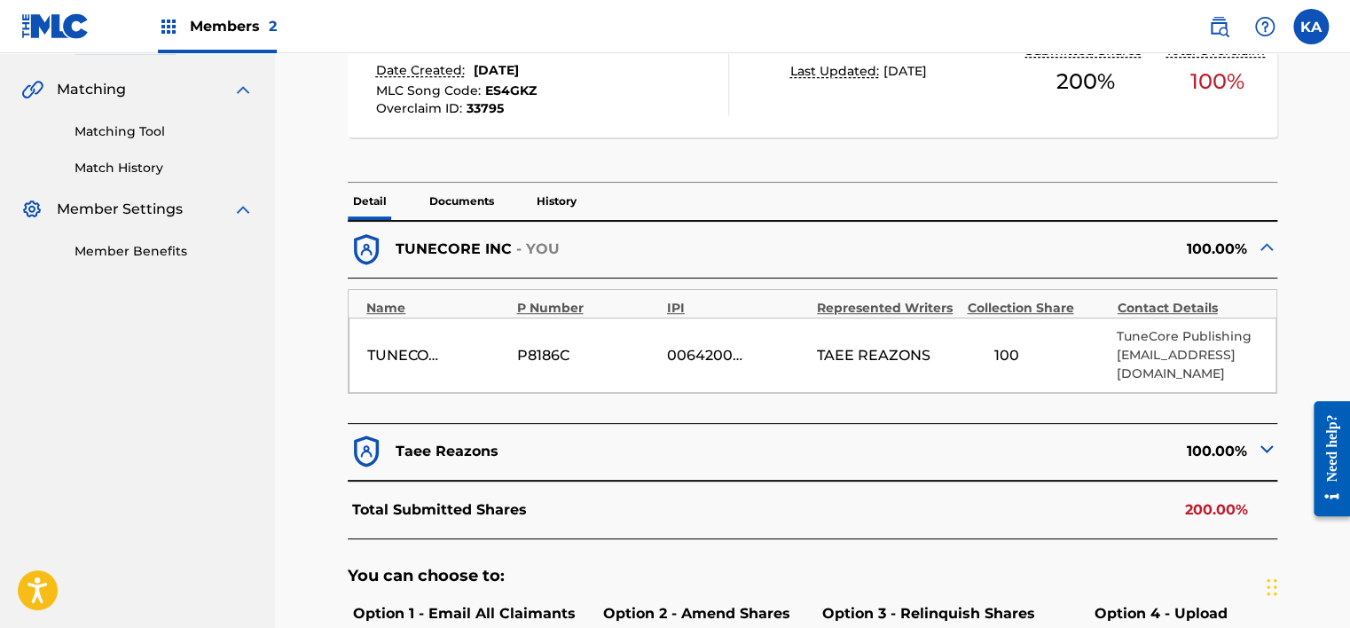
scroll to position [661, 0]
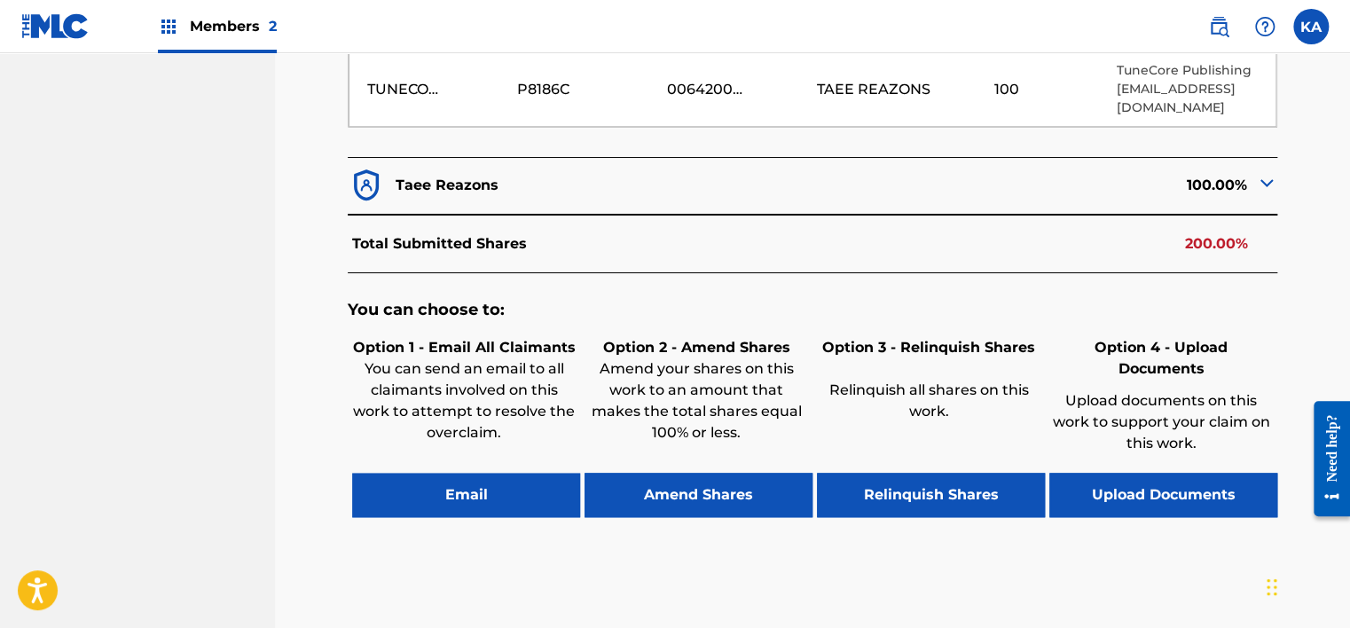
click at [1167, 473] on button "Upload Documents" at bounding box center [1163, 495] width 228 height 44
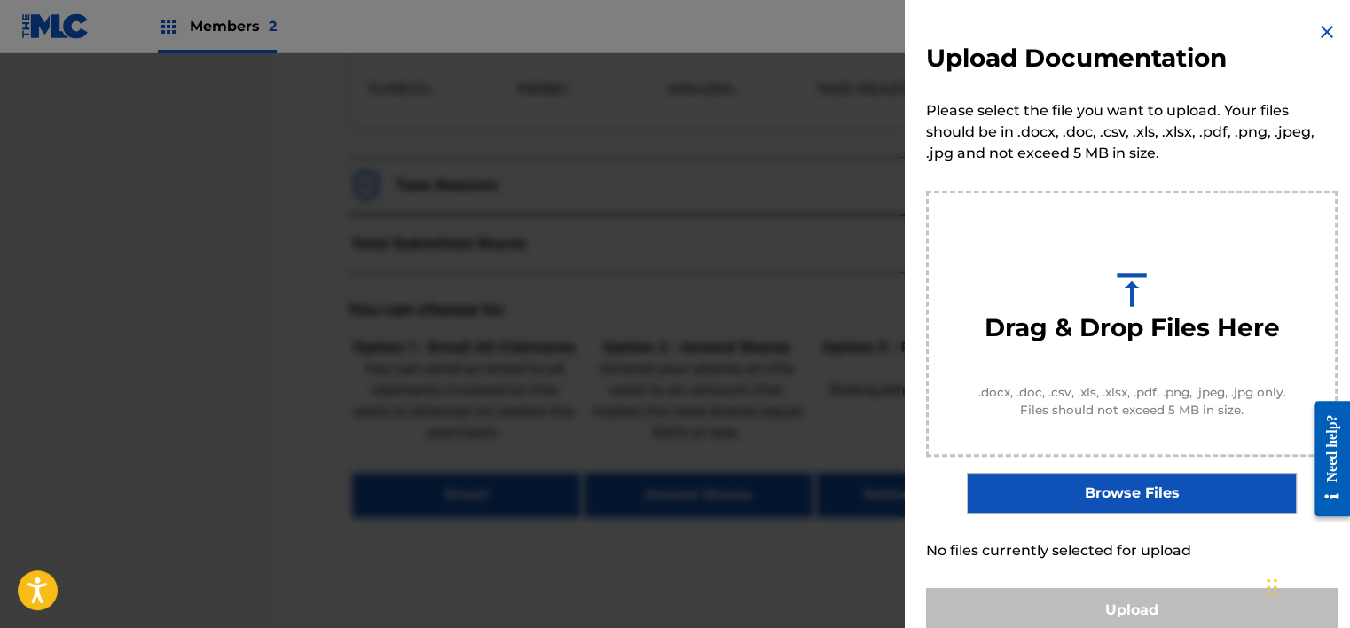
click at [1308, 26] on div "Upload Documentation Please select the file you want to upload. Your files shou…" at bounding box center [1132, 327] width 454 height 654
click at [1318, 27] on img at bounding box center [1326, 31] width 21 height 21
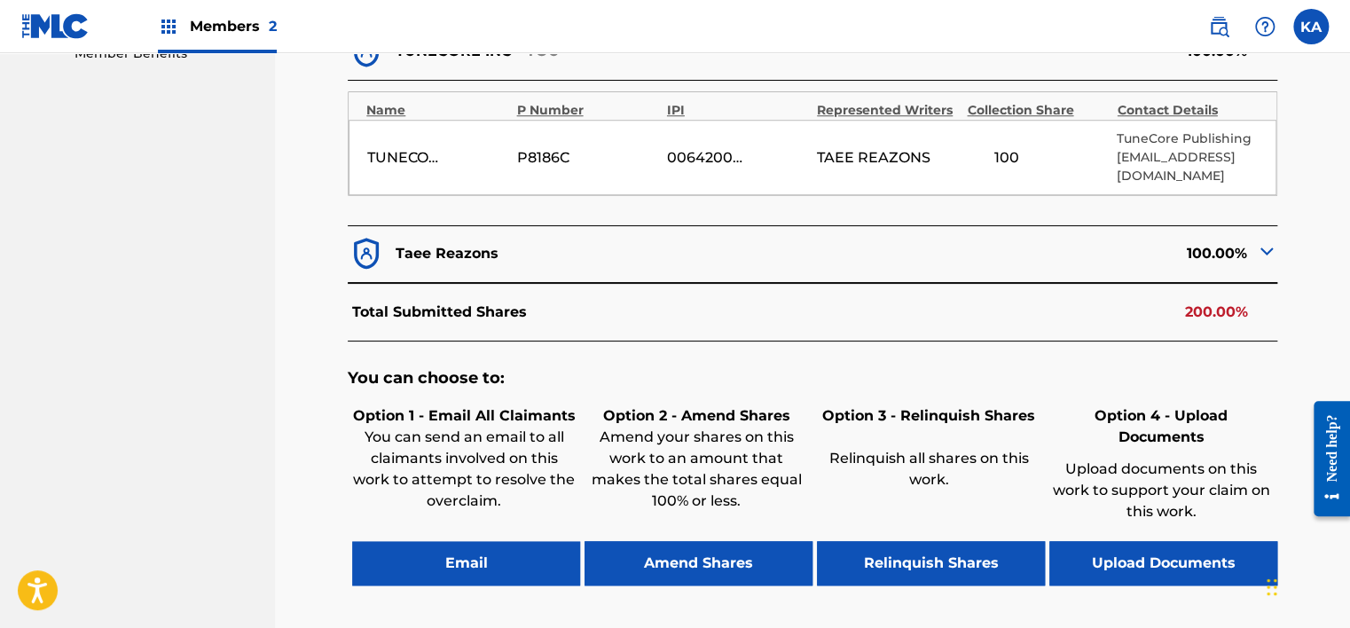
scroll to position [395, 0]
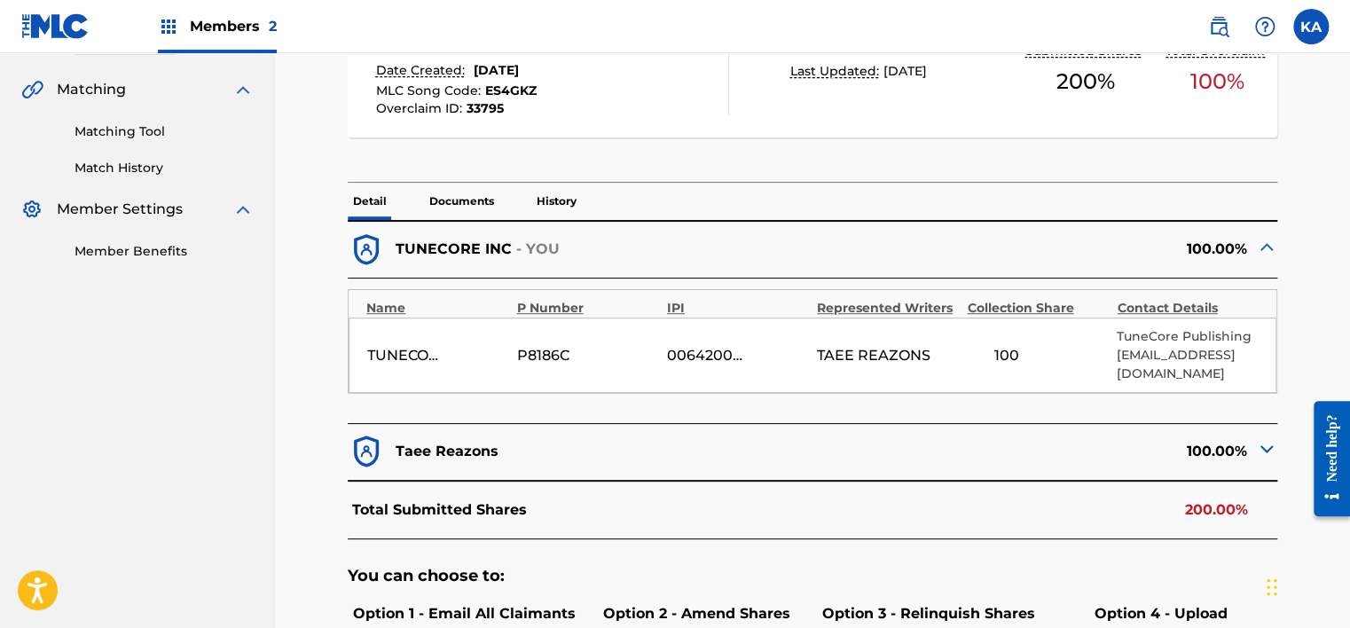
click at [1153, 447] on div "100.00%" at bounding box center [1044, 451] width 465 height 37
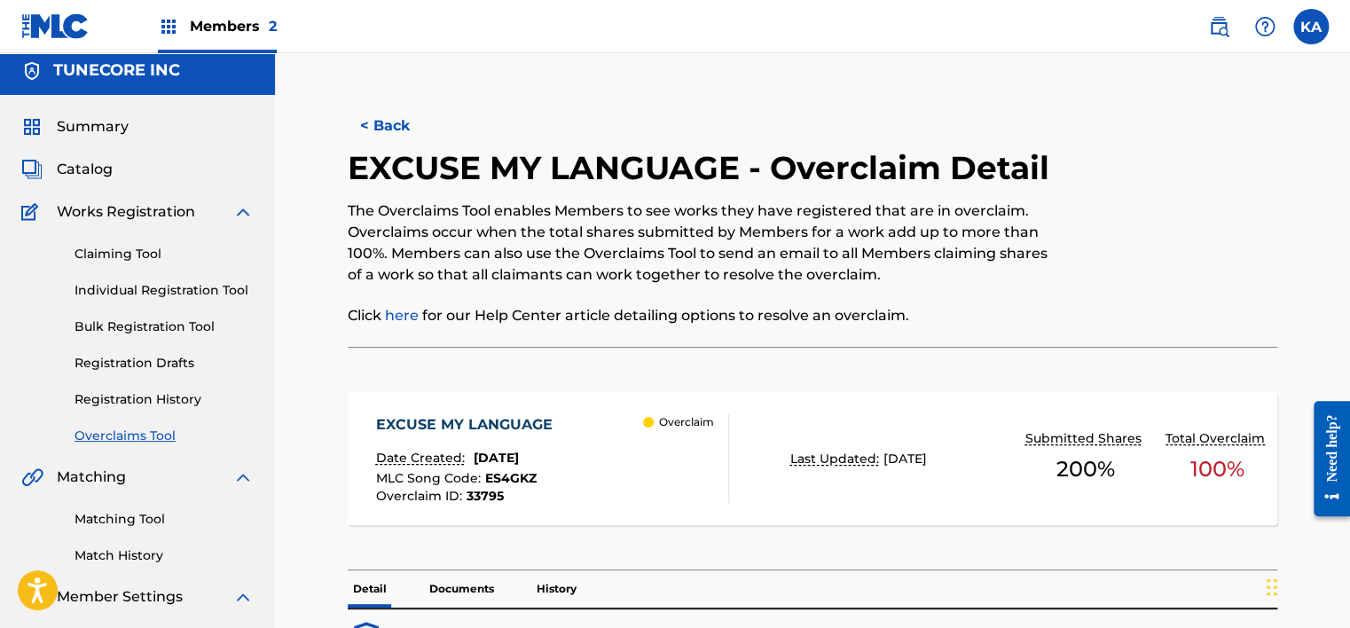
scroll to position [0, 0]
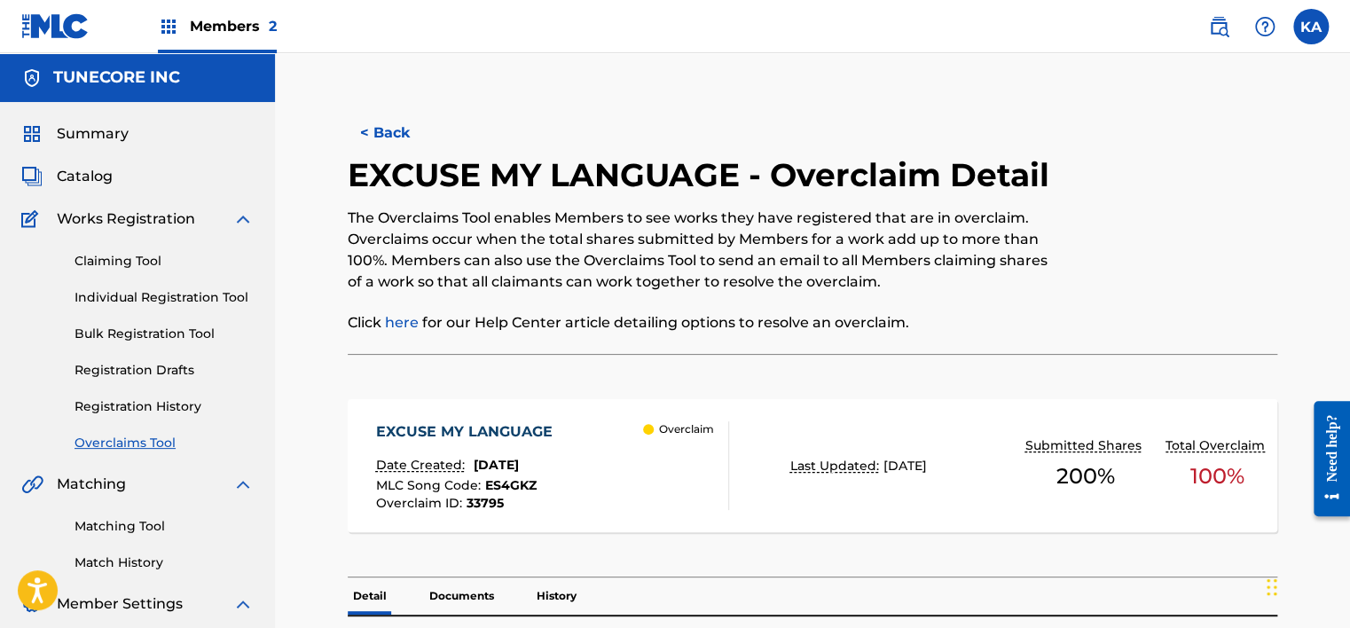
click at [389, 137] on button "< Back" at bounding box center [401, 133] width 106 height 44
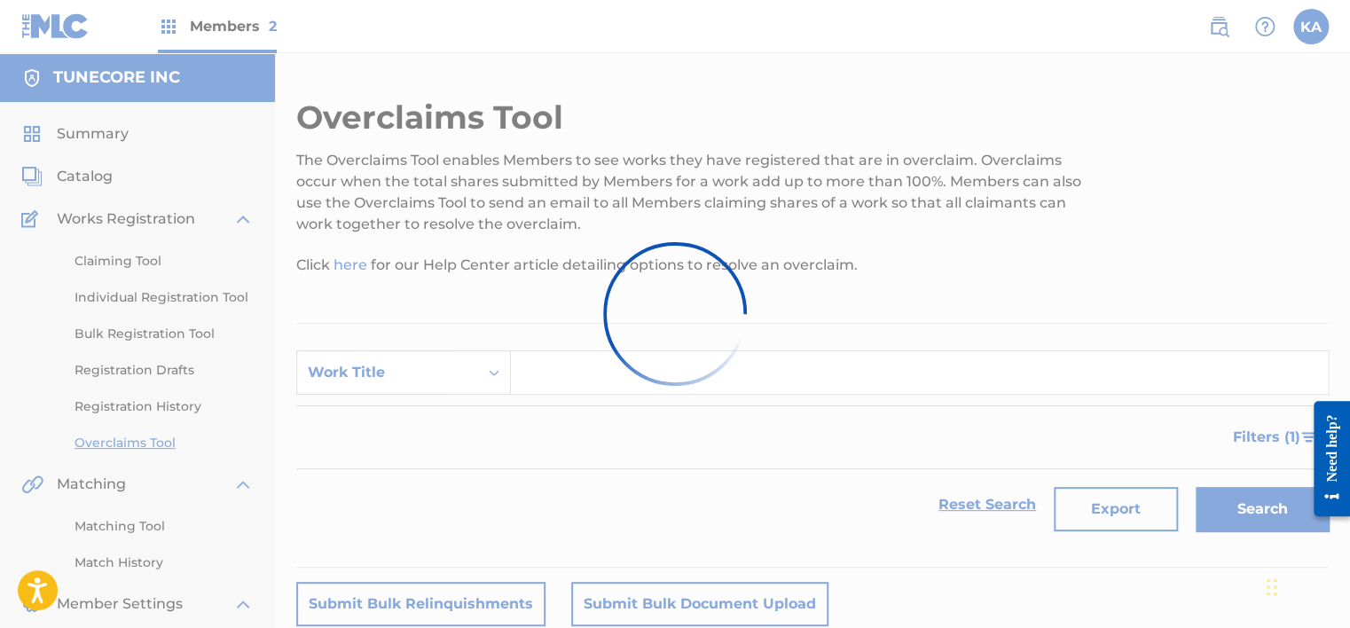
scroll to position [265, 0]
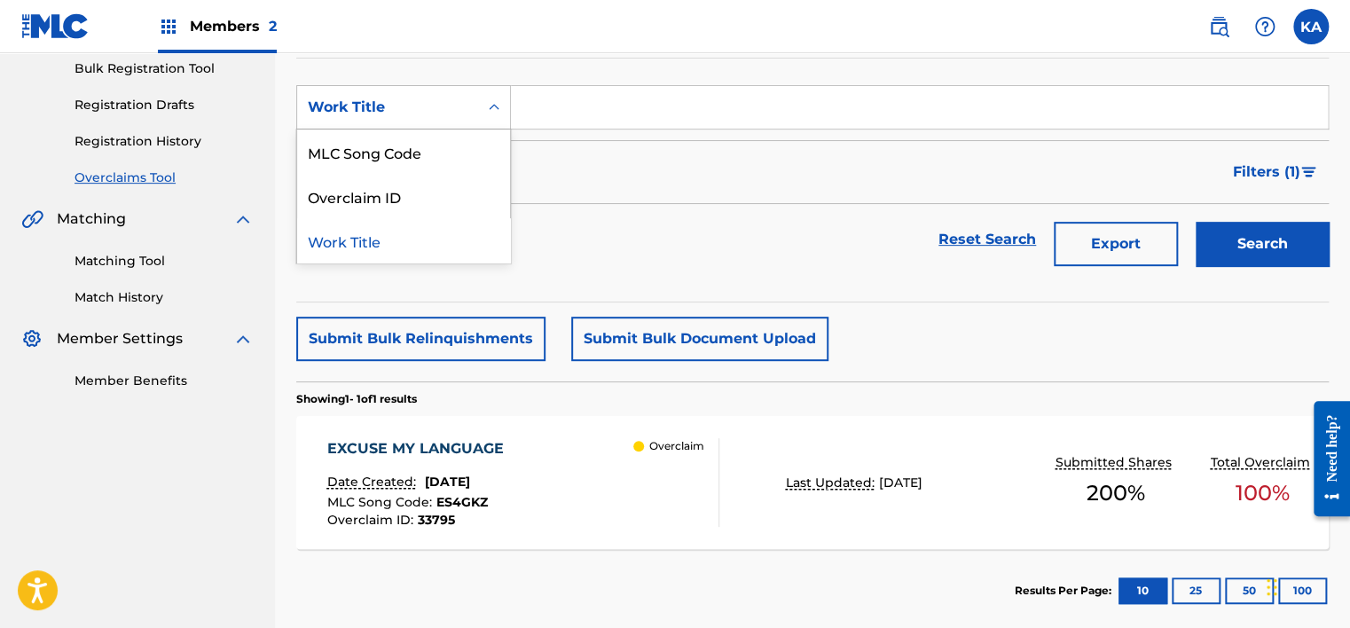
click at [411, 103] on div "Work Title" at bounding box center [388, 107] width 160 height 21
click at [419, 153] on div "MLC Song Code" at bounding box center [403, 151] width 213 height 44
click at [533, 99] on input "Search Form" at bounding box center [919, 107] width 817 height 43
paste input "LT1LE8"
type input "LT1LE8"
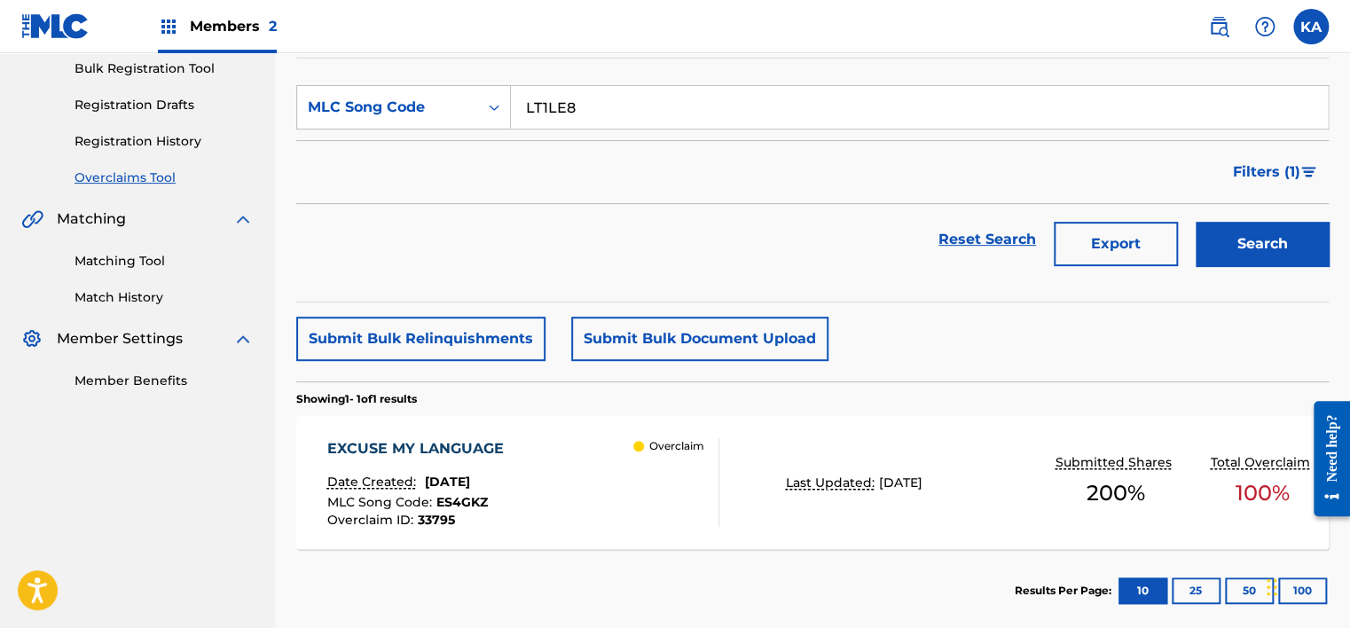
click at [1277, 245] on button "Search" at bounding box center [1261, 244] width 133 height 44
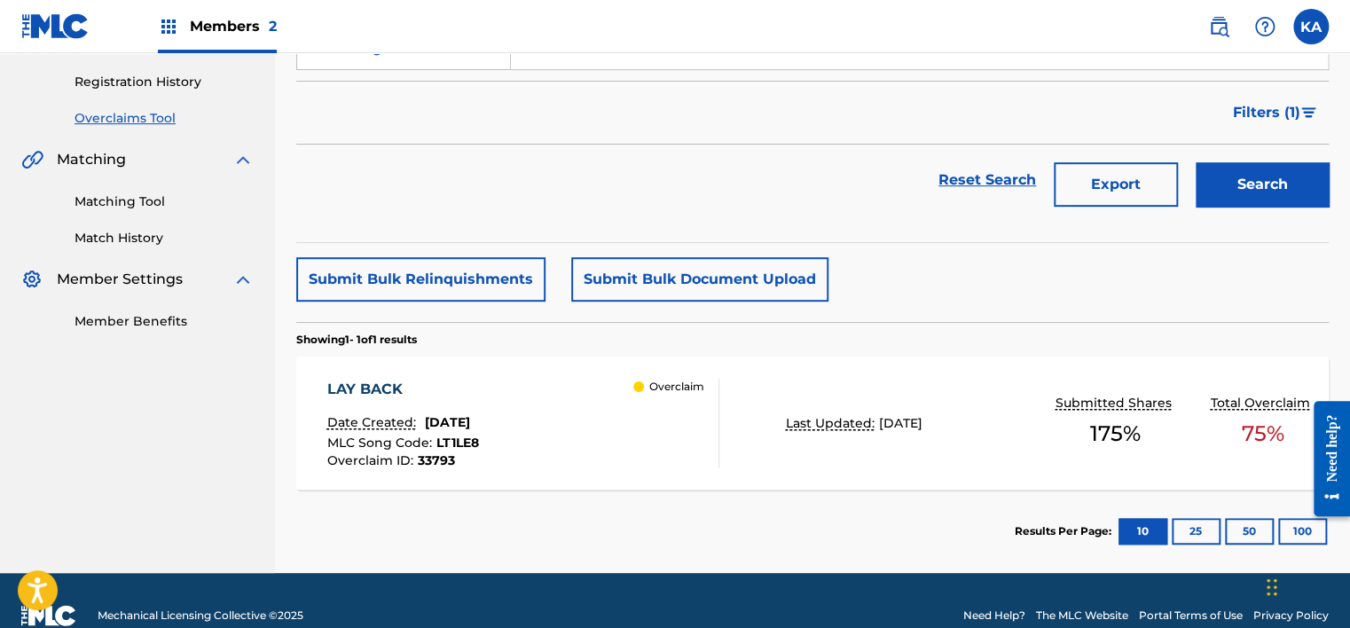
scroll to position [354, 0]
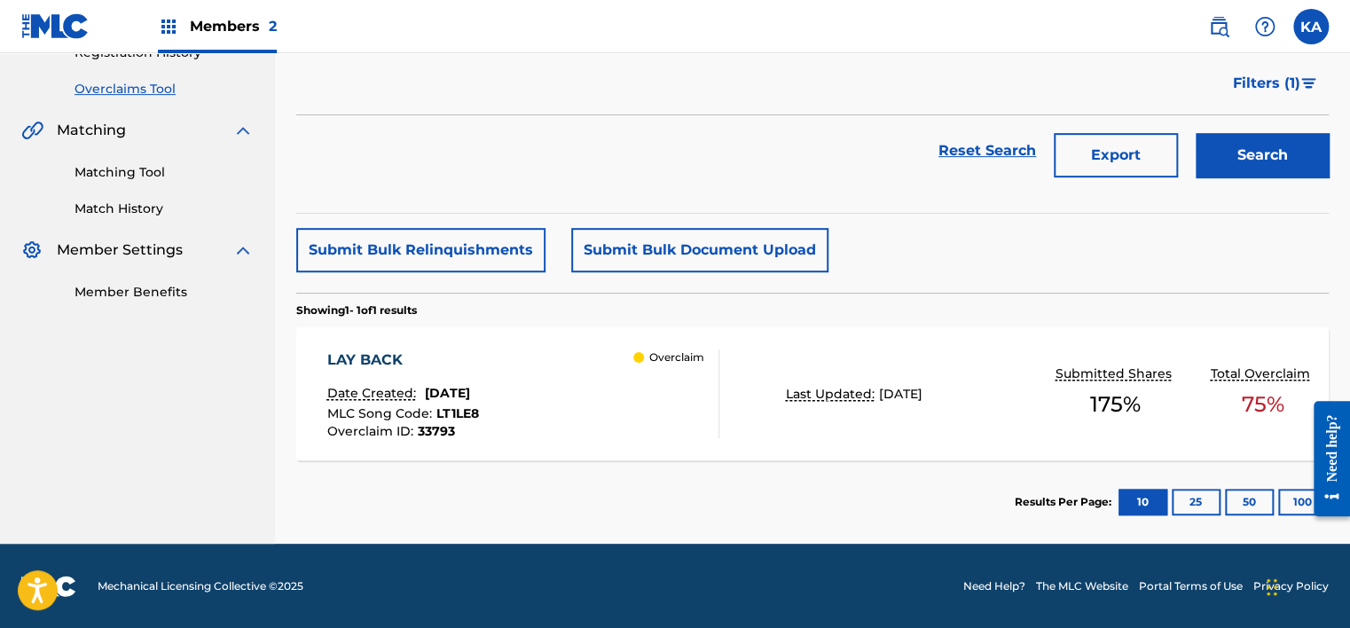
click at [611, 415] on div "LAY BACK Date Created: [DATE] MLC Song Code : LT1LE8 Overclaim ID : 33793 Overc…" at bounding box center [523, 393] width 392 height 89
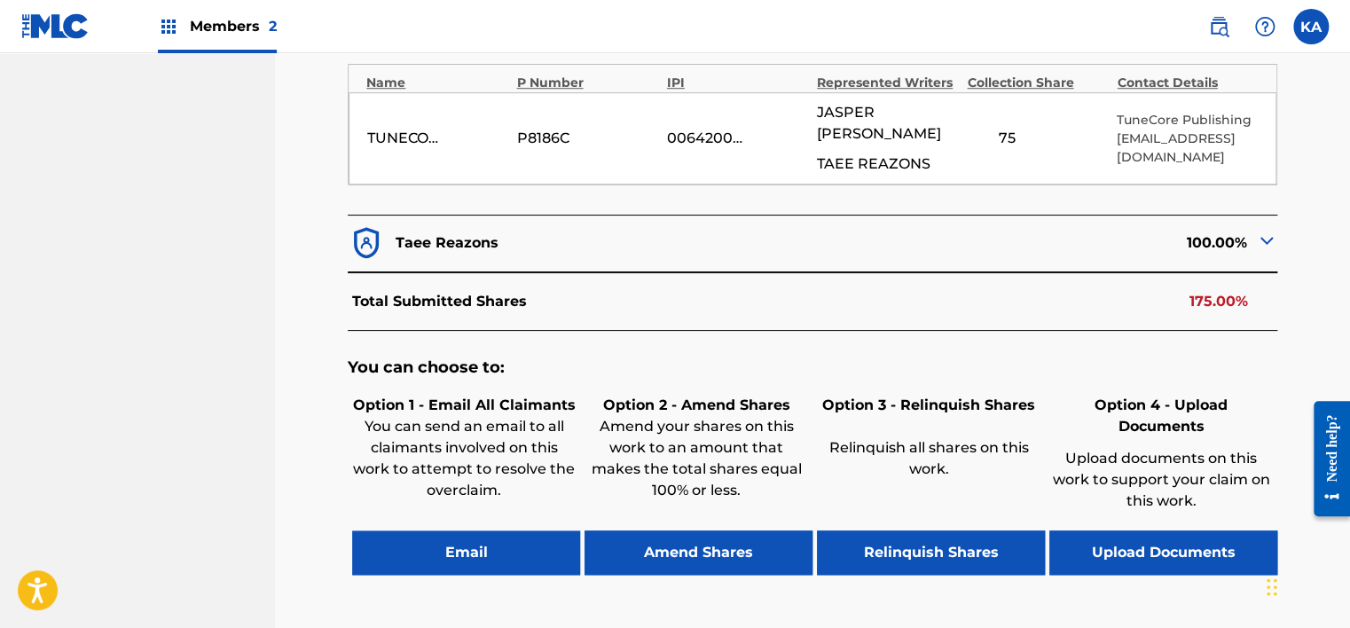
scroll to position [621, 0]
click at [1207, 529] on button "Upload Documents" at bounding box center [1163, 551] width 228 height 44
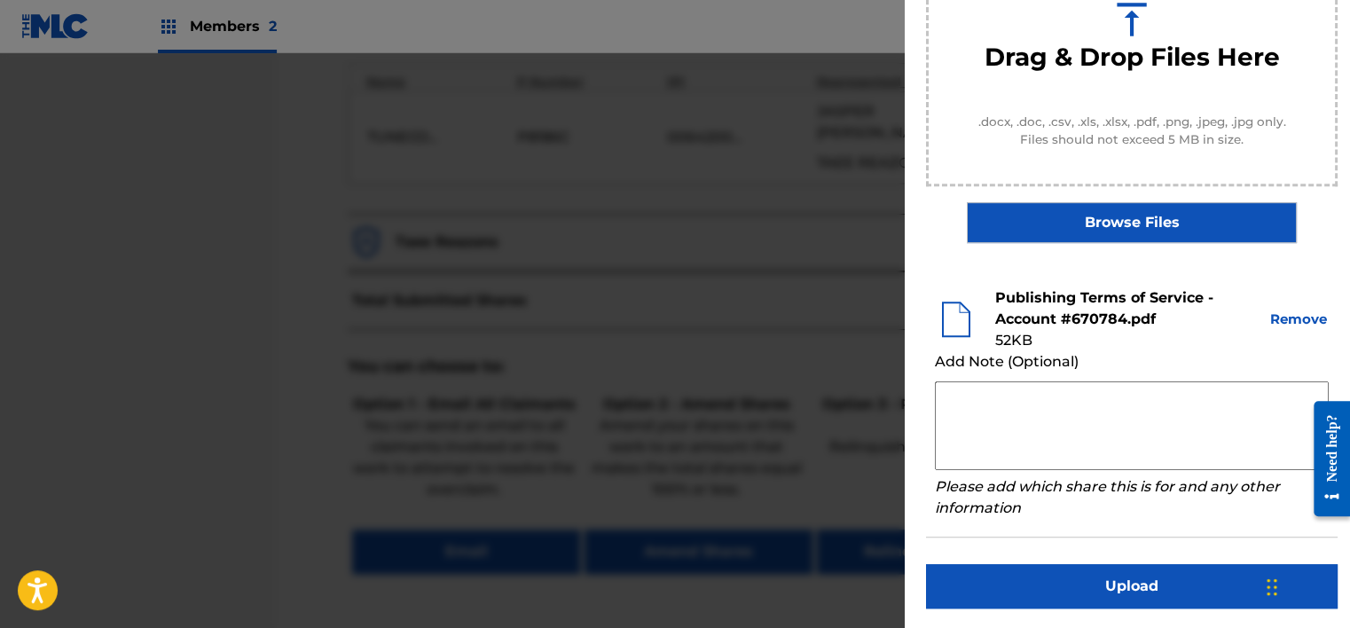
scroll to position [709, 0]
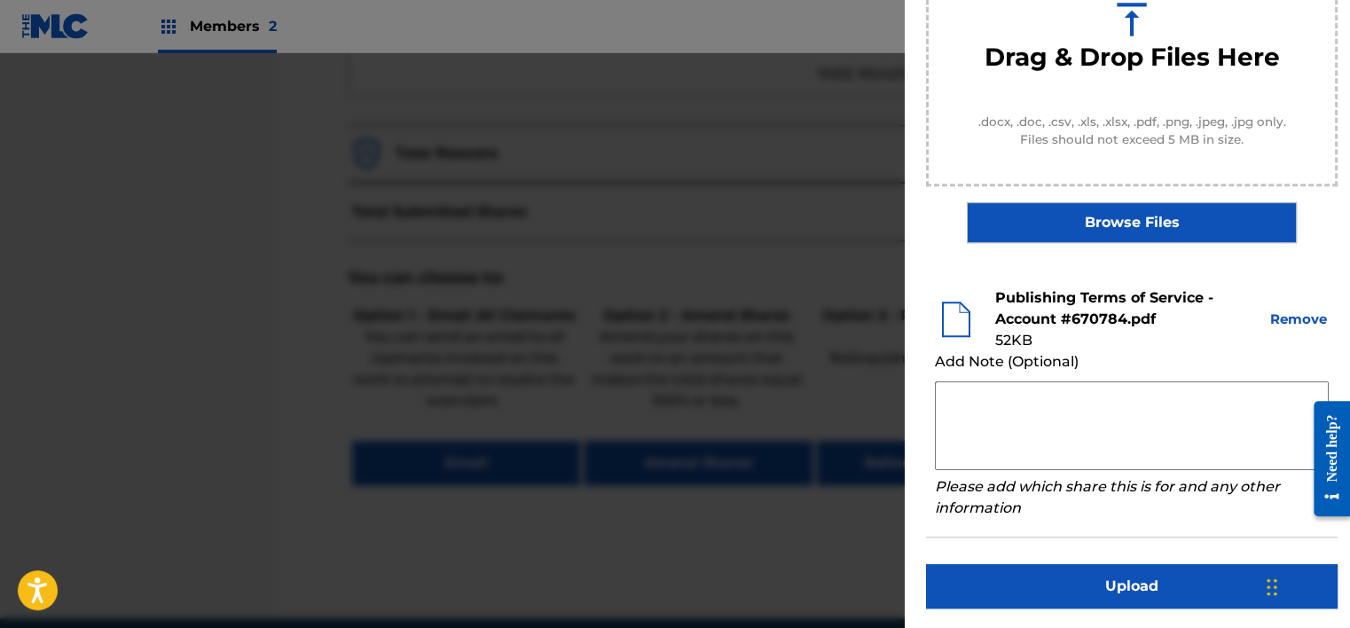
click at [1087, 589] on button "Upload" at bounding box center [1131, 586] width 411 height 44
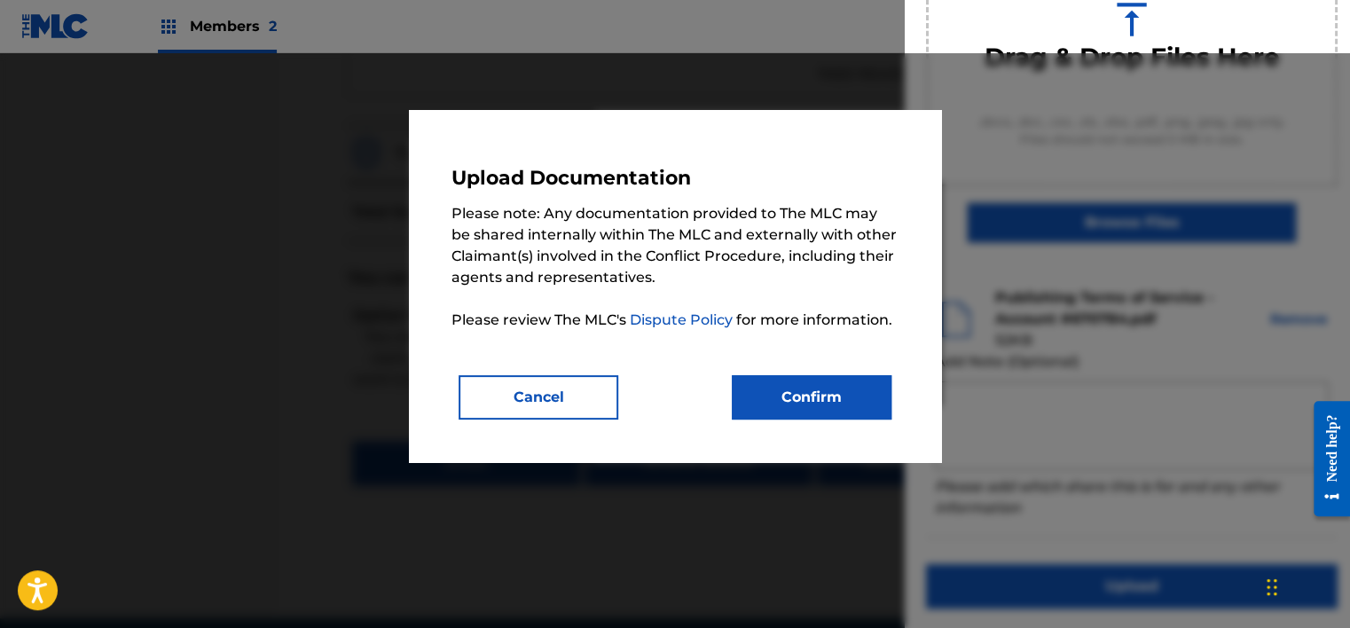
click at [791, 392] on button "Confirm" at bounding box center [812, 397] width 160 height 44
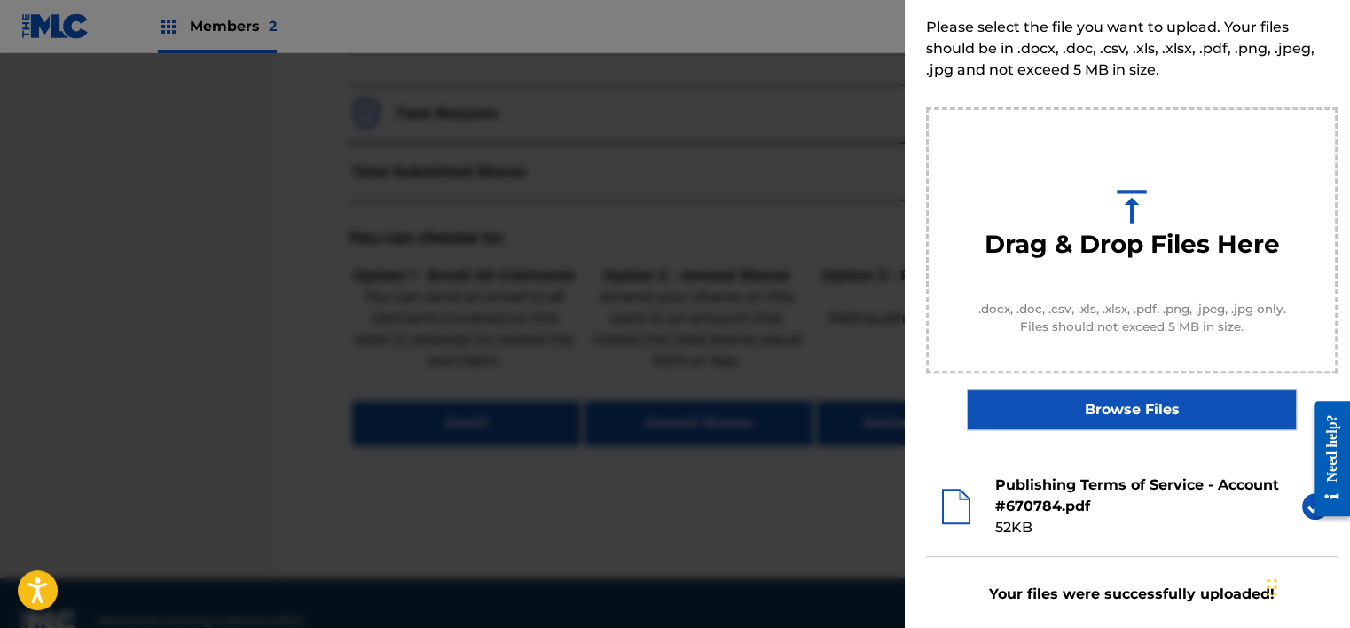
scroll to position [152, 0]
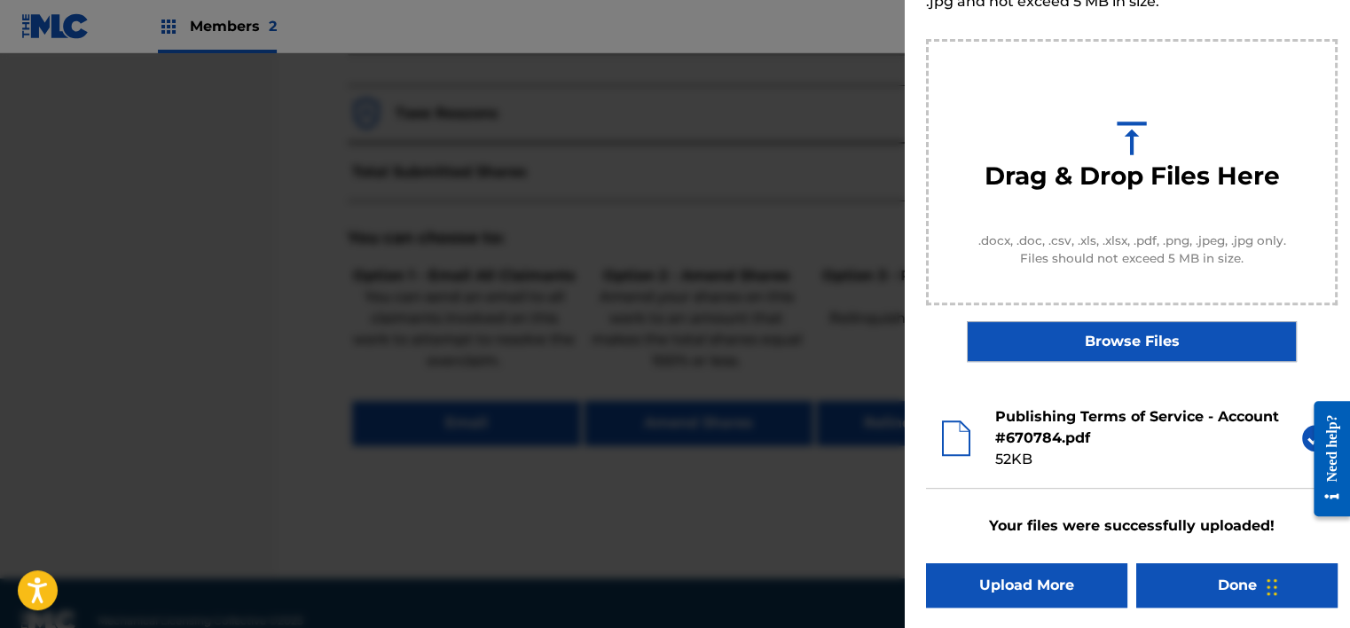
click at [1217, 575] on button "Done" at bounding box center [1236, 585] width 201 height 44
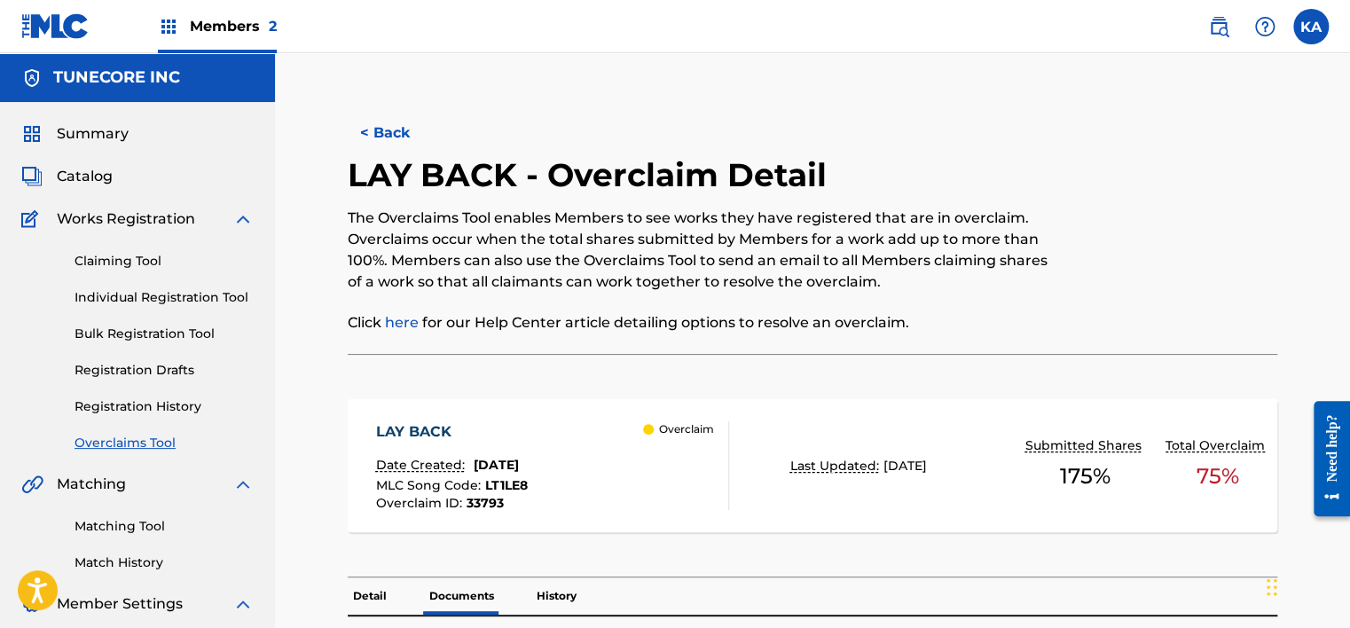
click at [382, 137] on button "< Back" at bounding box center [401, 133] width 106 height 44
click at [375, 143] on button "< Back" at bounding box center [401, 133] width 106 height 44
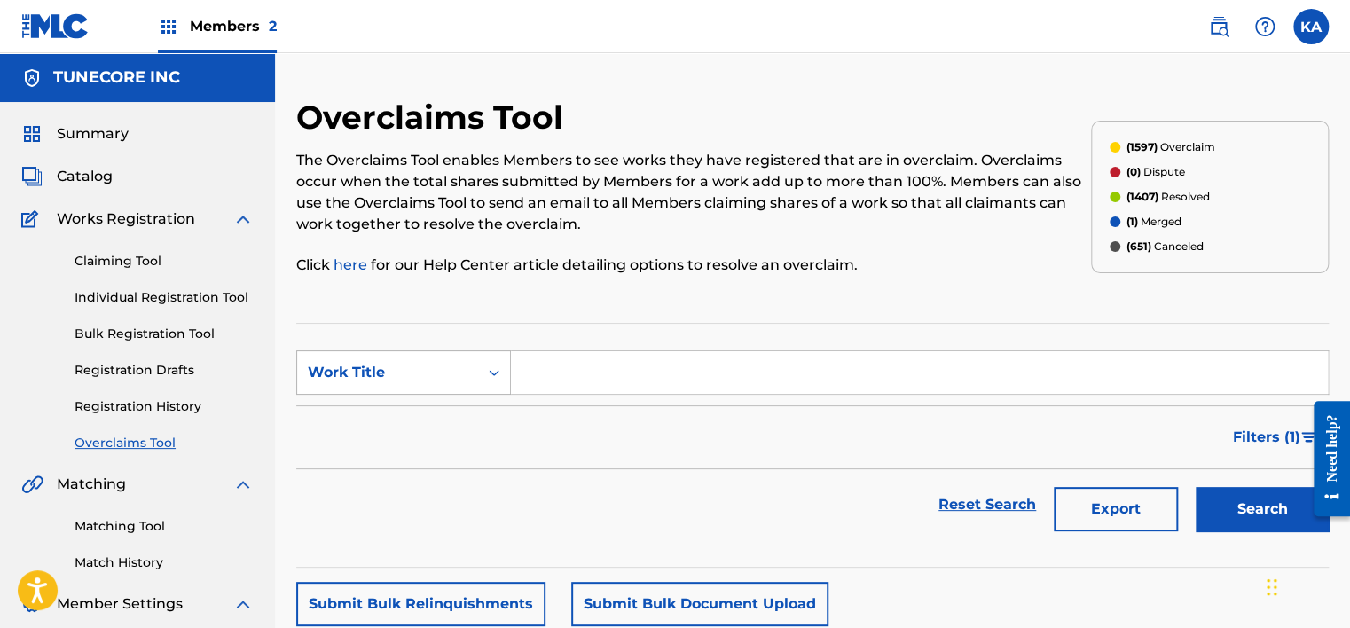
click at [474, 375] on div "Work Title" at bounding box center [387, 373] width 181 height 34
click at [427, 422] on div "MLC Song Code" at bounding box center [403, 417] width 213 height 44
click at [543, 383] on input "Search Form" at bounding box center [919, 372] width 817 height 43
paste input "AY9AS7"
type input "AY9AS7"
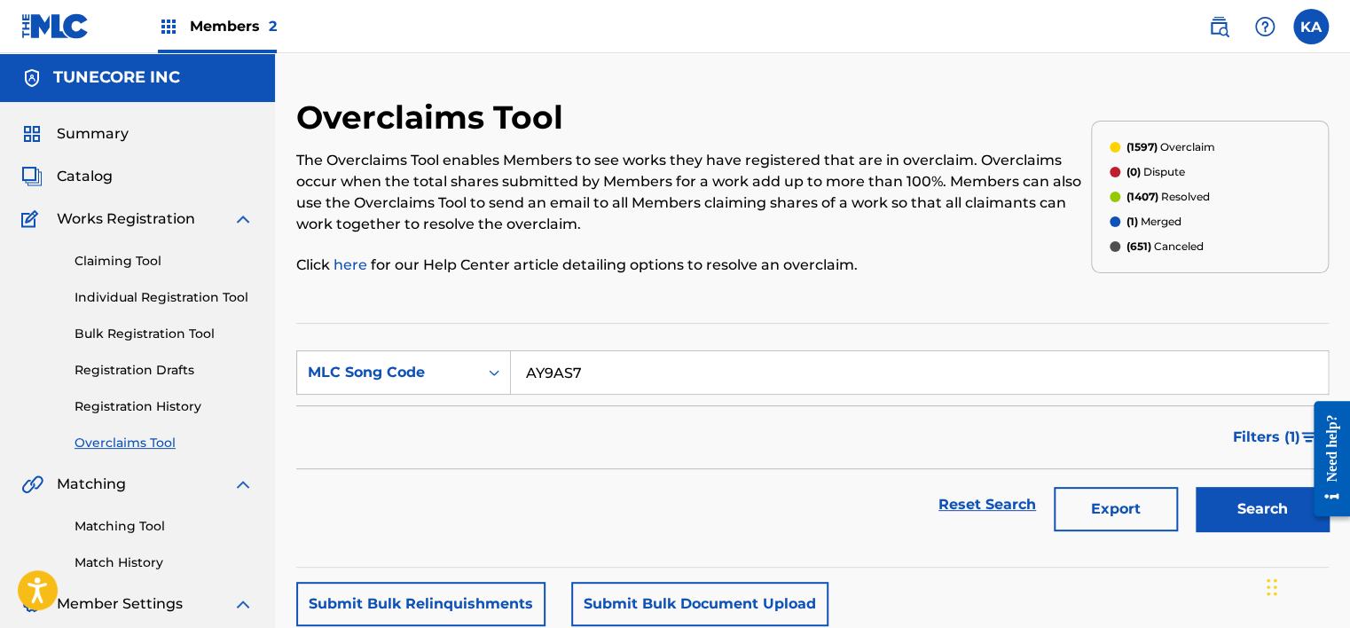
click at [1226, 511] on button "Search" at bounding box center [1261, 509] width 133 height 44
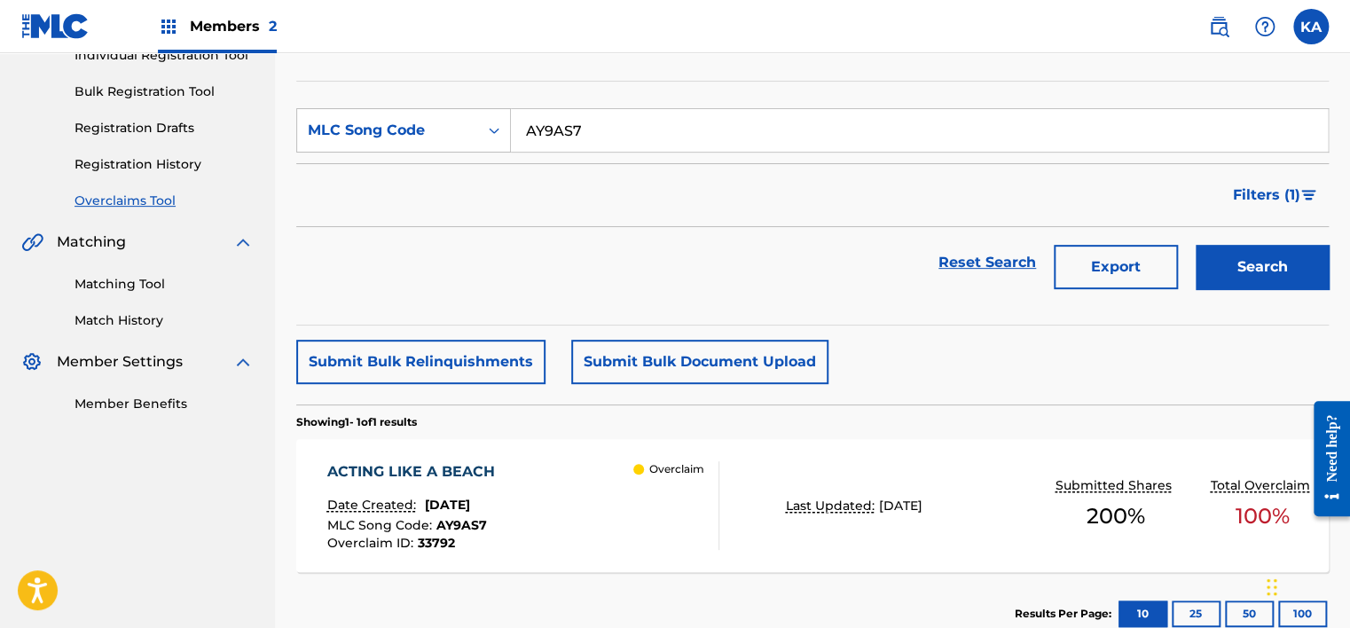
scroll to position [266, 0]
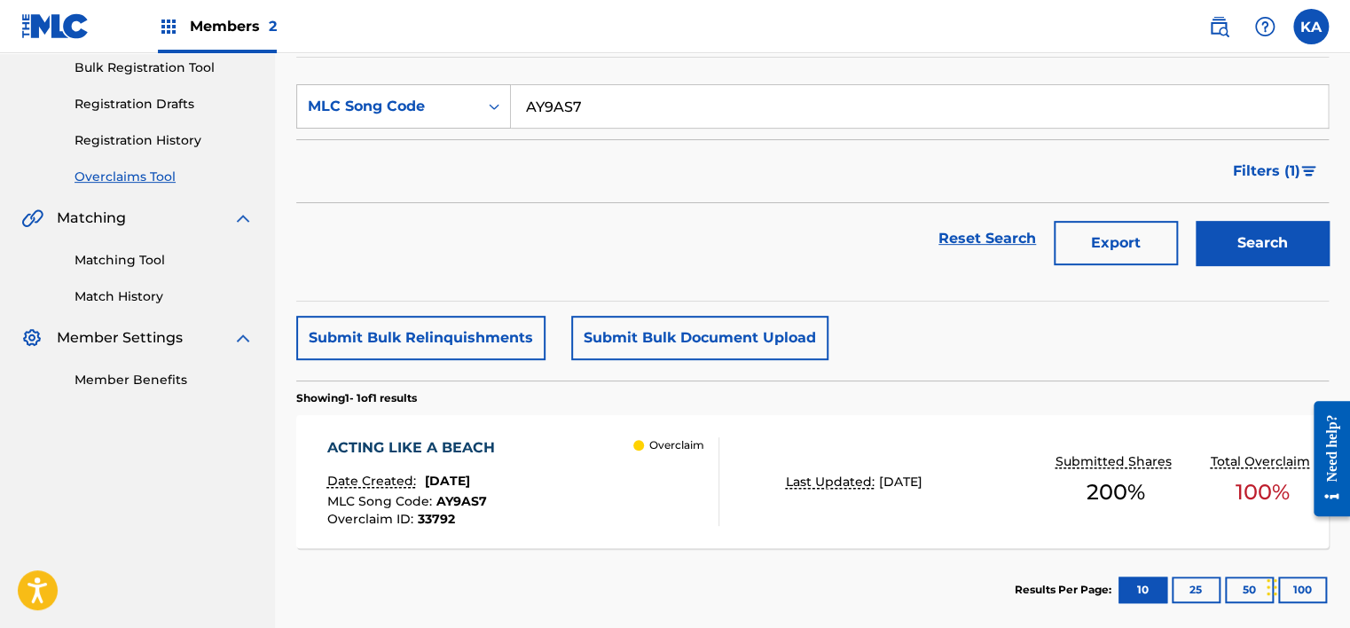
click at [615, 493] on div "ACTING LIKE A BEACH Date Created: [DATE] MLC Song Code : AY9AS7 Overclaim ID : …" at bounding box center [523, 481] width 392 height 89
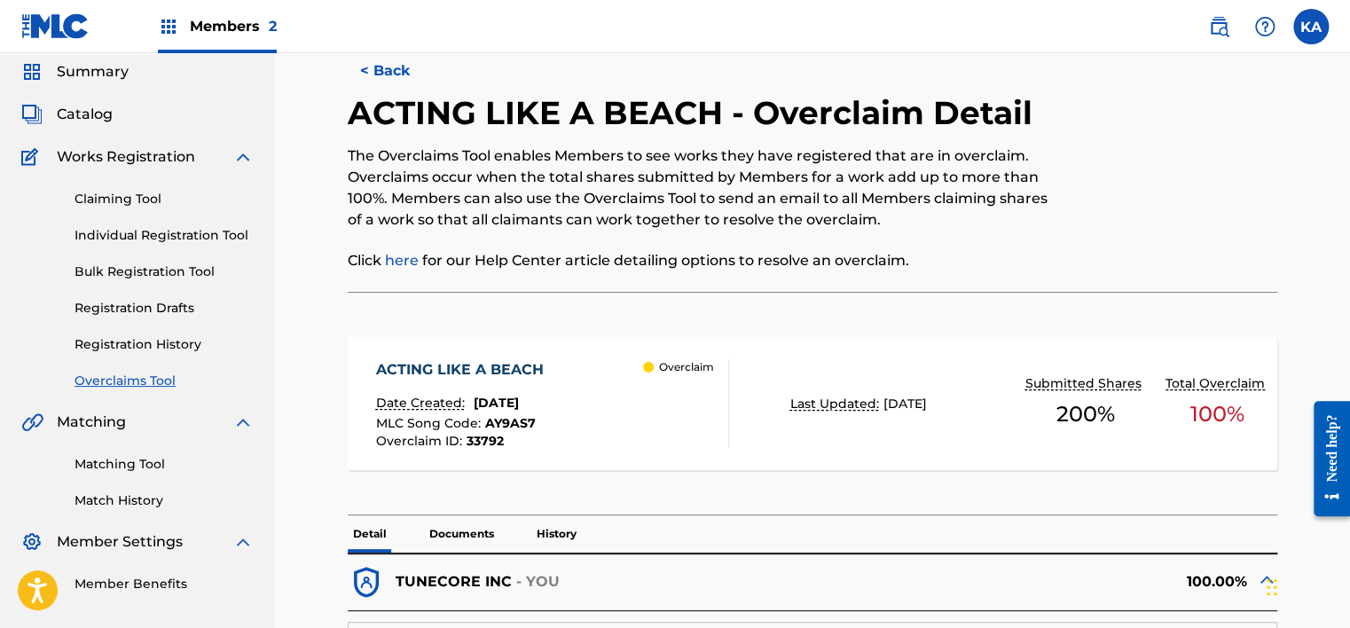
scroll to position [355, 0]
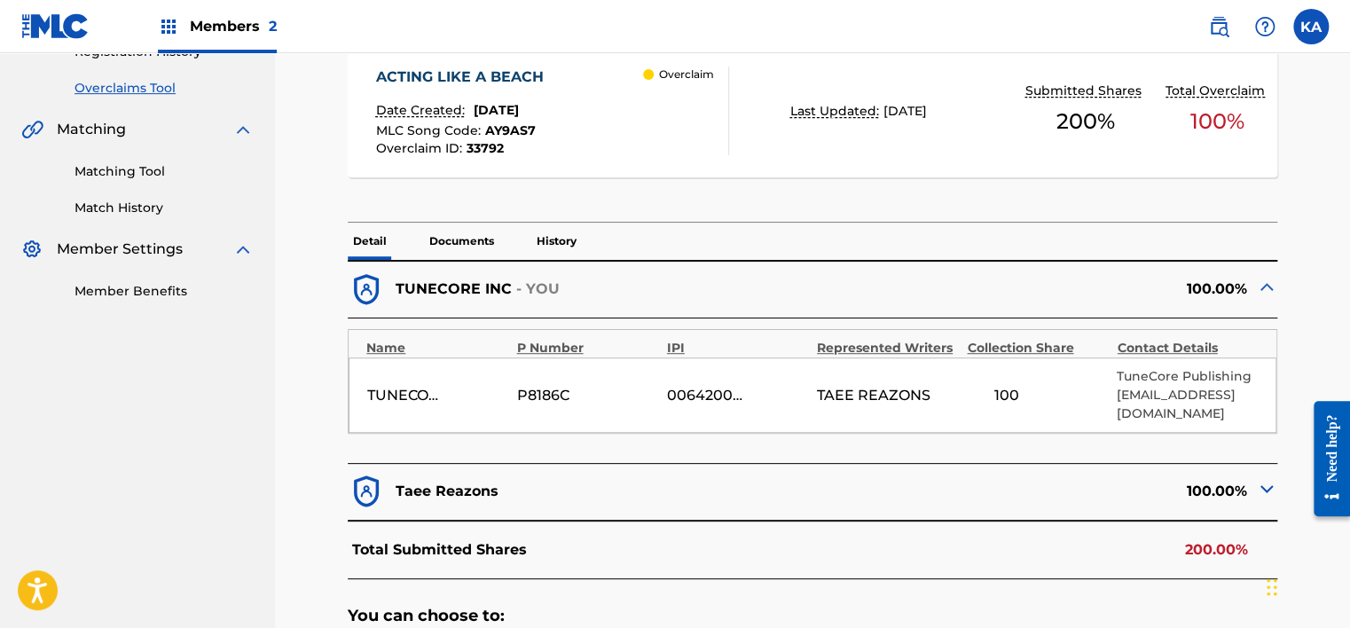
click at [1261, 485] on img at bounding box center [1266, 488] width 21 height 21
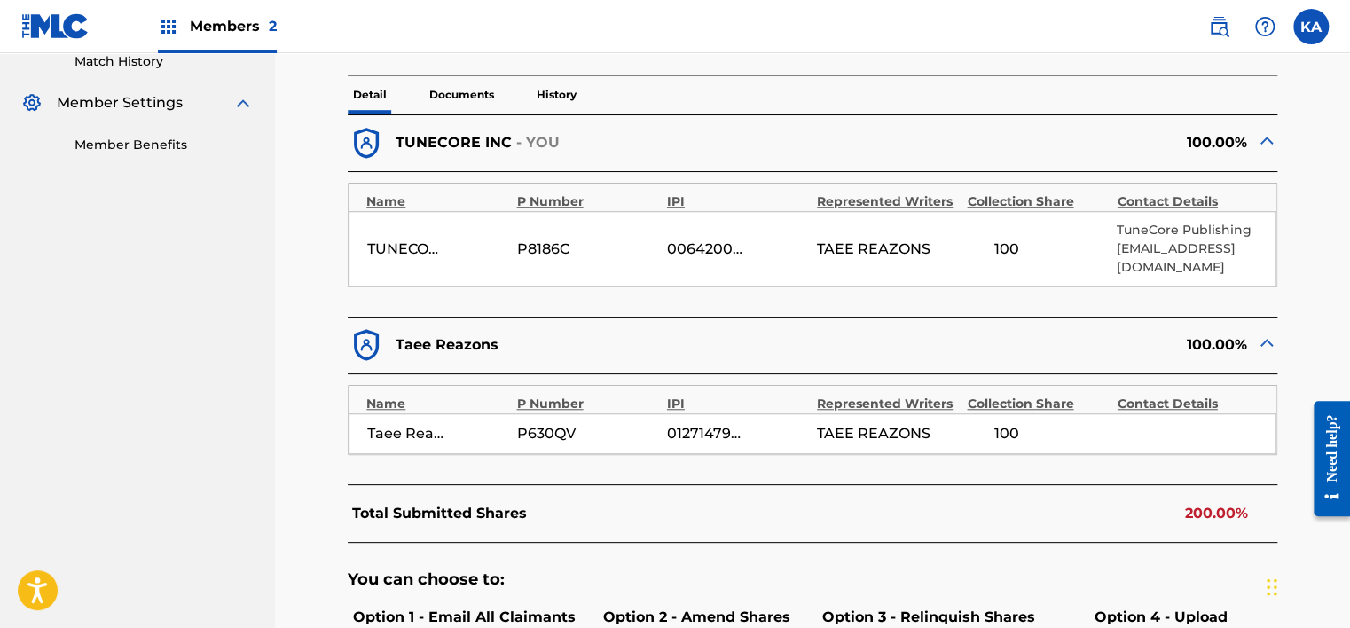
scroll to position [532, 0]
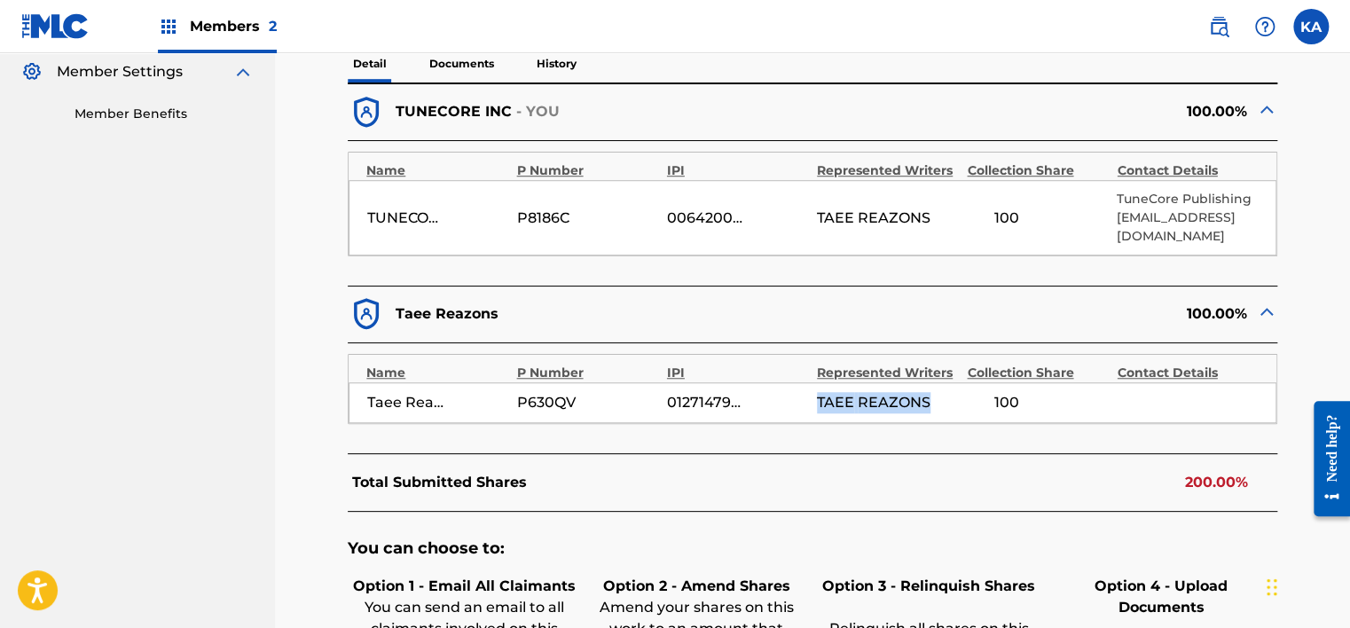
drag, startPoint x: 819, startPoint y: 405, endPoint x: 934, endPoint y: 401, distance: 114.5
click at [934, 401] on div "TAEE REAZONS" at bounding box center [887, 402] width 141 height 21
drag, startPoint x: 934, startPoint y: 403, endPoint x: 884, endPoint y: 454, distance: 71.5
click at [884, 454] on div "Total Submitted Shares 200.00%" at bounding box center [812, 482] width 929 height 59
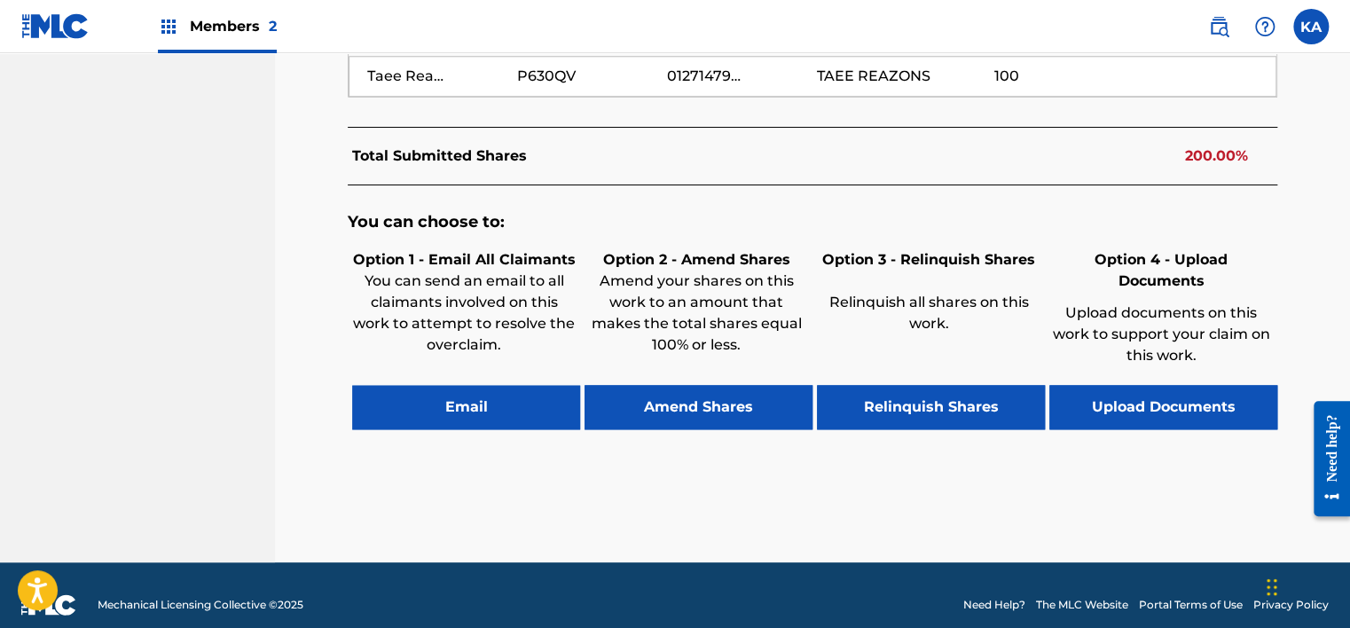
click at [1179, 394] on button "Upload Documents" at bounding box center [1163, 407] width 228 height 44
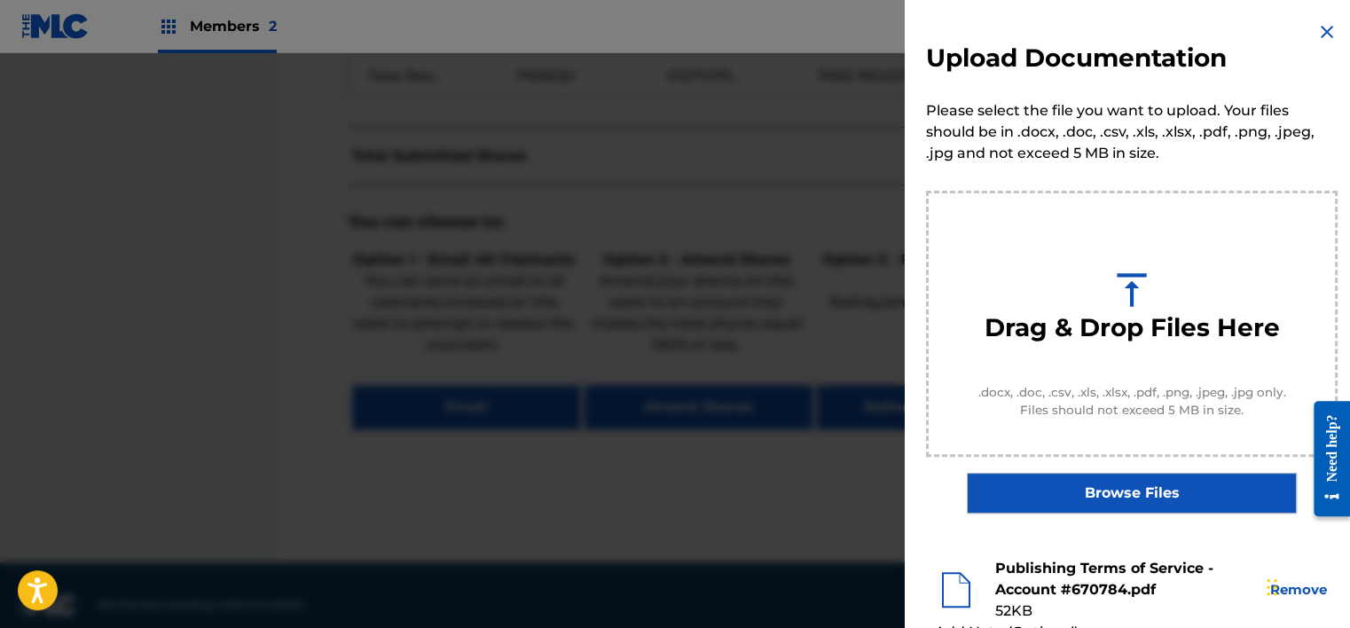
click at [1120, 491] on label "Browse Files" at bounding box center [1131, 493] width 329 height 41
click at [0, 0] on input "Browse Files" at bounding box center [0, 0] width 0 height 0
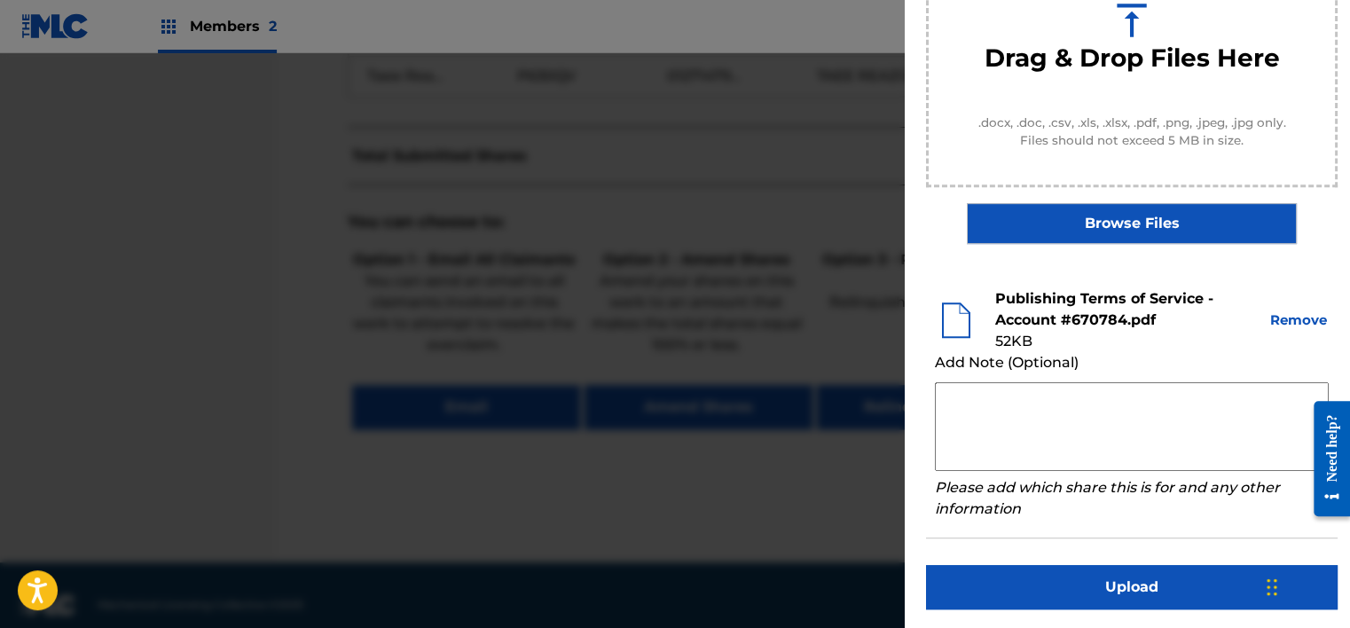
scroll to position [270, 0]
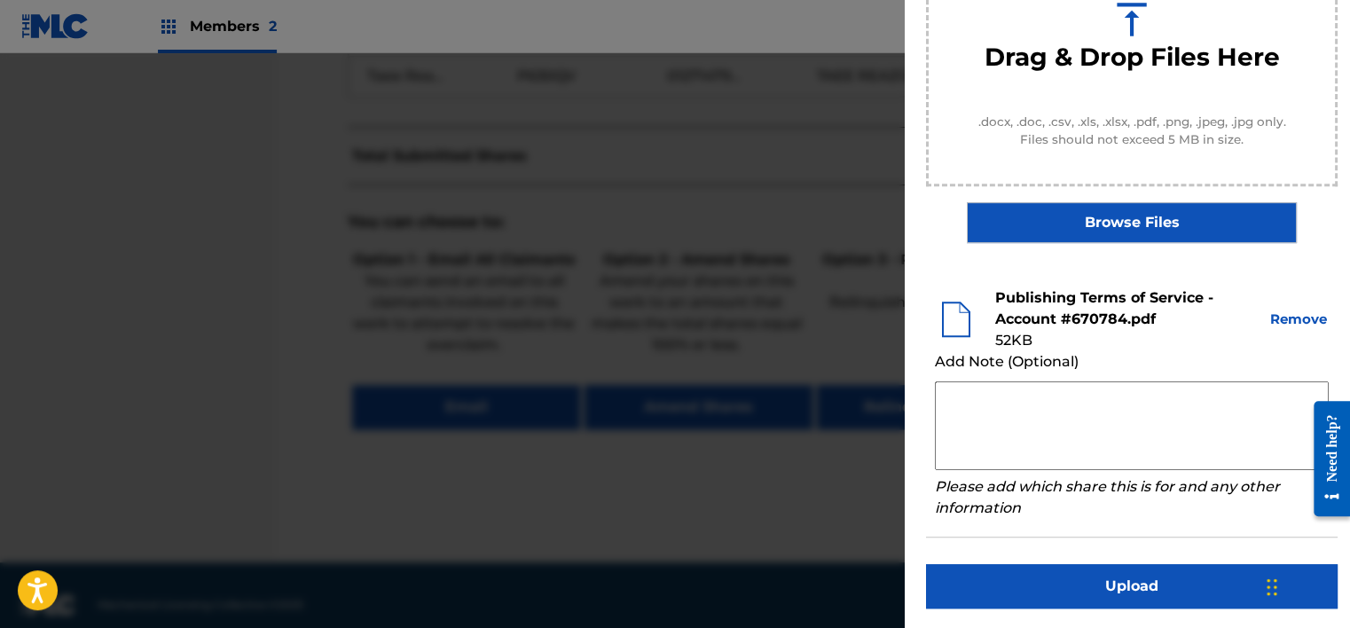
click at [1135, 575] on button "Upload" at bounding box center [1131, 586] width 411 height 44
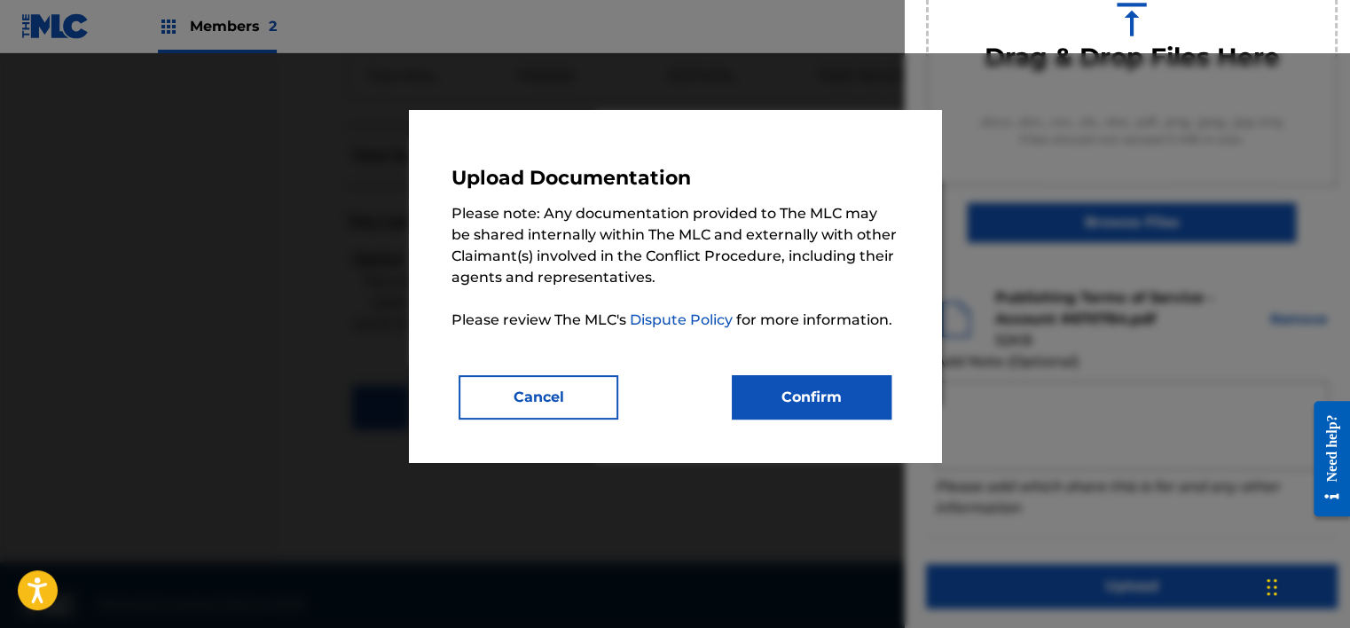
click at [854, 391] on button "Confirm" at bounding box center [812, 397] width 160 height 44
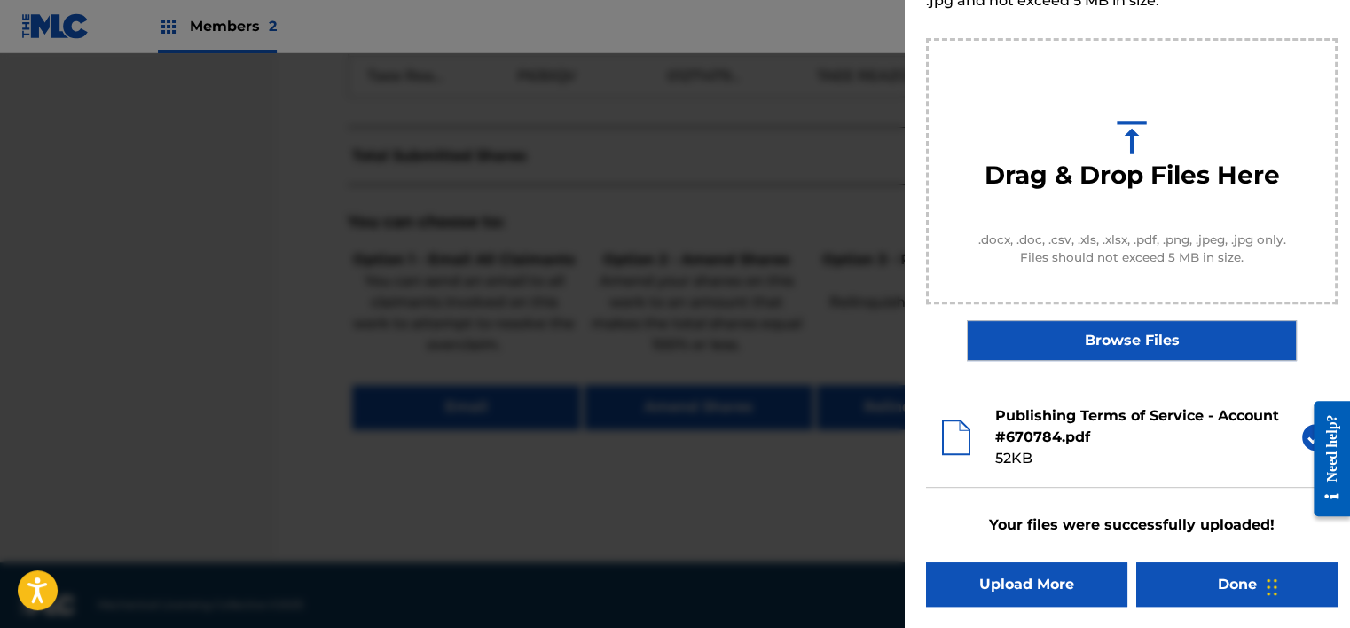
scroll to position [152, 0]
click at [1203, 582] on button "Done" at bounding box center [1236, 585] width 201 height 44
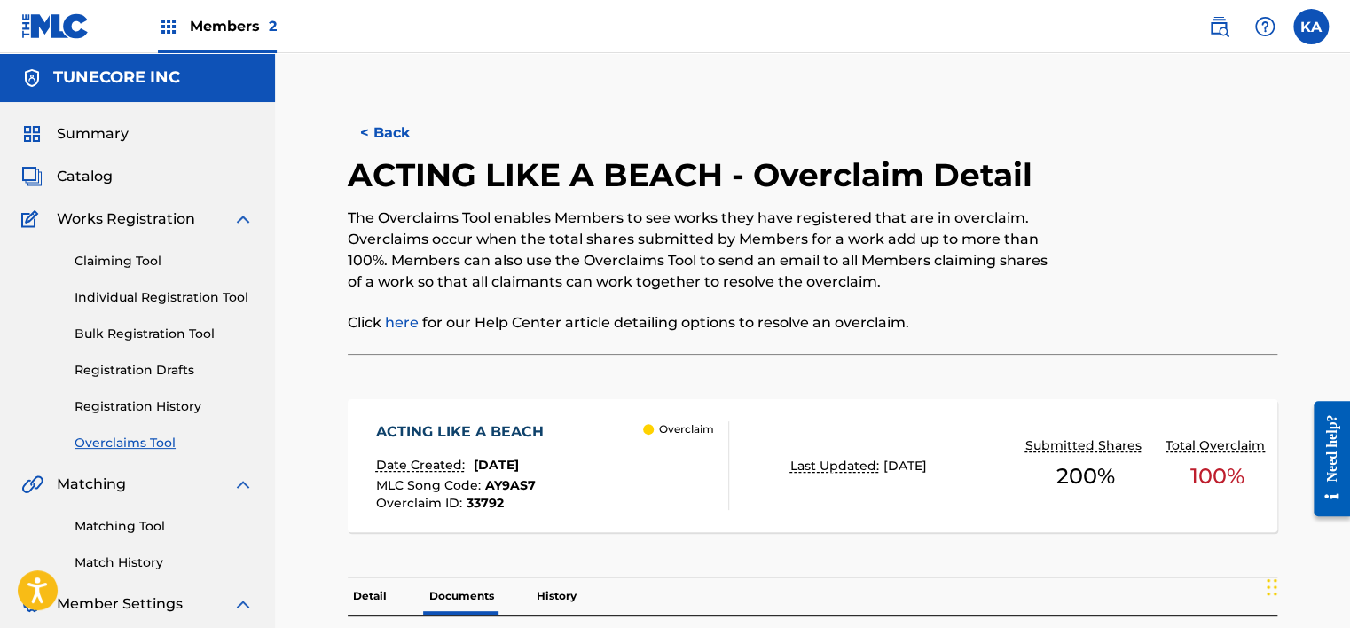
click at [380, 134] on button "< Back" at bounding box center [401, 133] width 106 height 44
click at [389, 130] on button "< Back" at bounding box center [401, 133] width 106 height 44
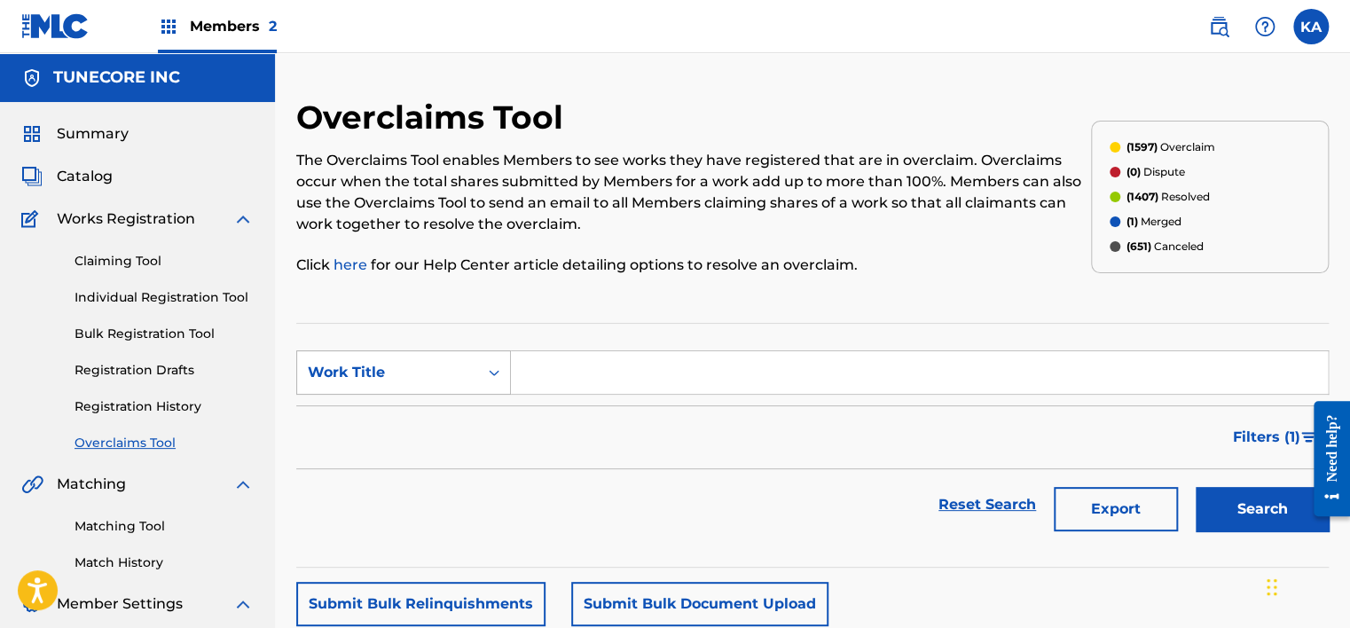
click at [490, 371] on icon "Search Form" at bounding box center [494, 373] width 18 height 18
click at [493, 364] on icon "Search Form" at bounding box center [494, 373] width 18 height 18
click at [493, 369] on icon "Search Form" at bounding box center [494, 373] width 18 height 18
click at [438, 432] on div "MLC Song Code" at bounding box center [403, 417] width 213 height 44
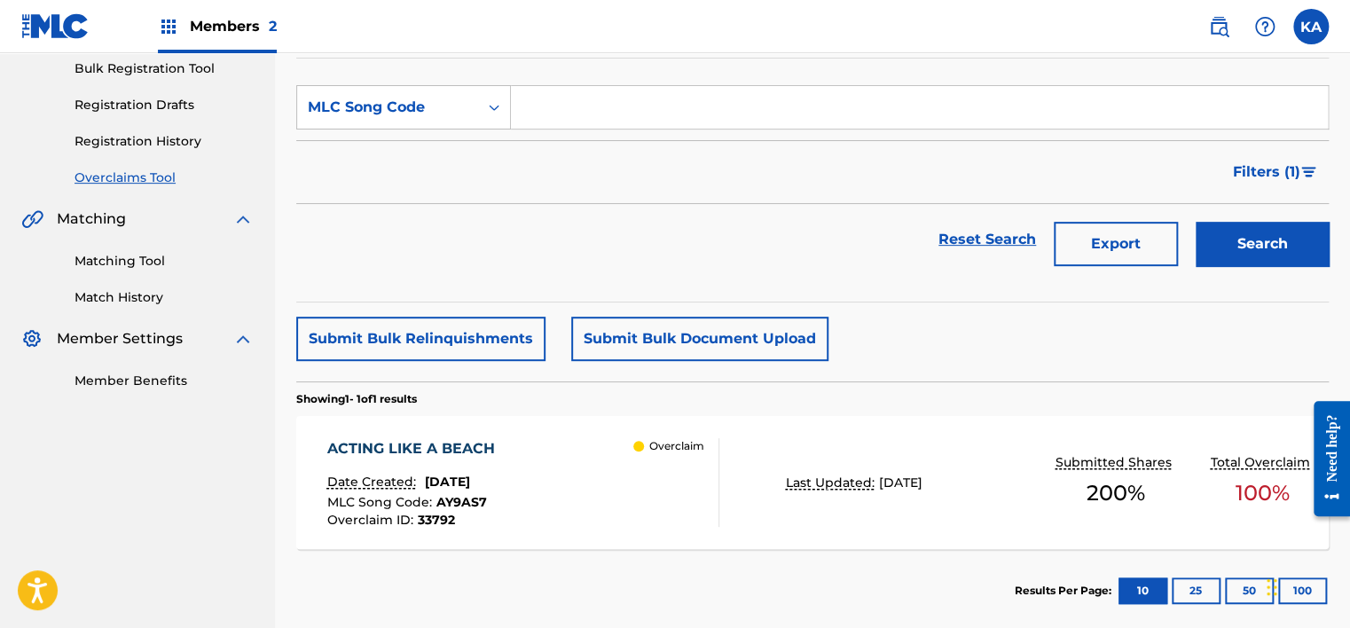
scroll to position [354, 0]
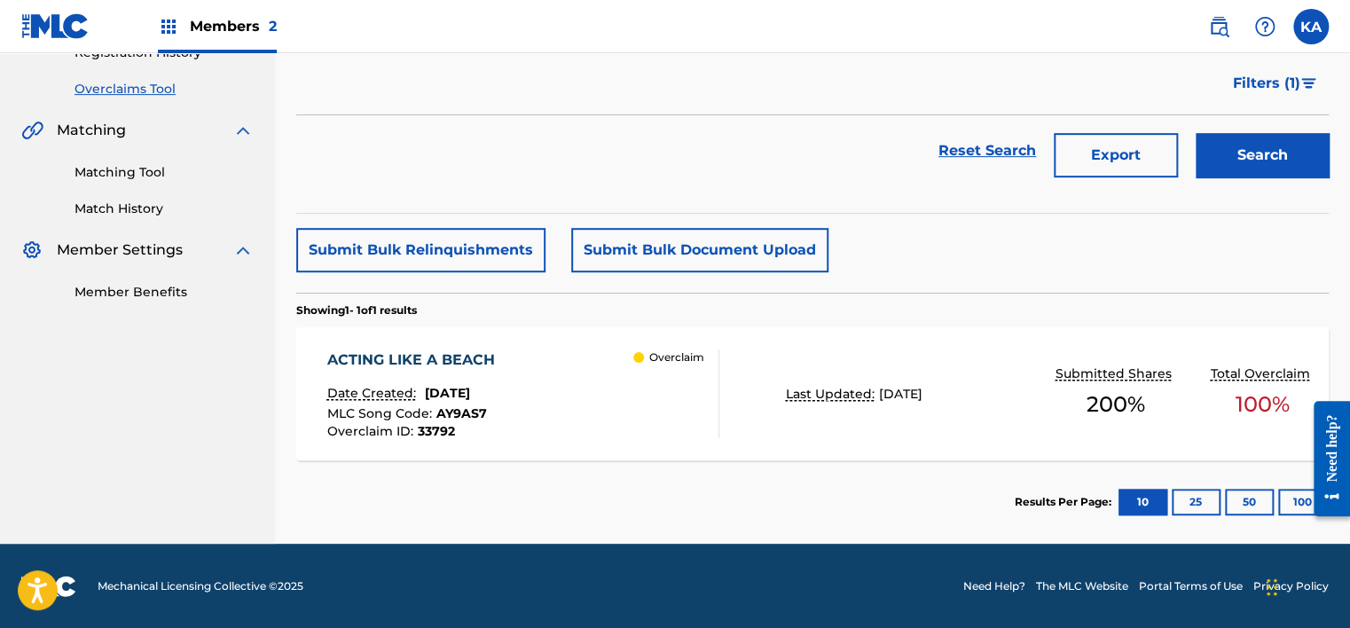
click at [784, 419] on div "ACTING LIKE A BEACH Date Created: [DATE] MLC Song Code : AY9AS7 Overclaim ID : …" at bounding box center [812, 393] width 1032 height 133
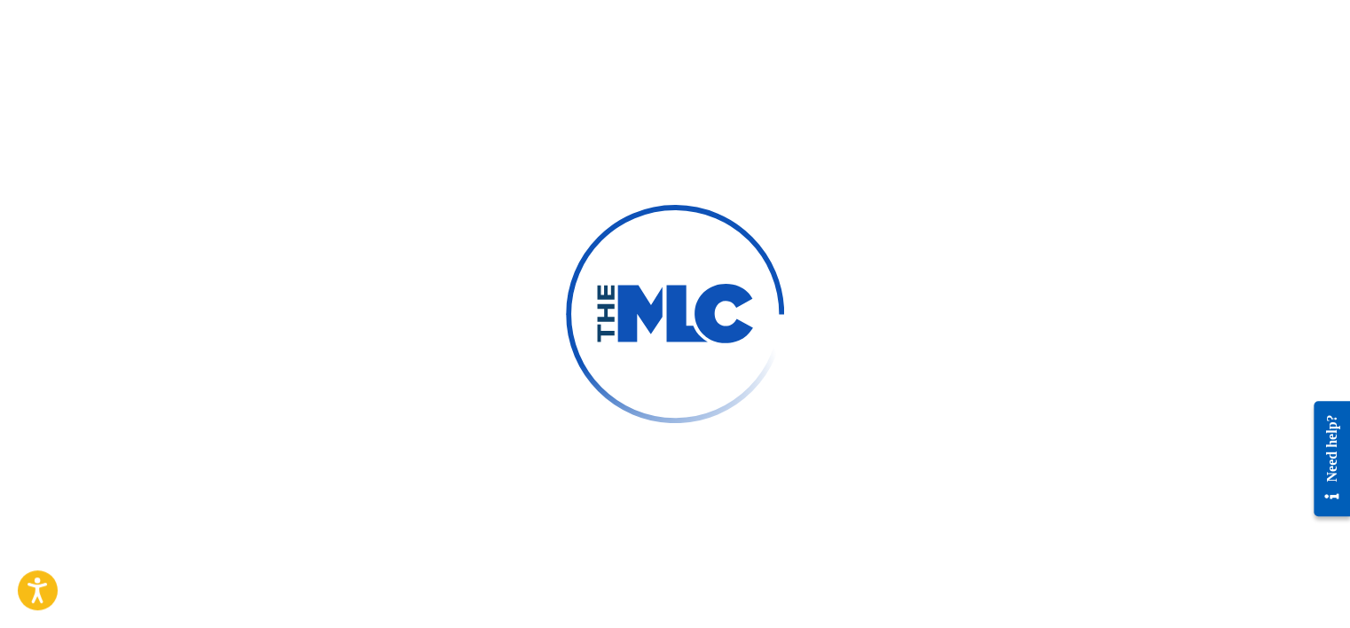
scroll to position [134, 0]
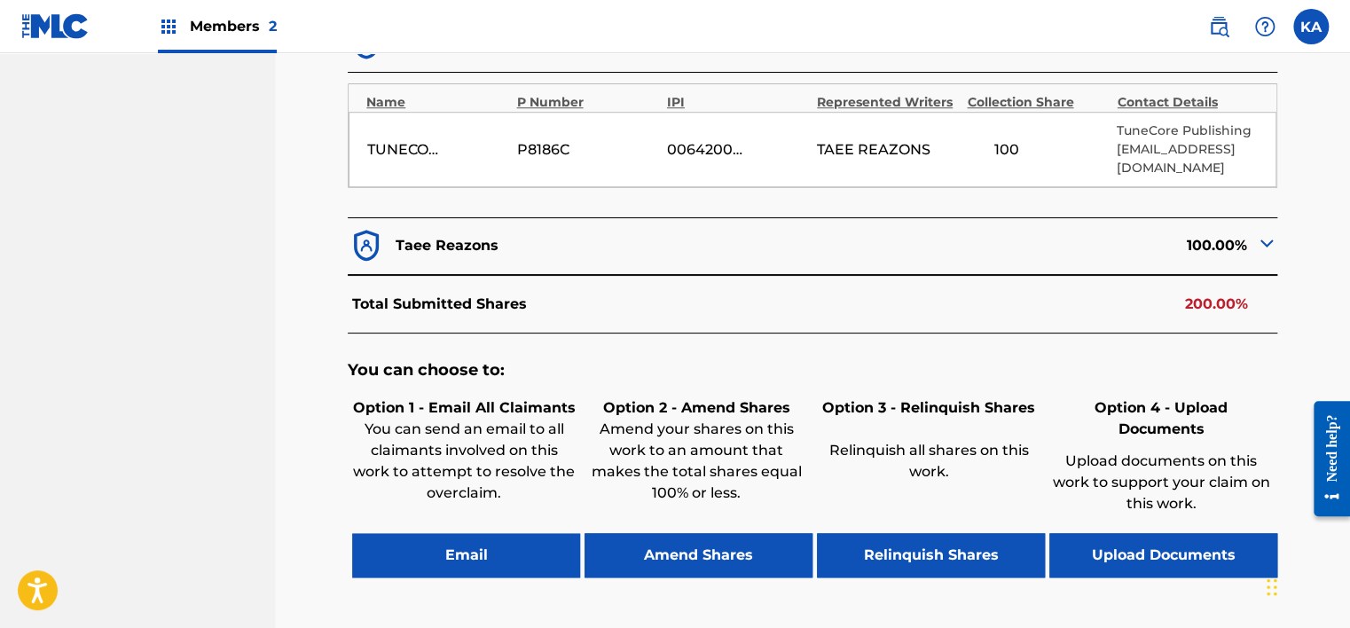
scroll to position [572, 0]
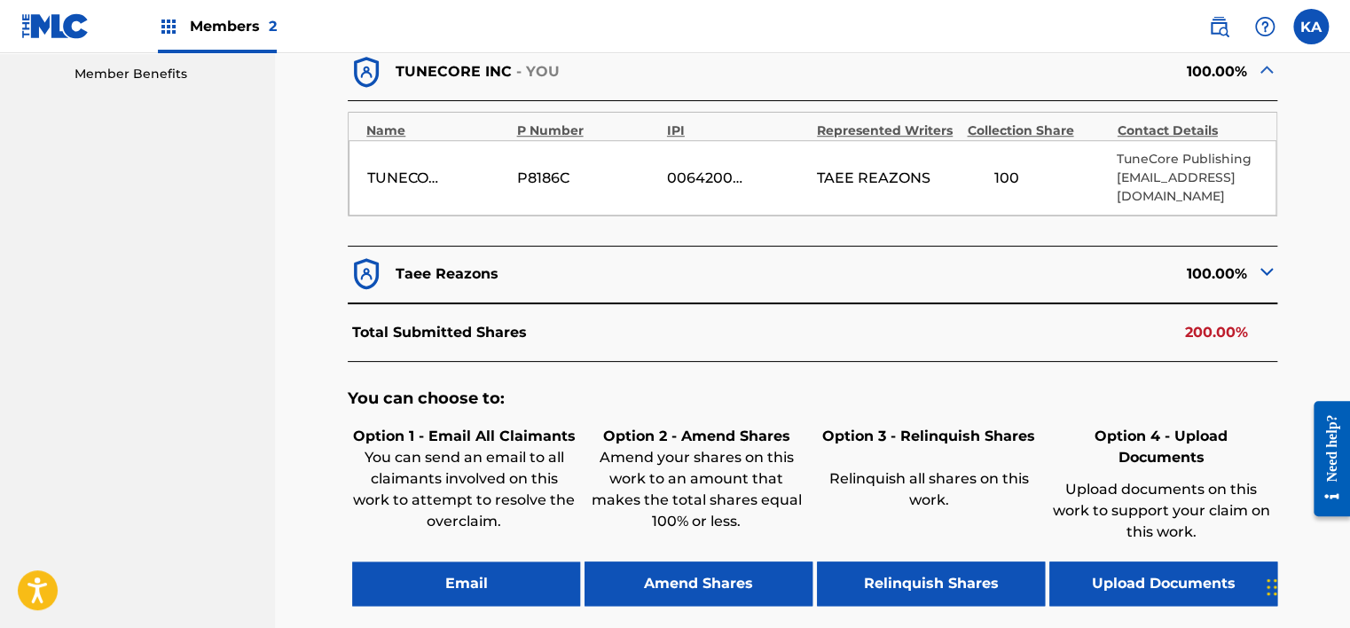
click at [1159, 568] on button "Upload Documents" at bounding box center [1163, 583] width 228 height 44
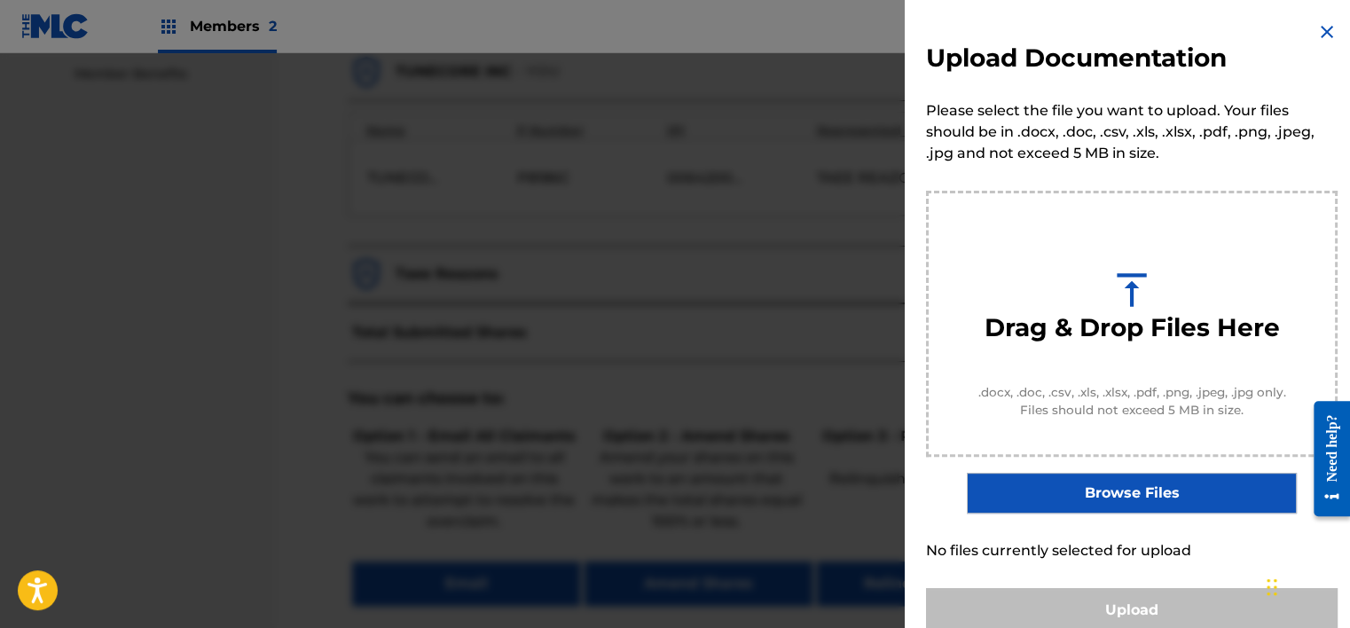
click at [1320, 25] on img at bounding box center [1326, 31] width 21 height 21
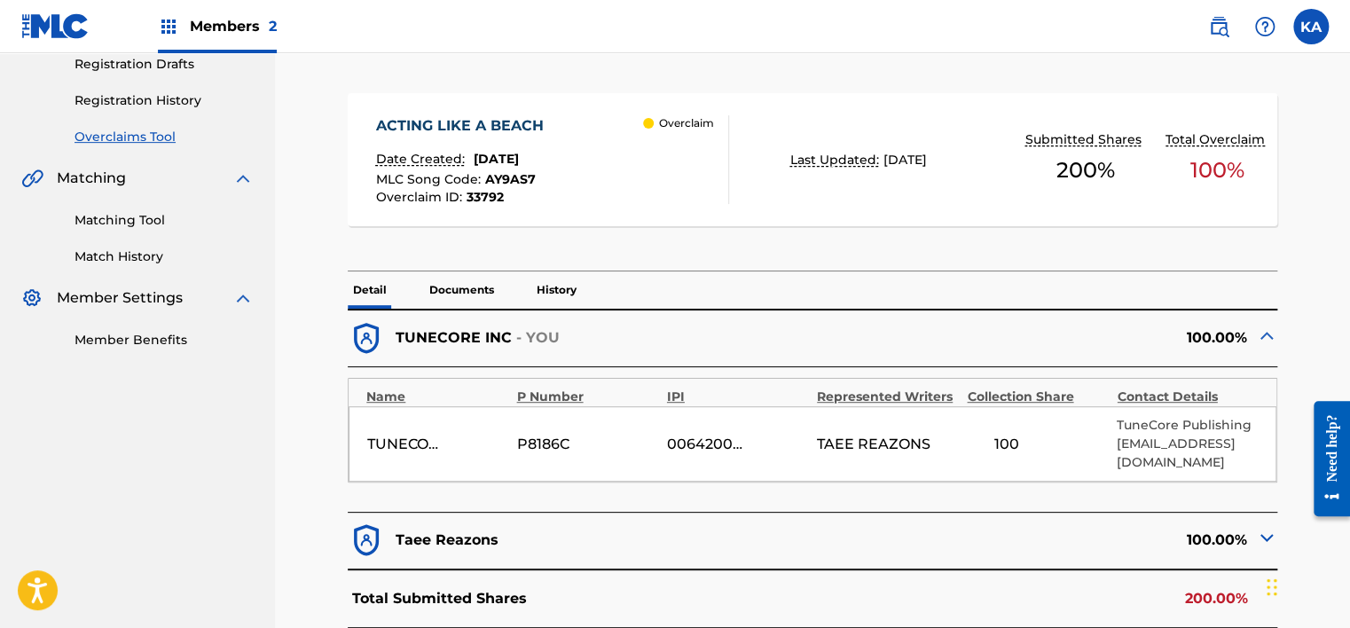
click at [485, 298] on p "Documents" at bounding box center [461, 289] width 75 height 37
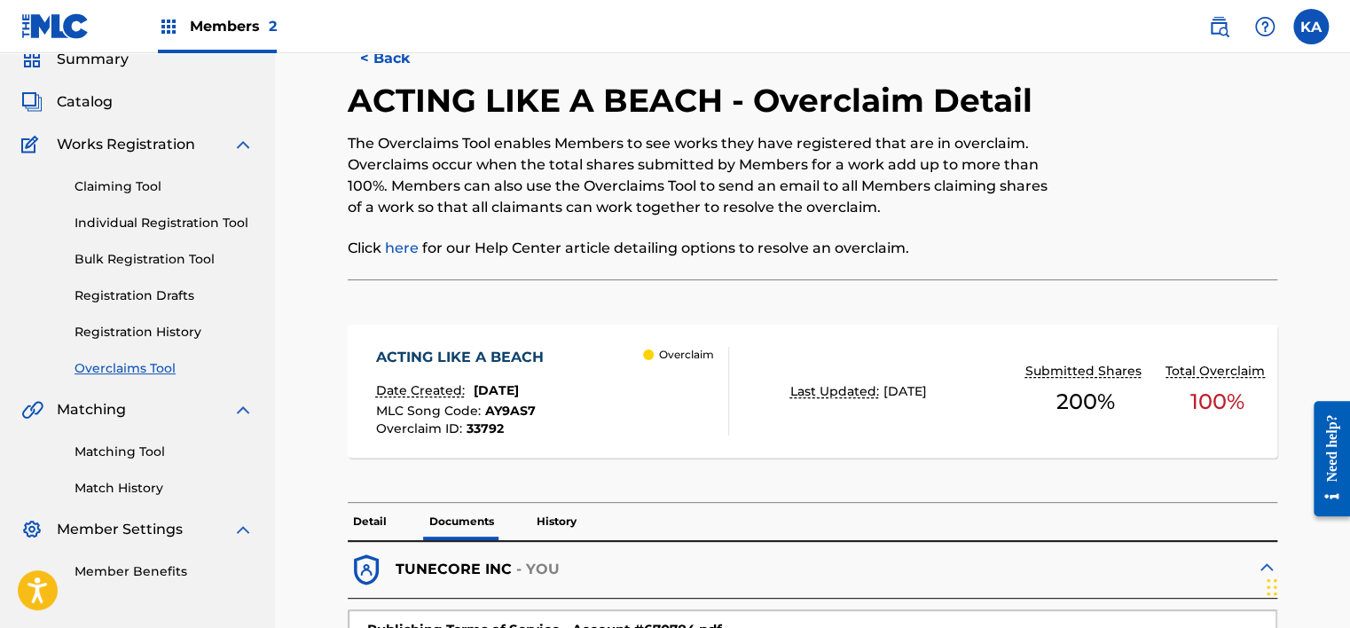
scroll to position [40, 0]
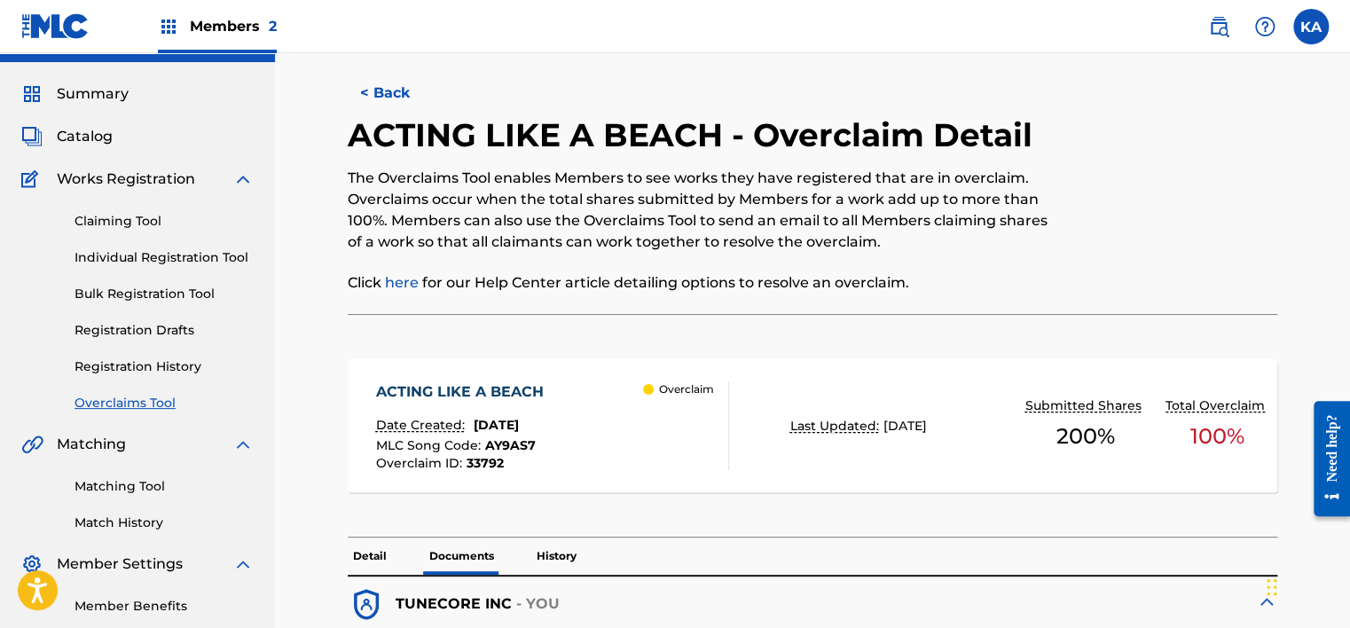
click at [433, 98] on button "< Back" at bounding box center [401, 93] width 106 height 44
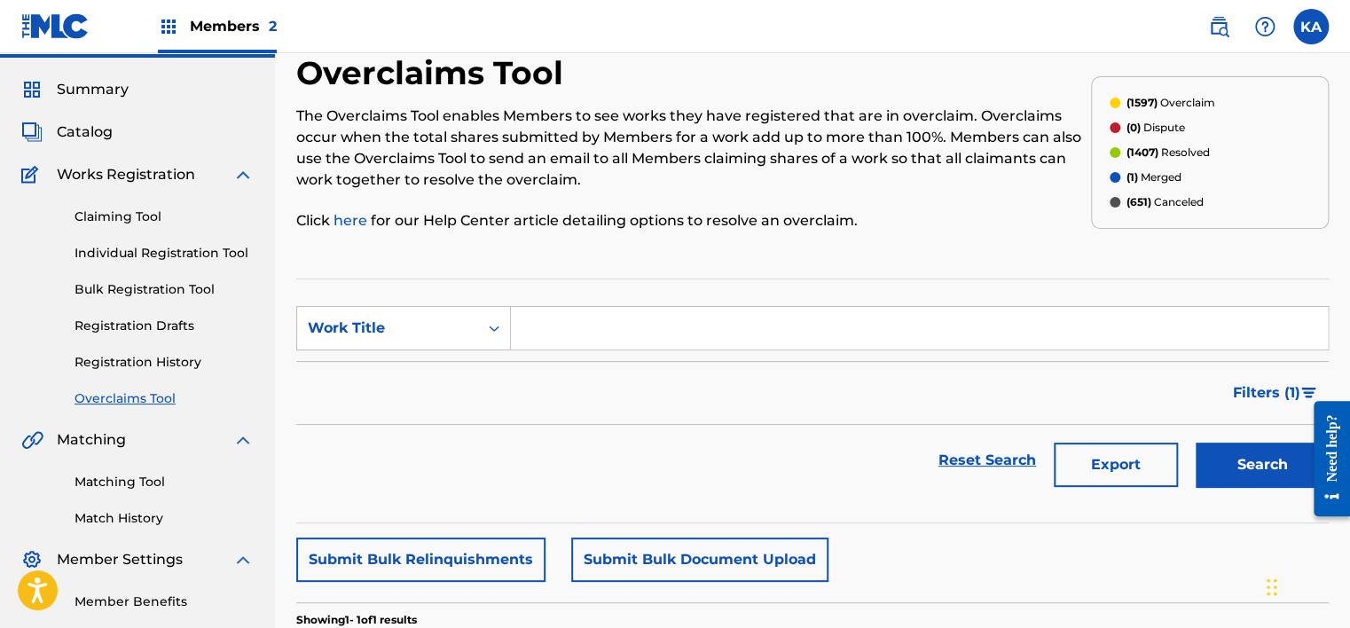
scroll to position [42, 0]
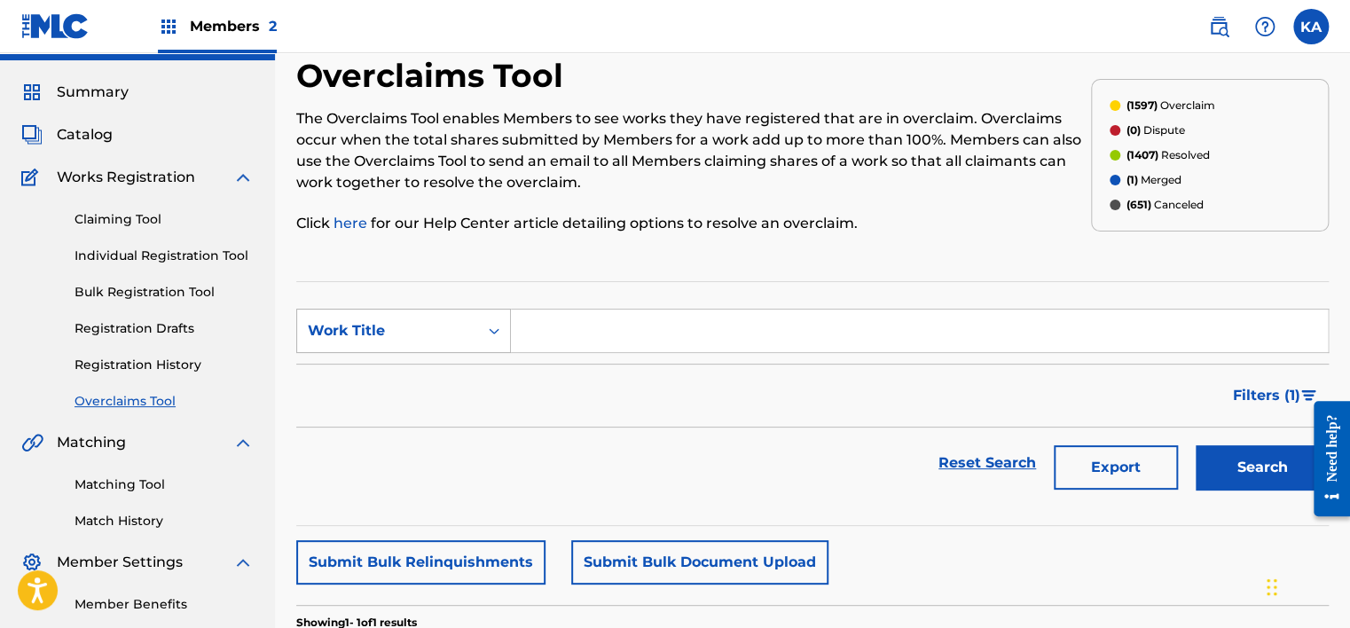
click at [466, 341] on div "Work Title" at bounding box center [387, 331] width 181 height 34
click at [416, 376] on div "MLC Song Code" at bounding box center [403, 375] width 213 height 44
click at [560, 333] on input "Search Form" at bounding box center [919, 330] width 817 height 43
paste input "S659NW"
type input "S659NW"
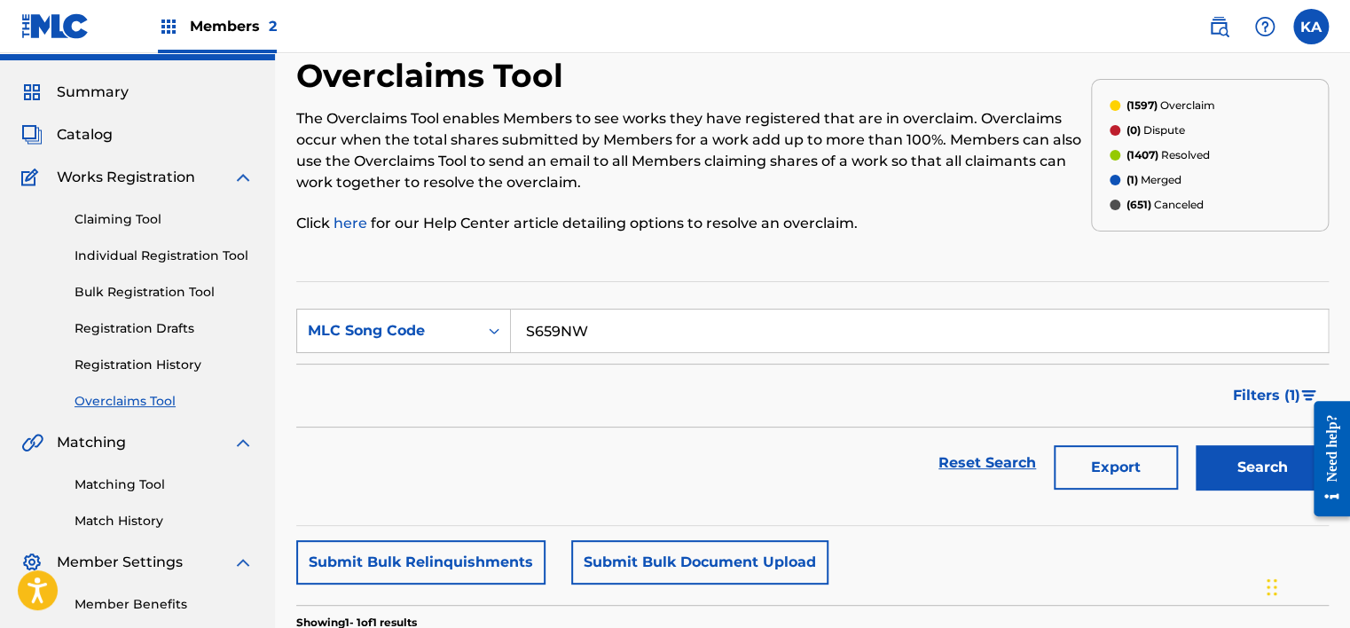
click at [1252, 445] on button "Search" at bounding box center [1261, 467] width 133 height 44
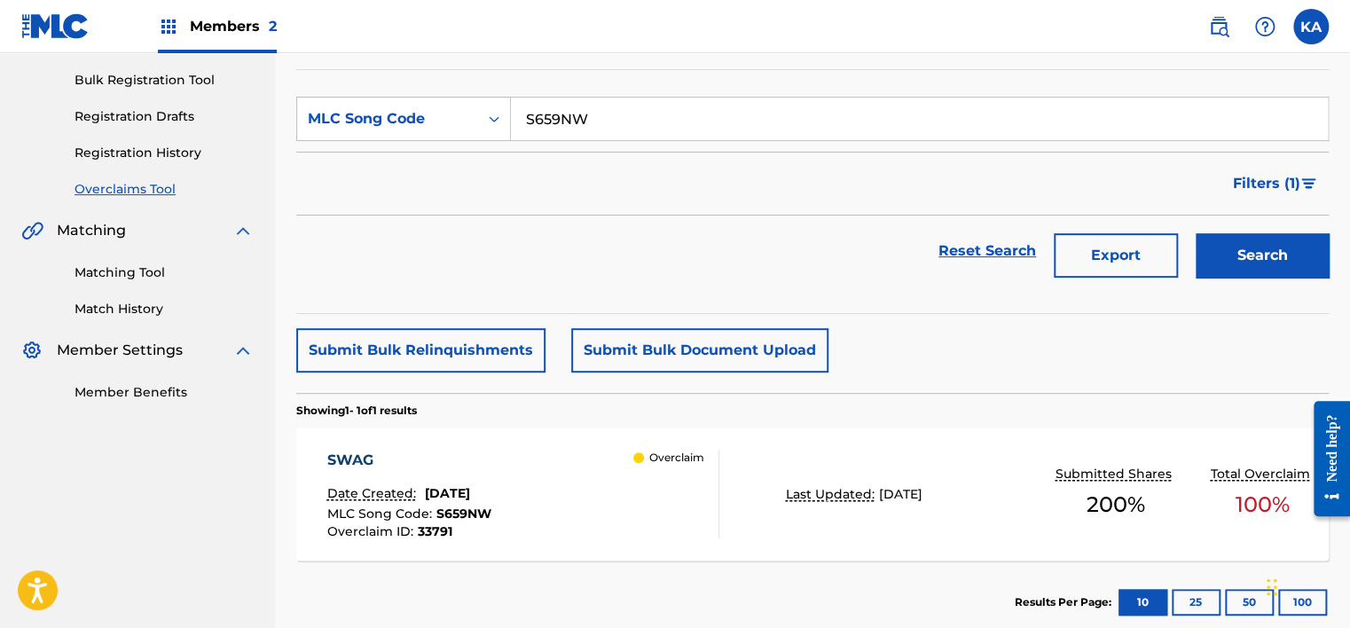
scroll to position [354, 0]
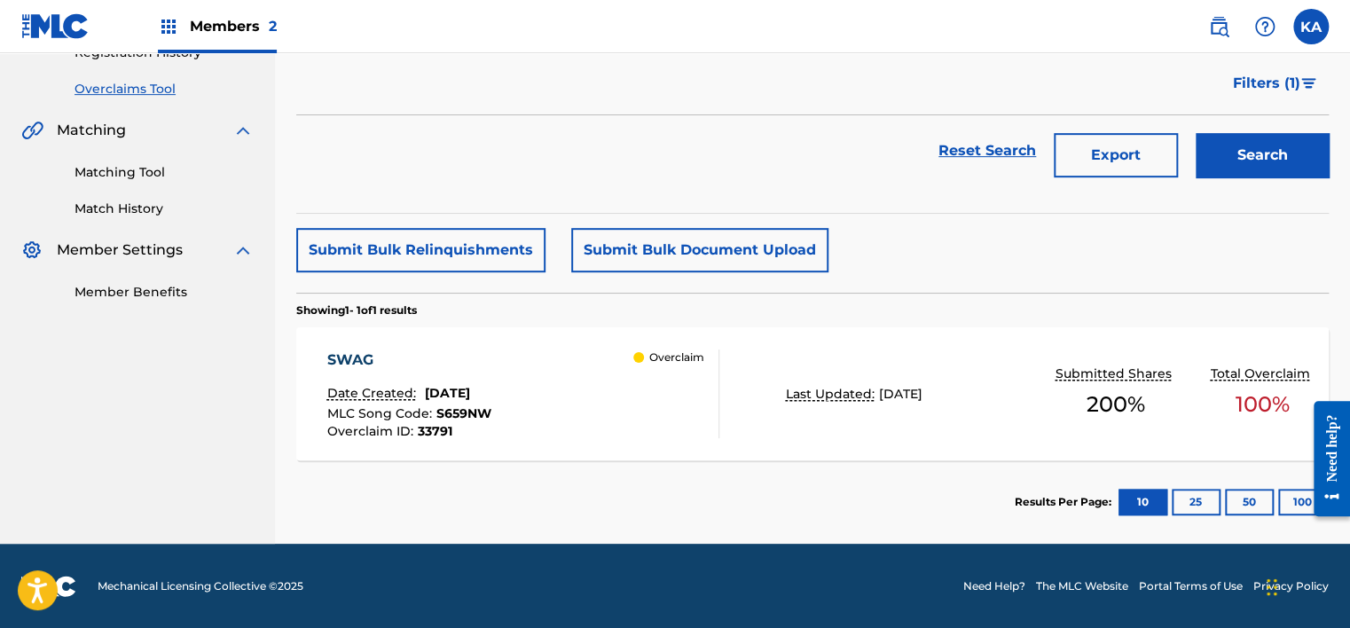
click at [491, 418] on div "MLC Song Code : S659NW" at bounding box center [409, 416] width 164 height 18
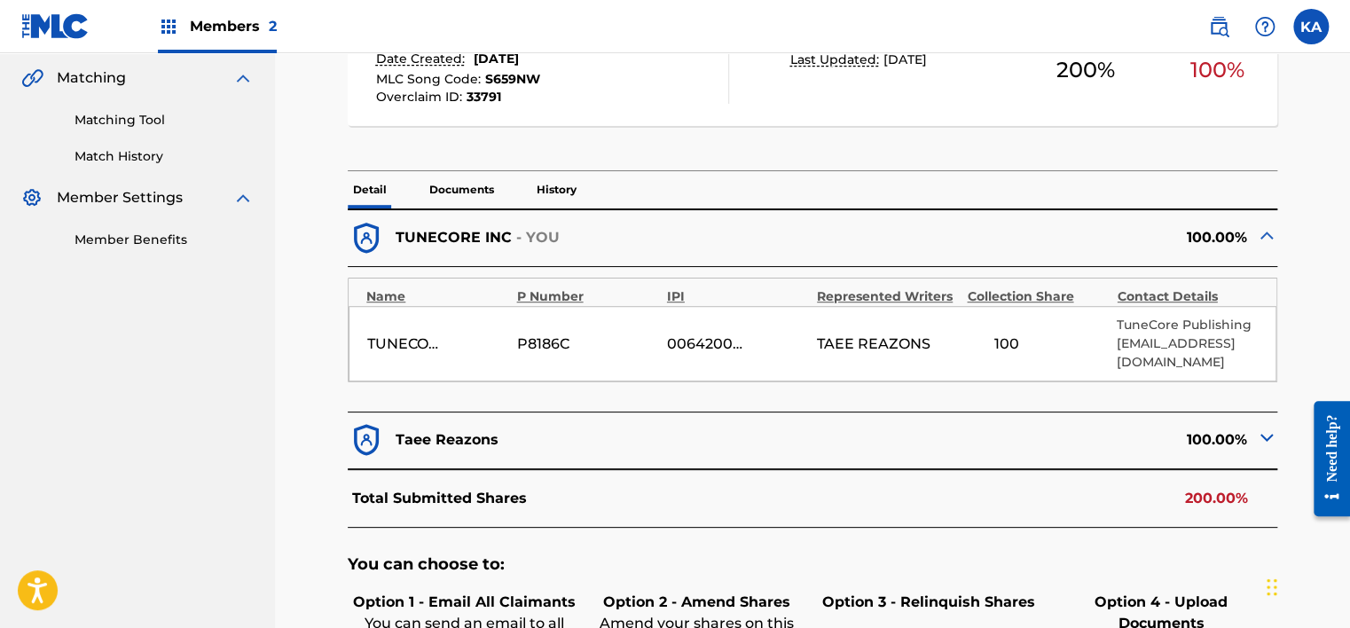
scroll to position [355, 0]
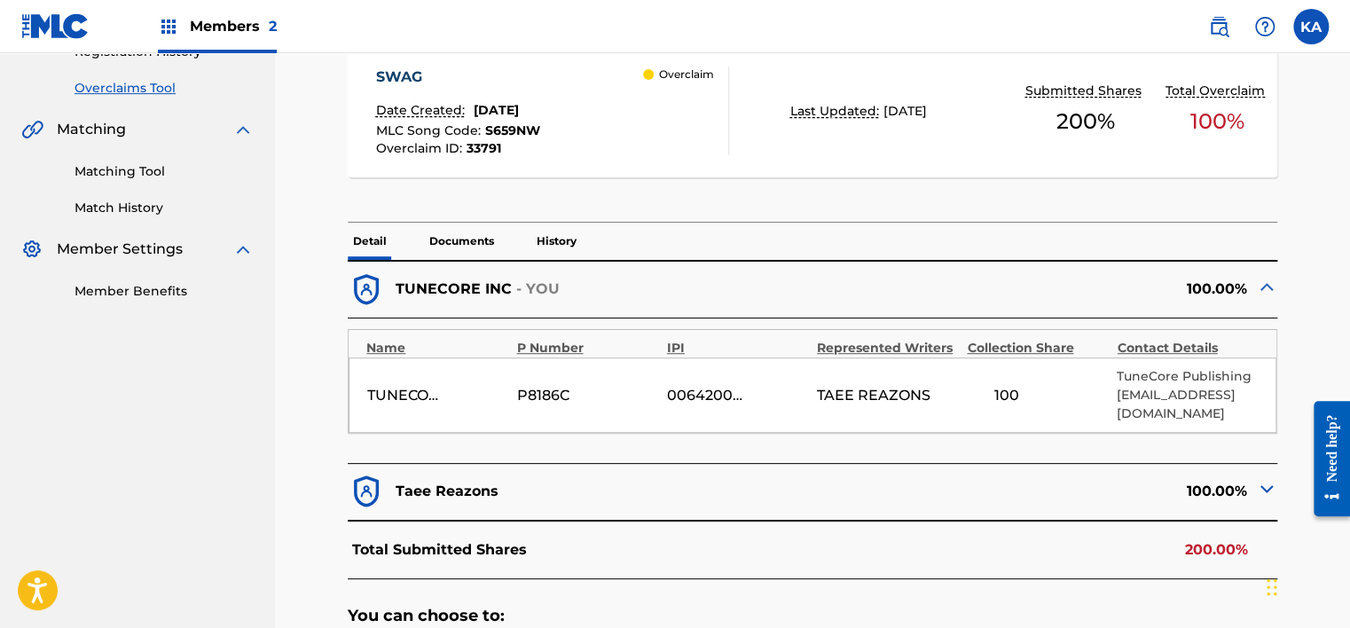
click at [1267, 286] on img at bounding box center [1266, 286] width 21 height 21
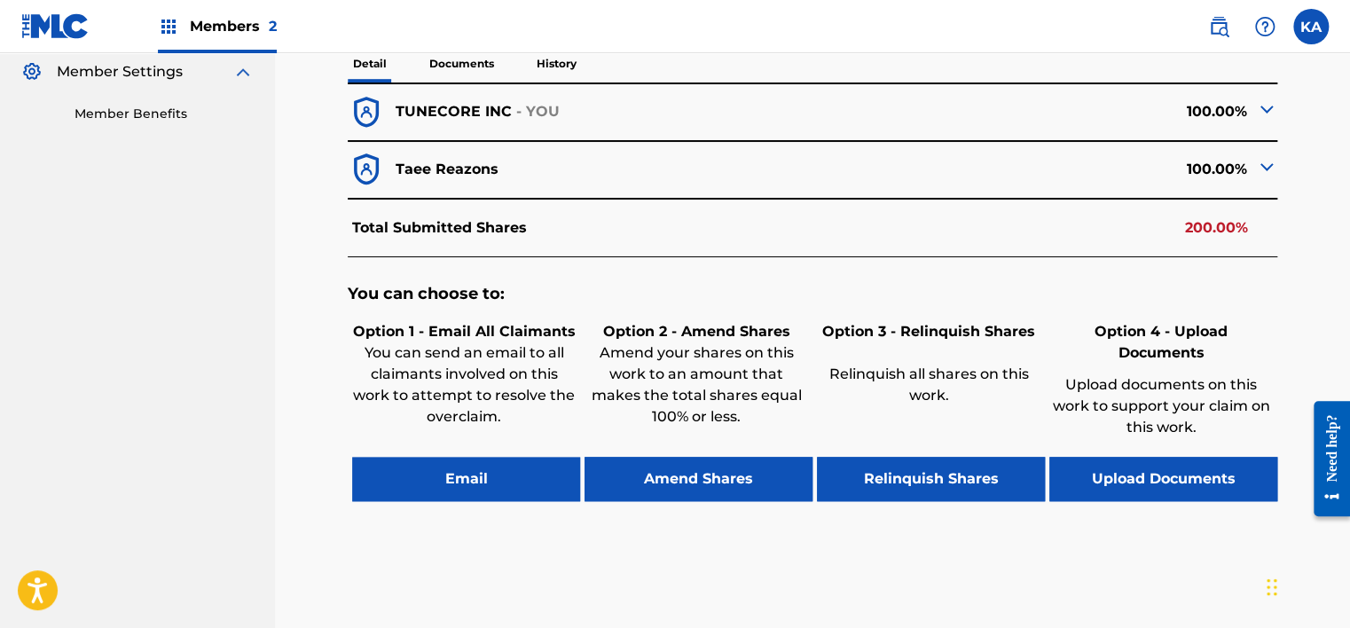
scroll to position [606, 0]
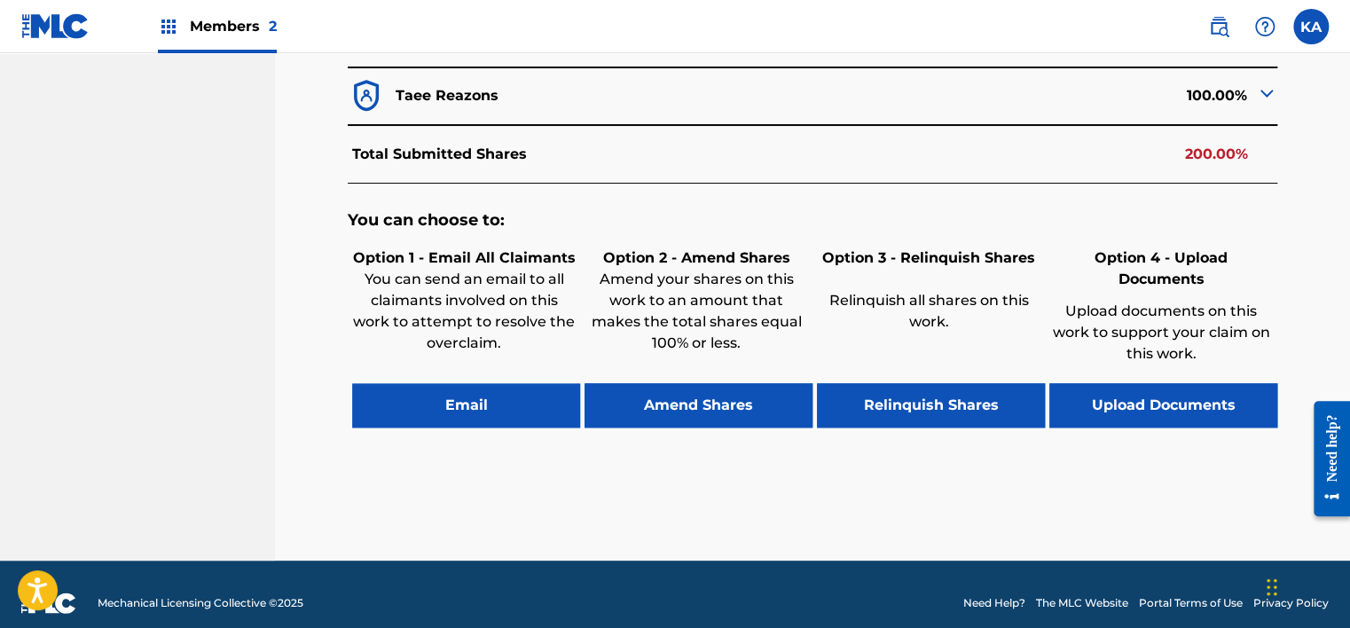
click at [1179, 383] on button "Upload Documents" at bounding box center [1163, 405] width 228 height 44
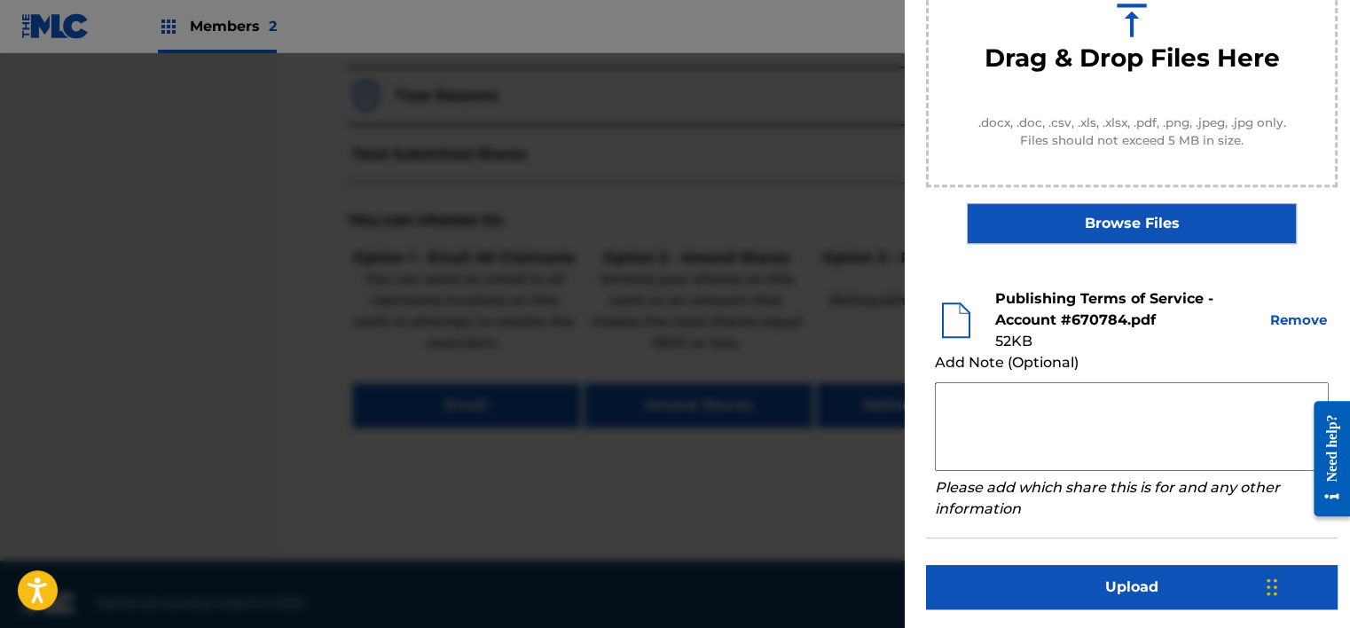
scroll to position [270, 0]
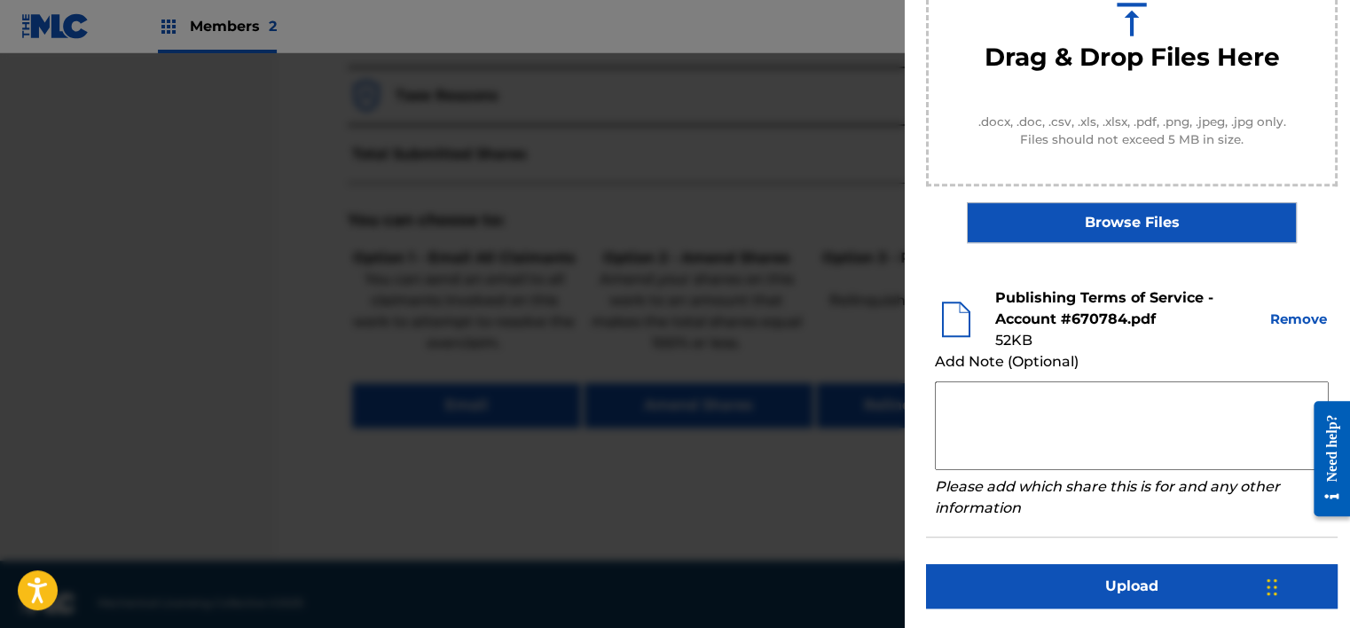
click at [1174, 599] on button "Upload" at bounding box center [1131, 586] width 411 height 44
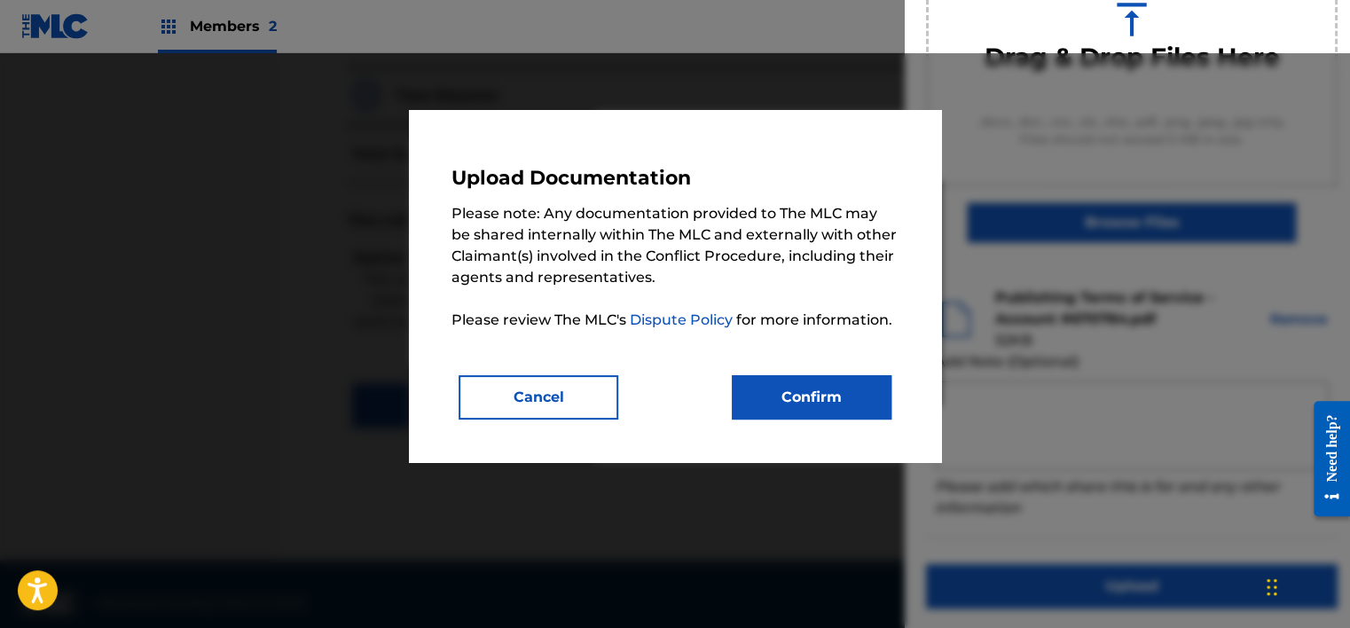
click at [869, 387] on button "Confirm" at bounding box center [812, 397] width 160 height 44
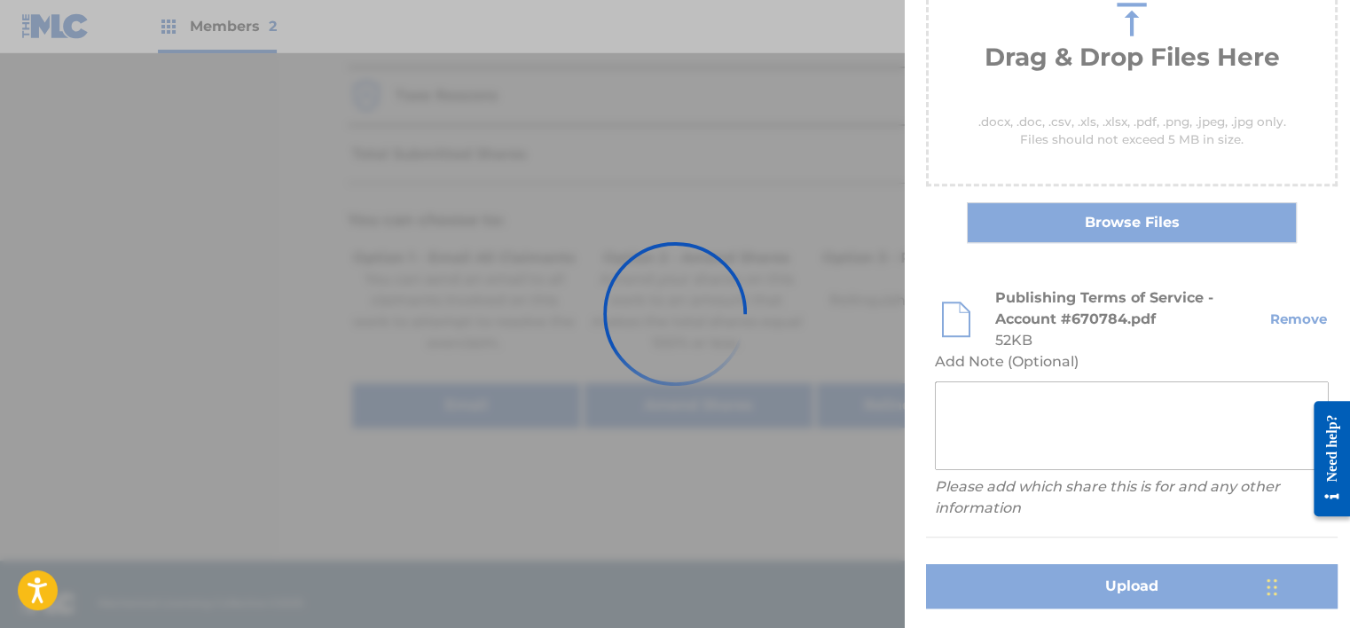
scroll to position [152, 0]
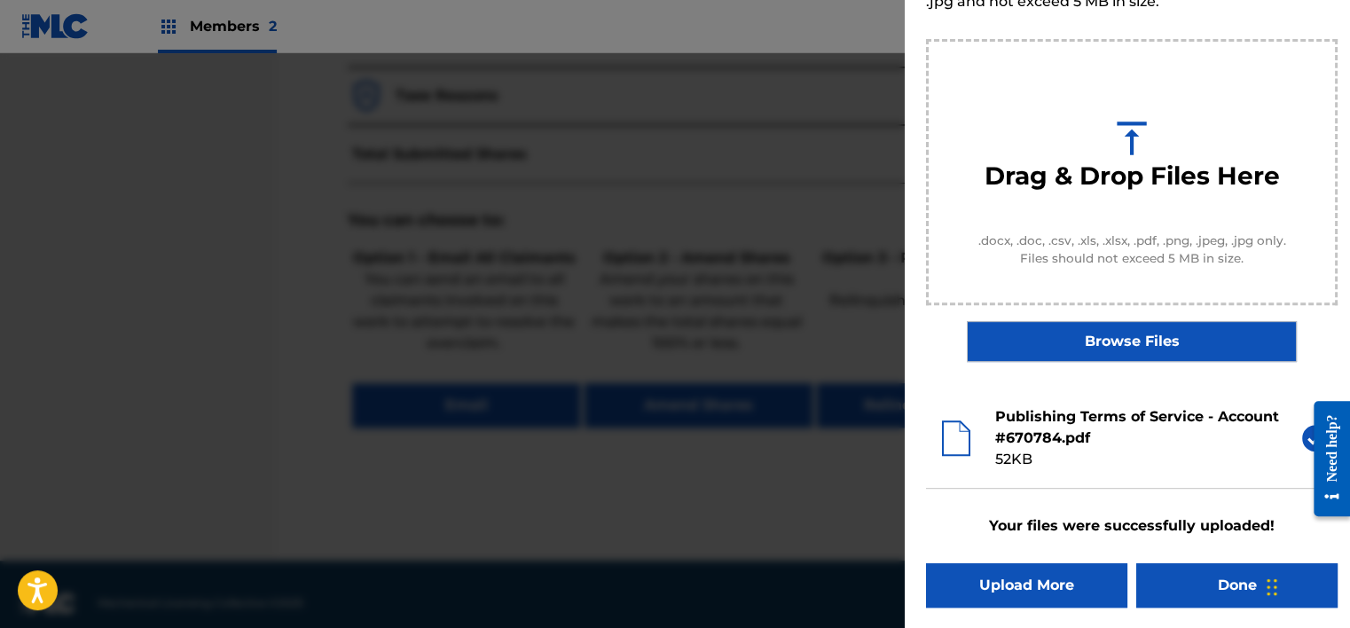
click at [1212, 590] on button "Done" at bounding box center [1236, 585] width 201 height 44
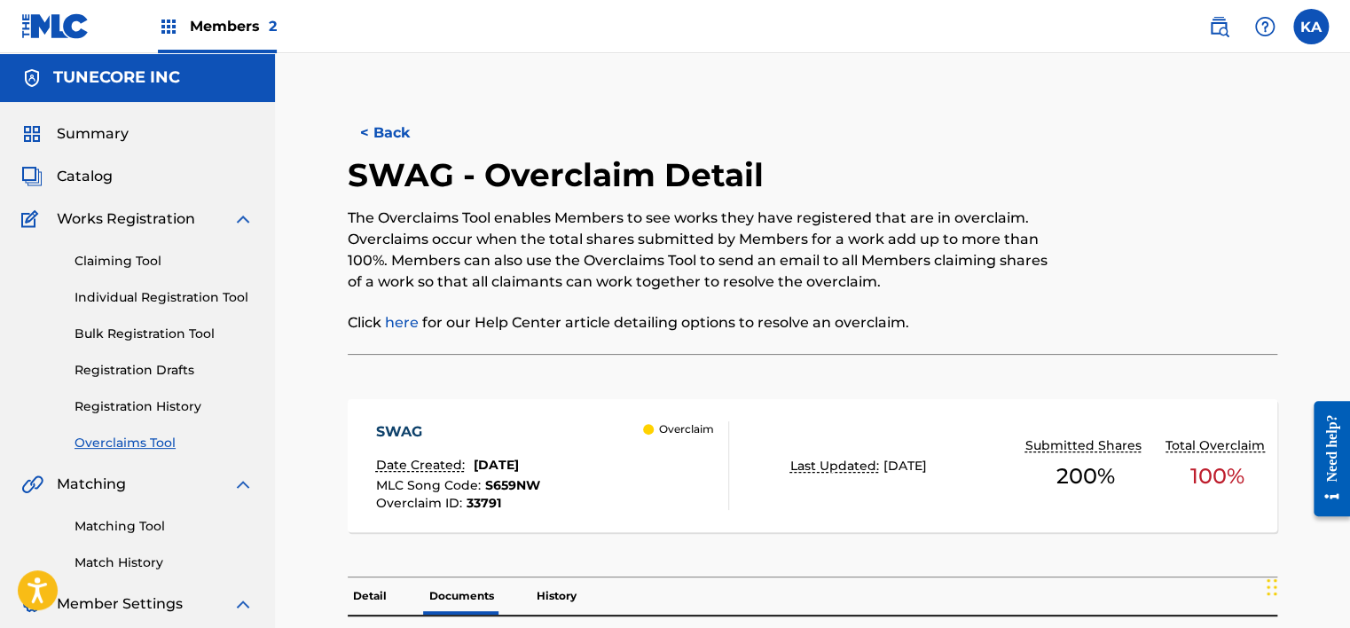
click at [382, 132] on button "< Back" at bounding box center [401, 133] width 106 height 44
click at [376, 132] on button "< Back" at bounding box center [401, 133] width 106 height 44
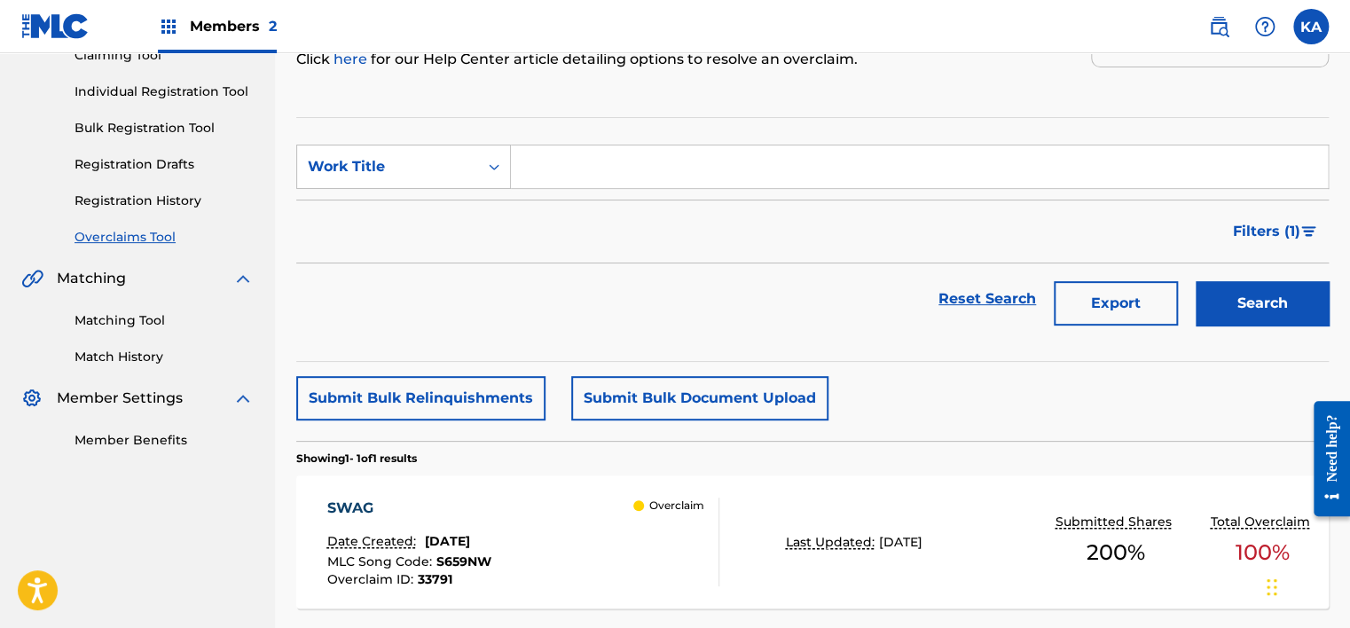
scroll to position [130, 0]
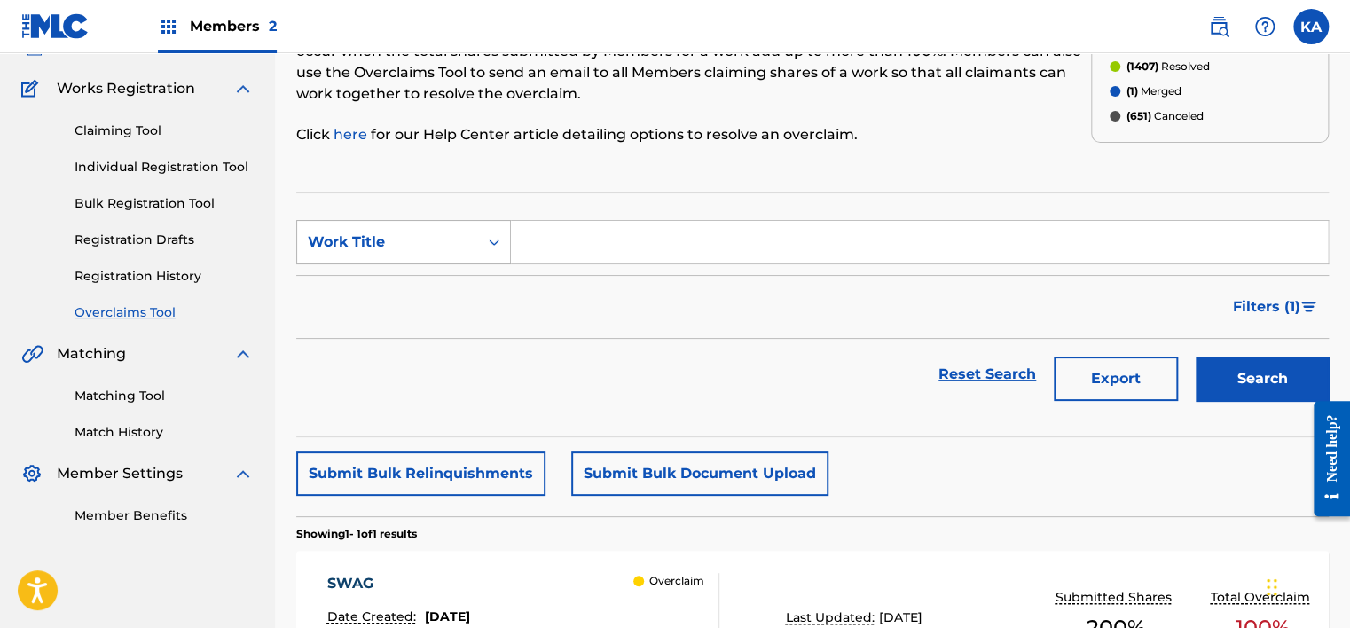
click at [474, 241] on div "Work Title" at bounding box center [387, 242] width 181 height 34
click at [427, 292] on div "MLC Song Code" at bounding box center [403, 286] width 213 height 44
click at [537, 245] on input "Search Form" at bounding box center [919, 242] width 817 height 43
paste input "W62JPL"
type input "W62JPL"
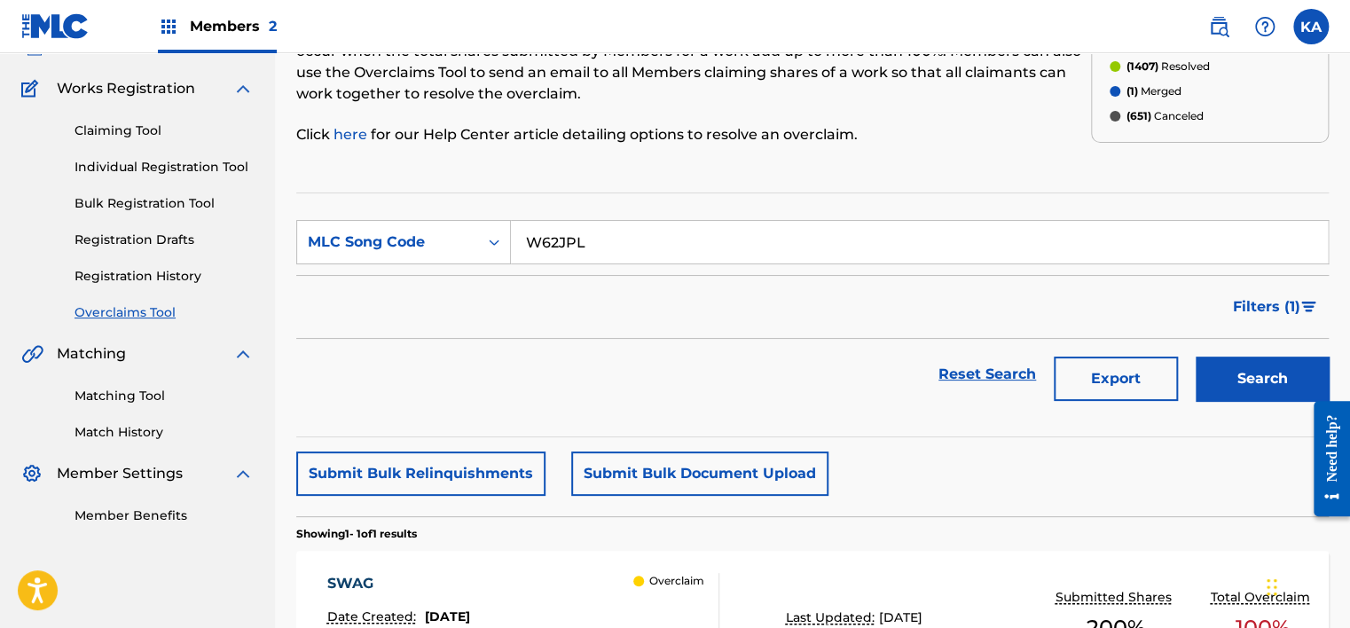
click at [1266, 393] on button "Search" at bounding box center [1261, 378] width 133 height 44
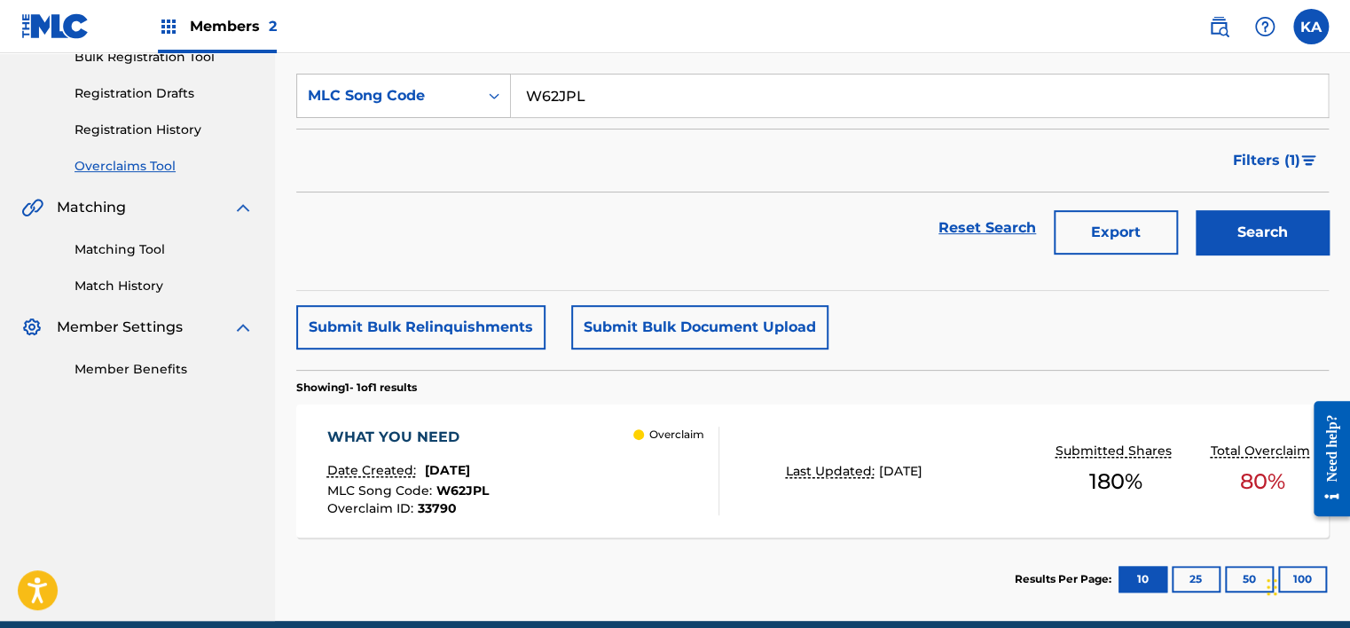
scroll to position [308, 0]
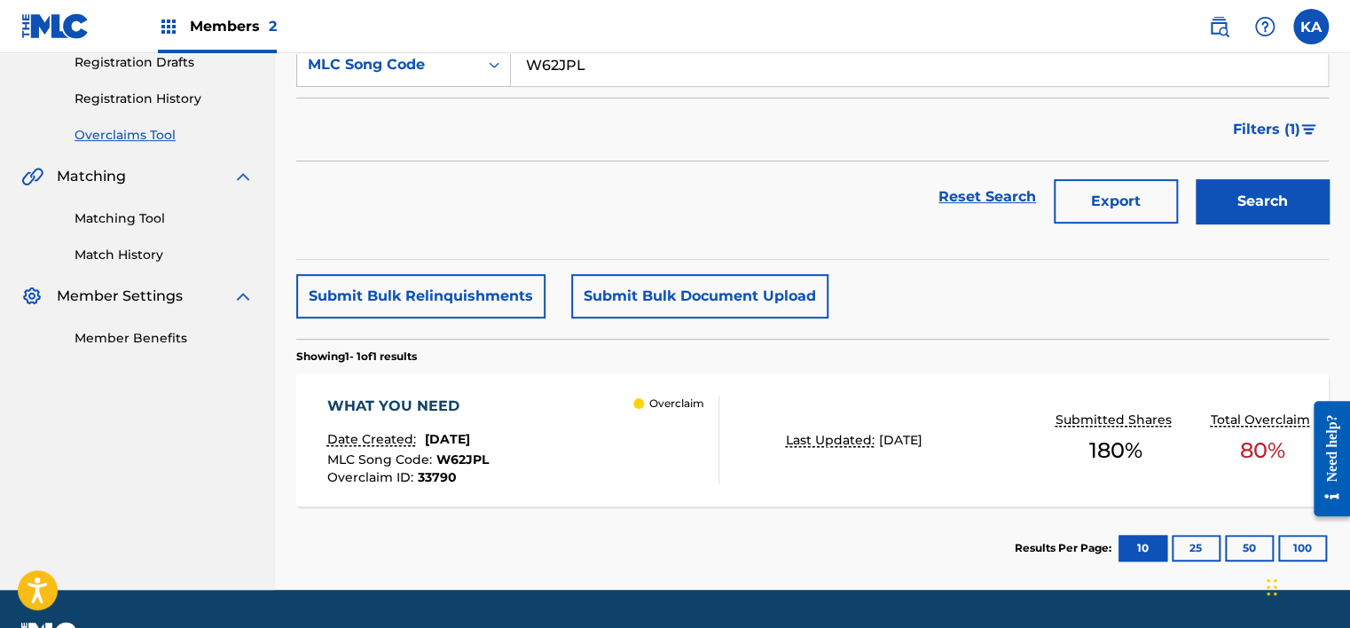
click at [656, 407] on p "Overclaim" at bounding box center [676, 404] width 55 height 16
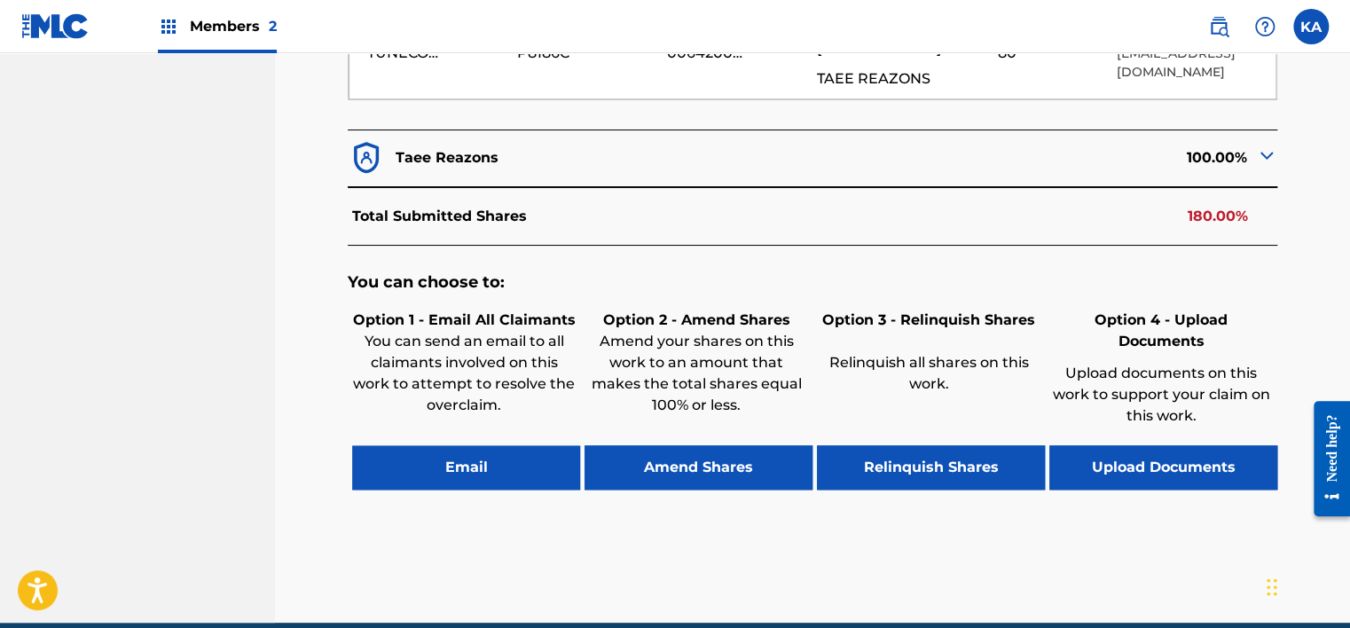
scroll to position [709, 0]
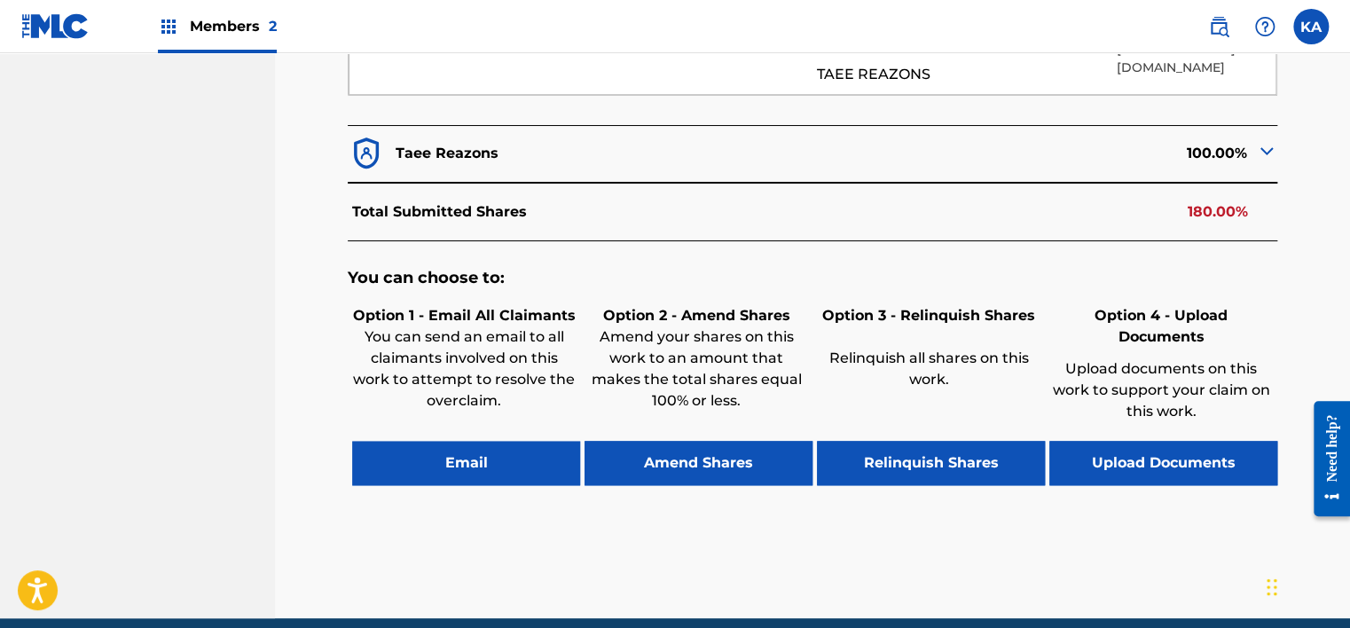
click at [1132, 441] on button "Upload Documents" at bounding box center [1163, 463] width 228 height 44
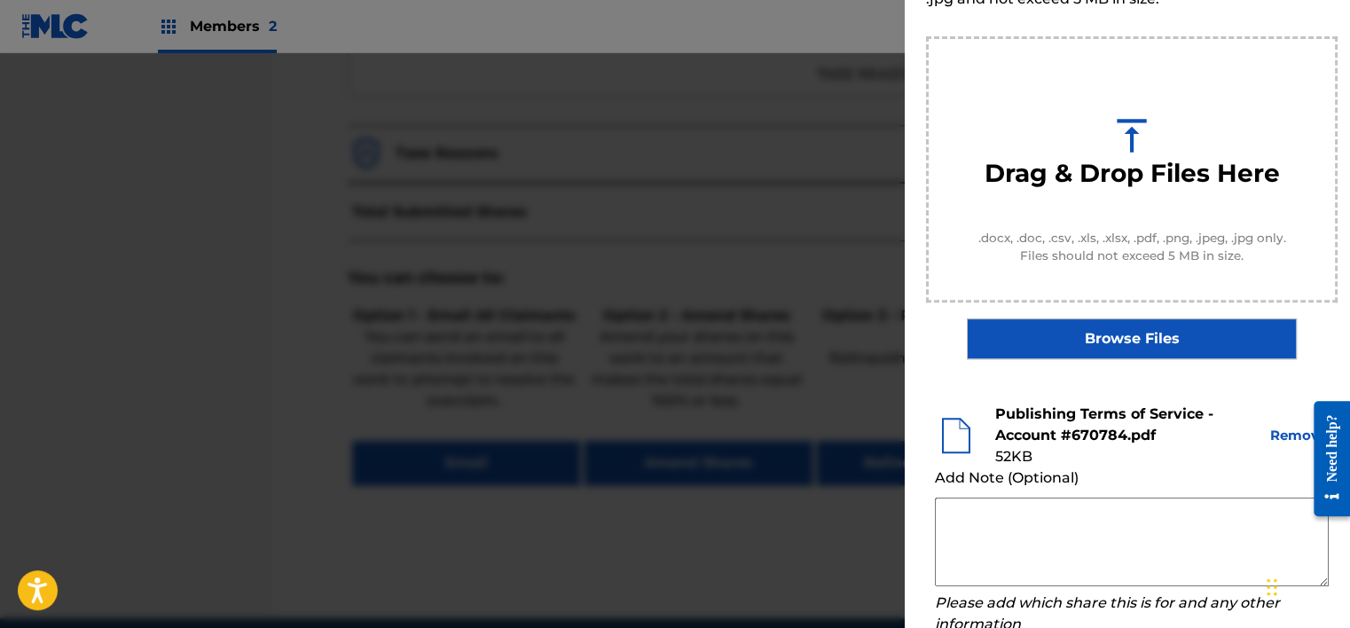
scroll to position [270, 0]
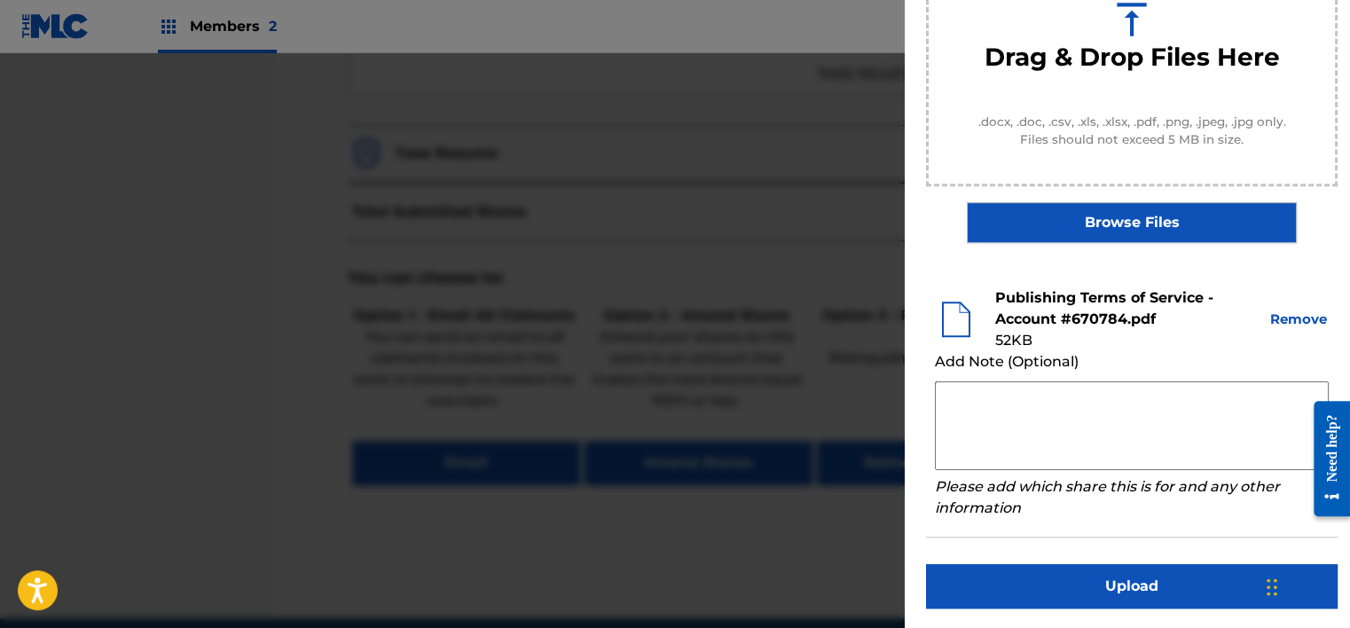
click at [1079, 589] on button "Upload" at bounding box center [1131, 586] width 411 height 44
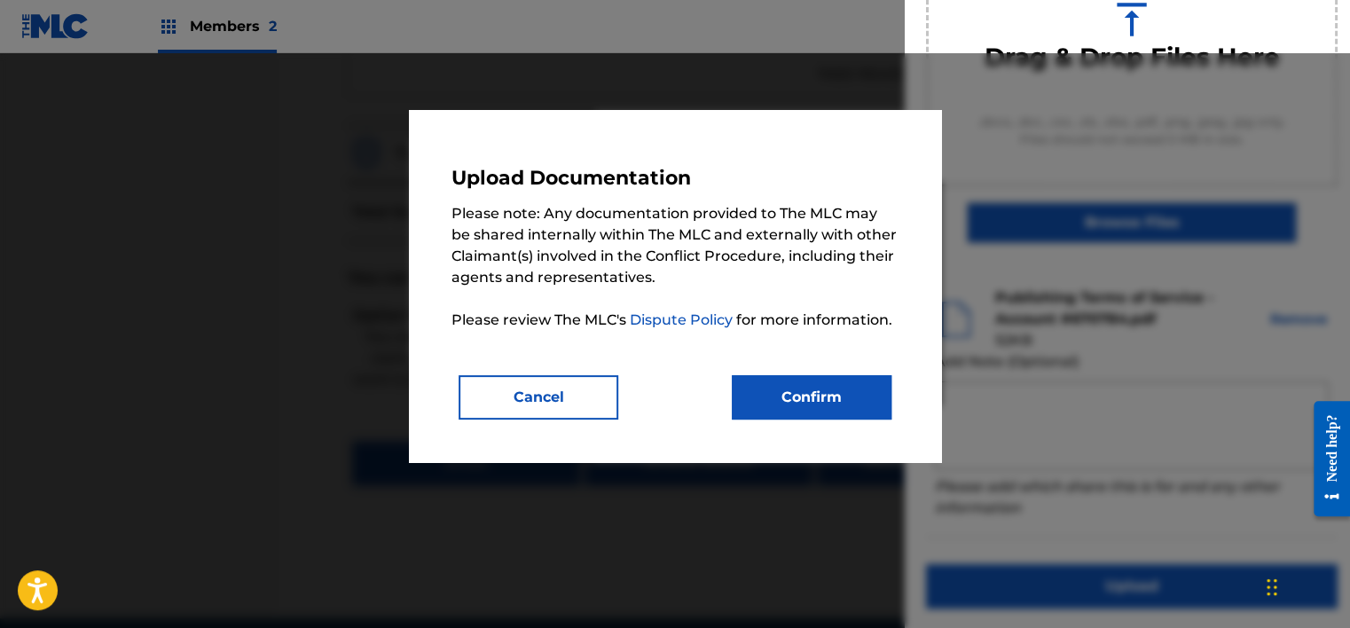
click at [847, 402] on button "Confirm" at bounding box center [812, 397] width 160 height 44
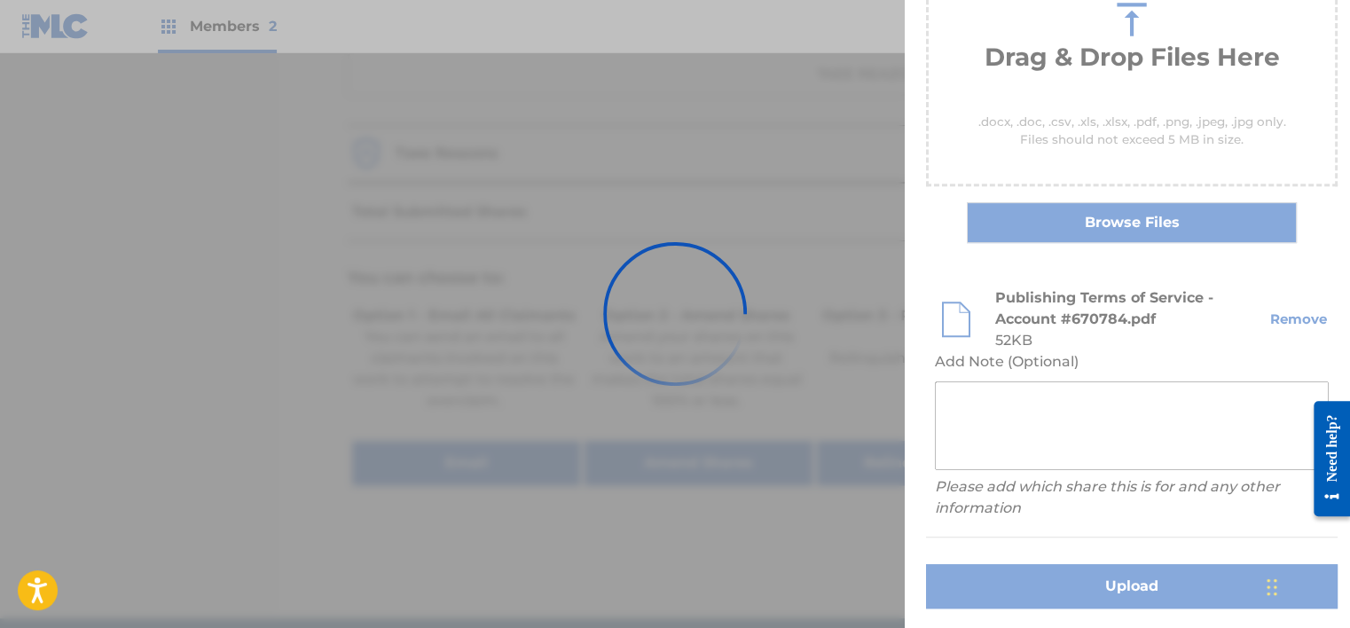
scroll to position [152, 0]
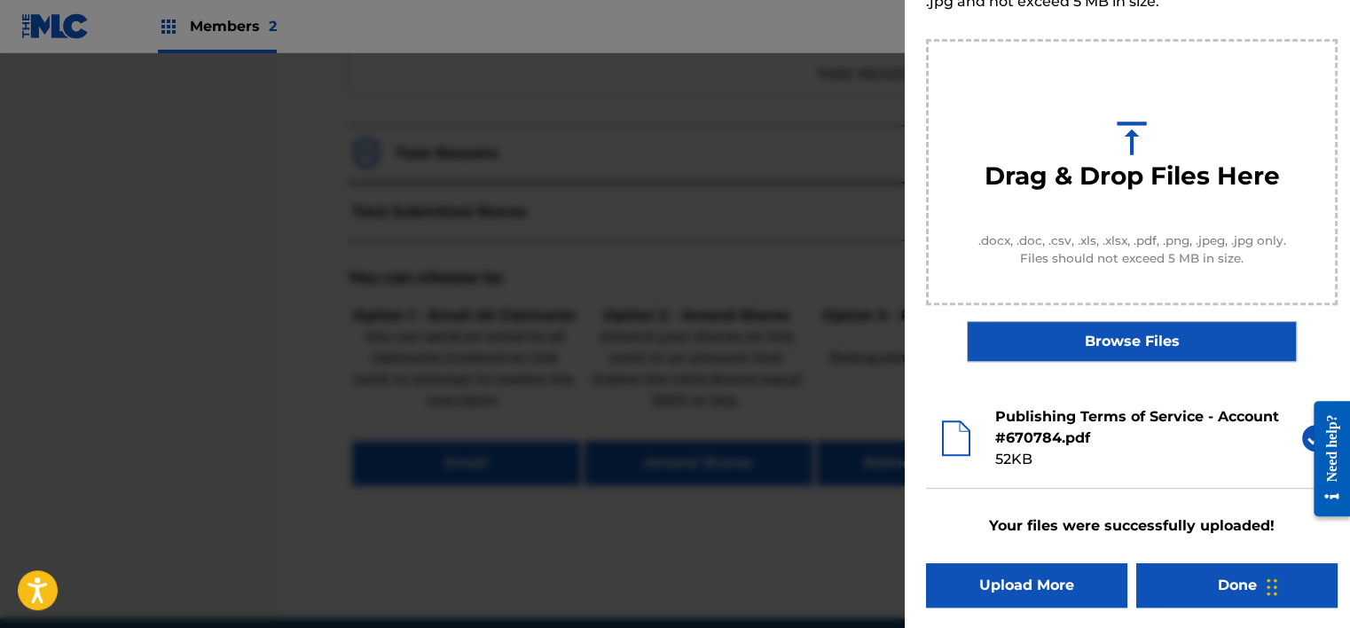
click at [1173, 571] on button "Done" at bounding box center [1236, 585] width 201 height 44
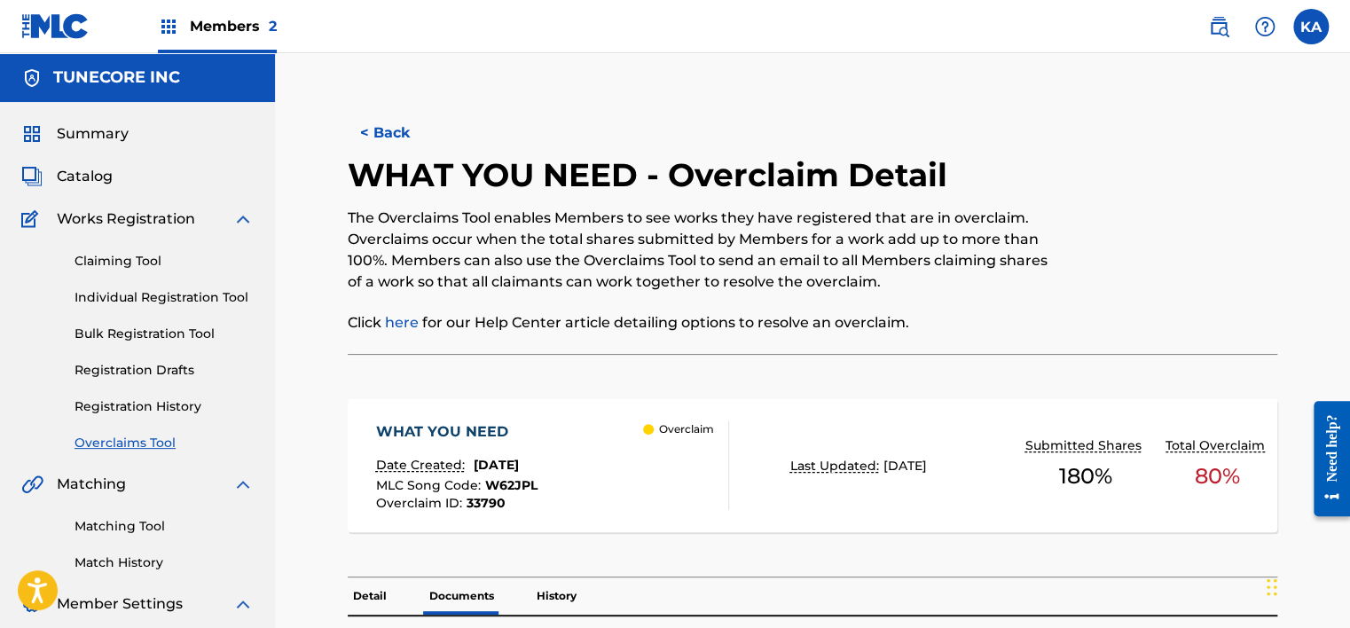
click at [380, 131] on button "< Back" at bounding box center [401, 133] width 106 height 44
click at [375, 135] on button "< Back" at bounding box center [401, 133] width 106 height 44
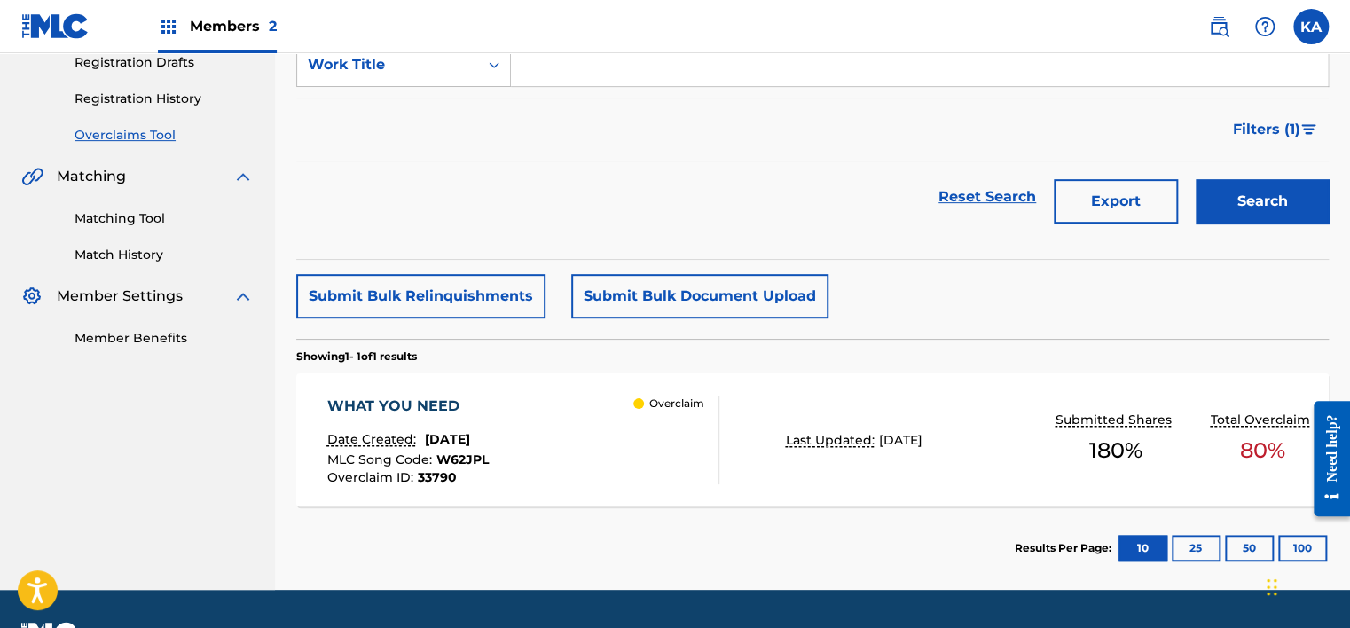
scroll to position [219, 0]
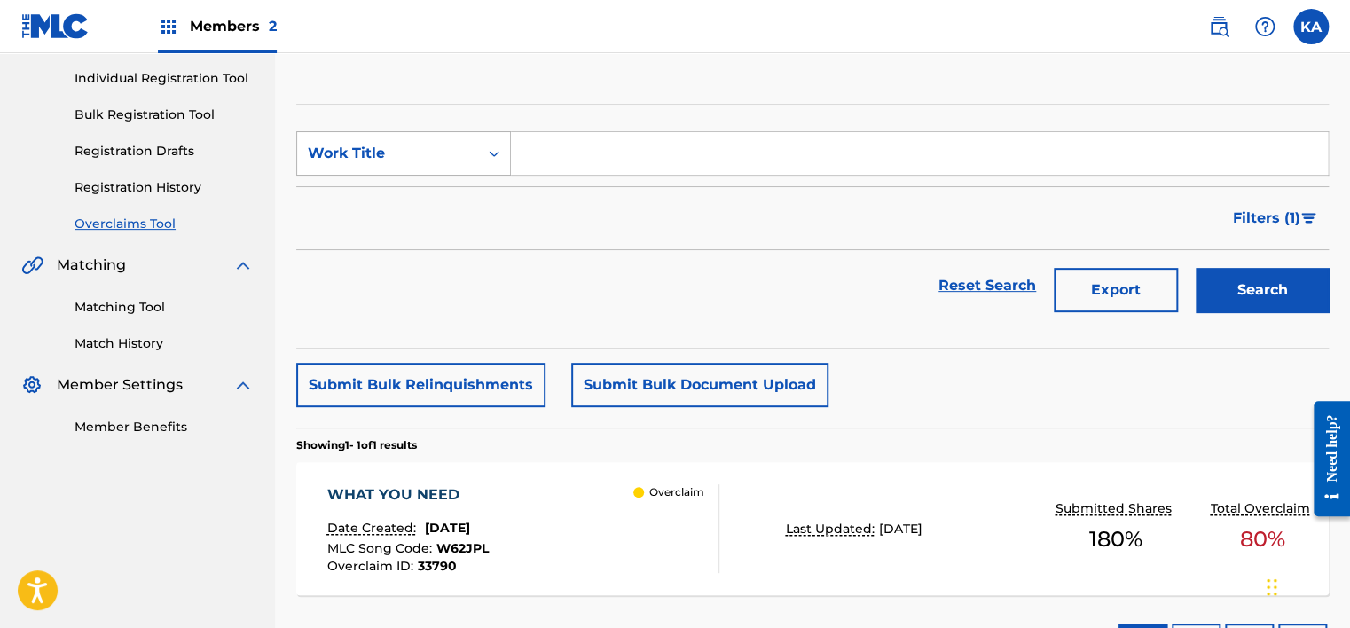
click at [453, 146] on div "Work Title" at bounding box center [388, 153] width 160 height 21
click at [415, 282] on div "Work Title" at bounding box center [403, 286] width 213 height 44
click at [610, 145] on input "Search Form" at bounding box center [919, 153] width 817 height 43
paste input "MONEY ERRDAY"
type input "MONEY ERRDAY"
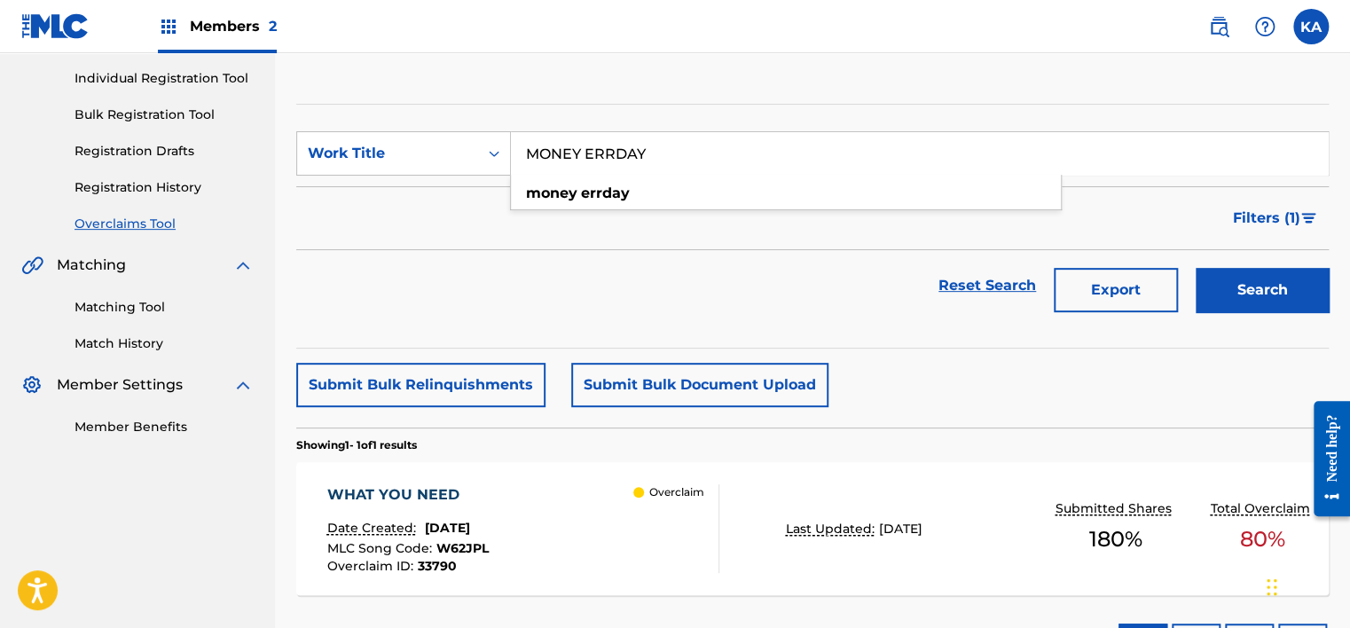
click at [1235, 290] on button "Search" at bounding box center [1261, 290] width 133 height 44
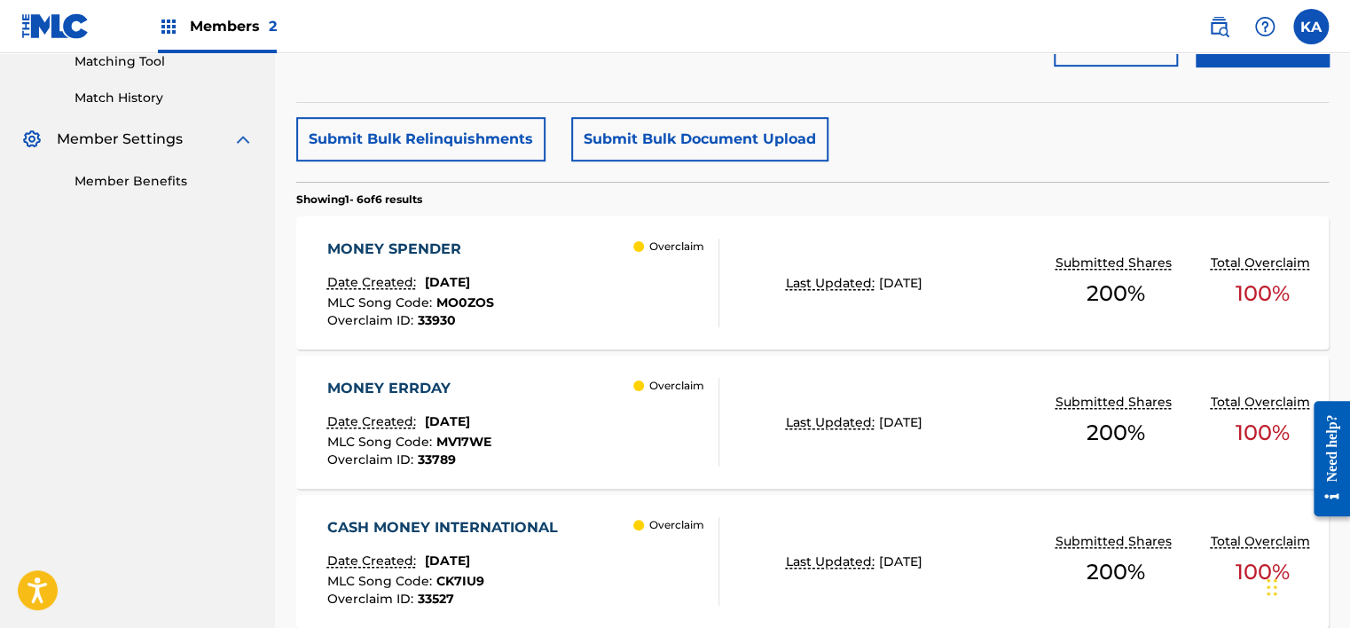
scroll to position [485, 0]
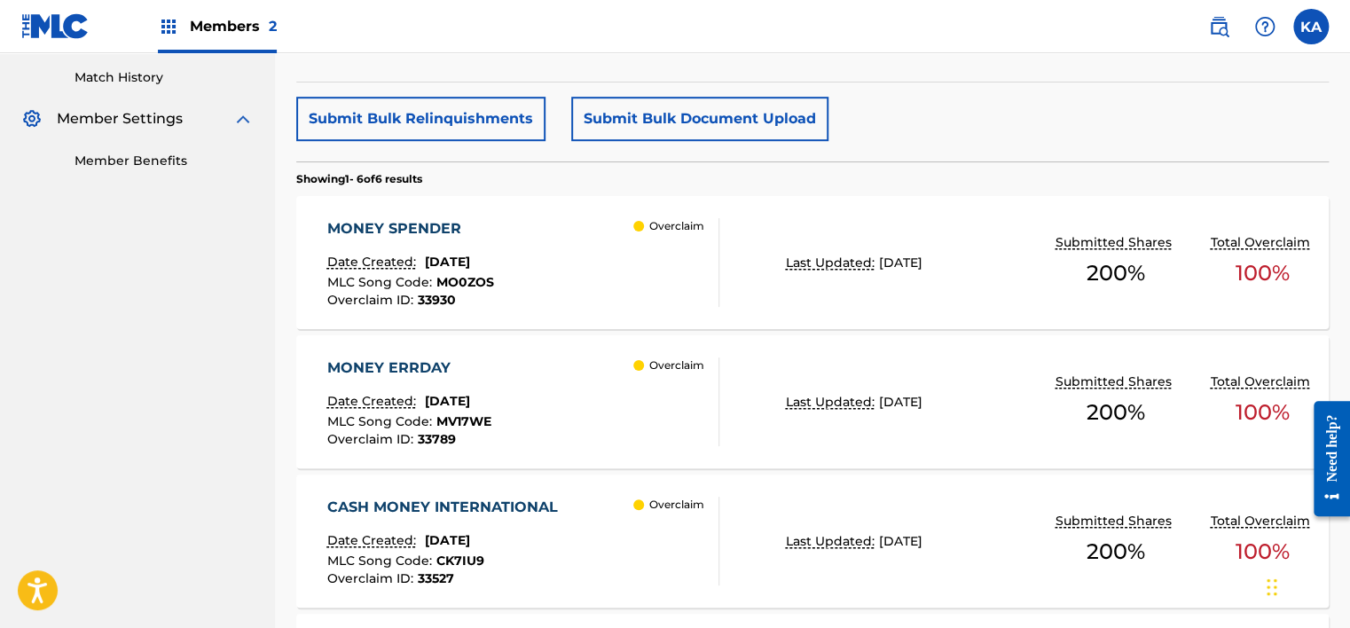
click at [591, 415] on div "MONEY ERRDAY Date Created: [DATE] MLC Song Code : MV17WE Overclaim ID : 33789 O…" at bounding box center [523, 401] width 392 height 89
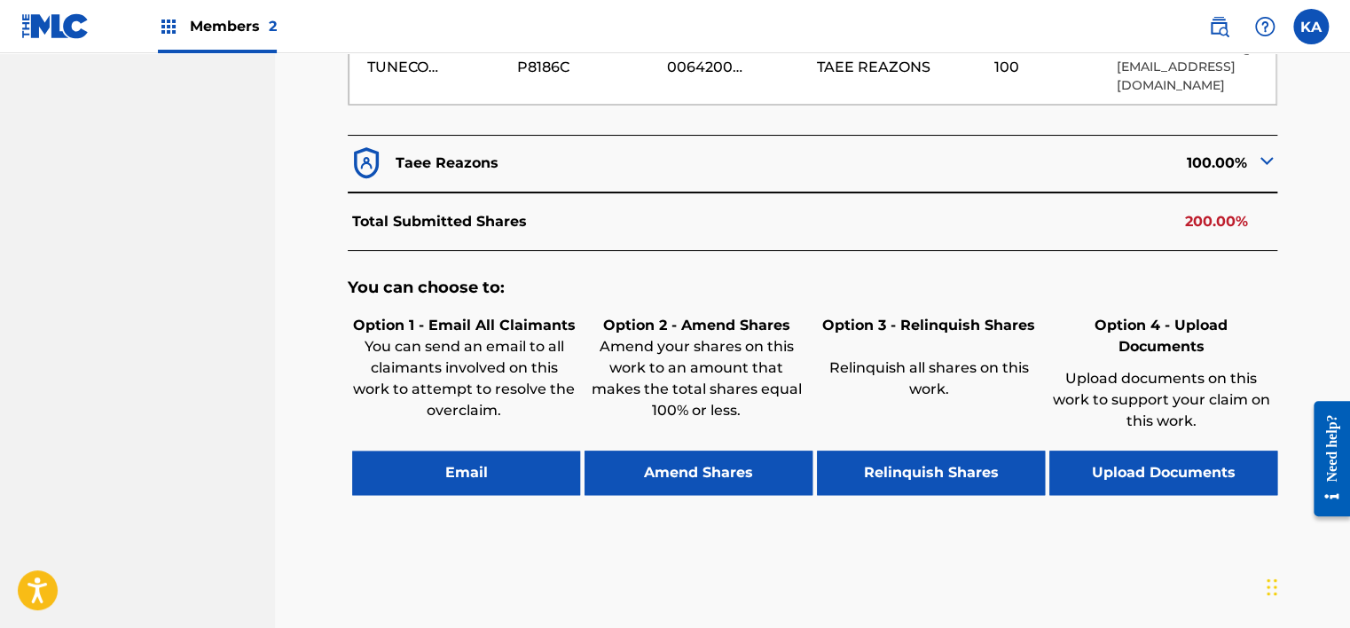
scroll to position [709, 0]
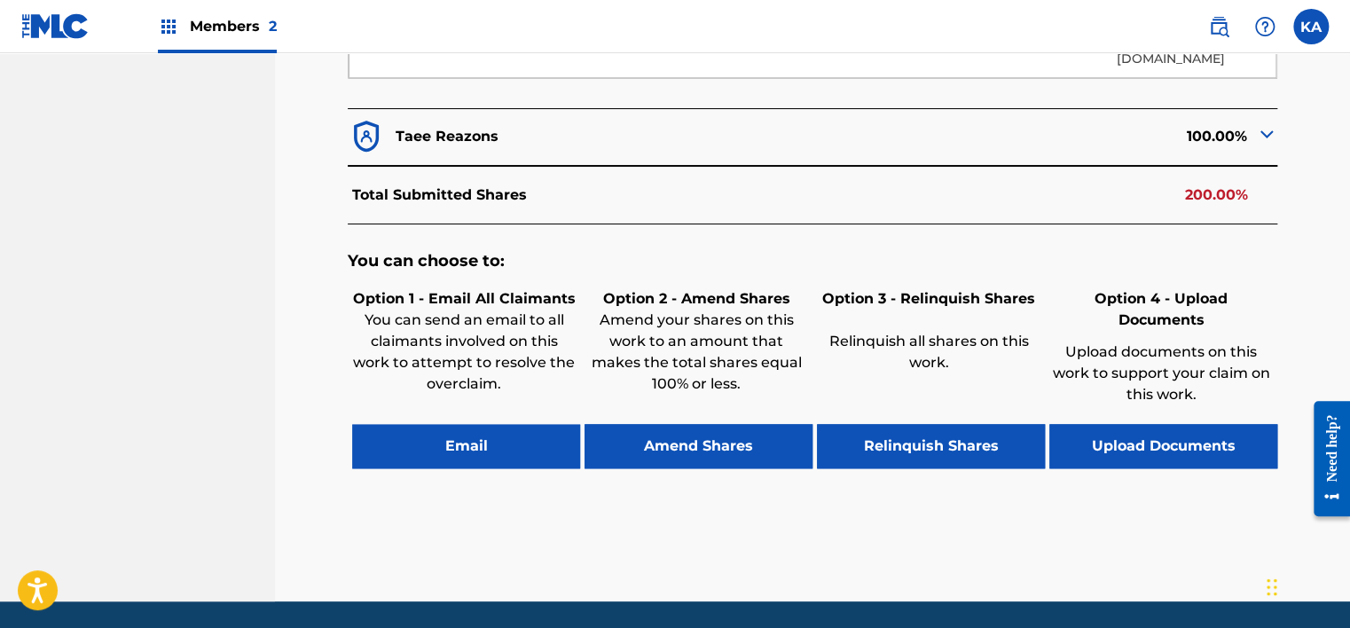
click at [1104, 424] on button "Upload Documents" at bounding box center [1163, 446] width 228 height 44
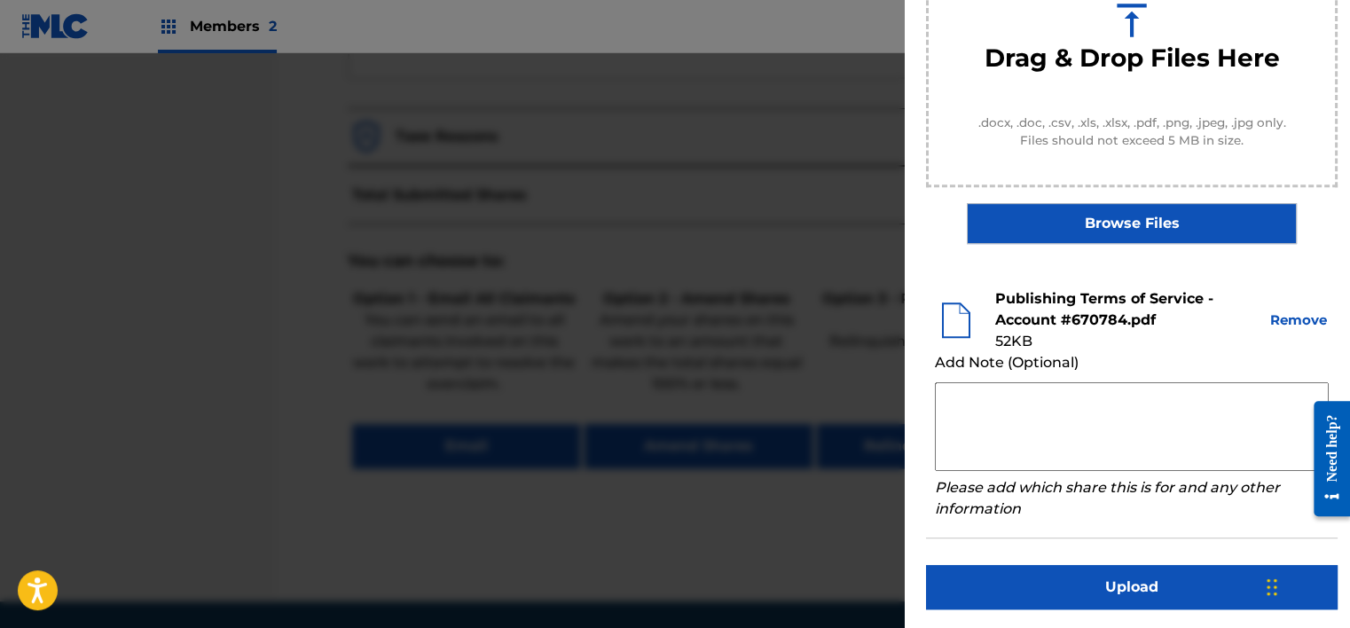
scroll to position [270, 0]
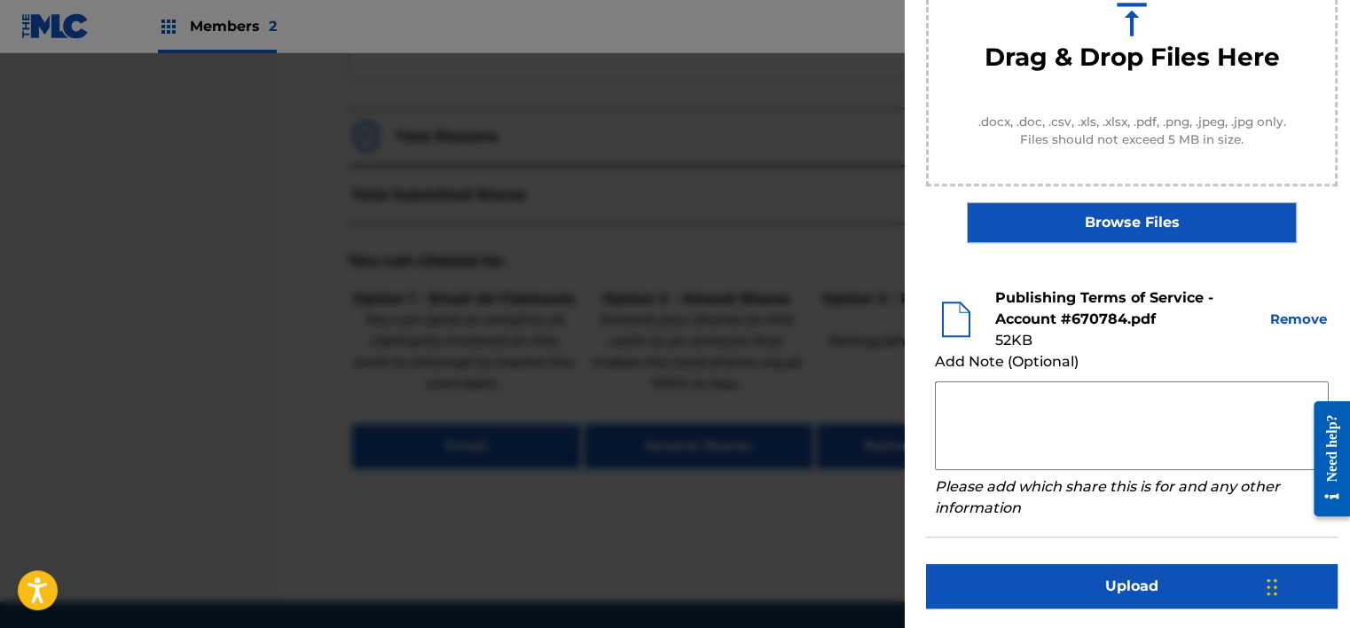
click at [1103, 582] on button "Upload" at bounding box center [1131, 586] width 411 height 44
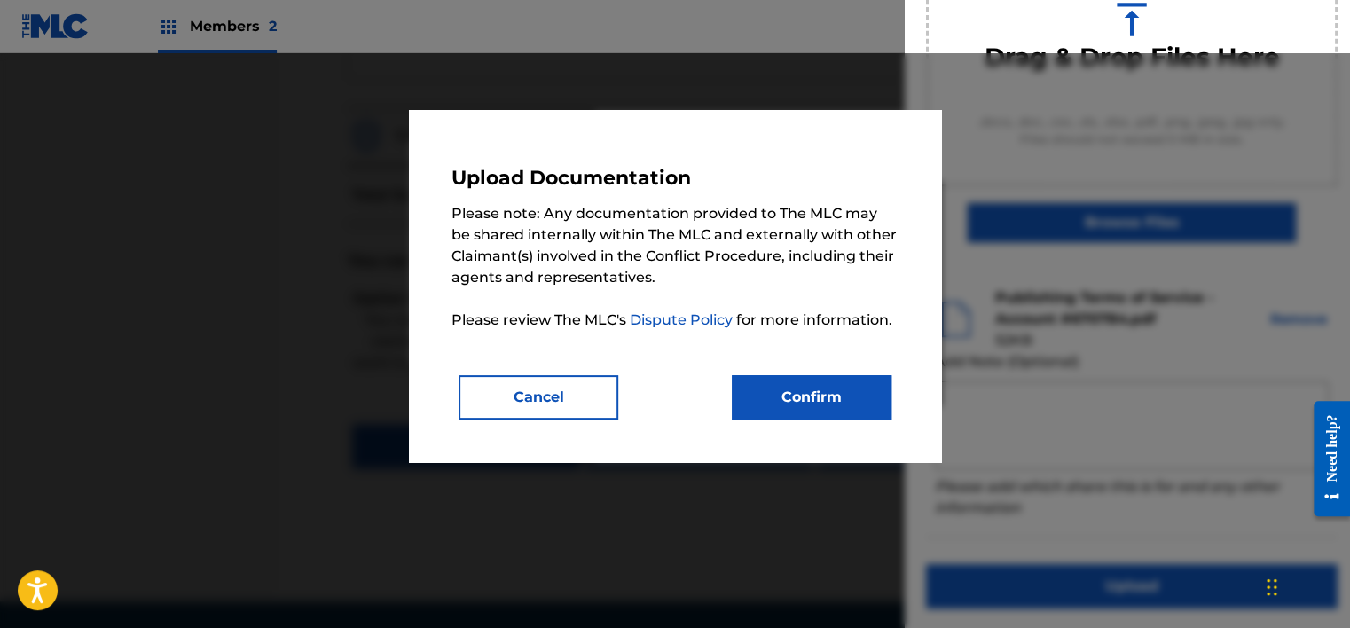
click at [813, 400] on button "Confirm" at bounding box center [812, 397] width 160 height 44
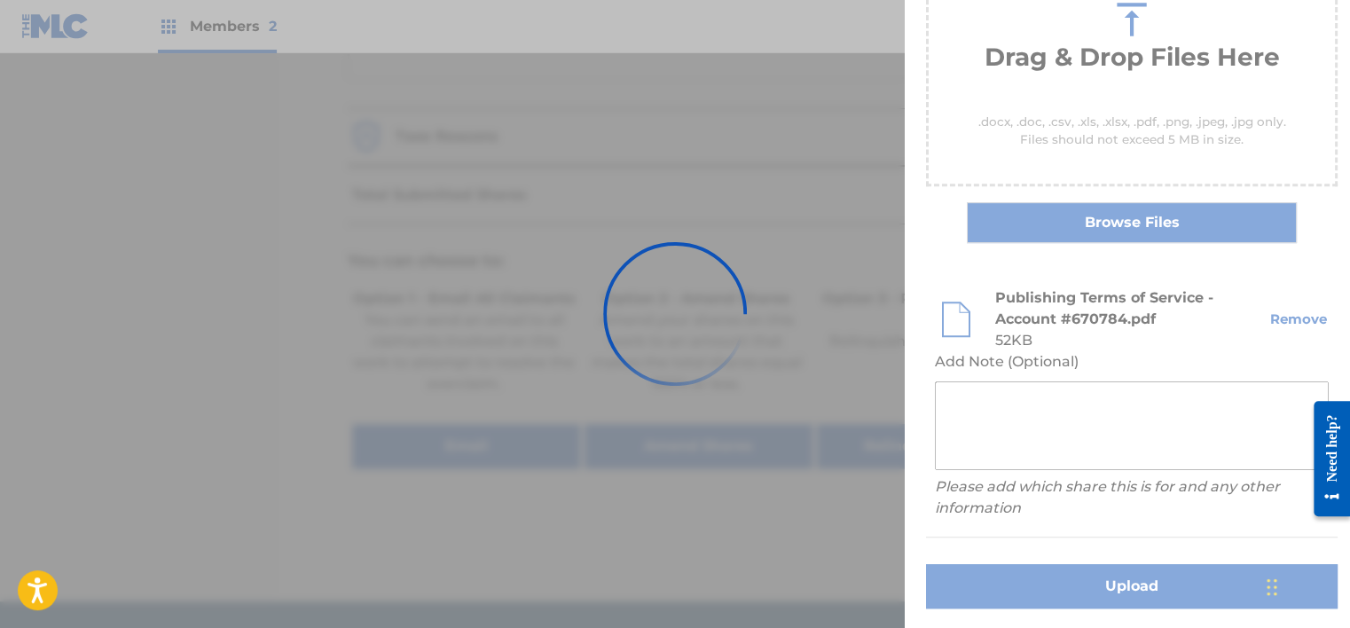
scroll to position [152, 0]
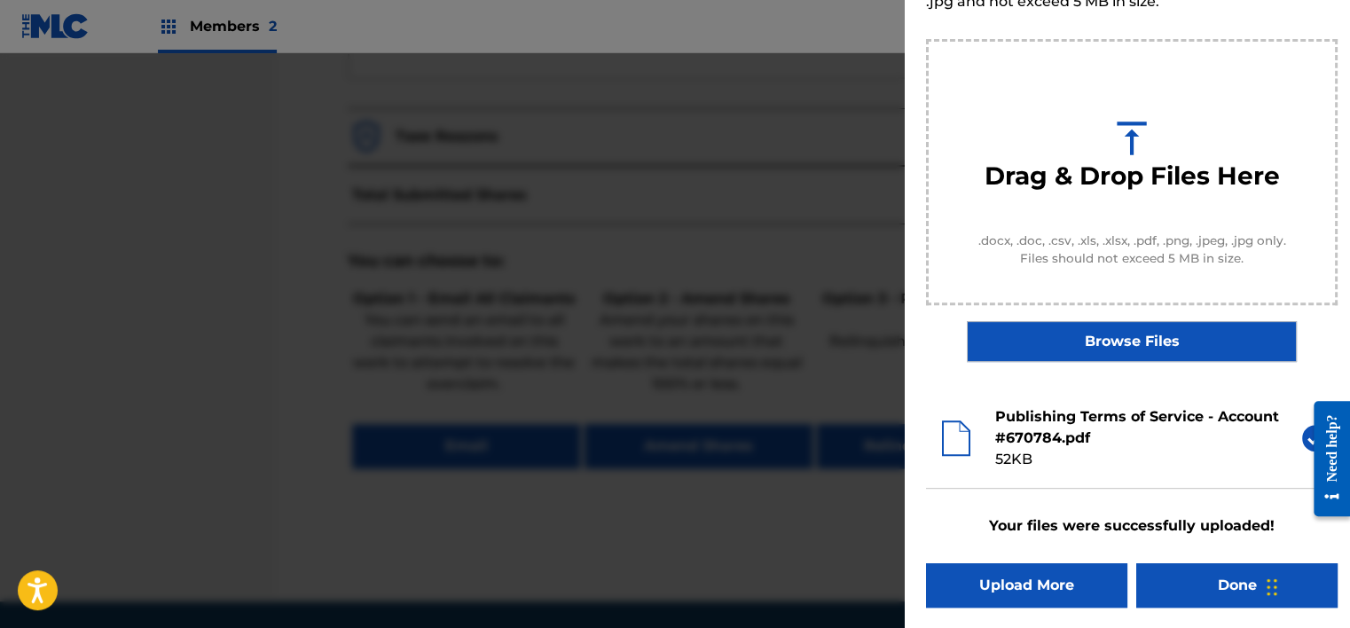
click at [1195, 587] on button "Done" at bounding box center [1236, 585] width 201 height 44
